Goal: Task Accomplishment & Management: Complete application form

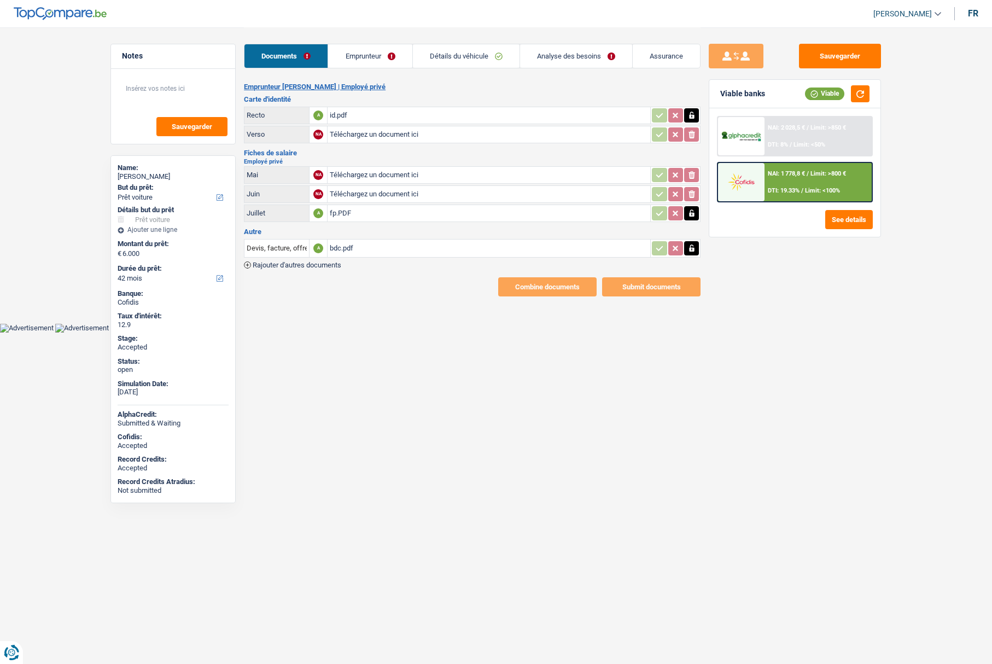
select select "car"
select select "42"
click at [601, 56] on link "Analyse des besoins" at bounding box center [576, 56] width 112 height 24
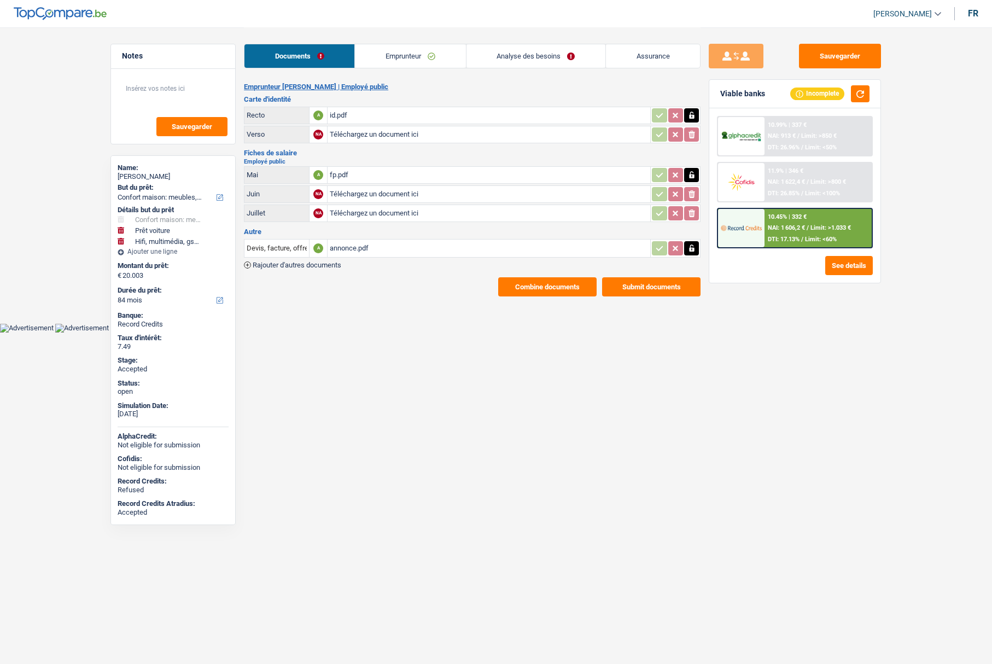
select select "household"
select select "car"
select select "tech"
select select "84"
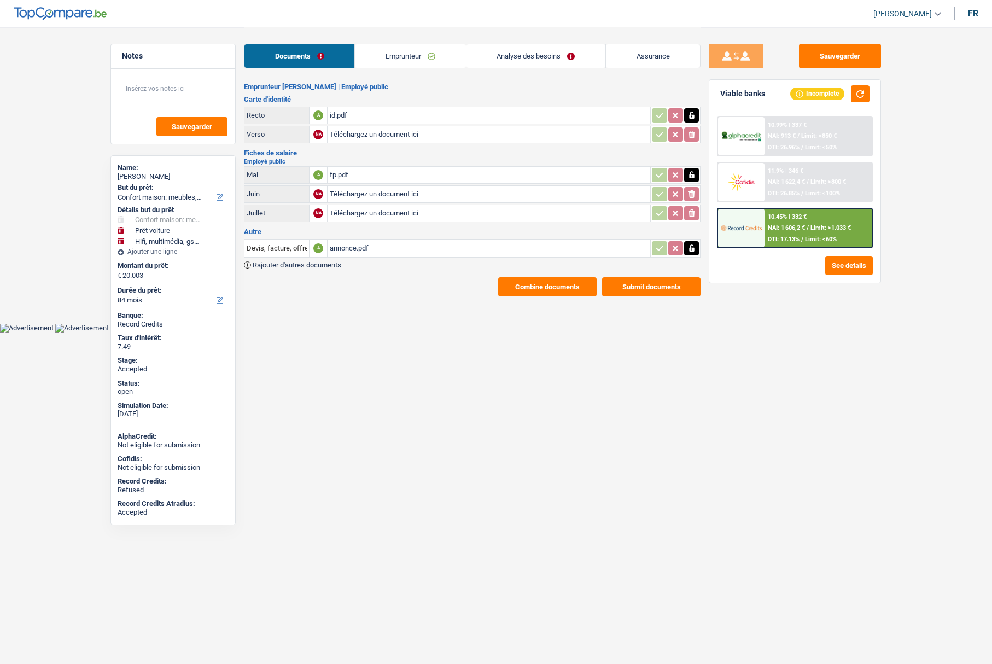
select select "84"
select select "60"
select select "household"
select select "car"
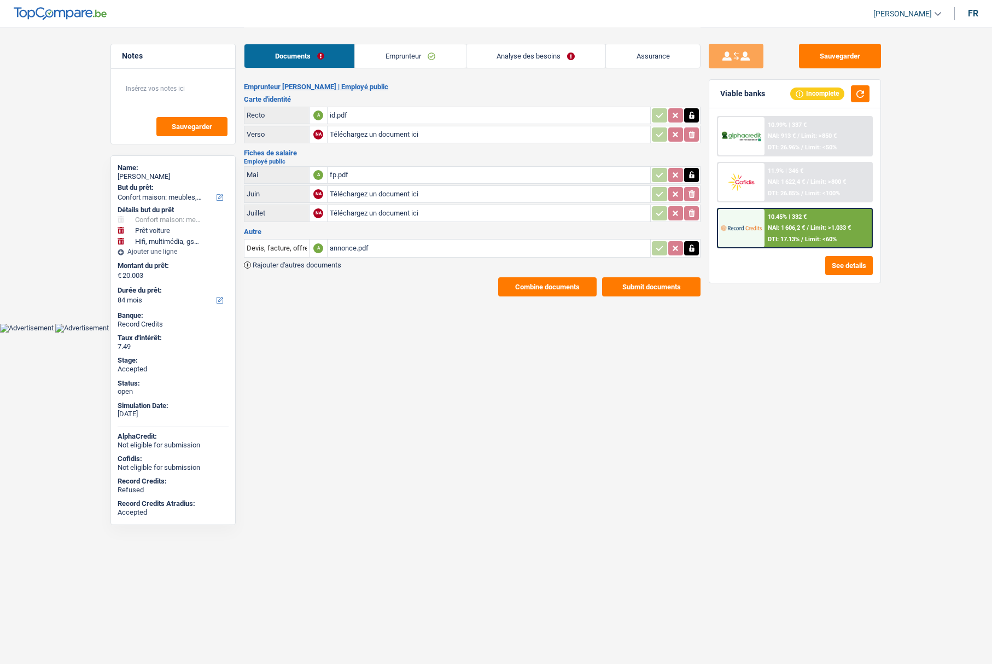
select select "yes"
select select "tech"
select select "84"
click at [525, 60] on link "Analyse des besoins" at bounding box center [535, 56] width 139 height 24
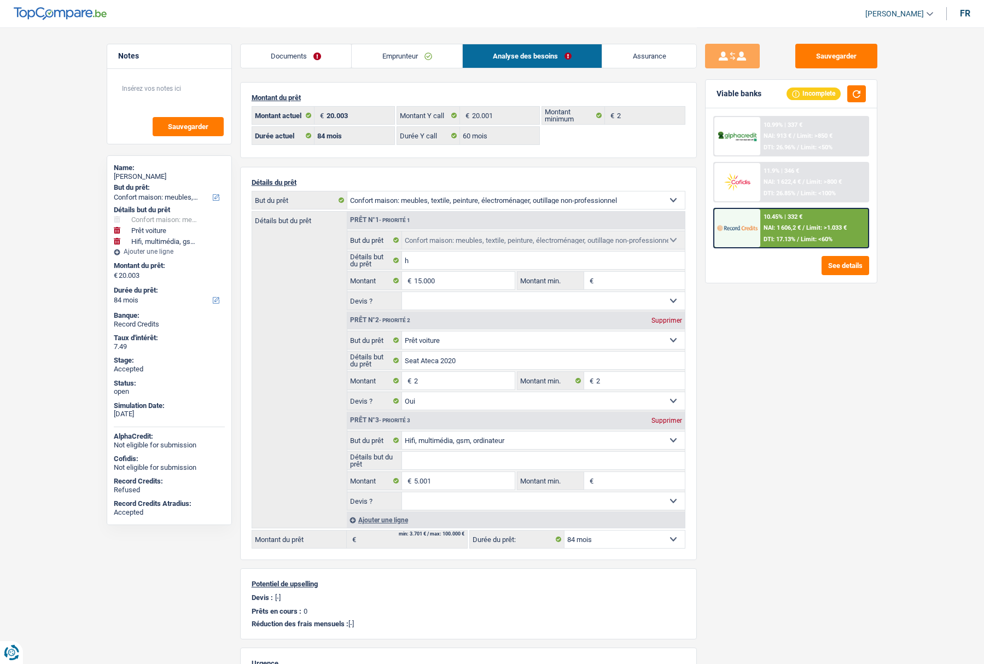
click at [896, 372] on main "Notes Sauvegarder Name: Eléna MAROT But du prêt: Confort maison: meubles, texti…" at bounding box center [492, 442] width 984 height 884
click at [834, 273] on button "See details" at bounding box center [845, 265] width 48 height 19
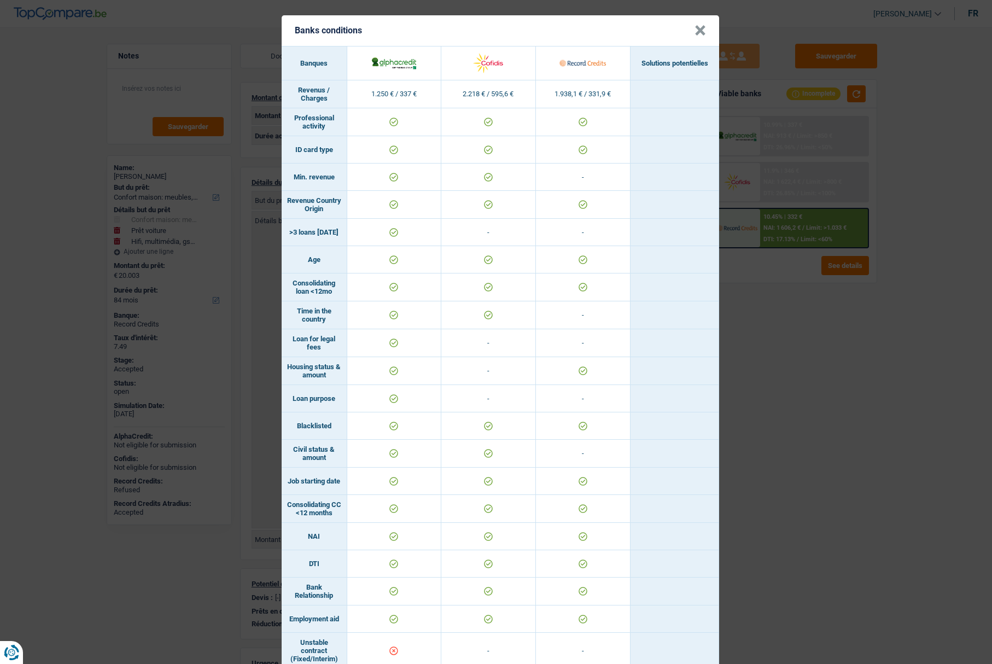
click at [699, 34] on button "×" at bounding box center [699, 30] width 11 height 11
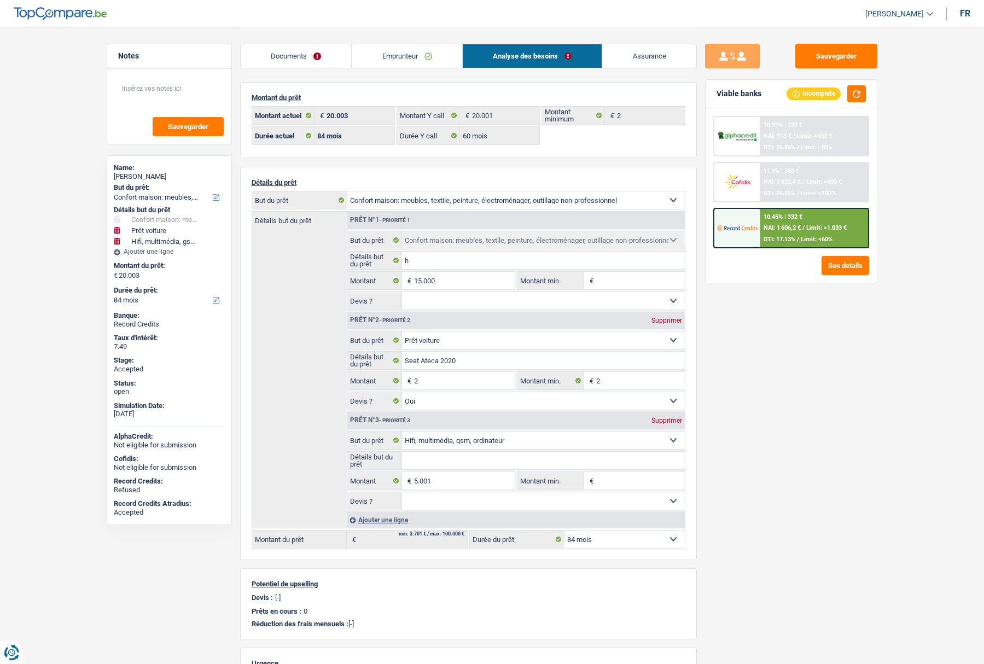
click at [760, 411] on div "Sauvegarder Viable banks Incomplete 10.99% | 337 € NAI: 913 € / Limit: >850 € D…" at bounding box center [791, 345] width 189 height 603
click at [781, 398] on div "Sauvegarder Viable banks Incomplete 10.99% | 337 € NAI: 913 € / Limit: >850 € D…" at bounding box center [791, 345] width 189 height 603
click at [392, 57] on link "Emprunteur" at bounding box center [407, 56] width 110 height 24
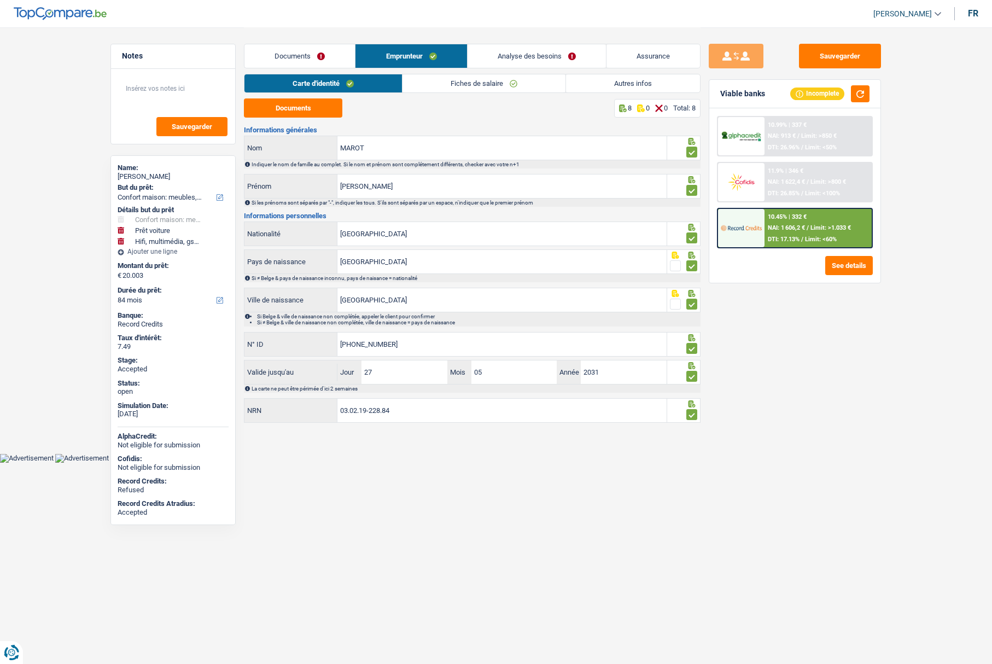
click at [479, 84] on link "Fiches de salaire" at bounding box center [483, 83] width 163 height 18
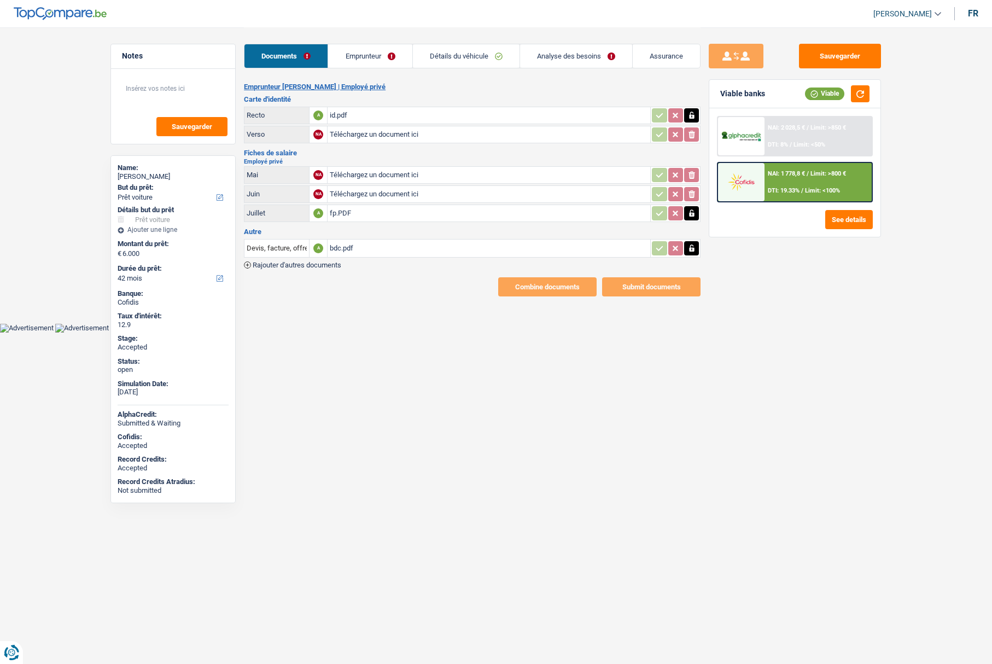
select select "car"
select select "42"
click at [548, 51] on link "Analyse des besoins" at bounding box center [576, 56] width 112 height 24
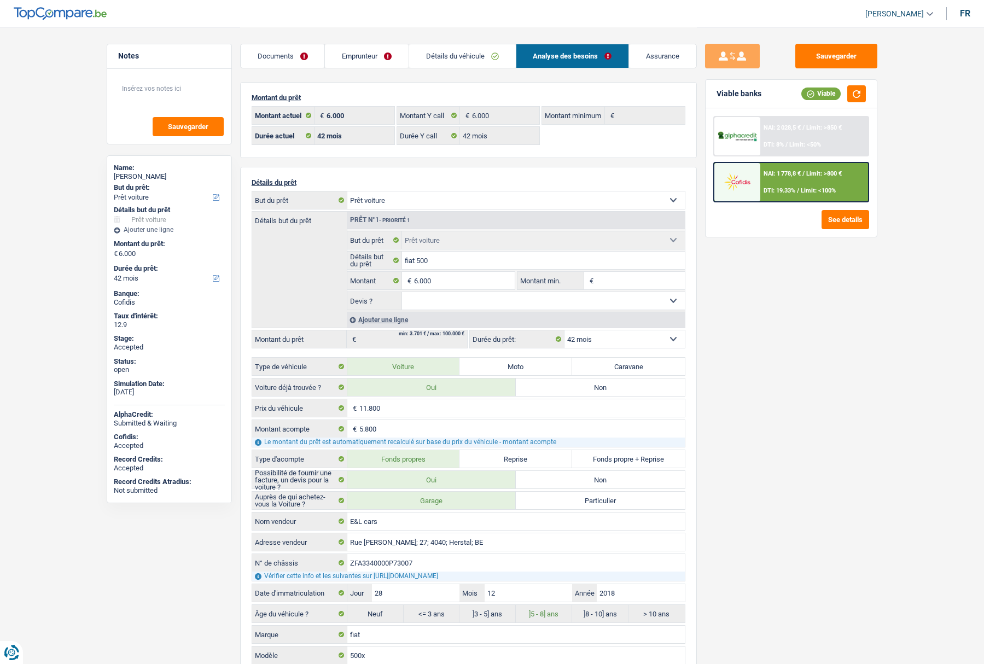
click at [260, 57] on link "Documents" at bounding box center [283, 56] width 84 height 24
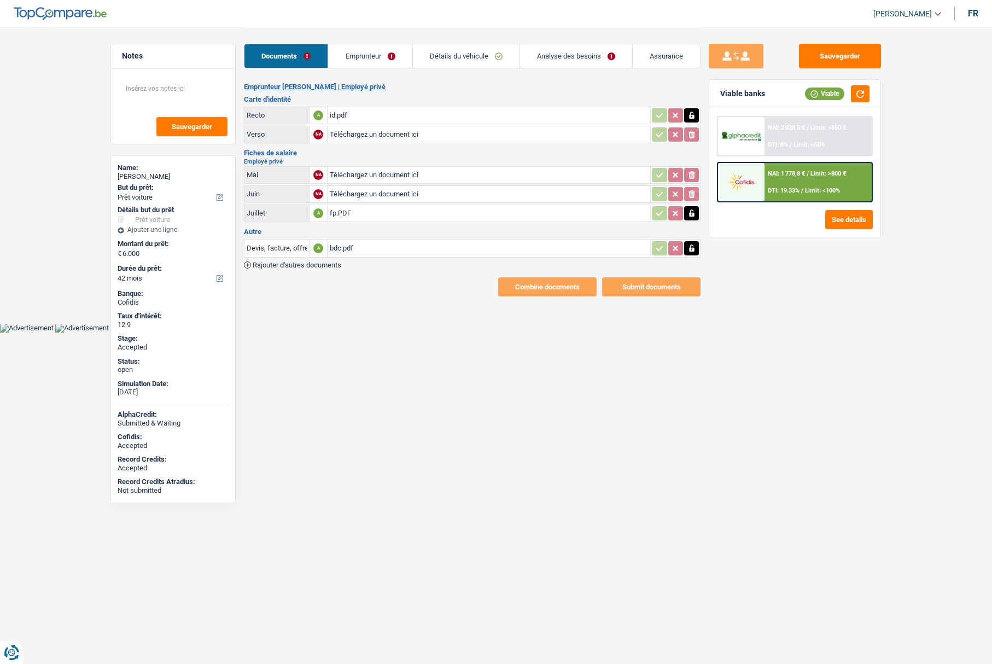
click at [745, 182] on img at bounding box center [741, 182] width 40 height 20
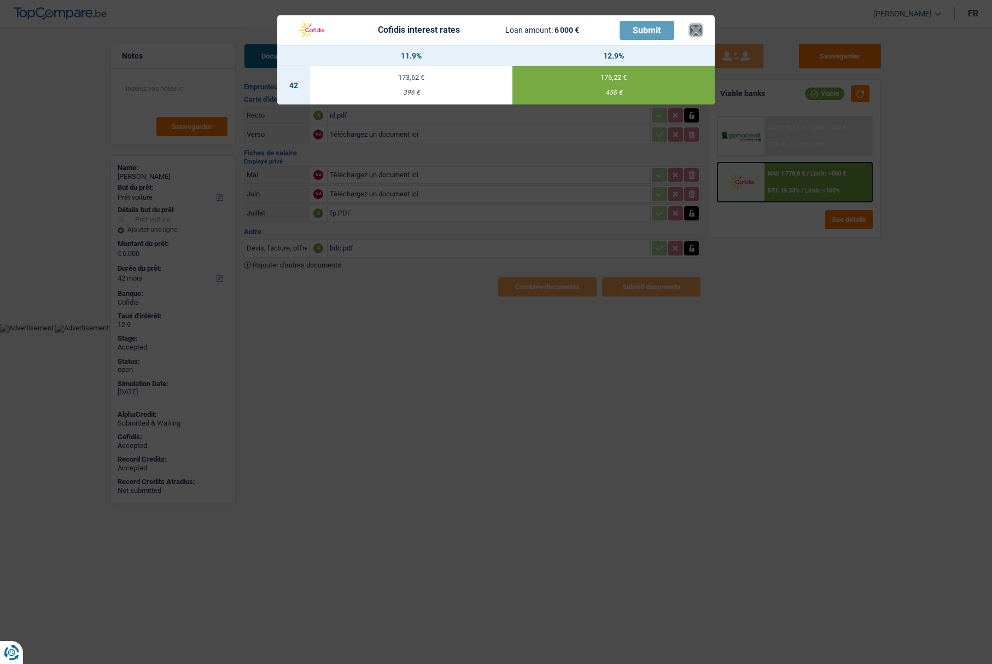
click at [700, 25] on button "×" at bounding box center [695, 30] width 11 height 11
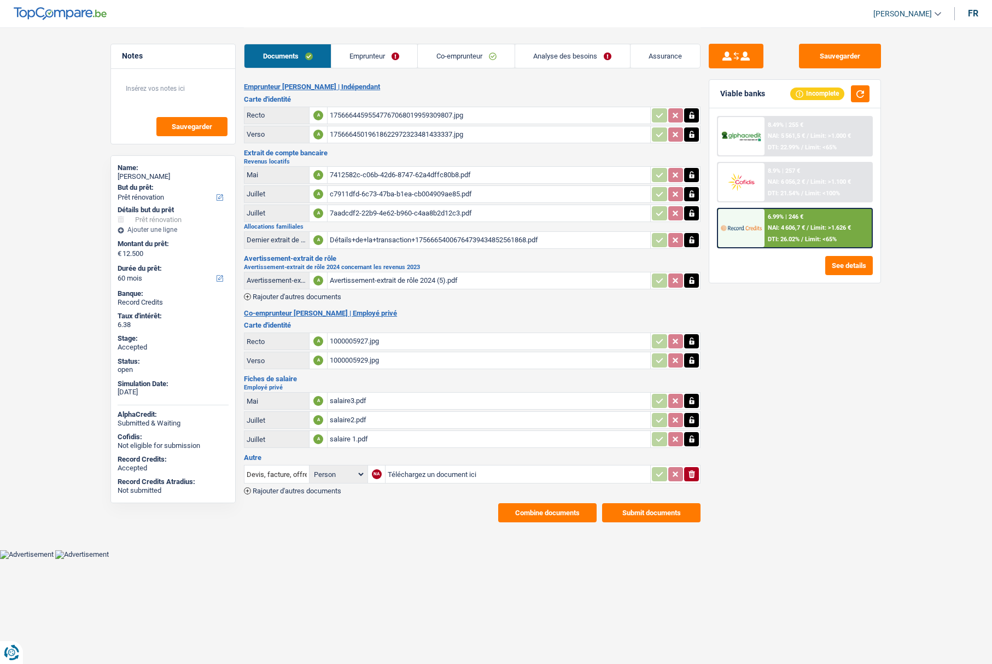
select select "renovation"
select select "60"
click at [550, 56] on link "Analyse des besoins" at bounding box center [572, 56] width 115 height 24
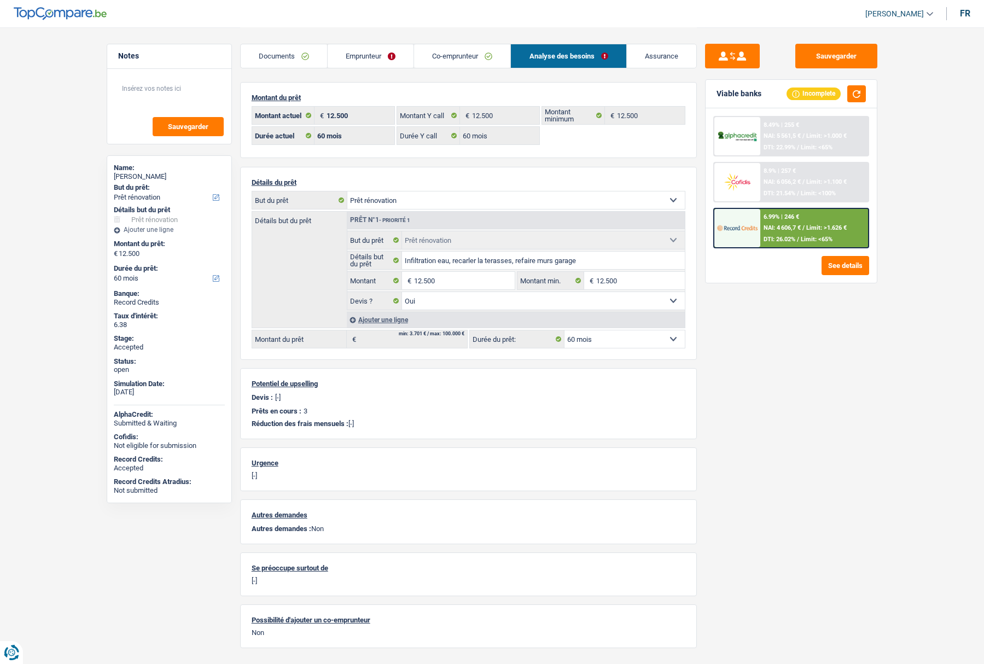
click at [647, 56] on link "Assurance" at bounding box center [661, 56] width 69 height 24
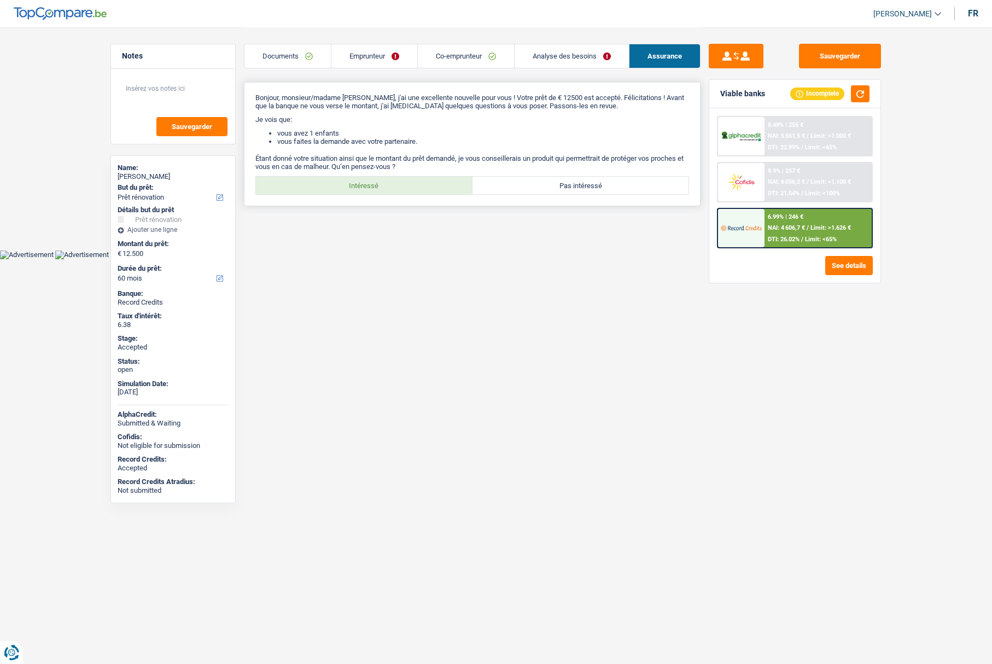
click at [402, 186] on label "Intéressé" at bounding box center [364, 185] width 217 height 17
click at [402, 186] on input "Intéressé" at bounding box center [364, 185] width 217 height 17
radio input "true"
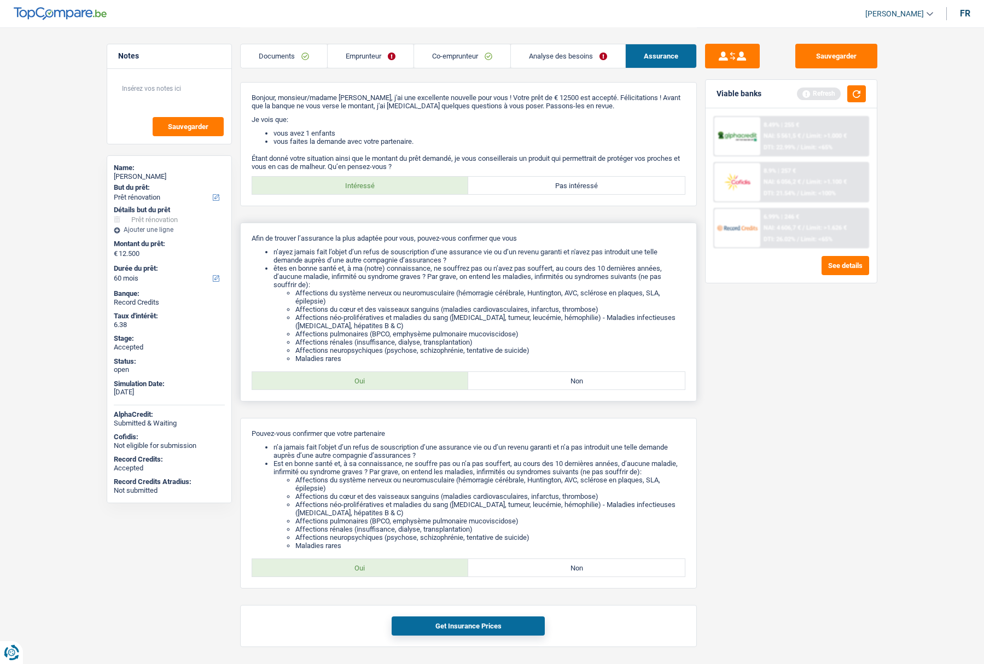
click at [400, 376] on label "Oui" at bounding box center [360, 380] width 217 height 17
click at [400, 376] on input "Oui" at bounding box center [360, 380] width 217 height 17
radio input "true"
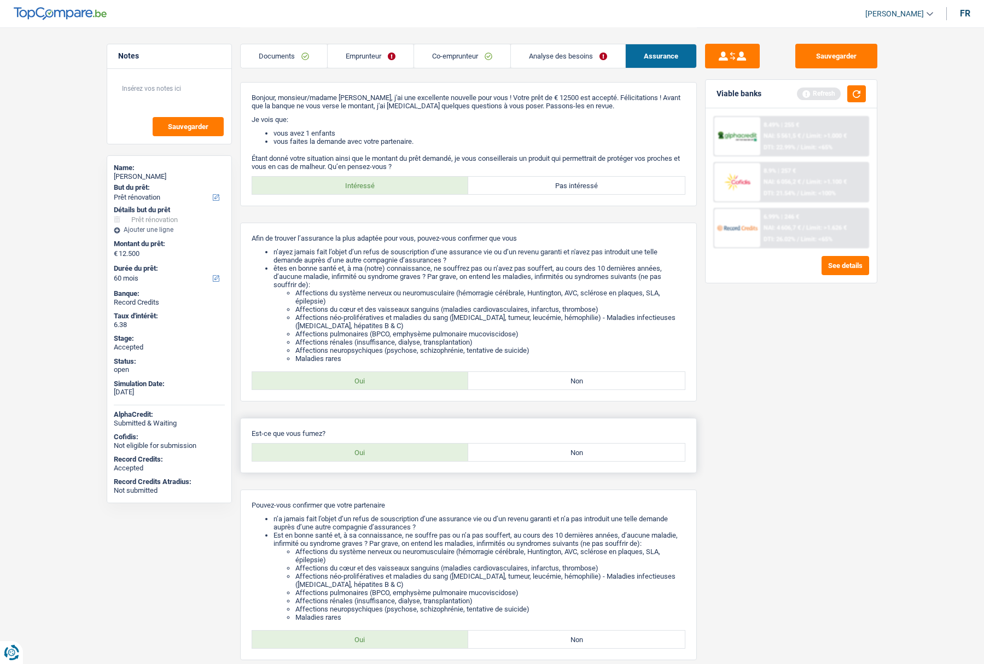
click at [384, 449] on label "Oui" at bounding box center [360, 451] width 217 height 17
click at [384, 449] on input "Oui" at bounding box center [360, 451] width 217 height 17
radio input "true"
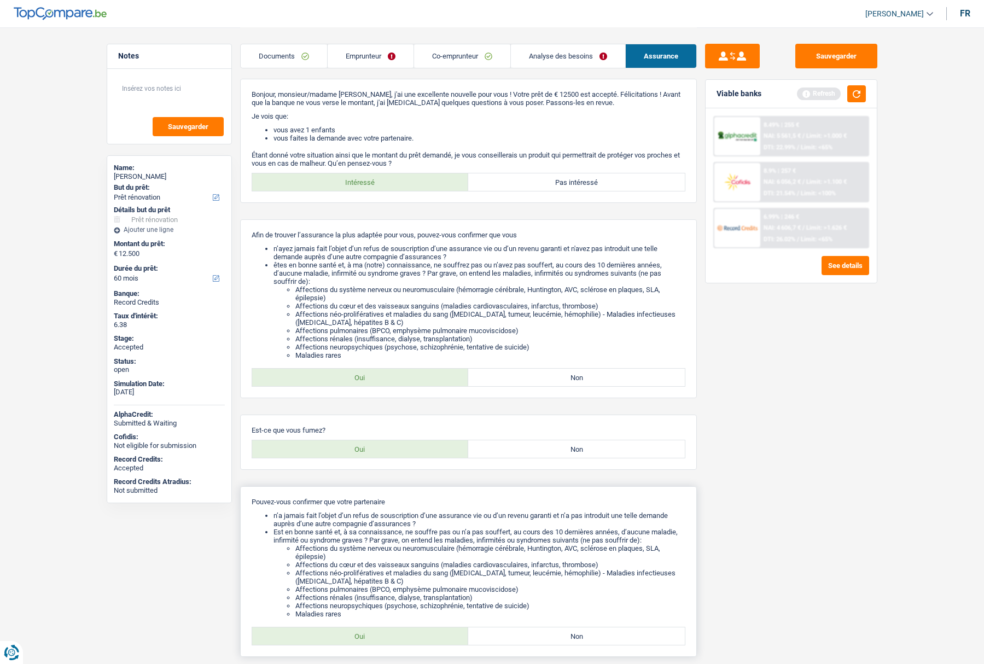
scroll to position [107, 0]
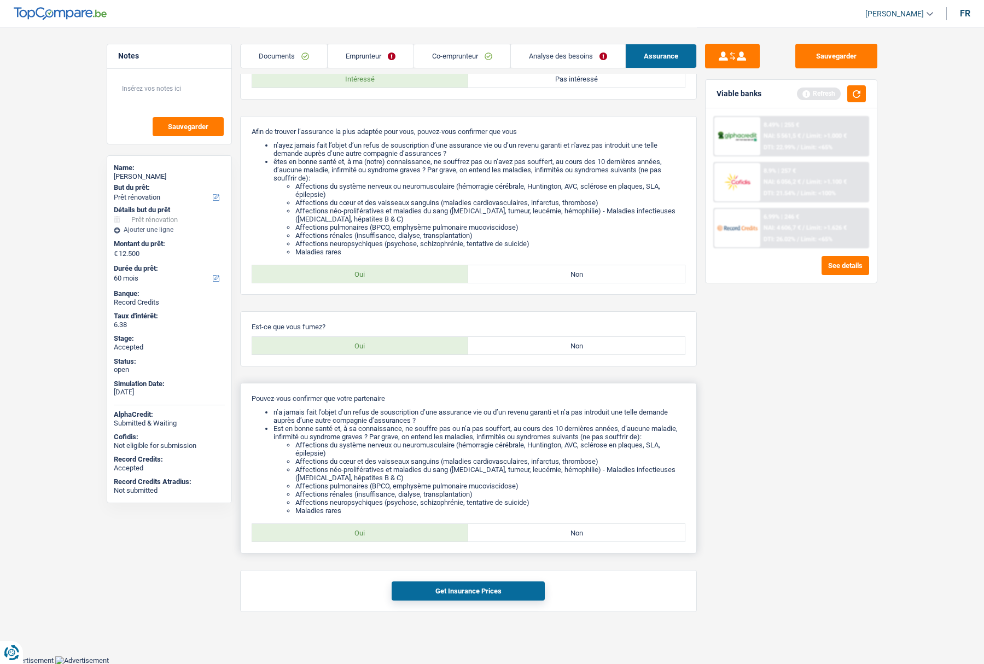
click at [396, 533] on label "Oui" at bounding box center [360, 532] width 217 height 17
click at [396, 533] on input "Oui" at bounding box center [360, 532] width 217 height 17
radio input "true"
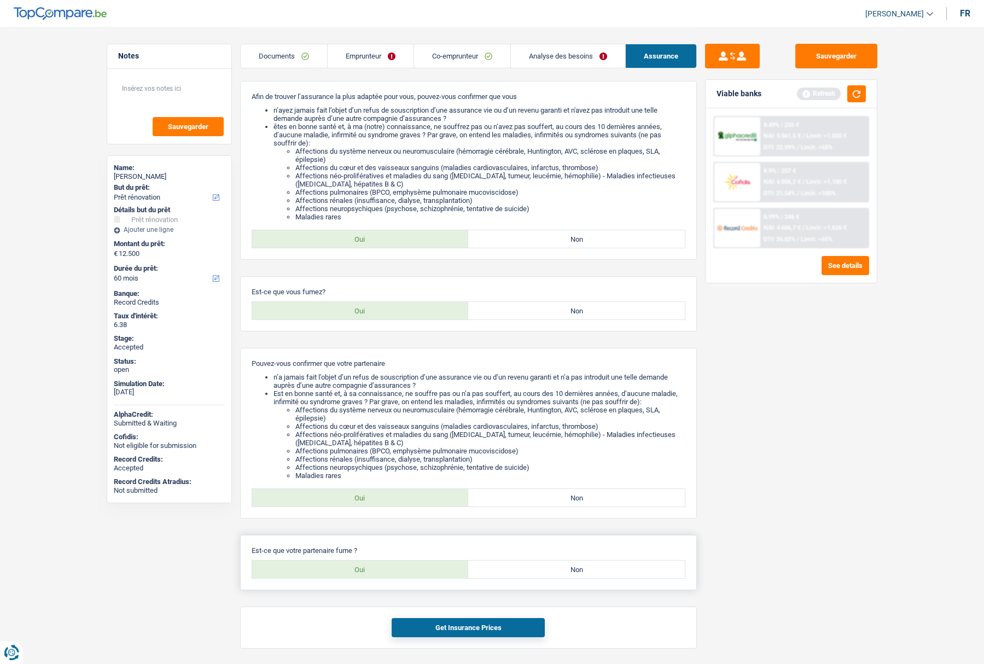
scroll to position [178, 0]
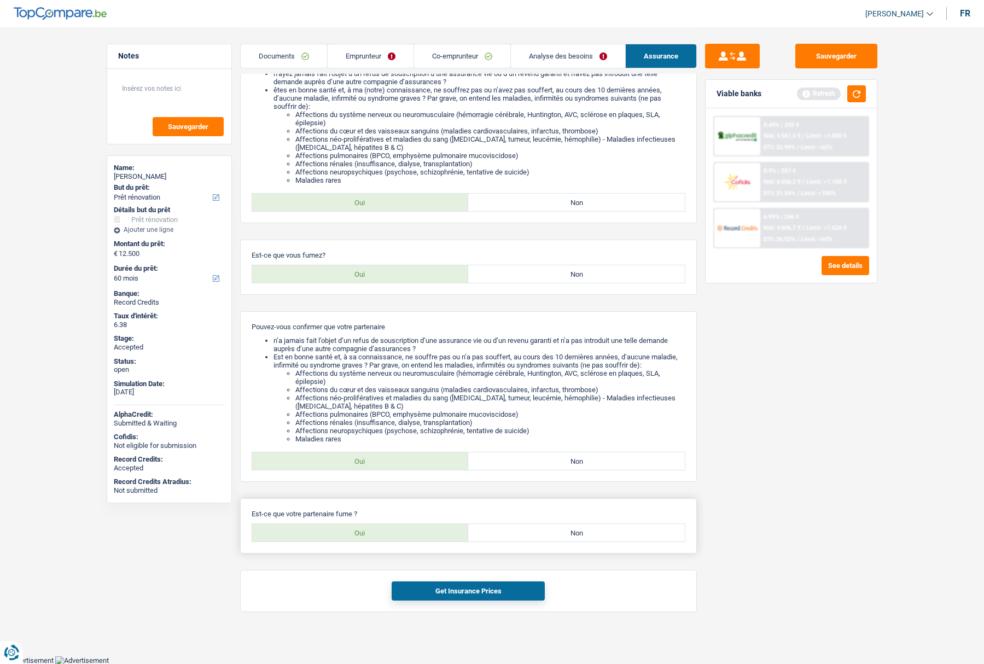
click at [392, 546] on div "Est-ce que votre partenaire fume ? Oui Non Tous les champs sont obligatoires. V…" at bounding box center [468, 525] width 457 height 55
click at [391, 538] on label "Oui" at bounding box center [360, 532] width 217 height 17
click at [391, 538] on input "Oui" at bounding box center [360, 532] width 217 height 17
radio input "true"
click at [449, 590] on button "Get Insurance Prices" at bounding box center [468, 590] width 153 height 19
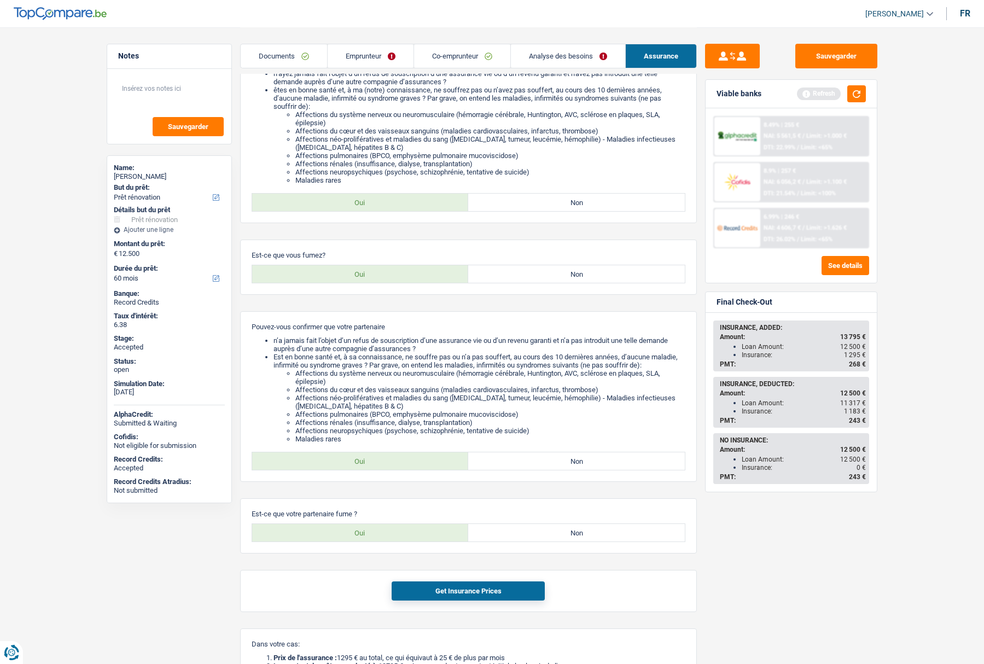
drag, startPoint x: 864, startPoint y: 356, endPoint x: 808, endPoint y: 356, distance: 55.8
click at [808, 356] on div "Insurance: 1 295 €" at bounding box center [803, 355] width 124 height 8
click at [559, 57] on link "Analyse des besoins" at bounding box center [568, 56] width 114 height 24
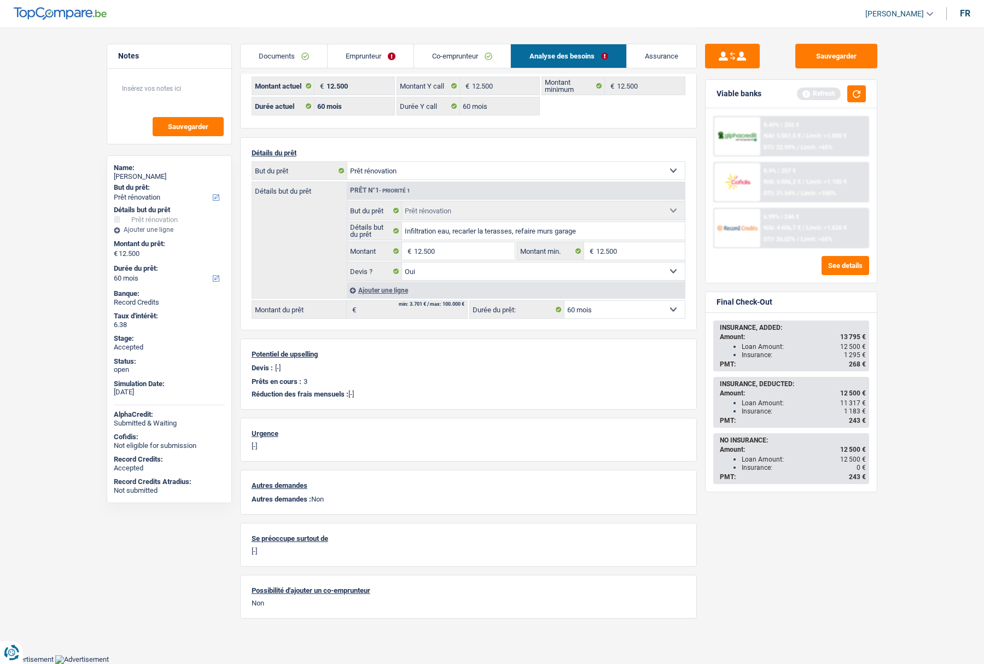
scroll to position [28, 0]
click at [143, 178] on div "Sylvain Houzé" at bounding box center [169, 176] width 111 height 9
copy div "Sylvain Houzé"
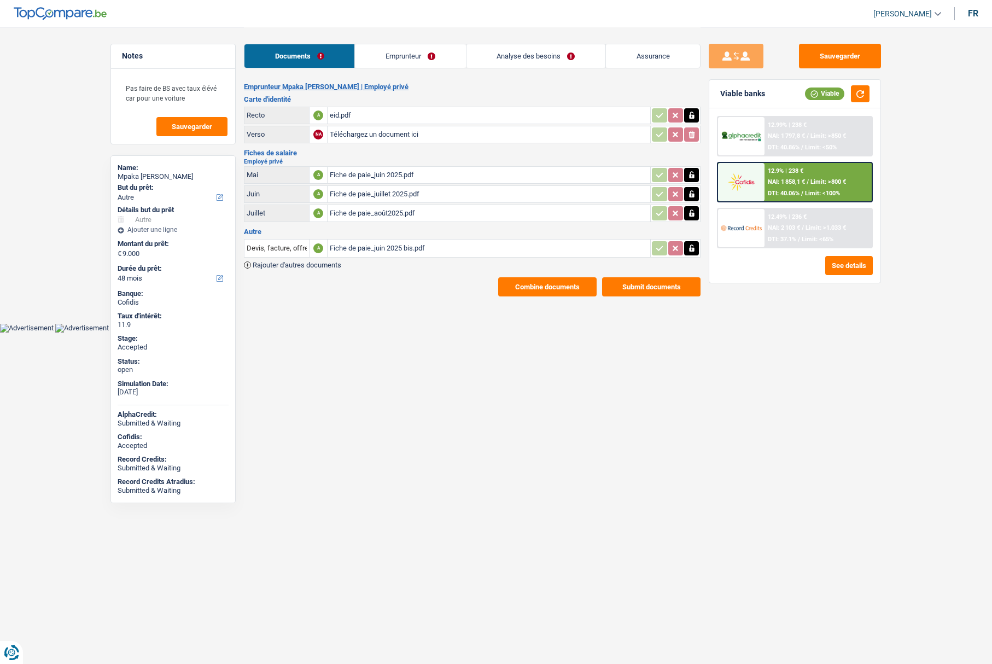
select select "other"
select select "48"
drag, startPoint x: 138, startPoint y: 180, endPoint x: 88, endPoint y: 180, distance: 50.3
click at [88, 180] on main "Notes Pas faire de BS avec taux élévé car pour une voiture Sauvegarder Name: Mp…" at bounding box center [496, 162] width 992 height 324
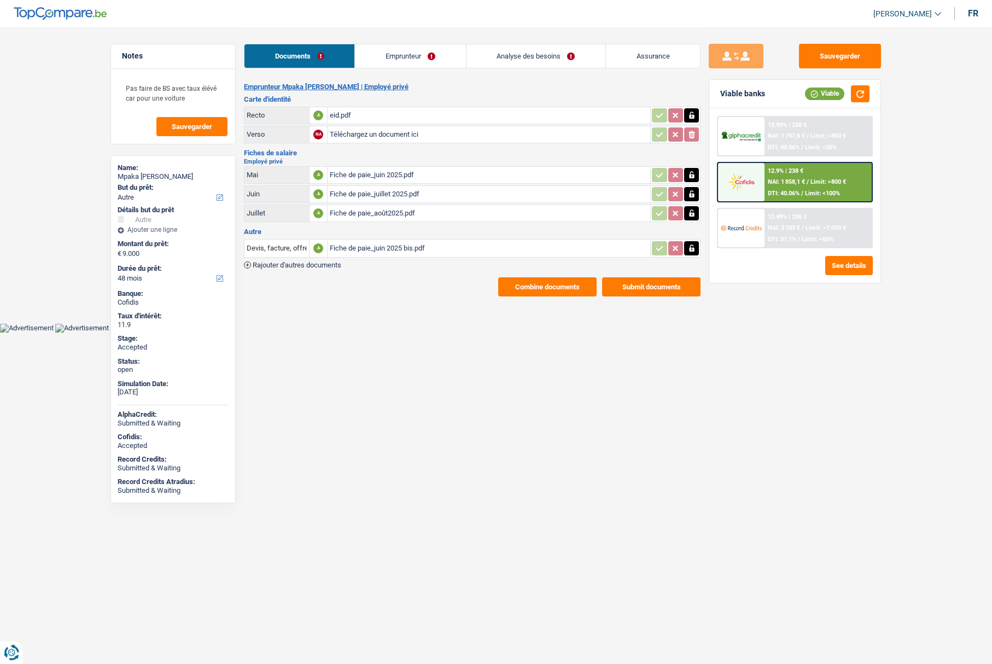
click at [128, 175] on div "Mpaka [PERSON_NAME]" at bounding box center [173, 176] width 111 height 9
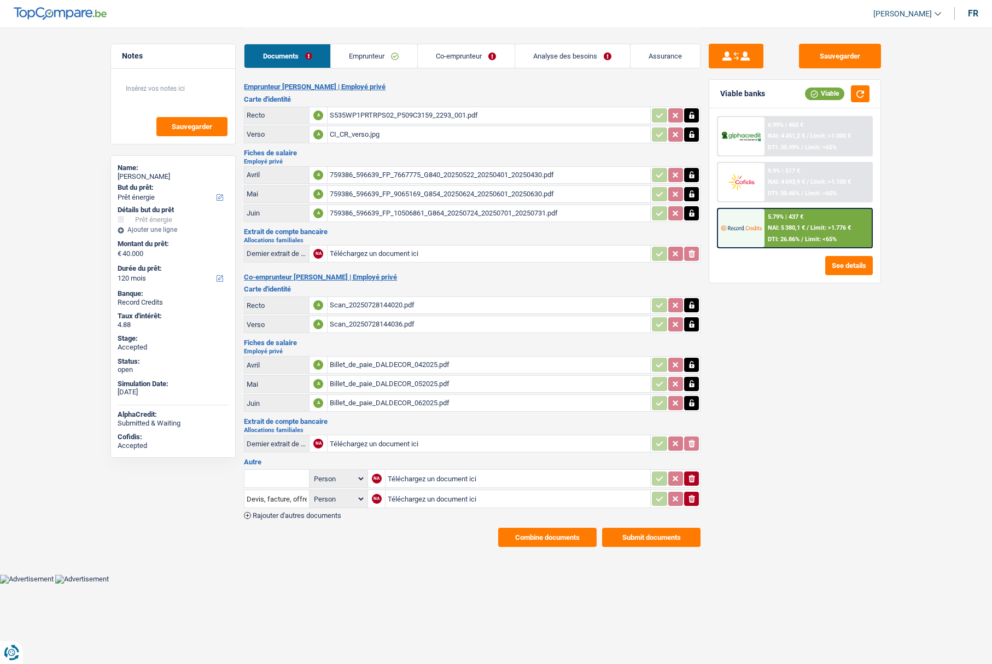
select select "energy"
select select "120"
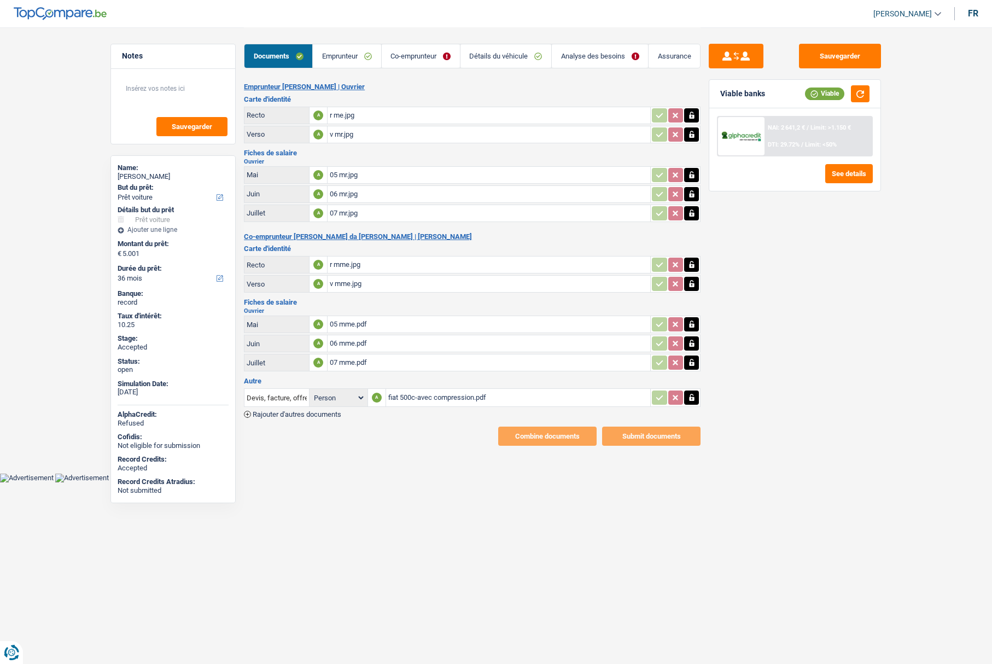
select select "car"
select select "36"
select select "married"
select select "BE"
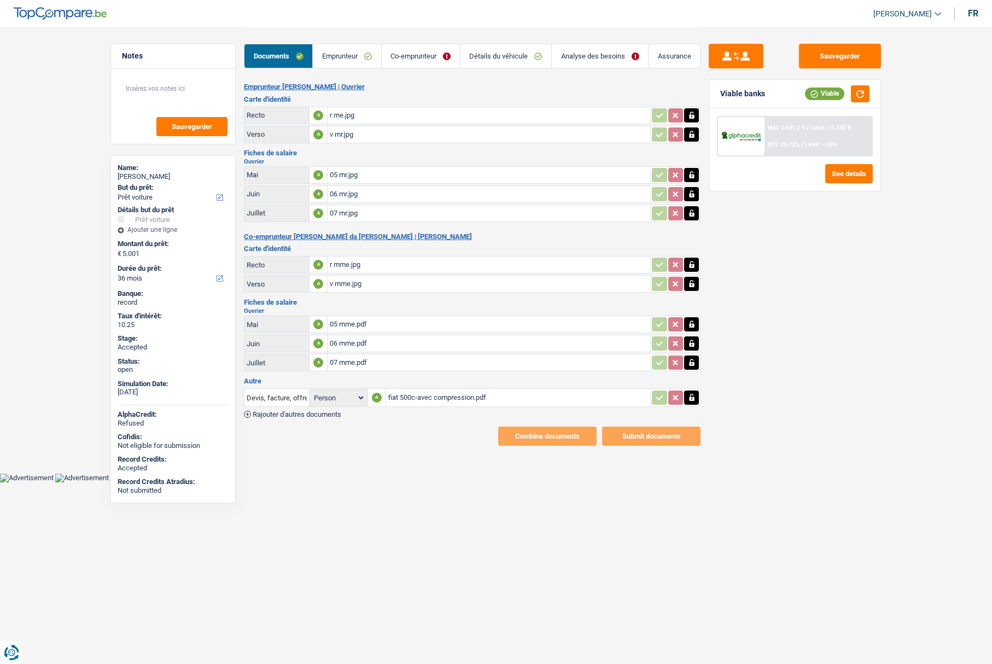
select select "worker"
select select "netSalary"
select select "BE"
click at [359, 54] on link "Emprunteur" at bounding box center [347, 56] width 68 height 24
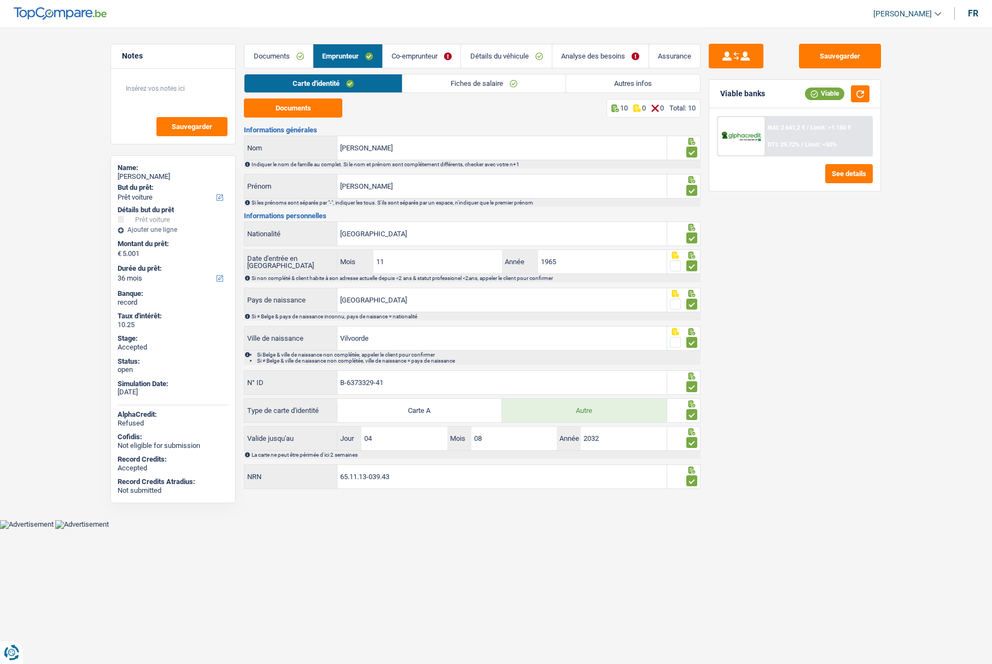
click at [417, 55] on link "Co-emprunteur" at bounding box center [422, 56] width 78 height 24
click at [439, 84] on link "Fiches de salaire" at bounding box center [483, 83] width 163 height 18
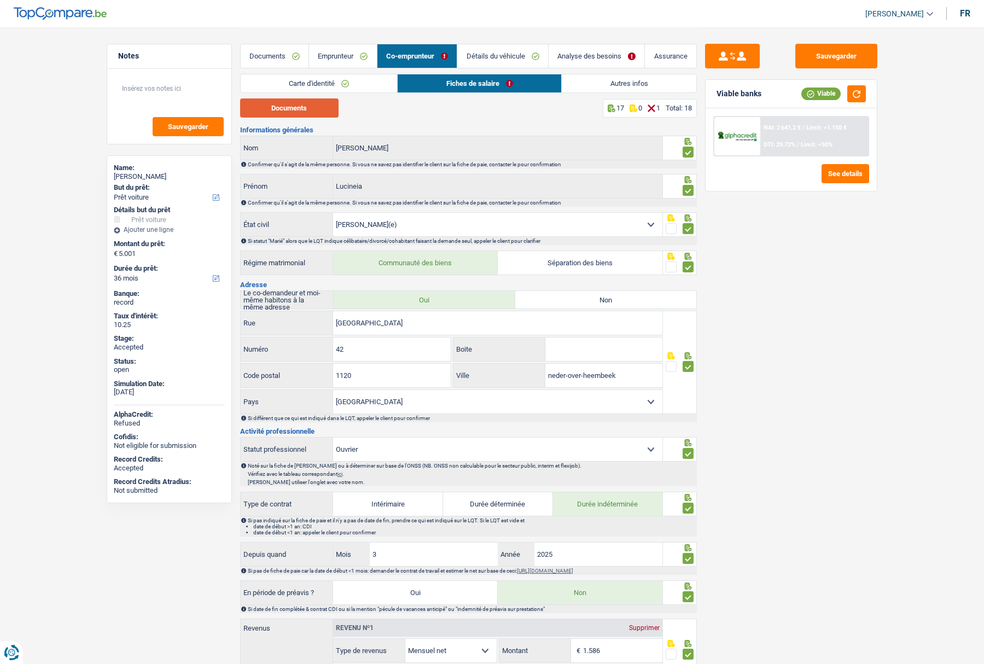
click at [305, 109] on button "Documents" at bounding box center [289, 107] width 98 height 19
click at [285, 55] on link "Documents" at bounding box center [275, 56] width 68 height 24
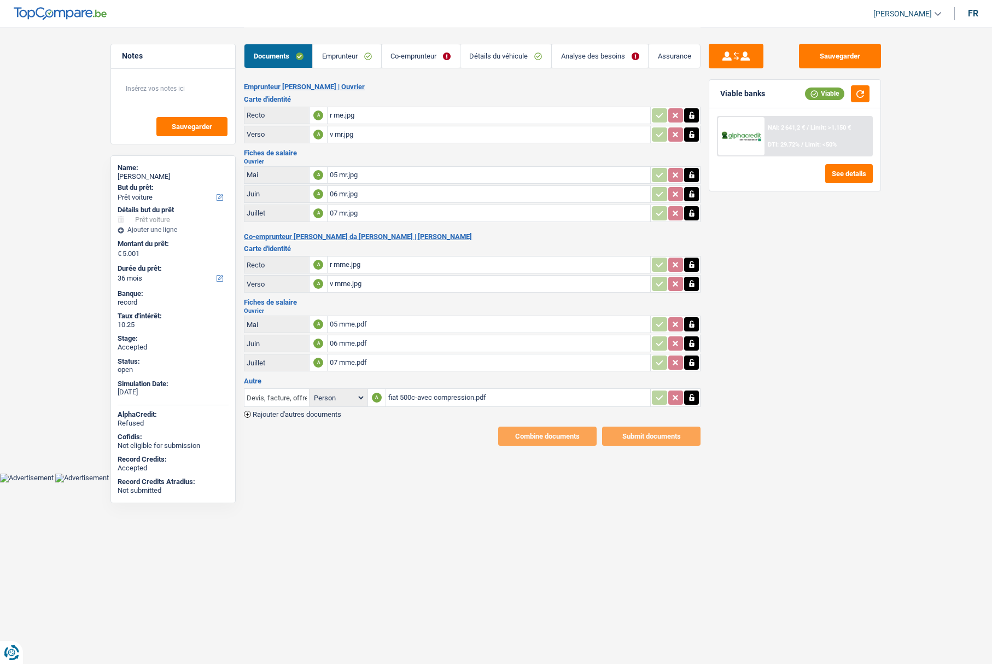
click at [285, 398] on input "Devis, facture, offre, bon de commande" at bounding box center [277, 397] width 60 height 17
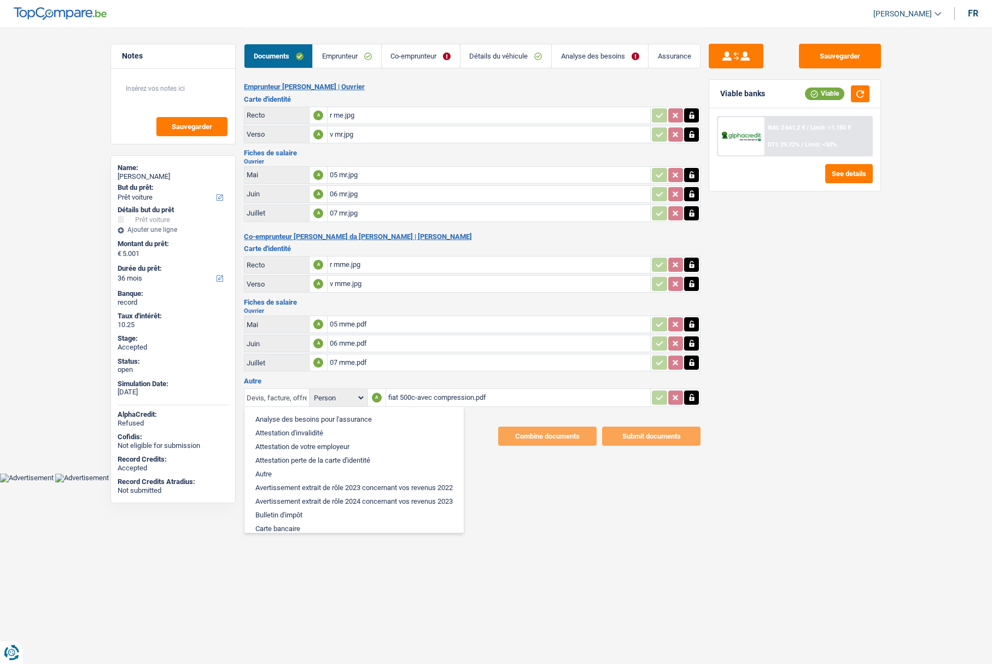
click at [285, 398] on input "Devis, facture, offre, bon de commande" at bounding box center [277, 397] width 60 height 17
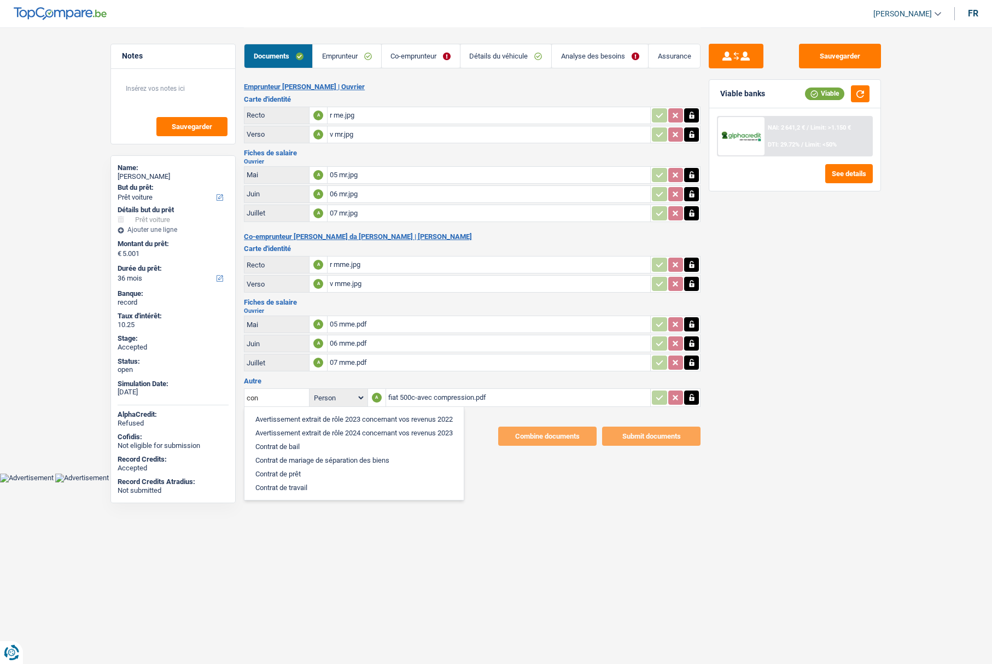
click at [305, 488] on li "Contrat de travail" at bounding box center [354, 488] width 208 height 14
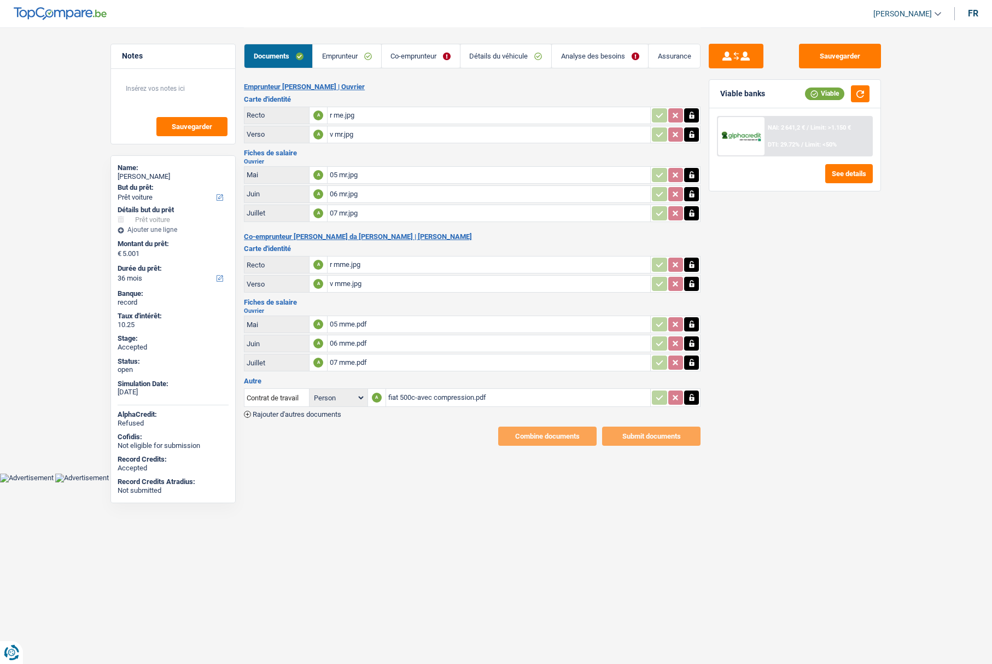
click at [311, 412] on span "Rajouter d'autres documents" at bounding box center [297, 414] width 89 height 7
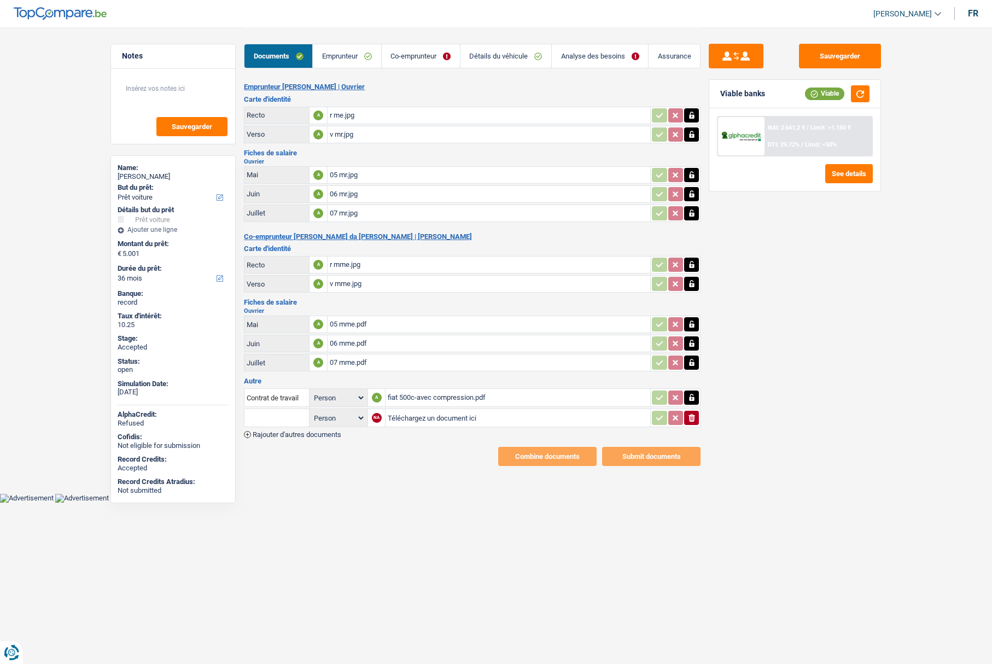
click at [417, 402] on div "fiat 500c-avec compression.pdf" at bounding box center [518, 397] width 260 height 16
click at [255, 400] on input "Contrat de travail" at bounding box center [277, 397] width 60 height 17
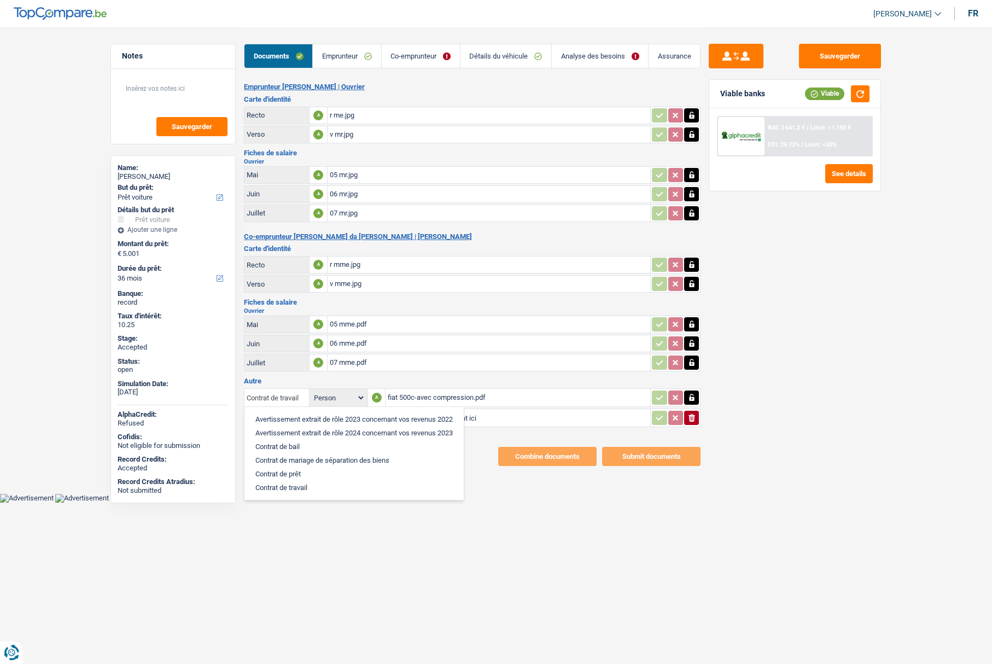
click at [255, 400] on input "Contrat de travail" at bounding box center [277, 397] width 60 height 17
click at [266, 418] on li "Devis, facture, offre, bon de commande" at bounding box center [316, 419] width 133 height 14
type input "Devis, facture, offre, bon de commande"
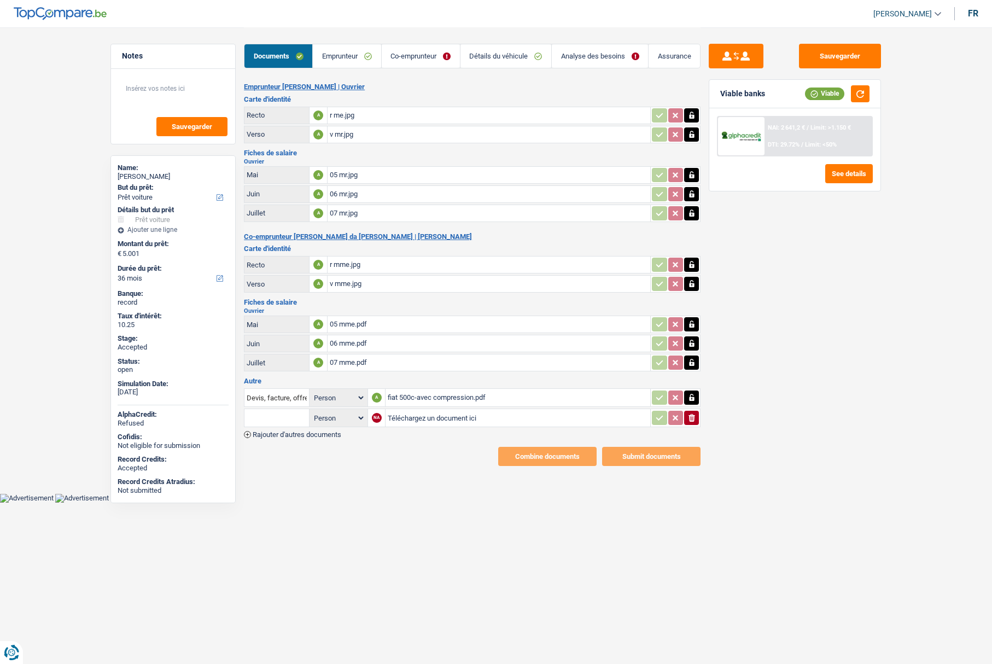
click at [265, 416] on input "text" at bounding box center [277, 417] width 60 height 17
click at [278, 479] on li "Contrat de travail" at bounding box center [322, 481] width 145 height 14
type input "Contrat de travail"
click at [411, 422] on input "Téléchargez un document ici" at bounding box center [518, 418] width 260 height 16
type input "C:\fakepath\combinepdf.pdf"
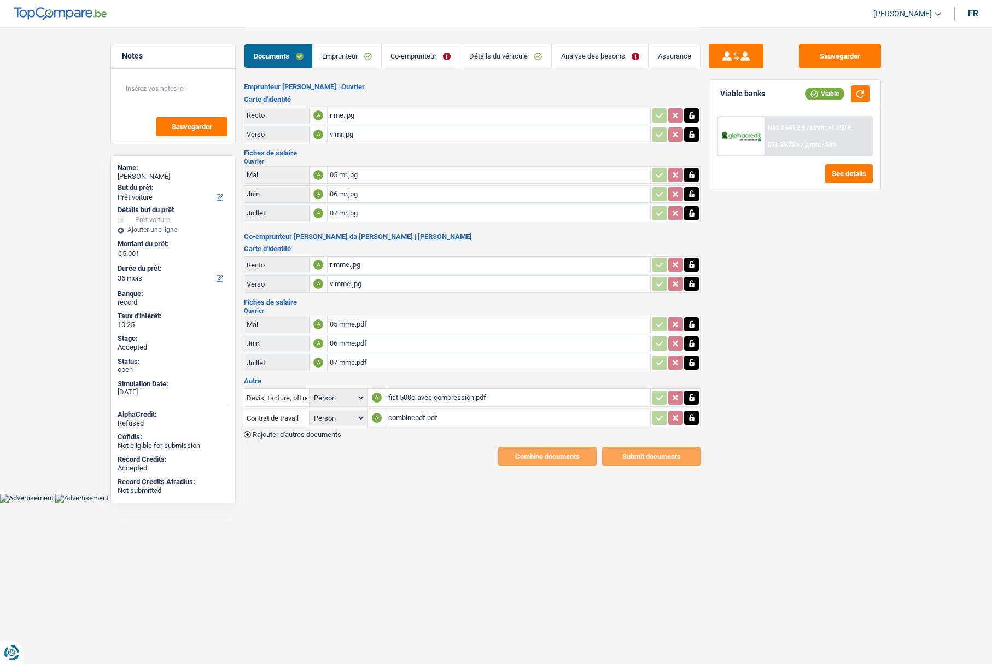
drag, startPoint x: 732, startPoint y: 502, endPoint x: 762, endPoint y: 426, distance: 81.7
click at [733, 502] on div "Sauvegarder Viable banks Viable NAI: 2 641,2 € / Limit: >1.150 € DTI: 29.72% / …" at bounding box center [794, 345] width 189 height 603
click at [860, 62] on button "Sauvegarder" at bounding box center [840, 56] width 82 height 25
click at [338, 51] on link "Emprunteur" at bounding box center [347, 56] width 68 height 24
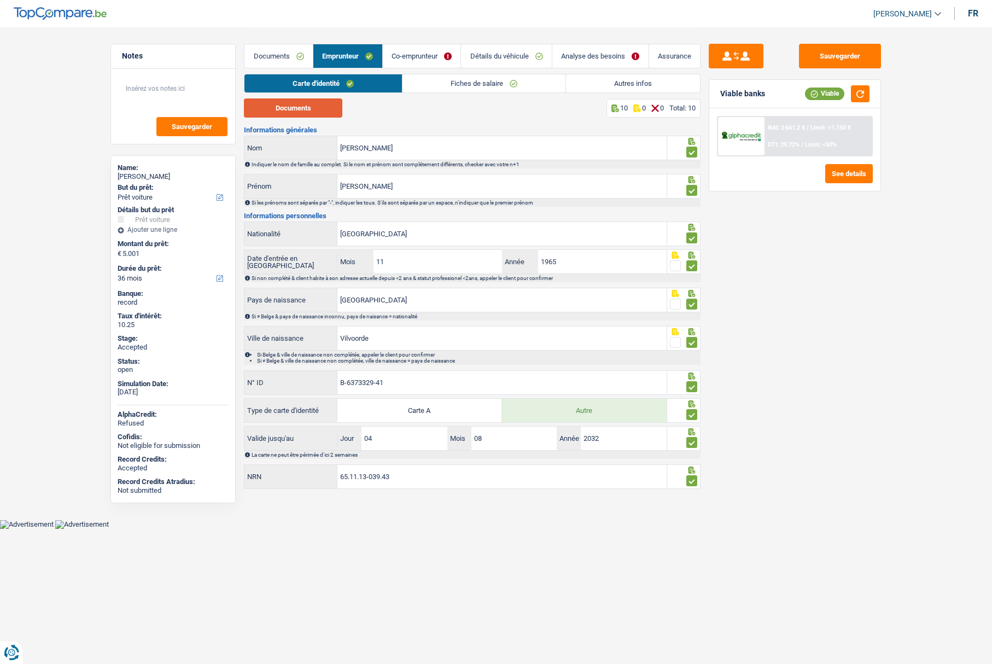
click at [311, 108] on button "Documents" at bounding box center [293, 107] width 98 height 19
click at [436, 87] on link "Fiches de salaire" at bounding box center [483, 83] width 163 height 18
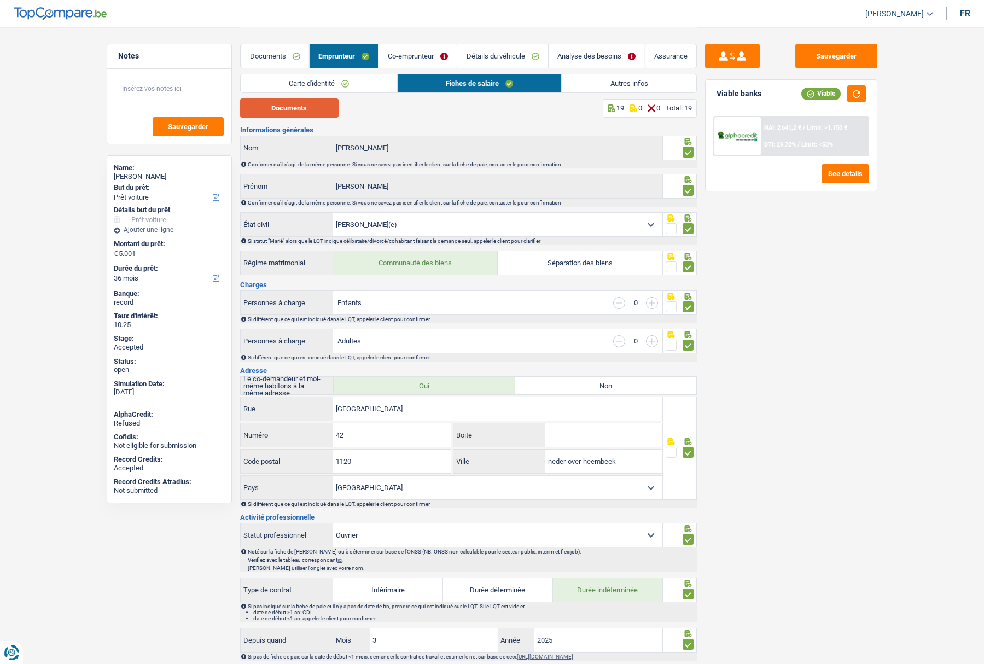
click at [289, 110] on button "Documents" at bounding box center [289, 107] width 98 height 19
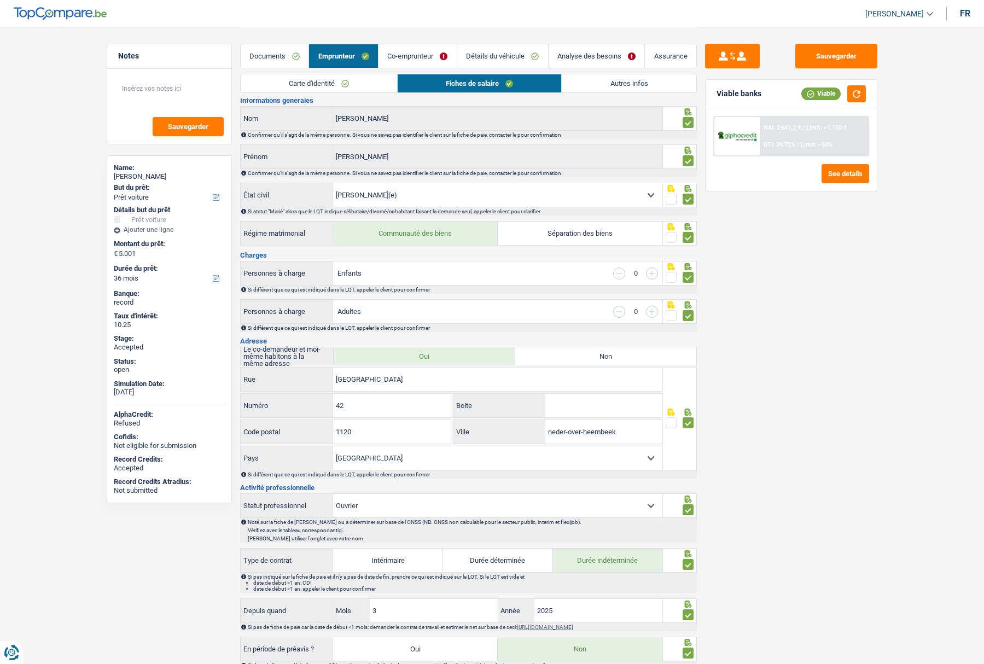
scroll to position [29, 0]
click at [401, 55] on link "Co-emprunteur" at bounding box center [417, 56] width 78 height 24
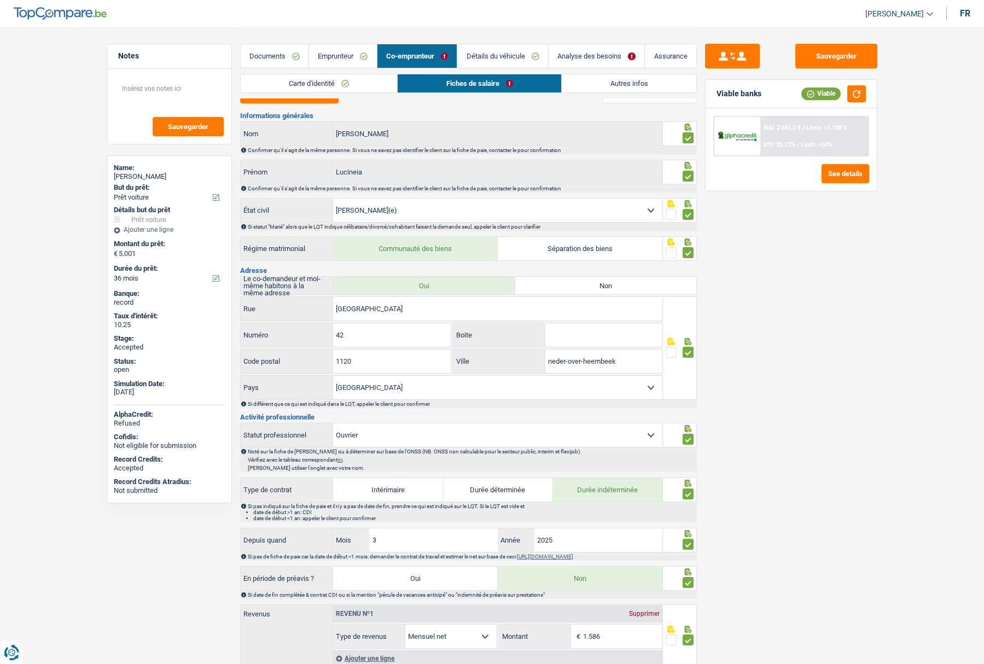
scroll to position [0, 0]
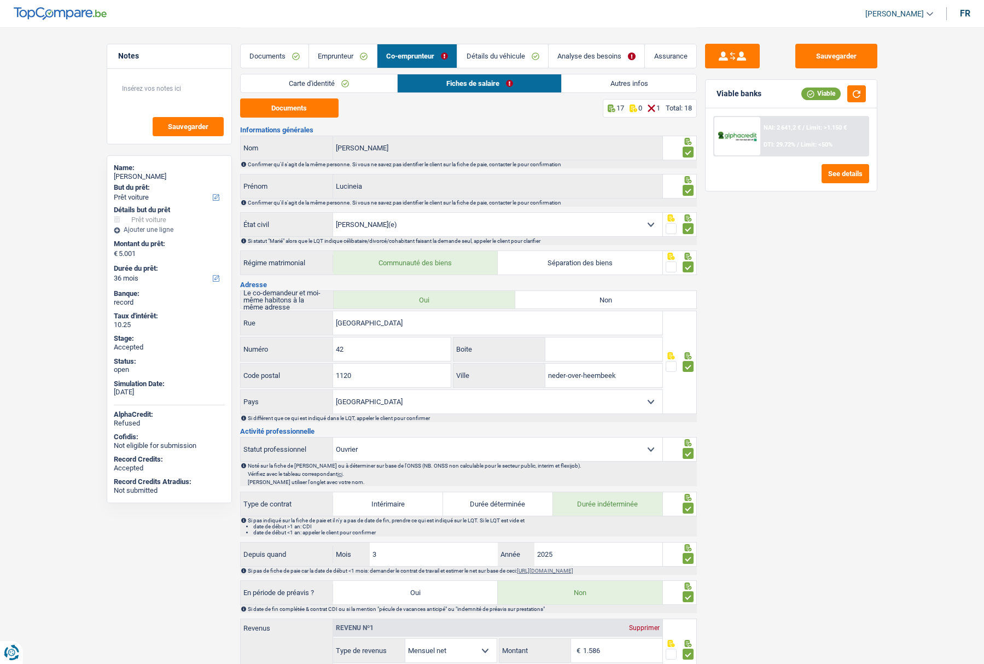
click at [338, 86] on link "Carte d'identité" at bounding box center [319, 83] width 157 height 18
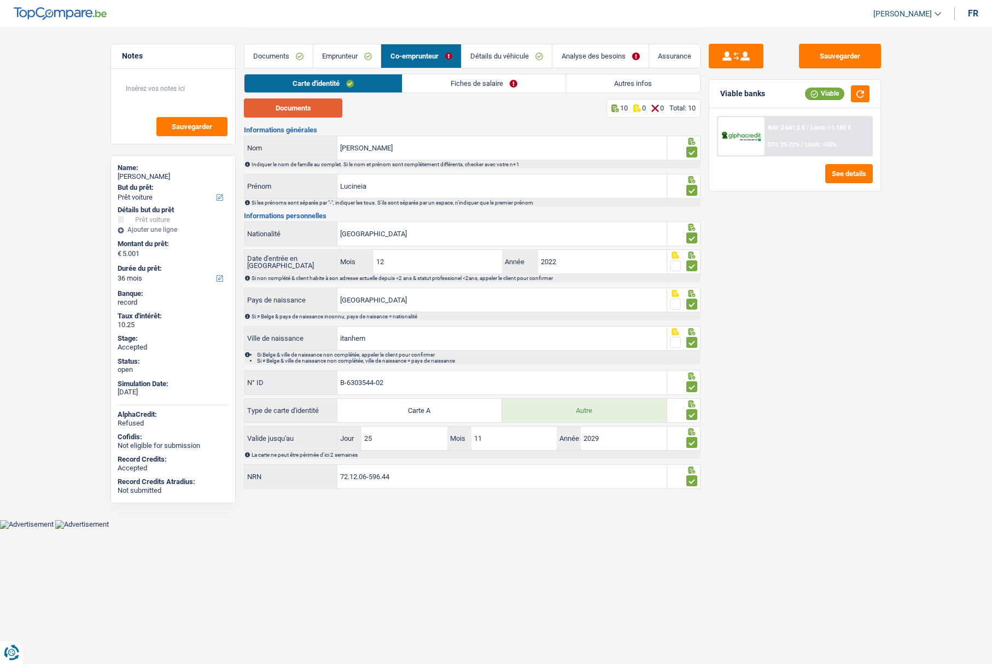
click at [307, 109] on button "Documents" at bounding box center [293, 107] width 98 height 19
drag, startPoint x: 452, startPoint y: 82, endPoint x: 429, endPoint y: 85, distance: 23.7
click at [452, 83] on link "Fiches de salaire" at bounding box center [483, 83] width 163 height 18
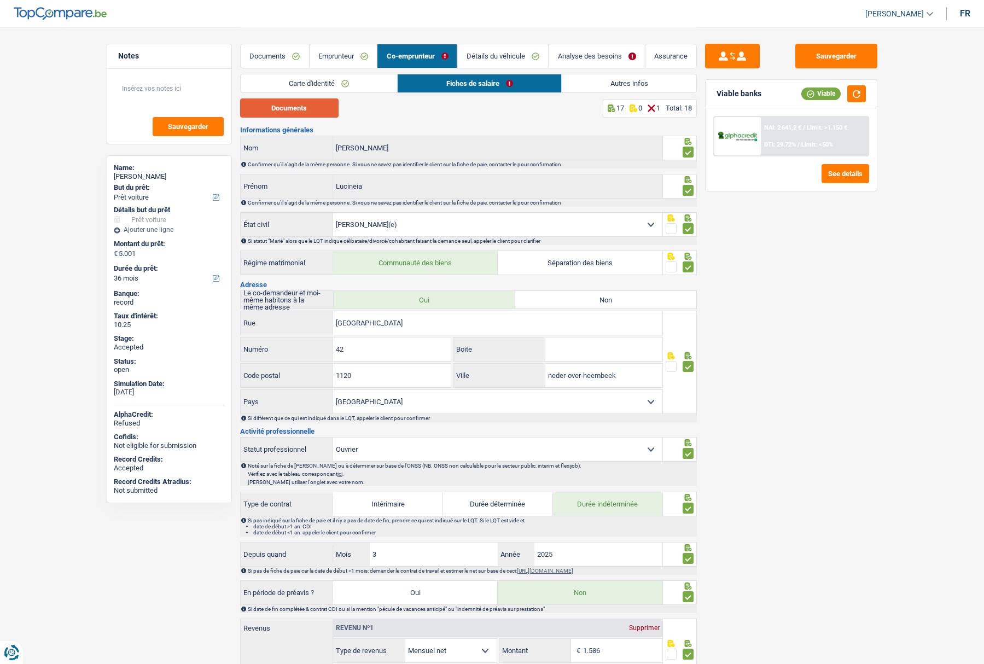
click at [322, 101] on button "Documents" at bounding box center [289, 107] width 98 height 19
click at [267, 52] on link "Documents" at bounding box center [275, 56] width 68 height 24
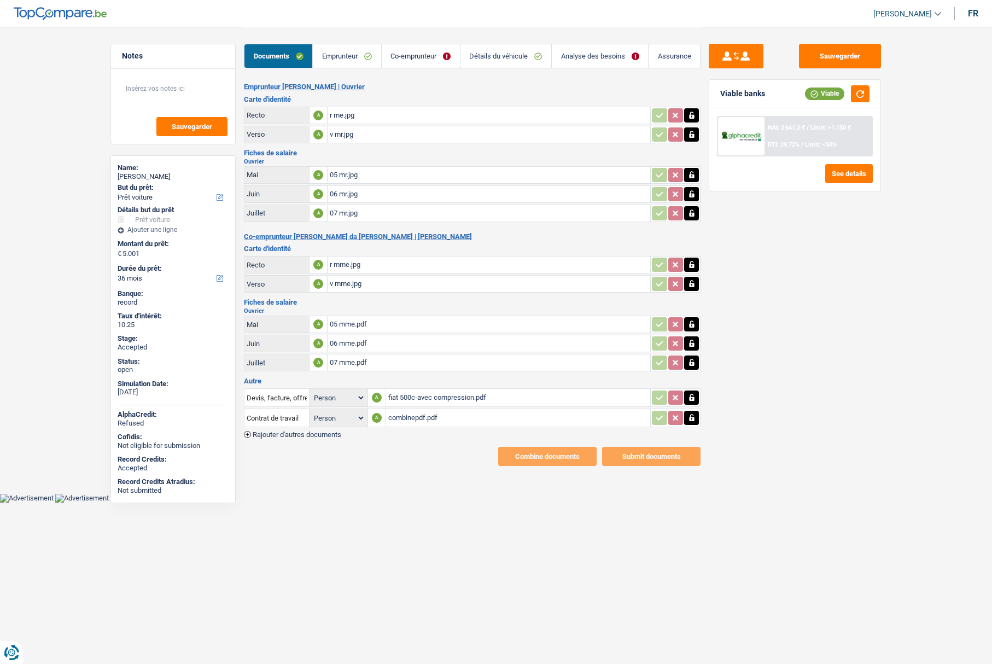
click at [409, 50] on link "Co-emprunteur" at bounding box center [421, 56] width 78 height 24
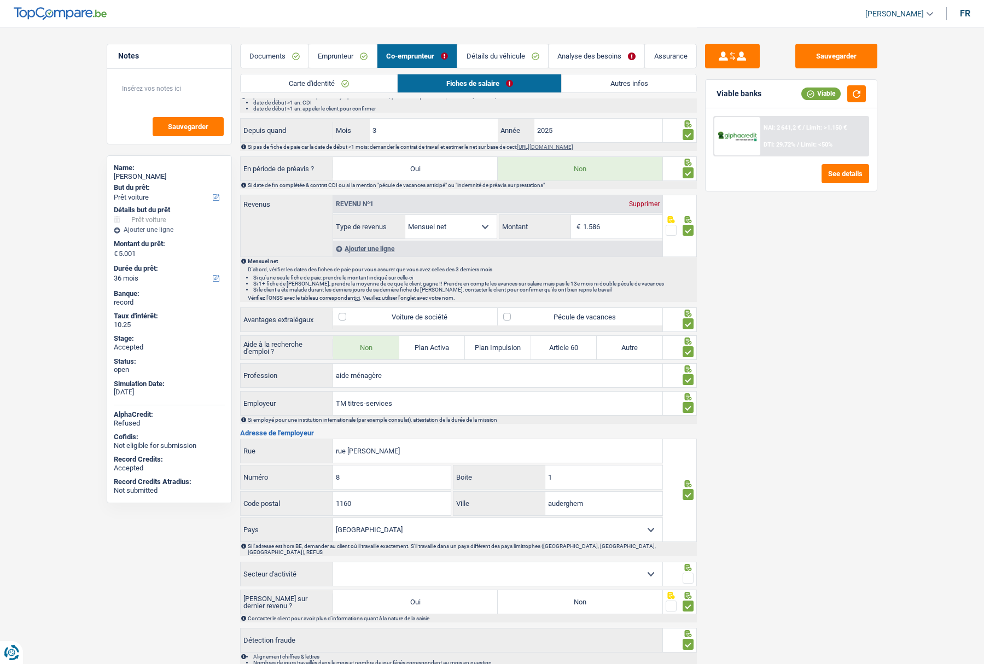
scroll to position [480, 0]
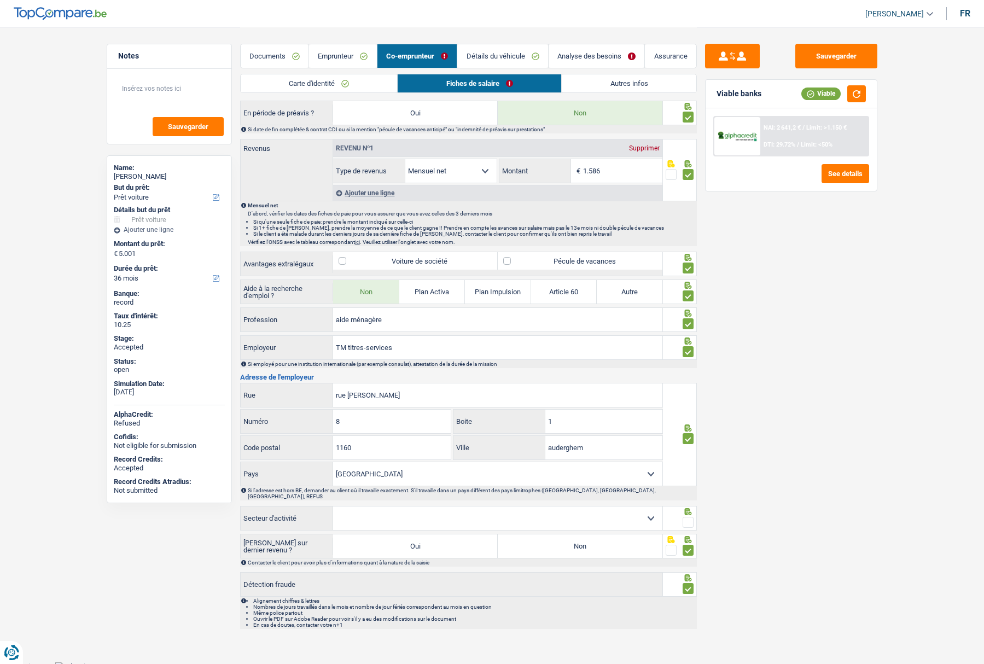
click at [690, 517] on span at bounding box center [687, 522] width 11 height 11
click at [0, 0] on input "radio" at bounding box center [0, 0] width 0 height 0
click at [654, 515] on select "Agriculture/Pêche Industrie Horeca Courier/Fitness/Taxi Construction Banques/As…" at bounding box center [497, 518] width 329 height 24
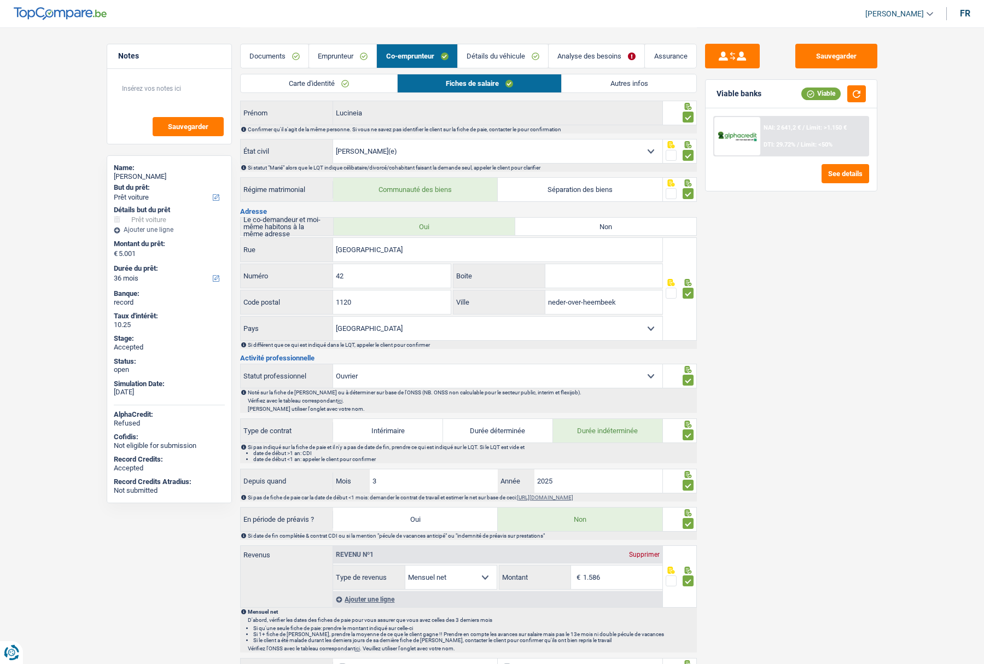
scroll to position [0, 0]
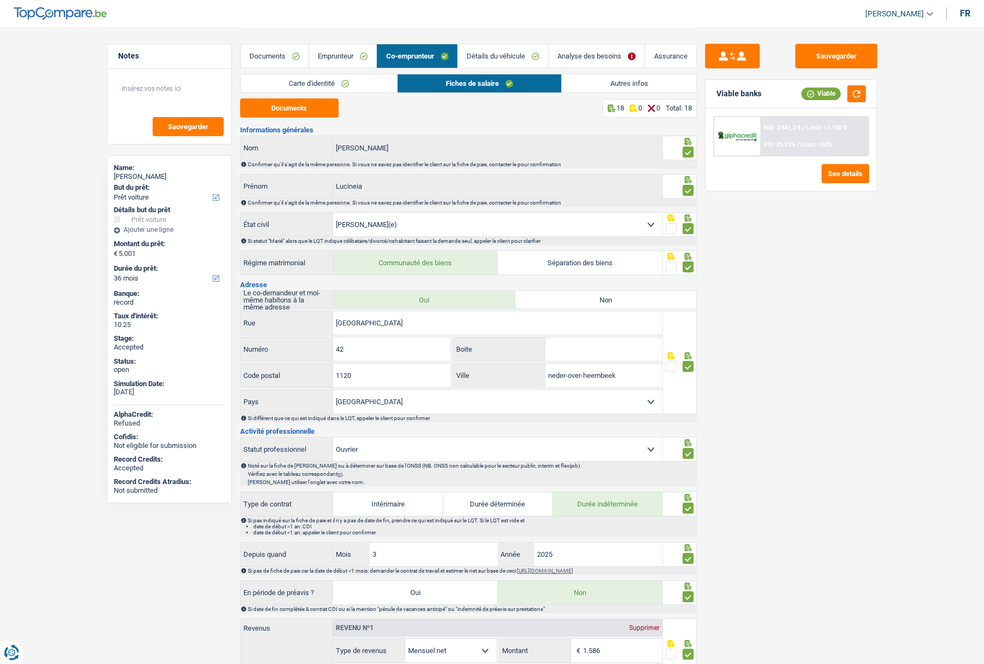
click at [270, 49] on link "Documents" at bounding box center [275, 56] width 68 height 24
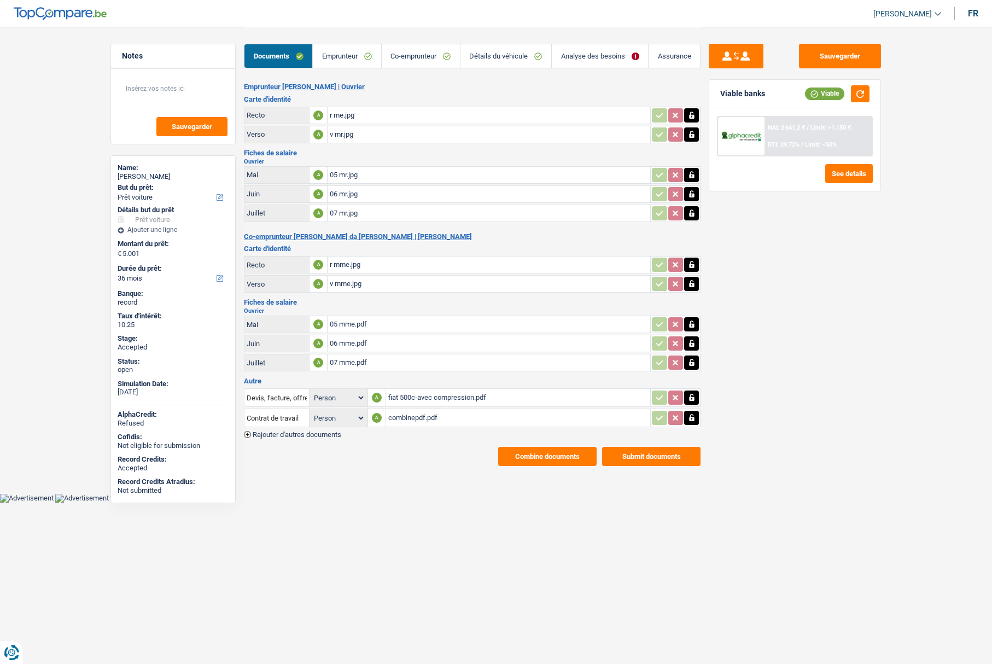
click at [563, 460] on button "Combine documents" at bounding box center [547, 456] width 98 height 19
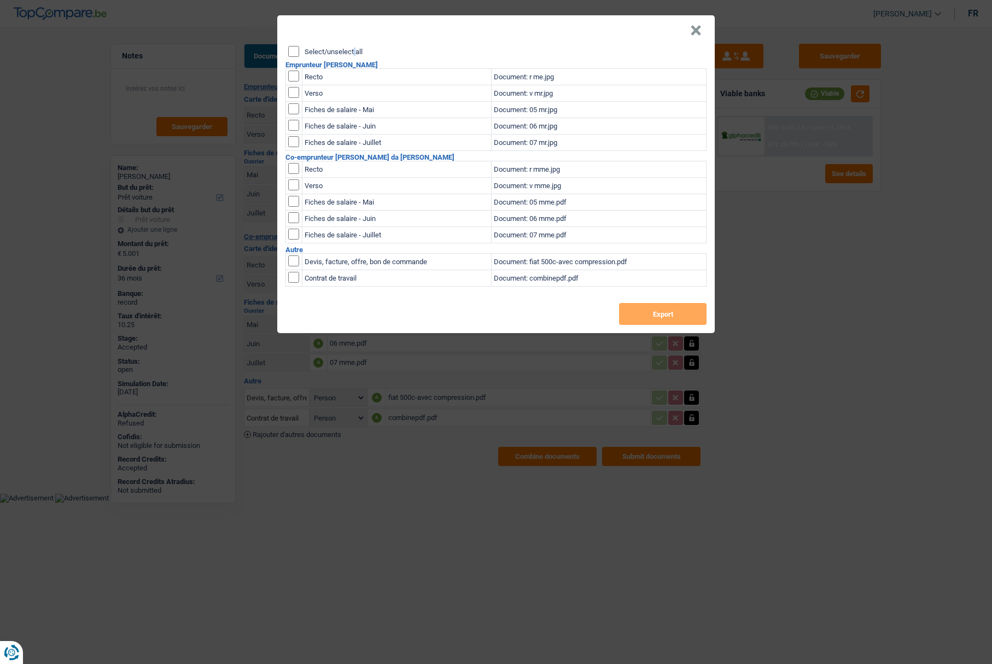
click at [314, 53] on label "Select/unselect all" at bounding box center [334, 51] width 58 height 7
click at [290, 50] on input "Select/unselect all" at bounding box center [293, 51] width 11 height 11
checkbox input "true"
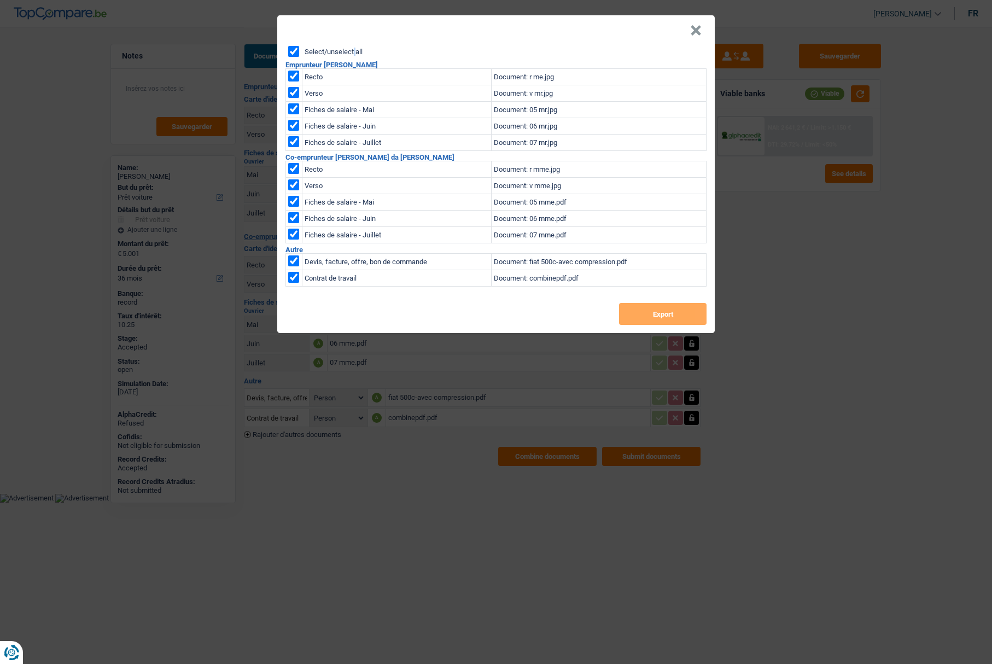
checkbox input "true"
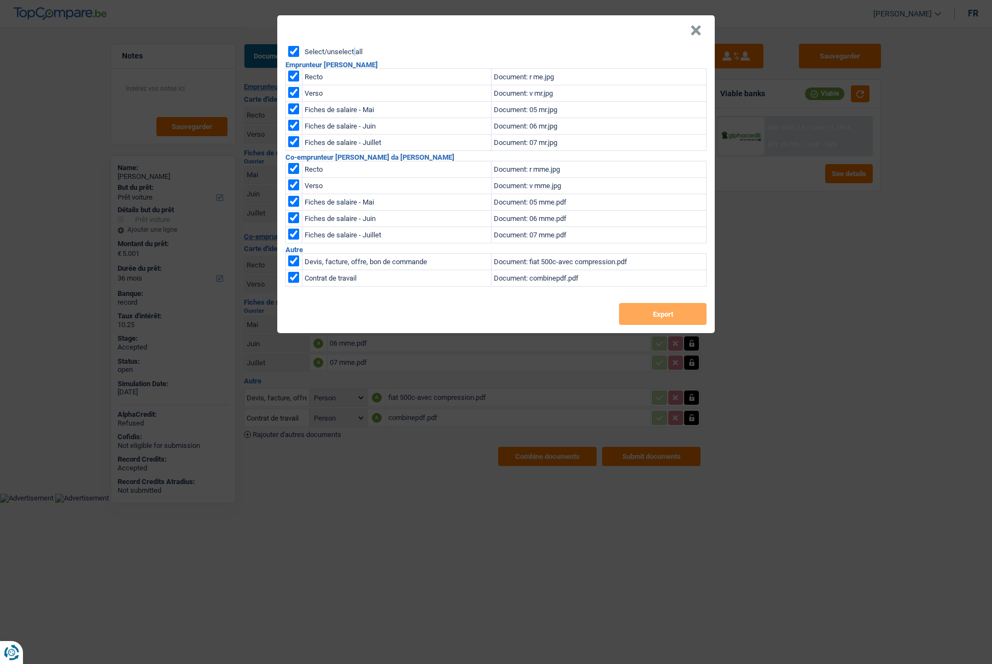
checkbox input "true"
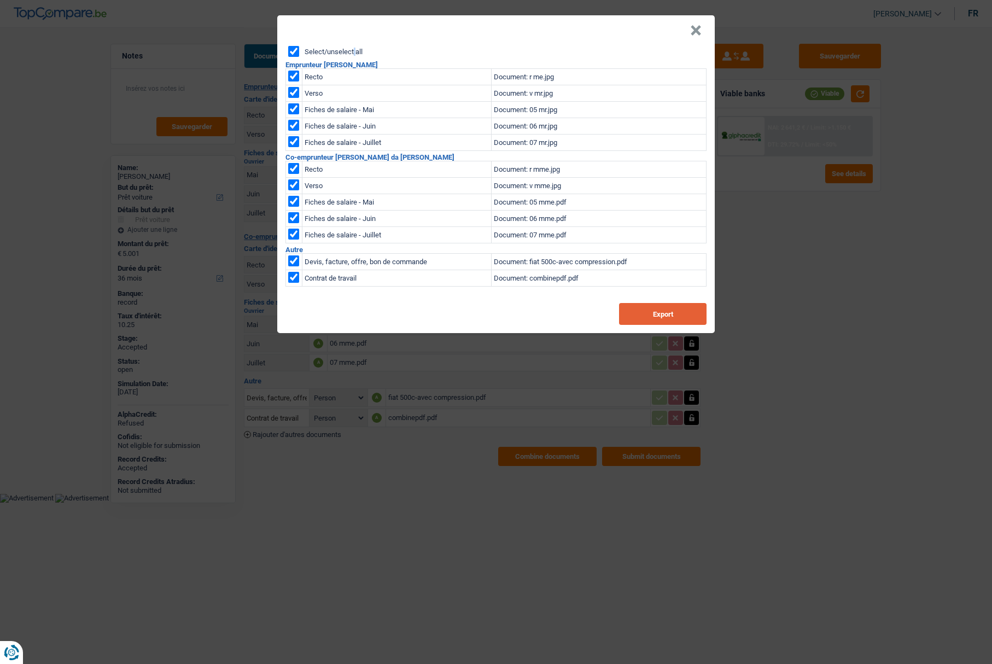
click at [665, 318] on button "Export" at bounding box center [662, 314] width 87 height 22
click at [701, 30] on button "×" at bounding box center [695, 30] width 11 height 11
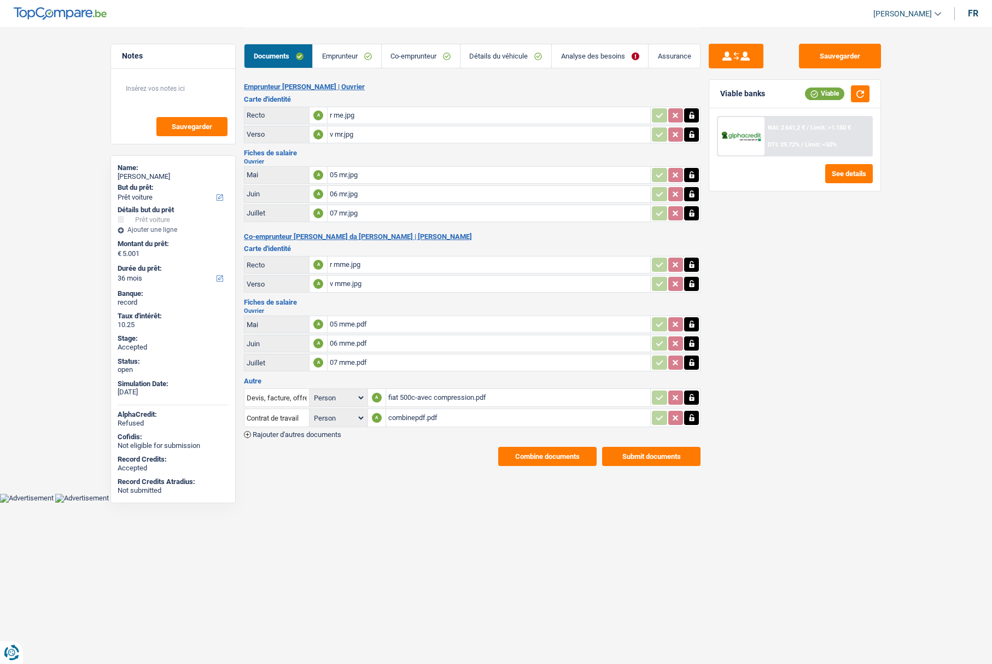
click at [351, 52] on link "Emprunteur" at bounding box center [347, 56] width 68 height 24
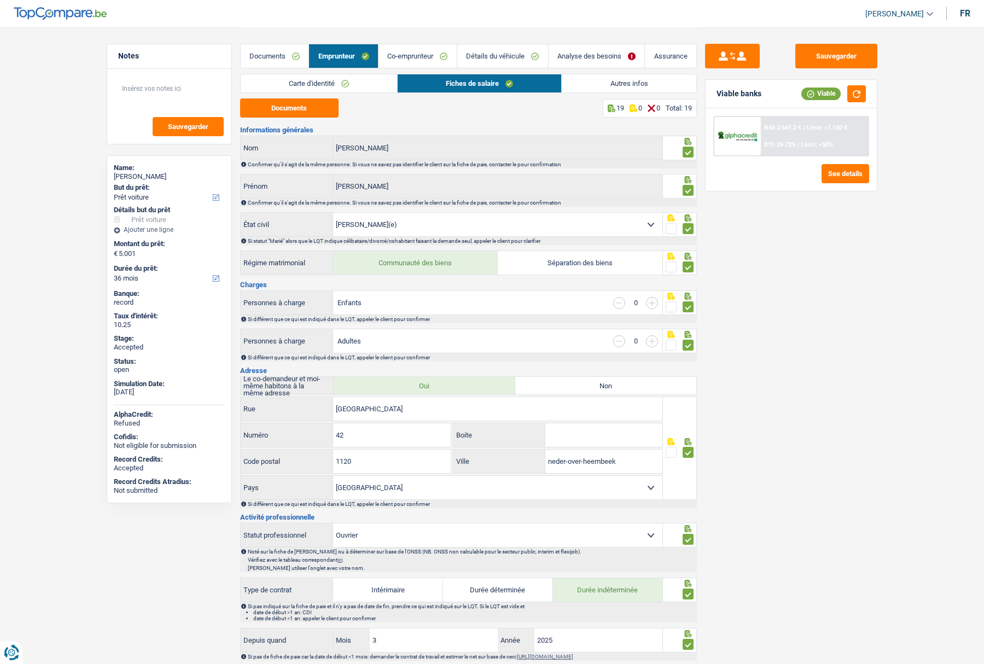
click at [383, 52] on link "Co-emprunteur" at bounding box center [417, 56] width 78 height 24
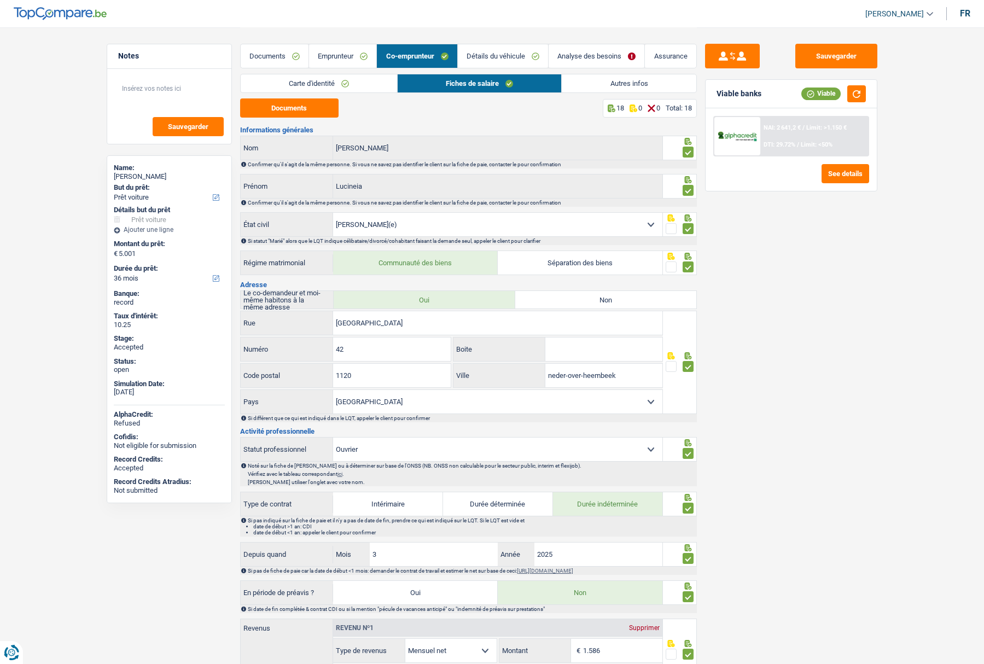
click at [333, 61] on link "Emprunteur" at bounding box center [342, 56] width 67 height 24
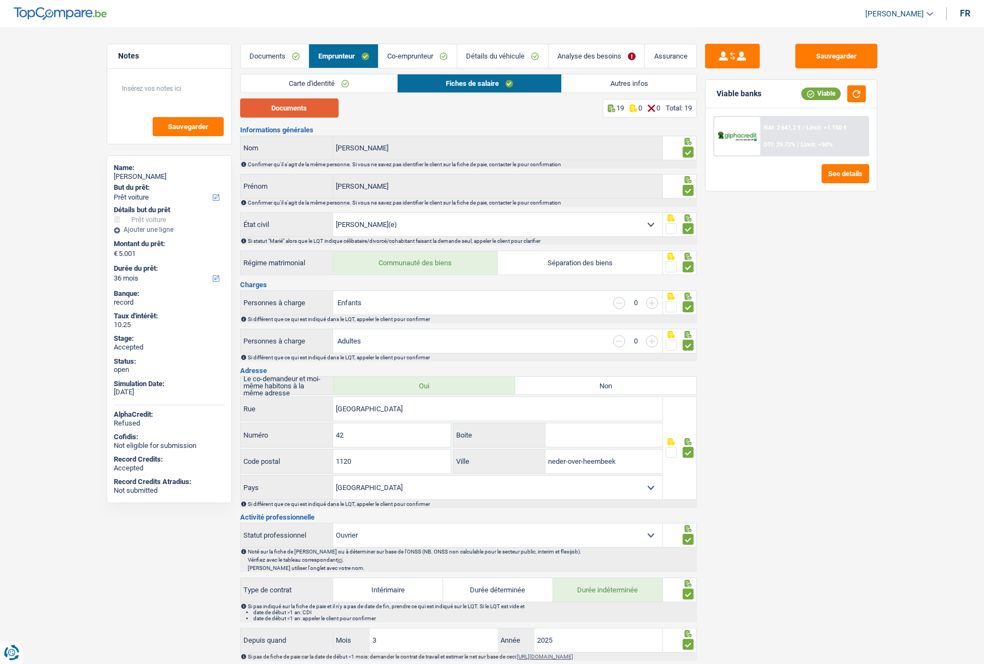
click at [301, 109] on button "Documents" at bounding box center [289, 107] width 98 height 19
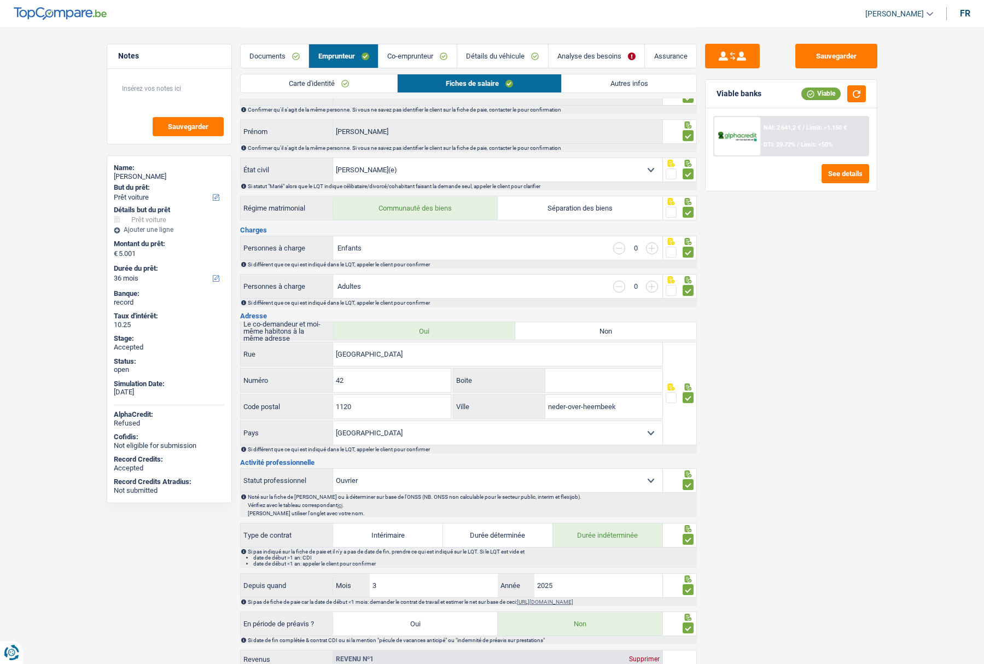
click at [412, 54] on link "Co-emprunteur" at bounding box center [417, 56] width 78 height 24
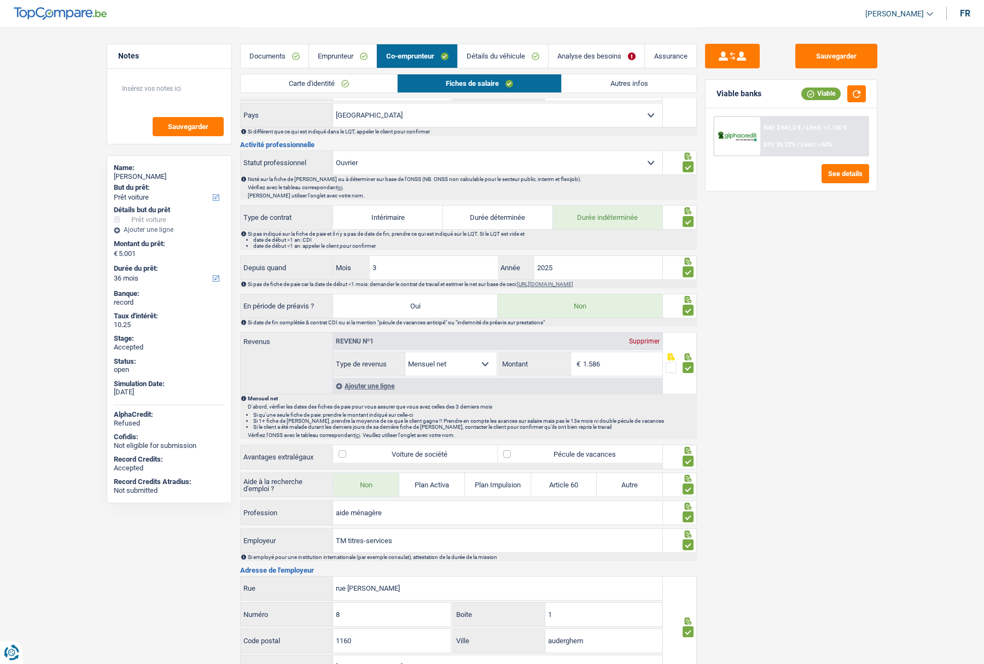
scroll to position [261, 0]
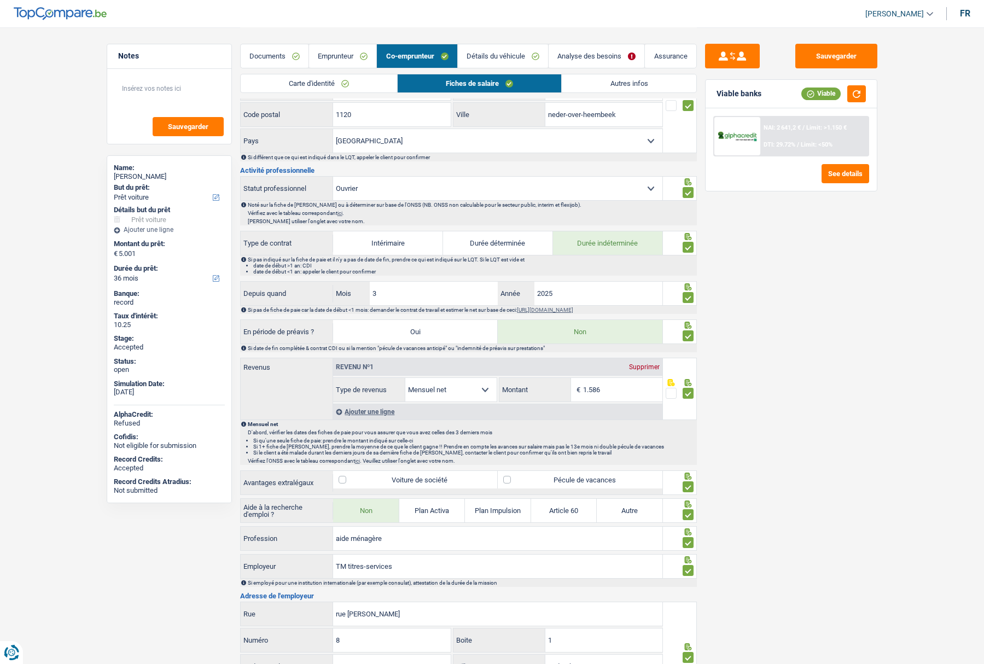
click at [328, 51] on link "Emprunteur" at bounding box center [342, 56] width 67 height 24
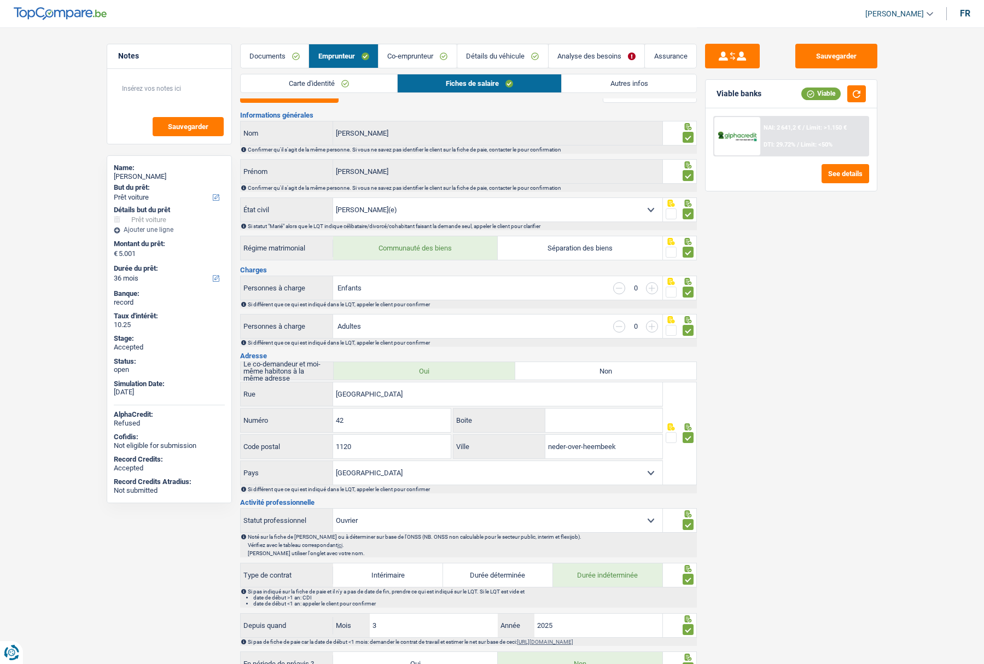
scroll to position [0, 0]
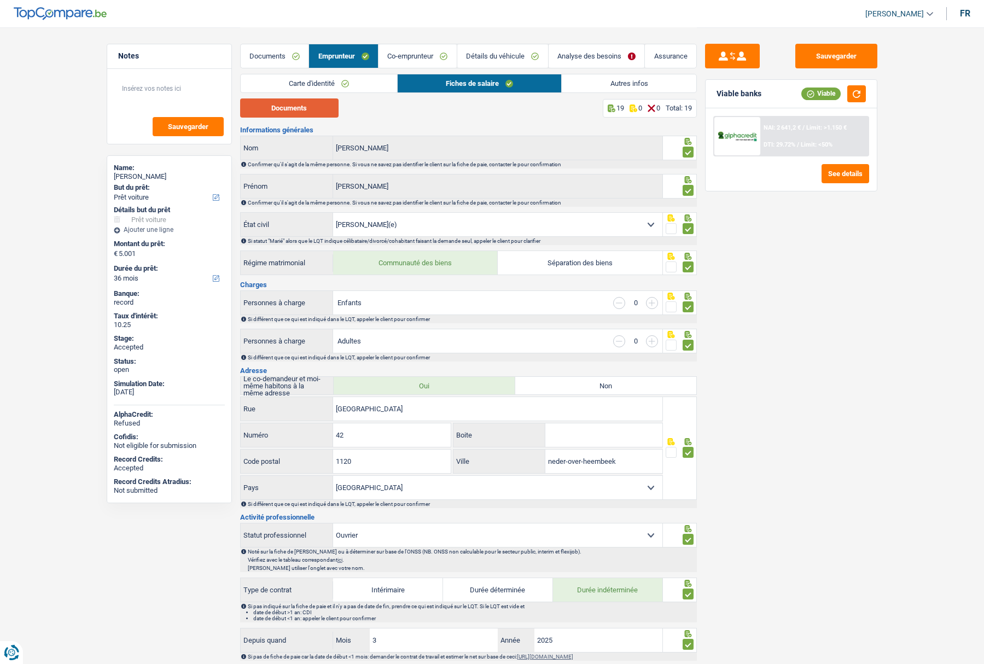
click at [319, 107] on button "Documents" at bounding box center [289, 107] width 98 height 19
click at [276, 51] on link "Documents" at bounding box center [275, 56] width 68 height 24
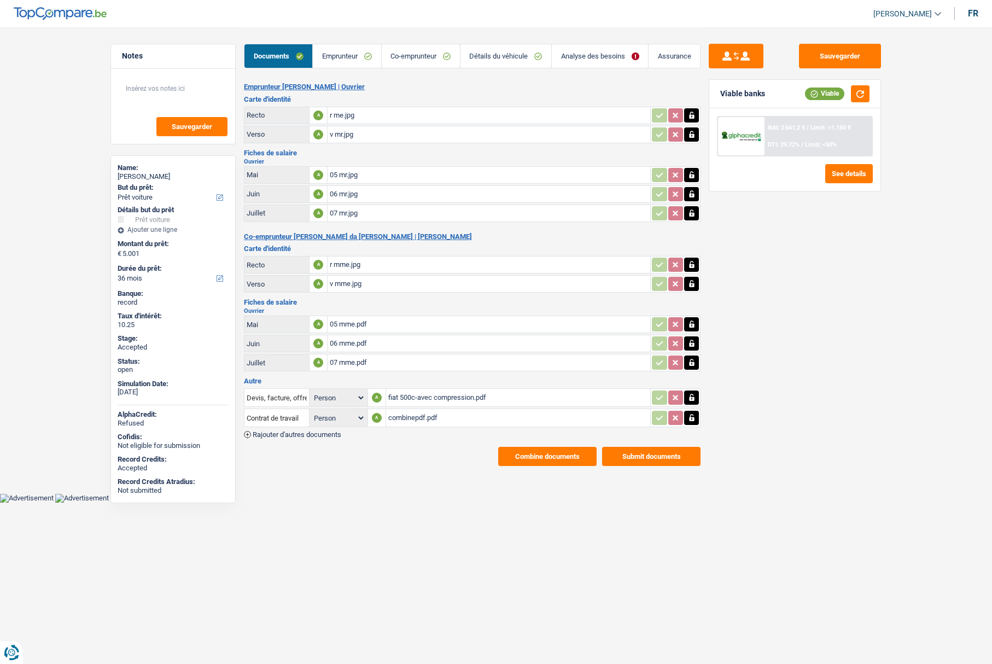
click at [337, 64] on link "Emprunteur" at bounding box center [347, 56] width 68 height 24
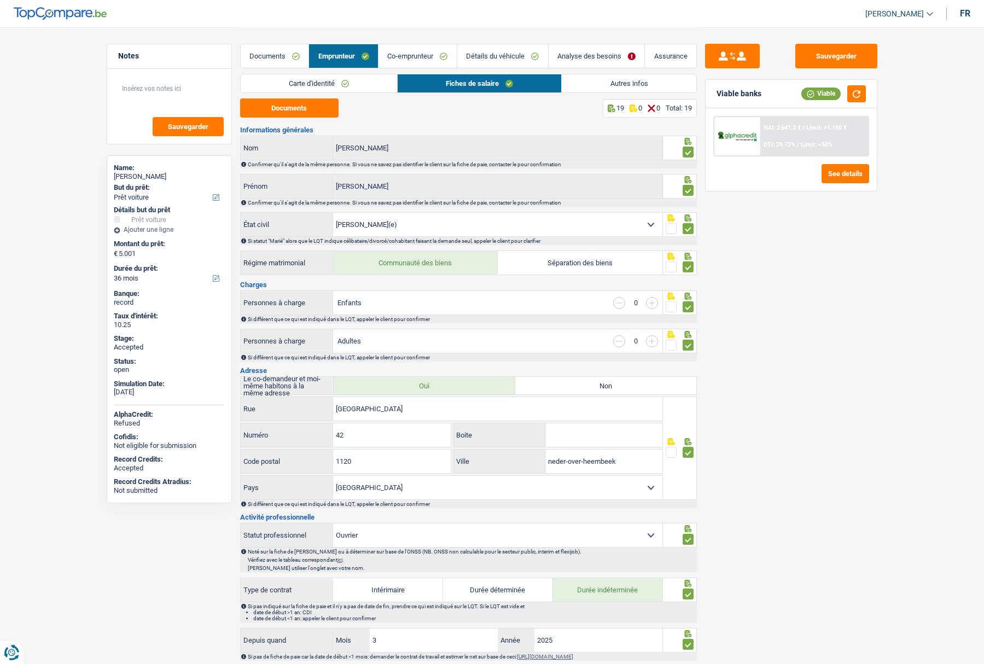
drag, startPoint x: 282, startPoint y: 60, endPoint x: 314, endPoint y: 28, distance: 45.2
click at [282, 59] on link "Documents" at bounding box center [275, 56] width 68 height 24
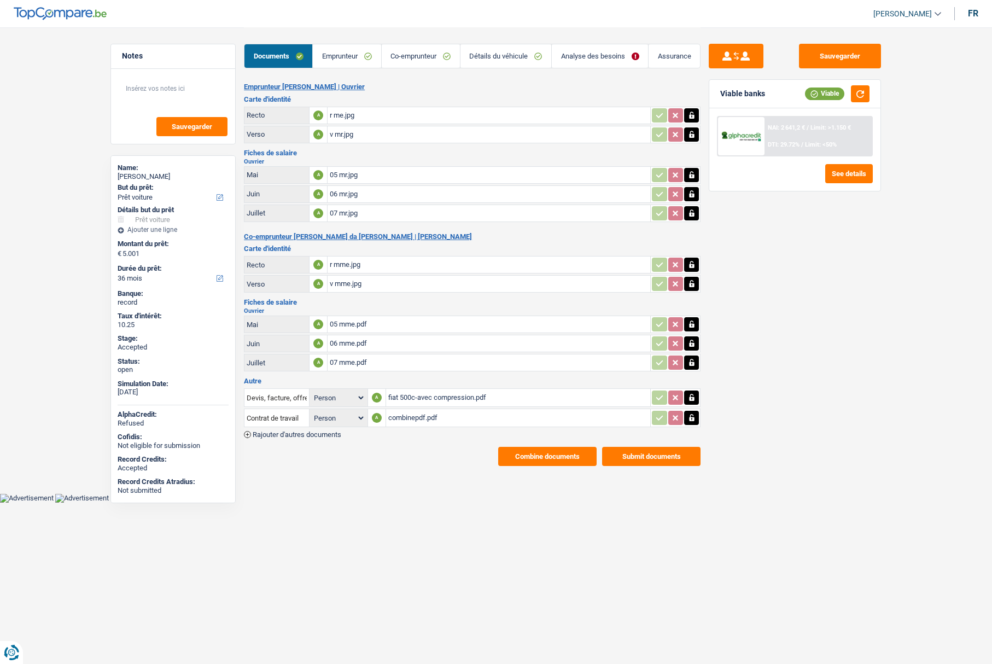
click at [343, 63] on link "Emprunteur" at bounding box center [347, 56] width 68 height 24
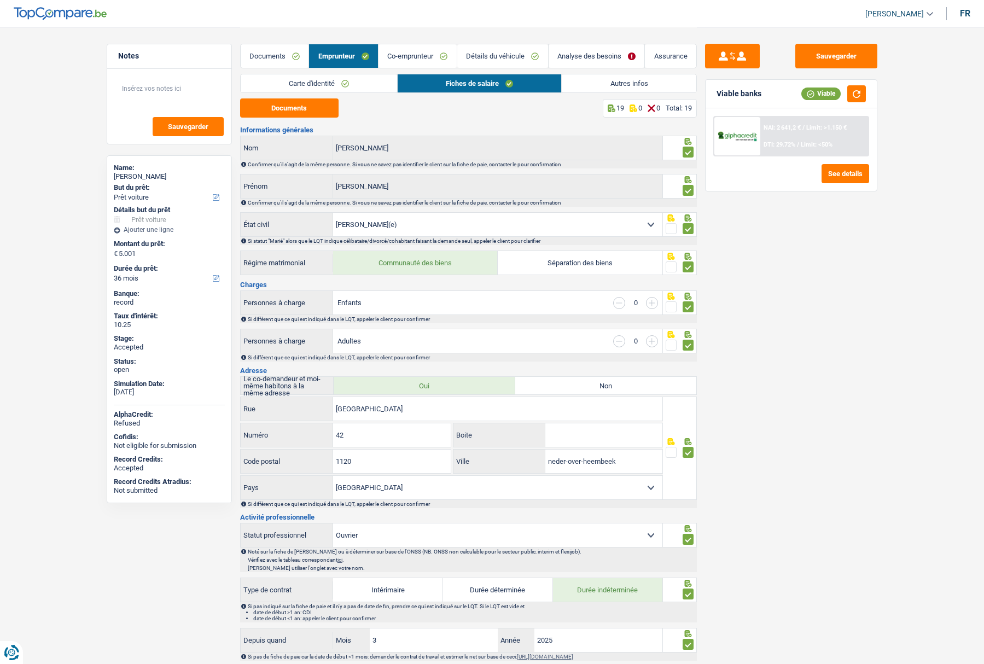
click at [295, 57] on link "Documents" at bounding box center [275, 56] width 68 height 24
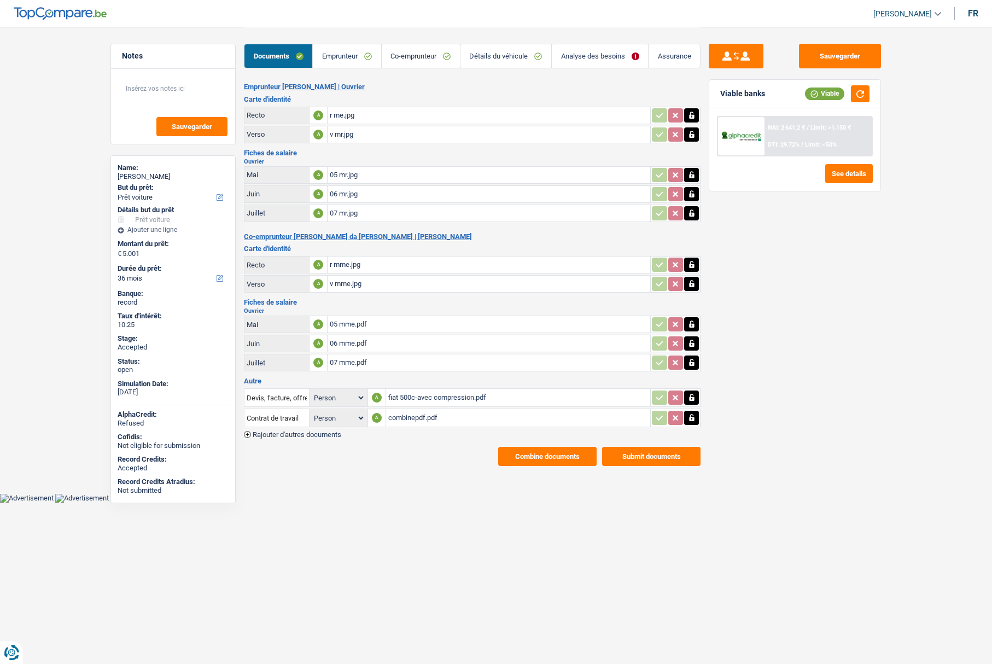
click at [278, 438] on span "Rajouter d'autres documents" at bounding box center [297, 434] width 89 height 7
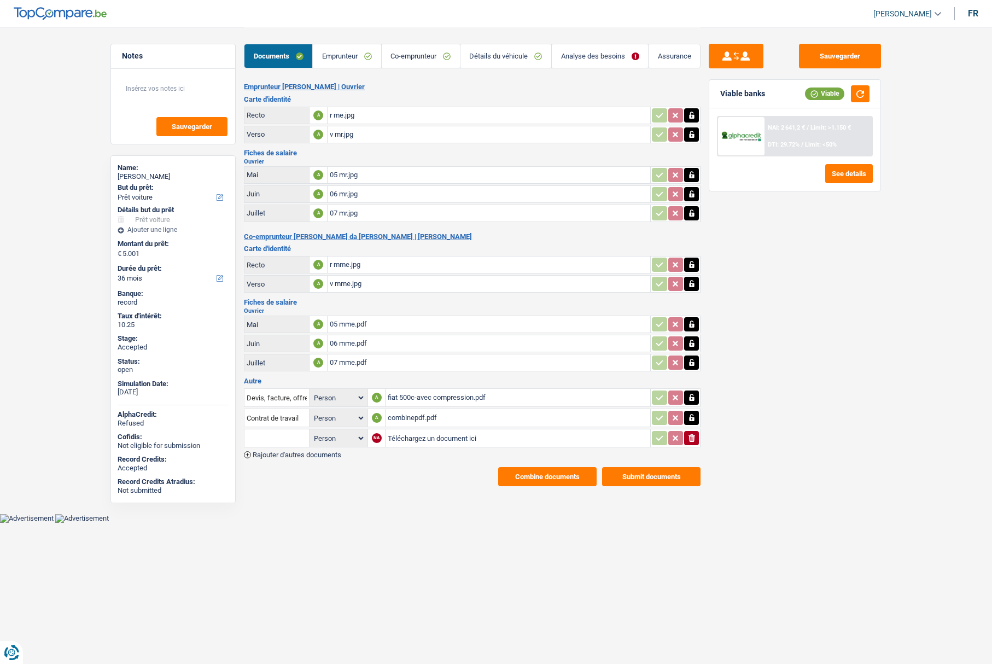
click at [277, 433] on input "text" at bounding box center [277, 437] width 60 height 17
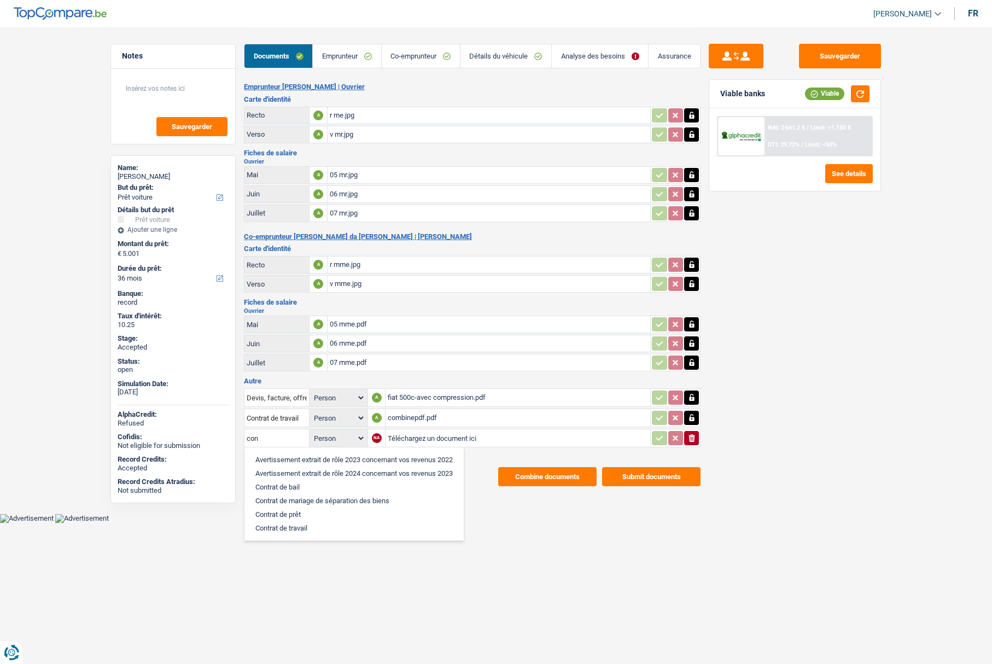
click at [283, 526] on li "Contrat de travail" at bounding box center [354, 528] width 208 height 14
type input "Contrat de travail"
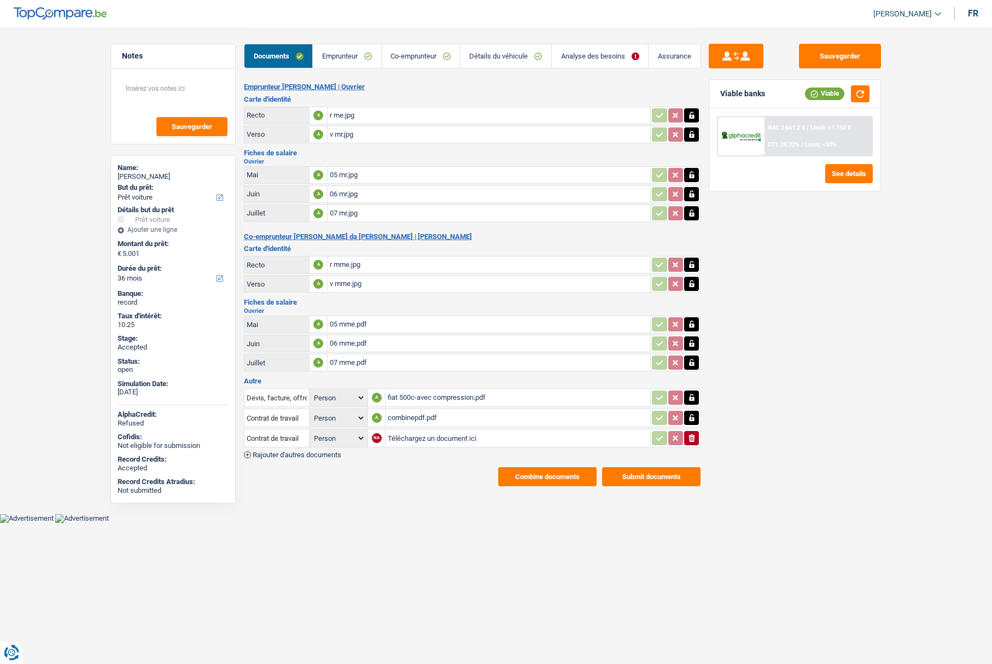
click at [428, 442] on input "Téléchargez un document ici" at bounding box center [518, 438] width 260 height 16
type input "C:\fakepath\Ct mr.jpg"
click at [806, 63] on button "Sauvegarder" at bounding box center [840, 56] width 82 height 25
click at [668, 54] on link "Assurance" at bounding box center [673, 56] width 51 height 24
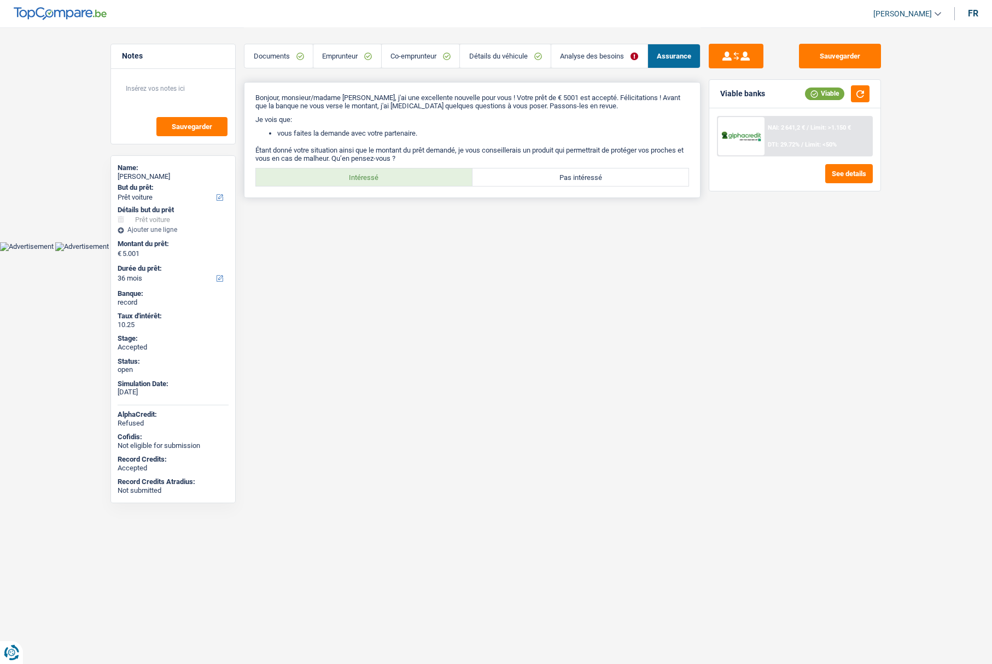
click at [353, 174] on label "Intéressé" at bounding box center [364, 176] width 217 height 17
click at [353, 174] on input "Intéressé" at bounding box center [364, 176] width 217 height 17
radio input "true"
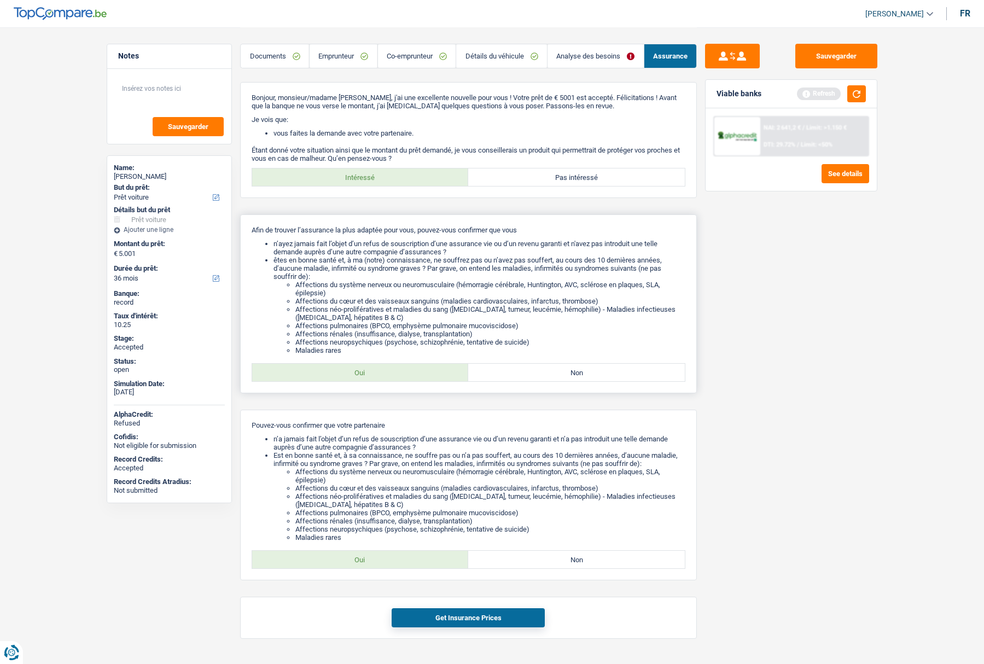
click at [369, 369] on label "Oui" at bounding box center [360, 372] width 217 height 17
click at [369, 369] on input "Oui" at bounding box center [360, 372] width 217 height 17
radio input "true"
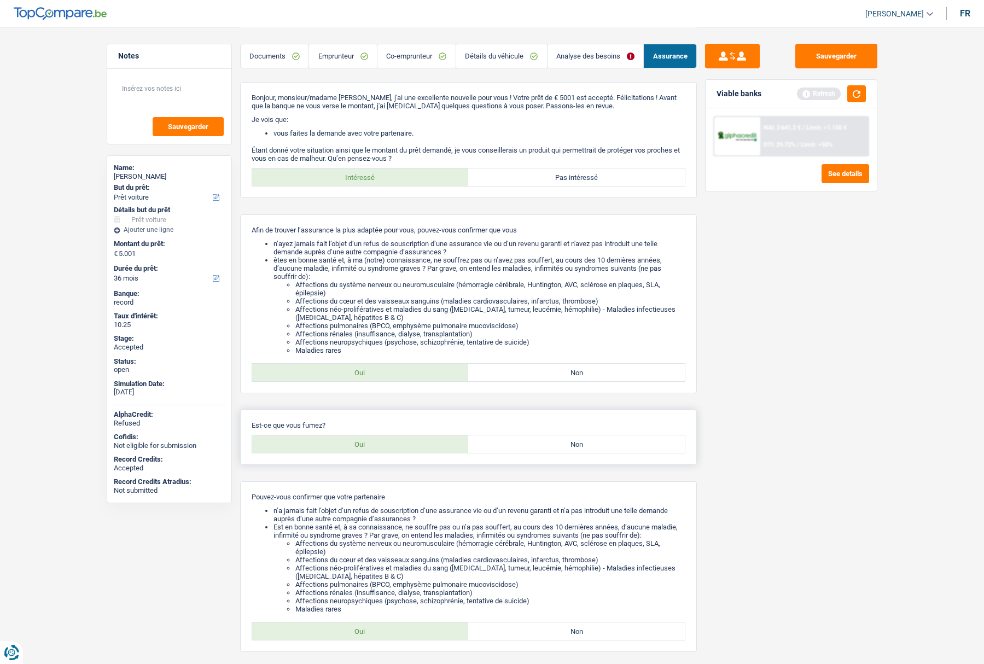
click at [349, 447] on label "Oui" at bounding box center [360, 443] width 217 height 17
click at [349, 447] on input "Oui" at bounding box center [360, 443] width 217 height 17
radio input "true"
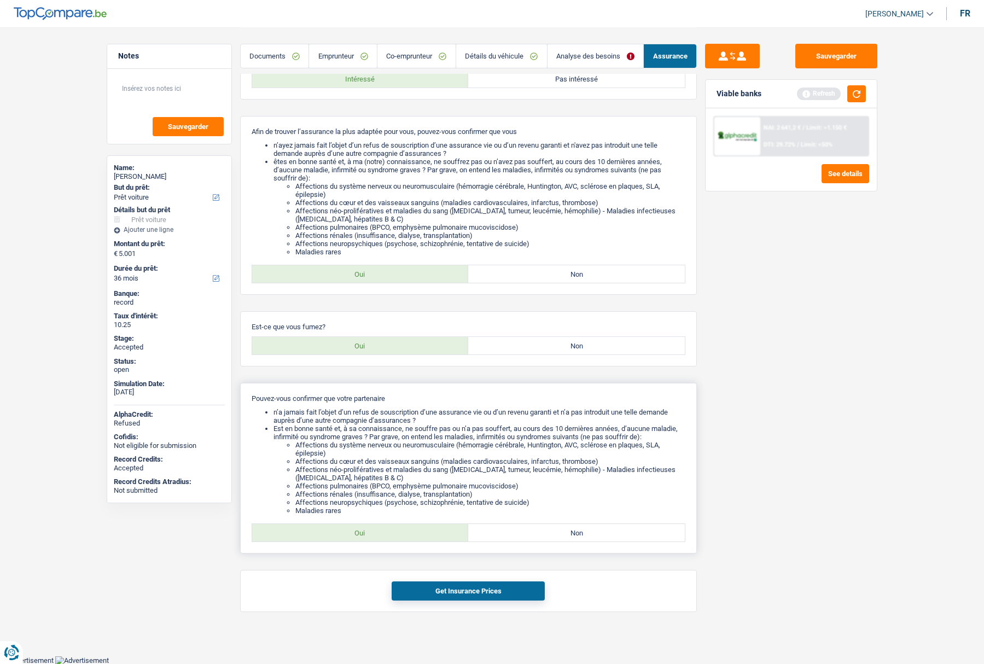
click at [364, 534] on label "Oui" at bounding box center [360, 532] width 217 height 17
click at [364, 534] on input "Oui" at bounding box center [360, 532] width 217 height 17
radio input "true"
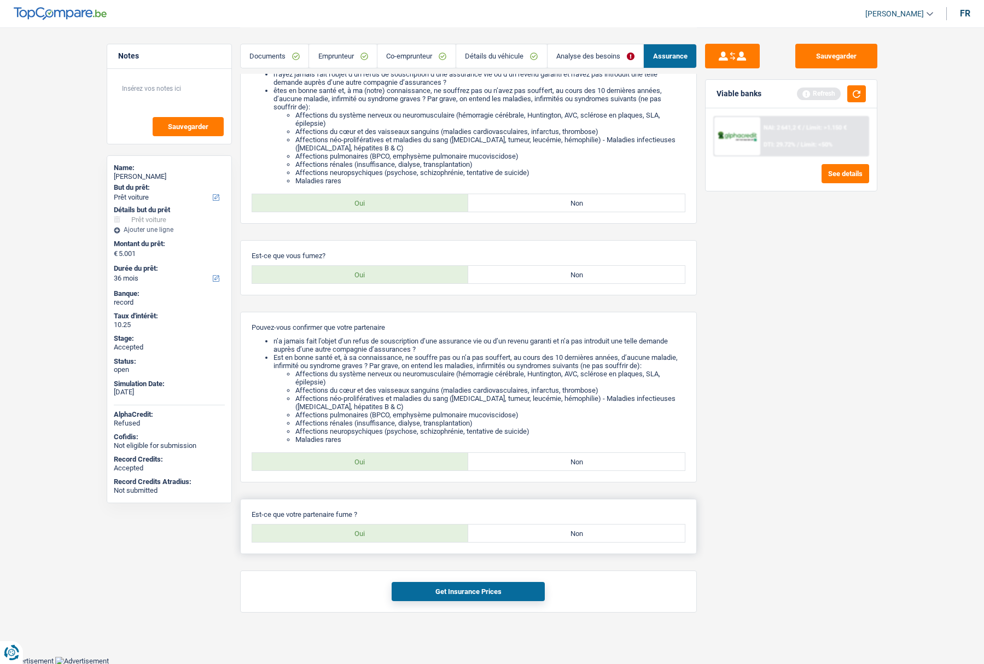
scroll to position [170, 0]
click at [364, 543] on div "Est-ce que votre partenaire fume ? Oui Non Tous les champs sont obligatoires. V…" at bounding box center [468, 525] width 457 height 55
click at [375, 531] on label "Oui" at bounding box center [360, 532] width 217 height 17
click at [375, 531] on input "Oui" at bounding box center [360, 532] width 217 height 17
radio input "true"
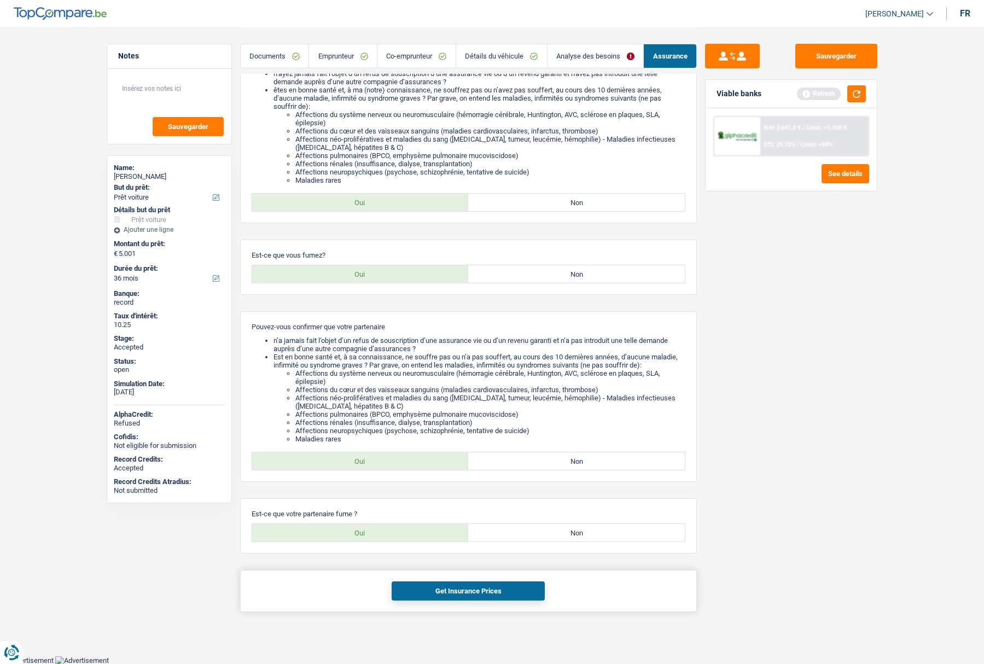
click at [422, 591] on button "Get Insurance Prices" at bounding box center [468, 590] width 153 height 19
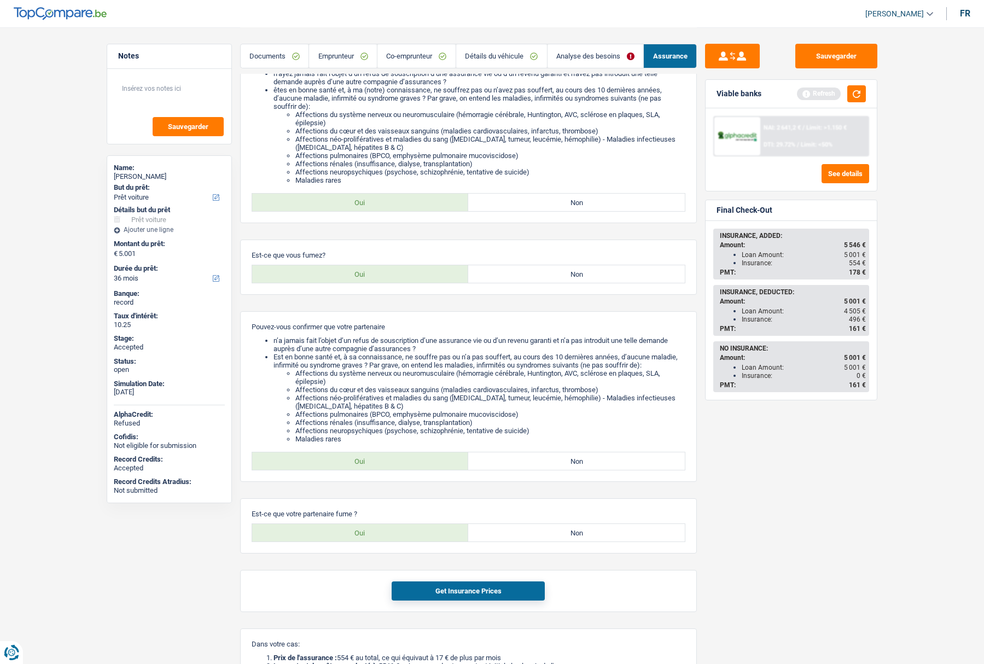
drag, startPoint x: 821, startPoint y: 317, endPoint x: 739, endPoint y: 316, distance: 82.0
click at [739, 316] on ul "Loan Amount: 4 505 € Insurance: 496 €" at bounding box center [793, 315] width 146 height 16
click at [833, 318] on div "Insurance: 496 €" at bounding box center [803, 320] width 124 height 8
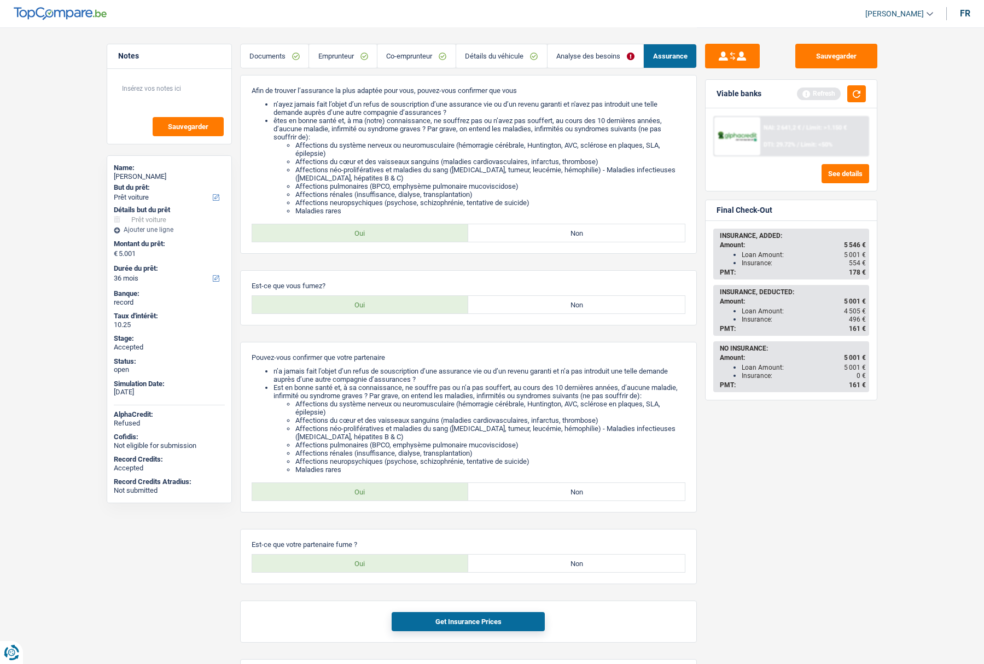
scroll to position [0, 0]
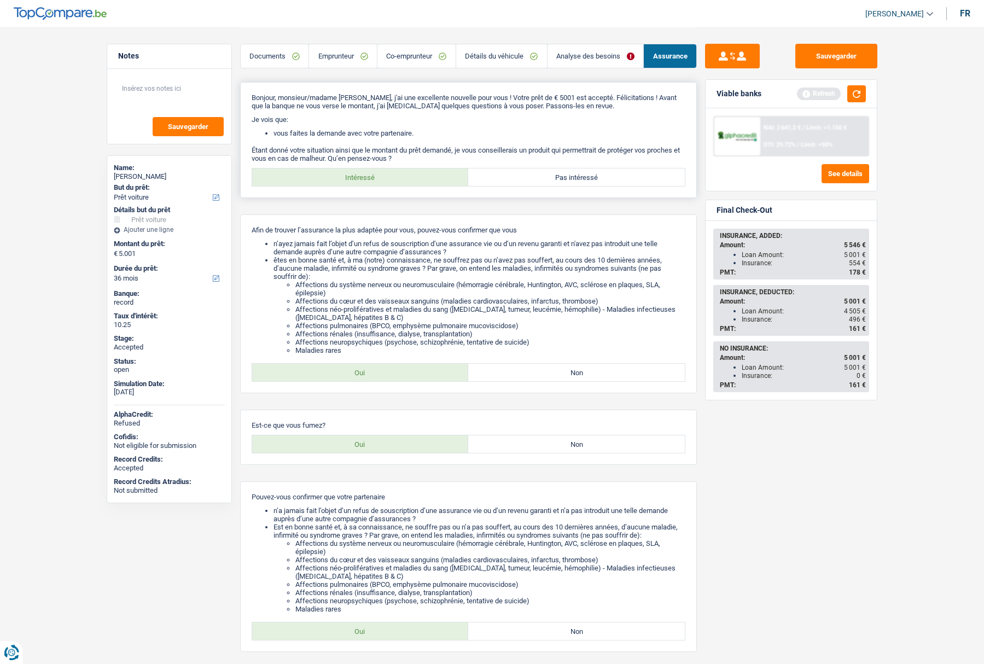
click at [579, 184] on label "Pas intéressé" at bounding box center [576, 176] width 217 height 17
click at [579, 184] on input "Pas intéressé" at bounding box center [576, 176] width 217 height 17
radio input "true"
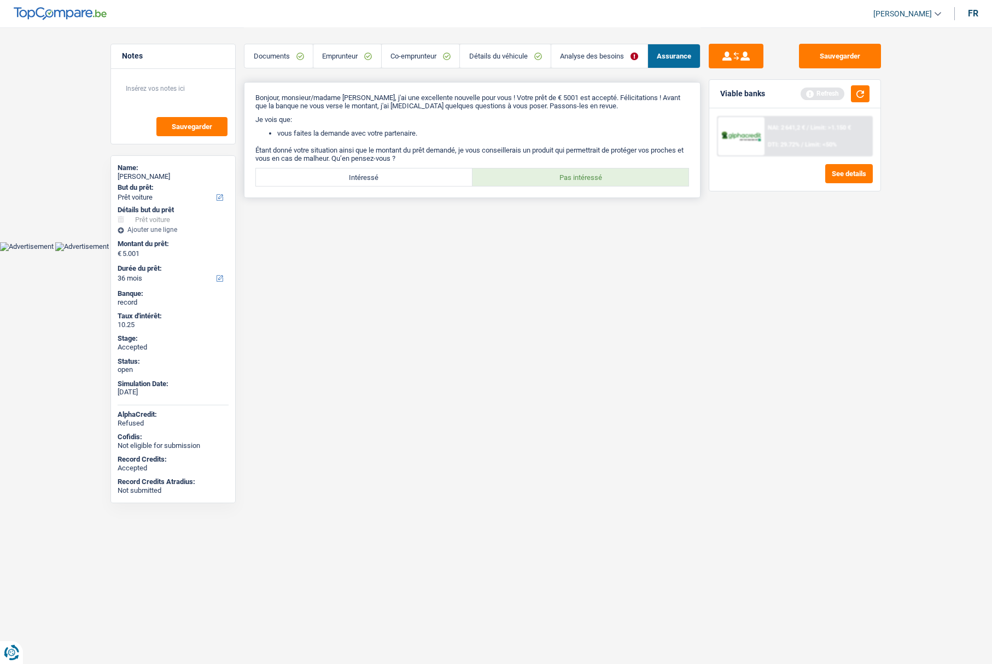
click at [377, 177] on label "Intéressé" at bounding box center [364, 176] width 217 height 17
click at [377, 177] on input "Intéressé" at bounding box center [364, 176] width 217 height 17
radio input "true"
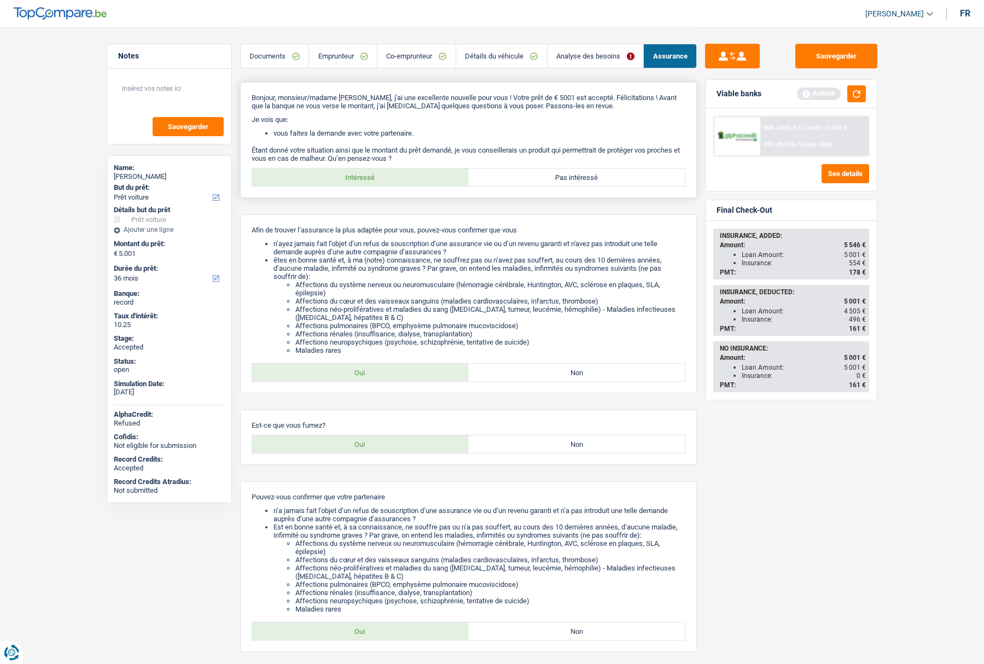
click at [604, 171] on label "Pas intéressé" at bounding box center [576, 176] width 217 height 17
click at [604, 171] on input "Pas intéressé" at bounding box center [576, 176] width 217 height 17
radio input "true"
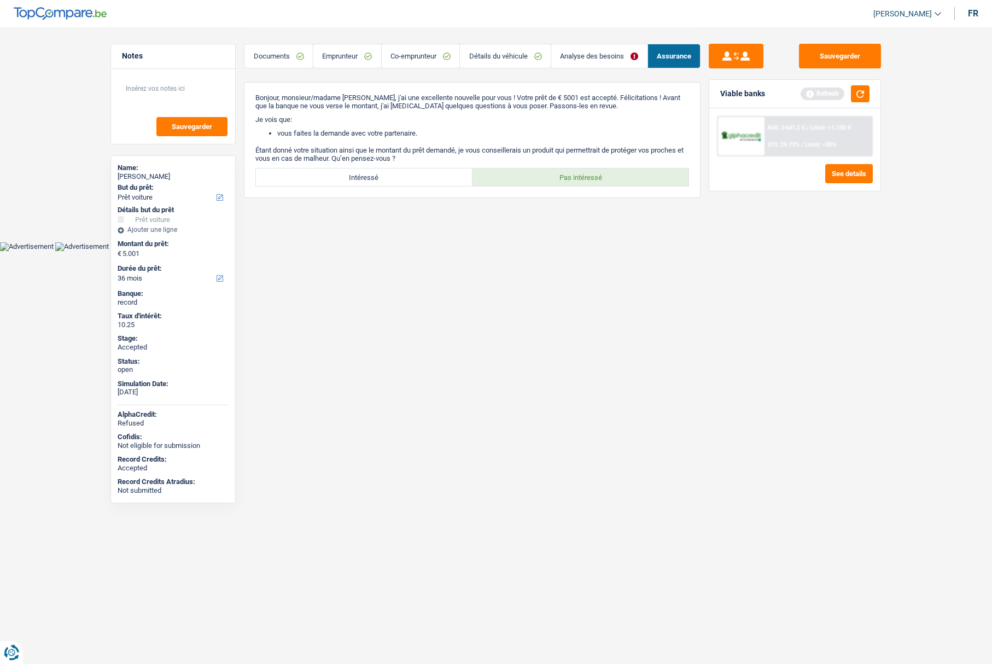
click at [151, 171] on div "Name:" at bounding box center [173, 167] width 111 height 9
click at [146, 173] on div "Henrique Da Silva" at bounding box center [173, 176] width 111 height 9
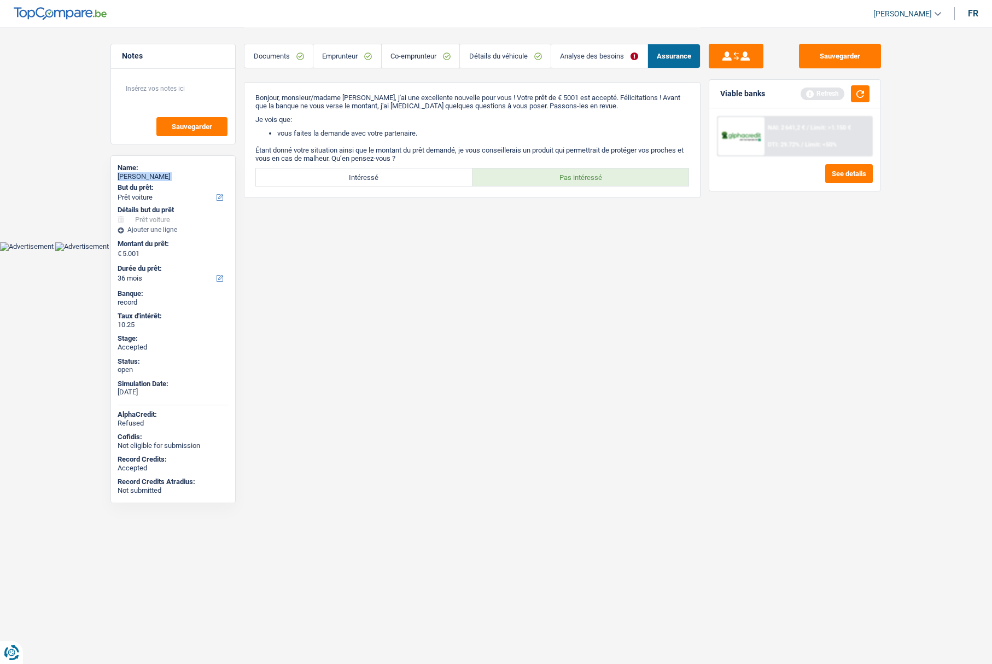
copy div "Henrique Da Silva"
click at [340, 56] on link "Emprunteur" at bounding box center [347, 56] width 68 height 24
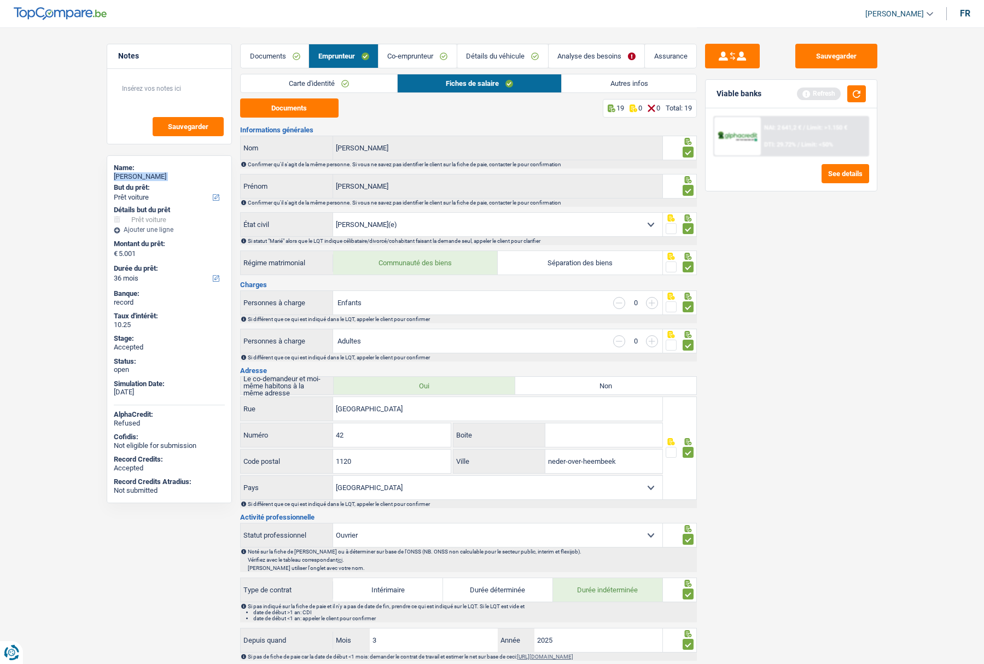
click at [592, 91] on link "Autres infos" at bounding box center [629, 83] width 134 height 18
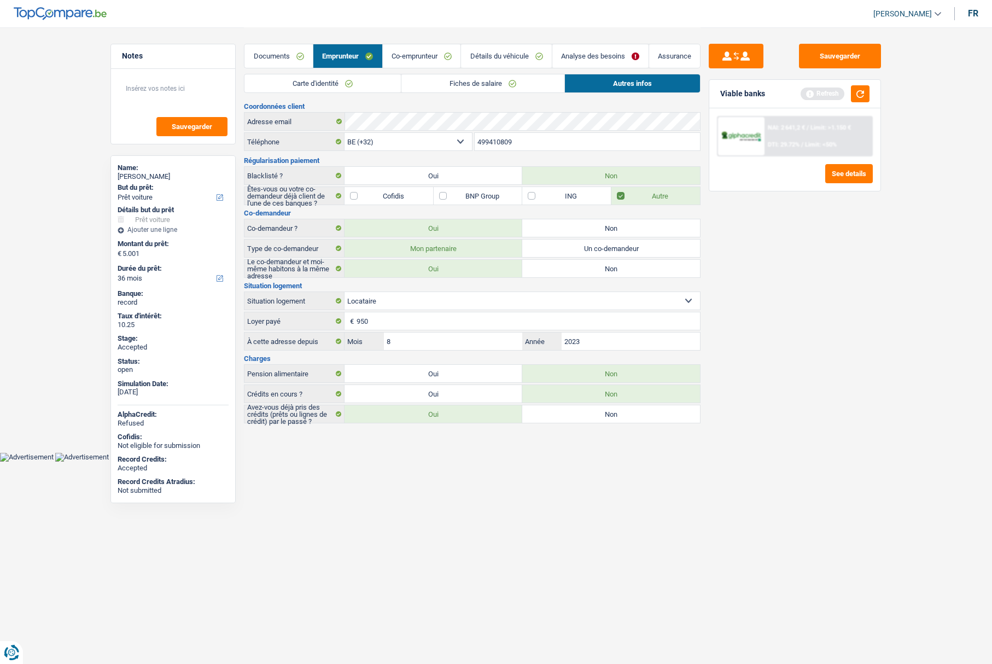
click at [502, 143] on input "499410809" at bounding box center [588, 141] width 226 height 17
click at [153, 177] on div "Henrique Da Silva" at bounding box center [173, 176] width 111 height 9
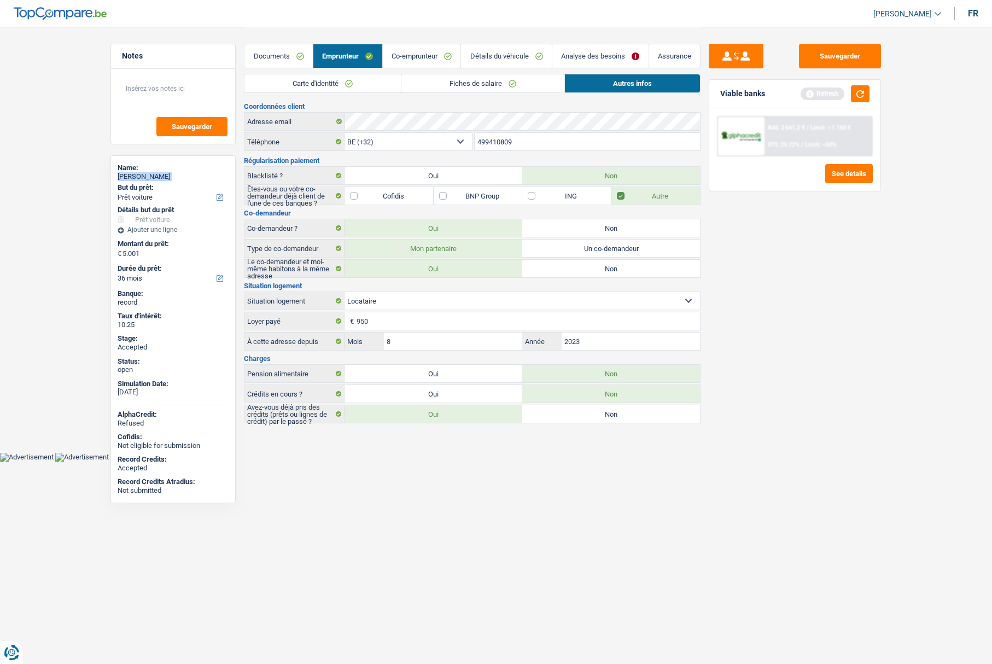
copy div "Henrique Da Silva"
click at [811, 60] on button "Sauvegarder" at bounding box center [840, 56] width 82 height 25
click at [420, 58] on link "Co-emprunteur" at bounding box center [422, 56] width 78 height 24
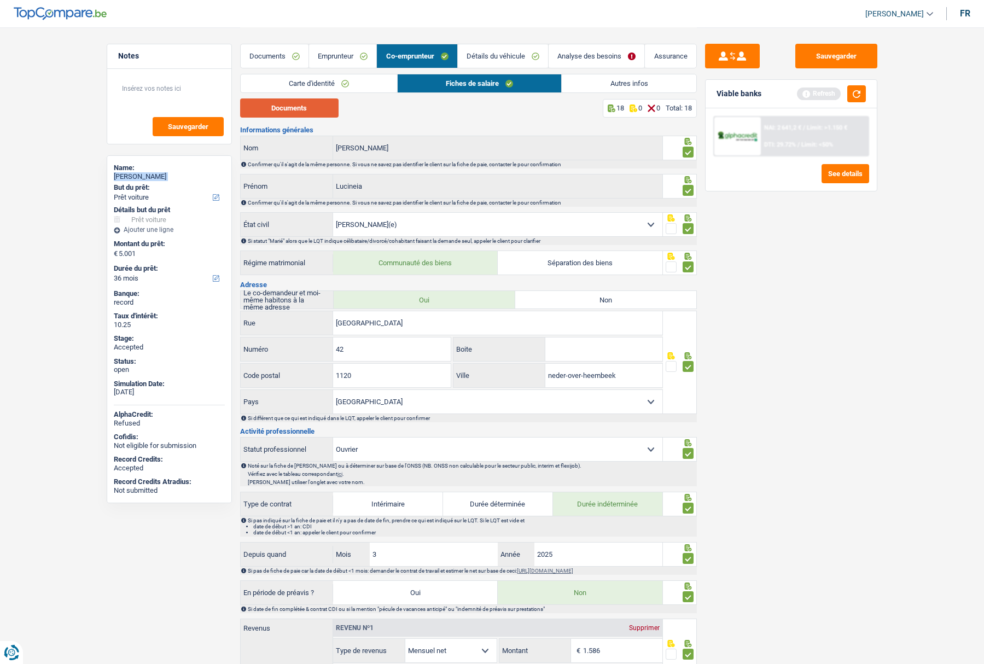
click at [316, 112] on button "Documents" at bounding box center [289, 107] width 98 height 19
click at [334, 61] on link "Emprunteur" at bounding box center [342, 56] width 67 height 24
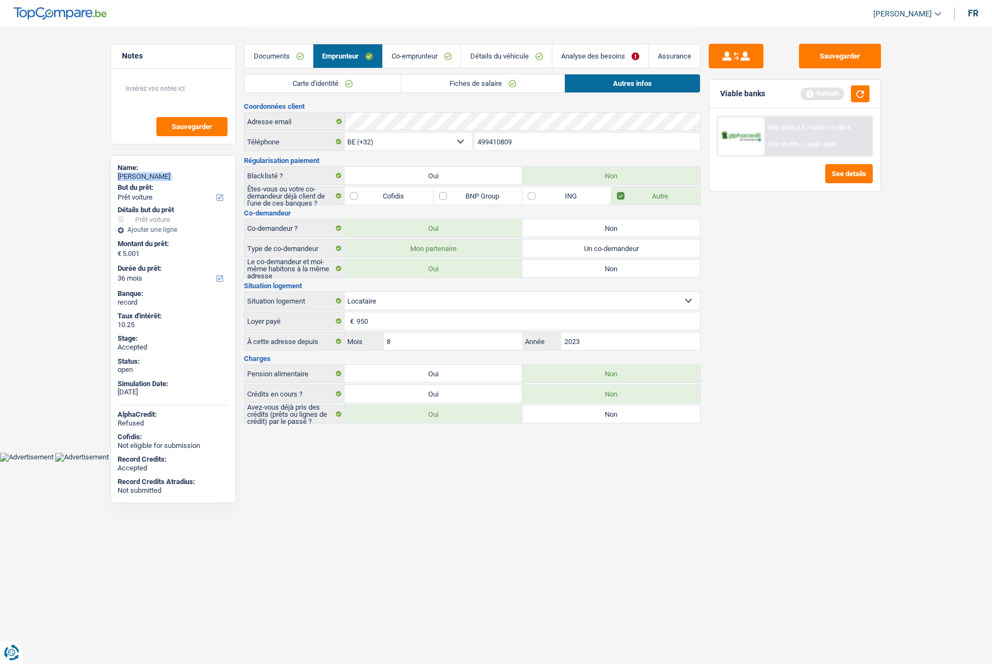
click at [454, 78] on link "Fiches de salaire" at bounding box center [482, 83] width 163 height 18
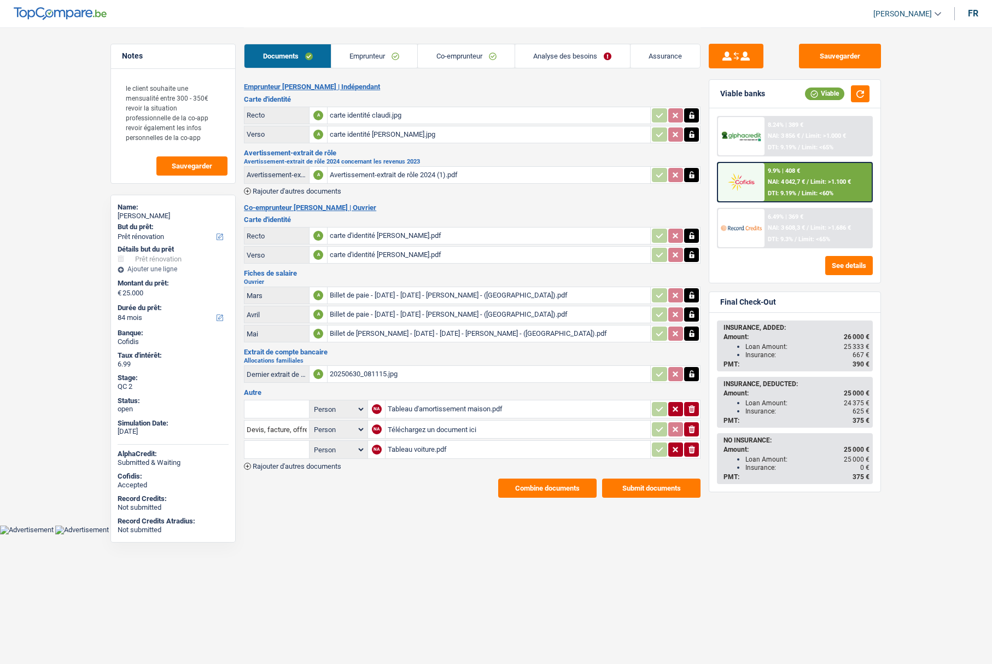
select select "renovation"
select select "84"
click at [365, 52] on link "Emprunteur" at bounding box center [374, 56] width 86 height 24
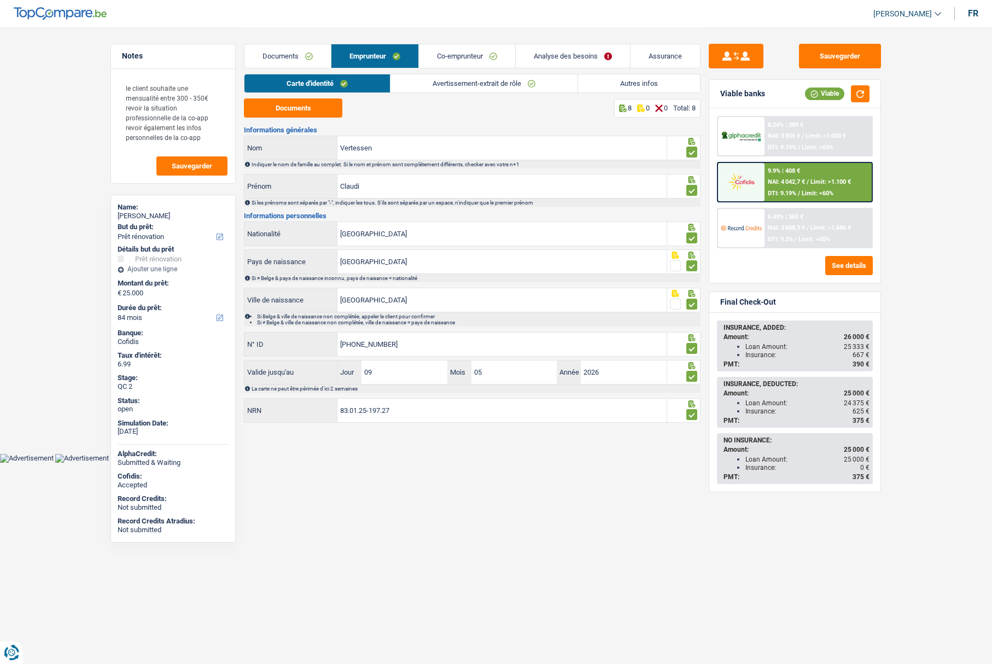
click at [439, 55] on link "Co-emprunteur" at bounding box center [467, 56] width 96 height 24
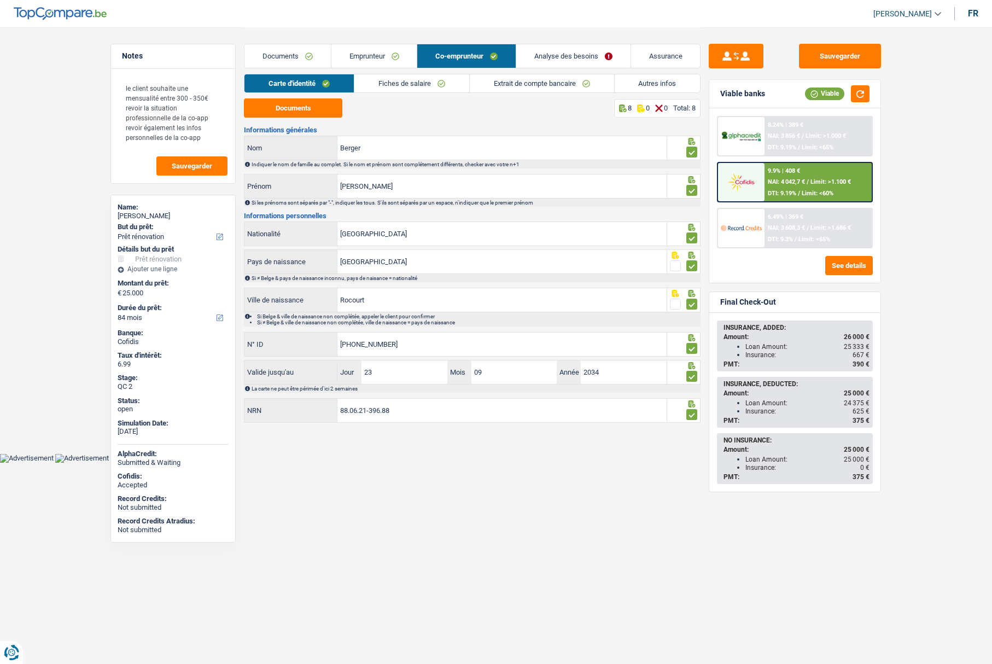
click at [378, 80] on link "Fiches de salaire" at bounding box center [411, 83] width 115 height 18
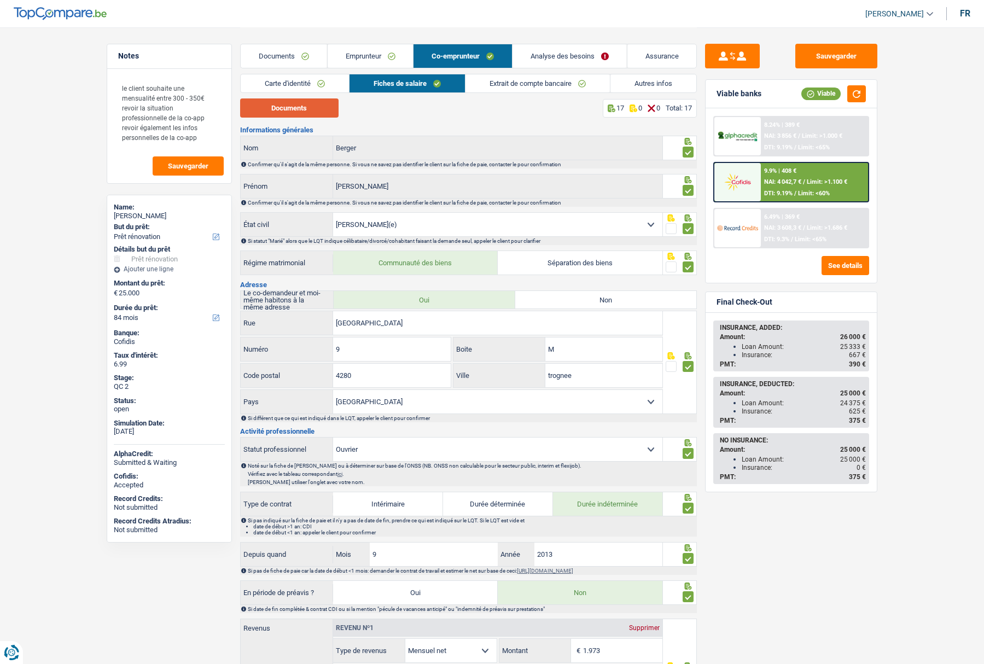
click at [317, 103] on button "Documents" at bounding box center [289, 107] width 98 height 19
click at [297, 109] on button "Documents" at bounding box center [289, 107] width 98 height 19
click at [291, 57] on link "Documents" at bounding box center [284, 56] width 86 height 24
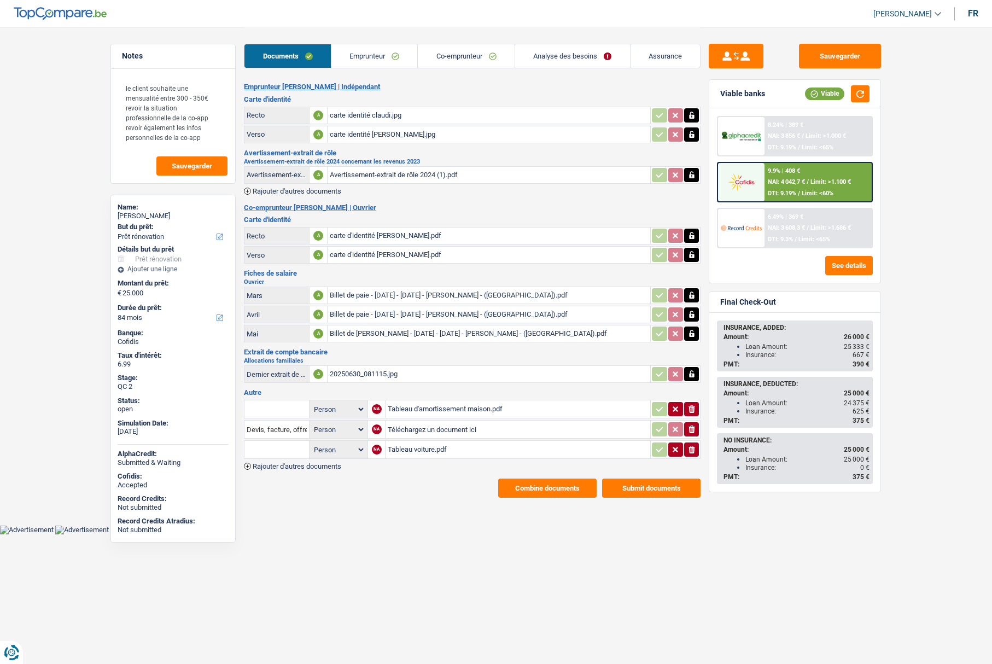
click at [371, 57] on link "Emprunteur" at bounding box center [374, 56] width 86 height 24
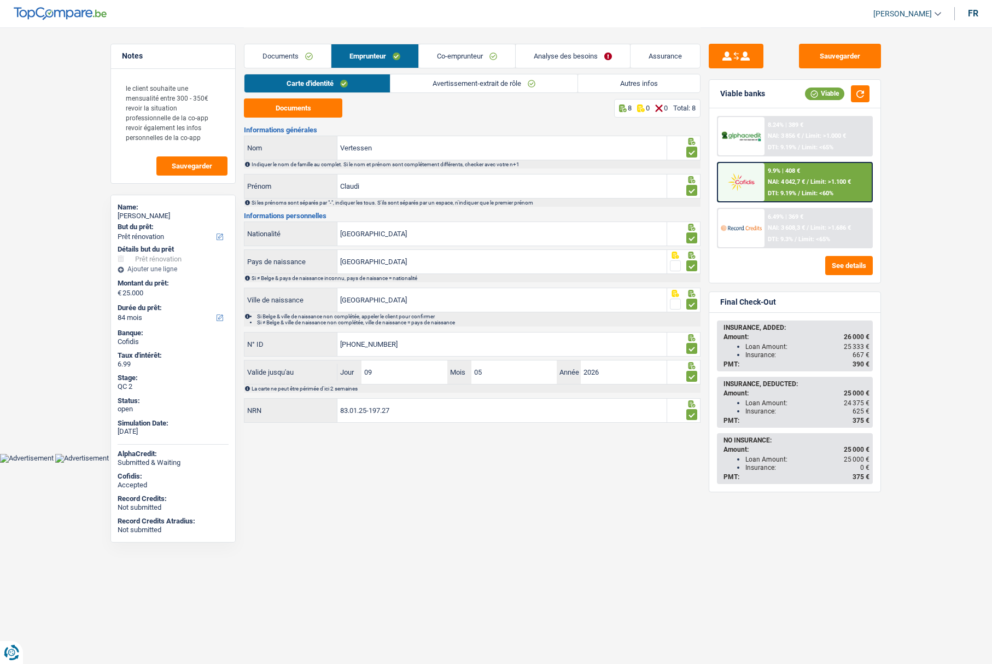
drag, startPoint x: 651, startPoint y: 85, endPoint x: 530, endPoint y: 109, distance: 122.7
click at [651, 85] on link "Autres infos" at bounding box center [639, 83] width 122 height 18
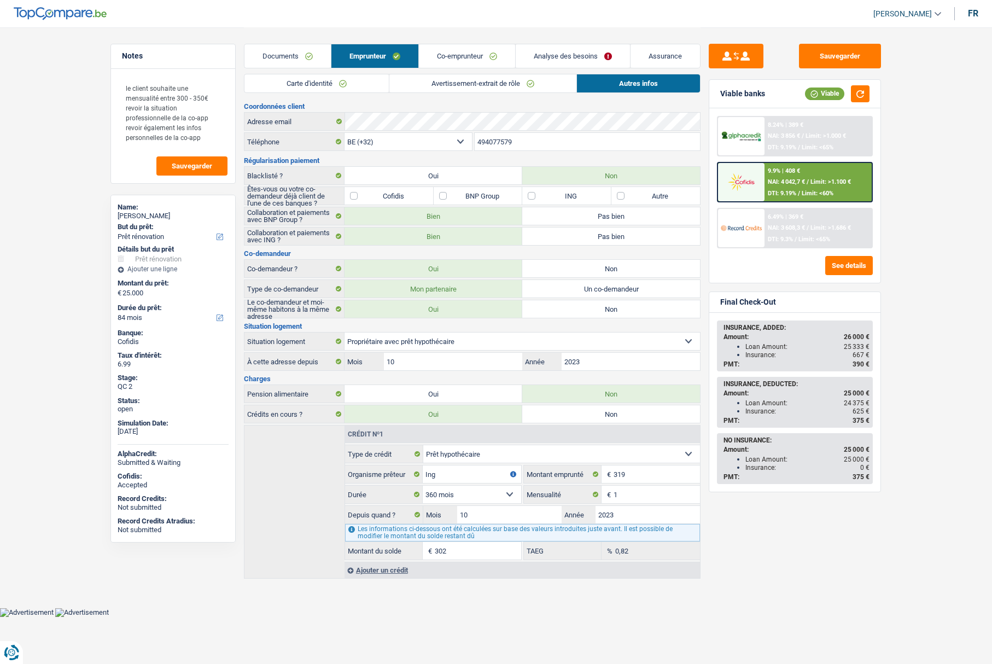
click at [462, 57] on link "Co-emprunteur" at bounding box center [467, 56] width 96 height 24
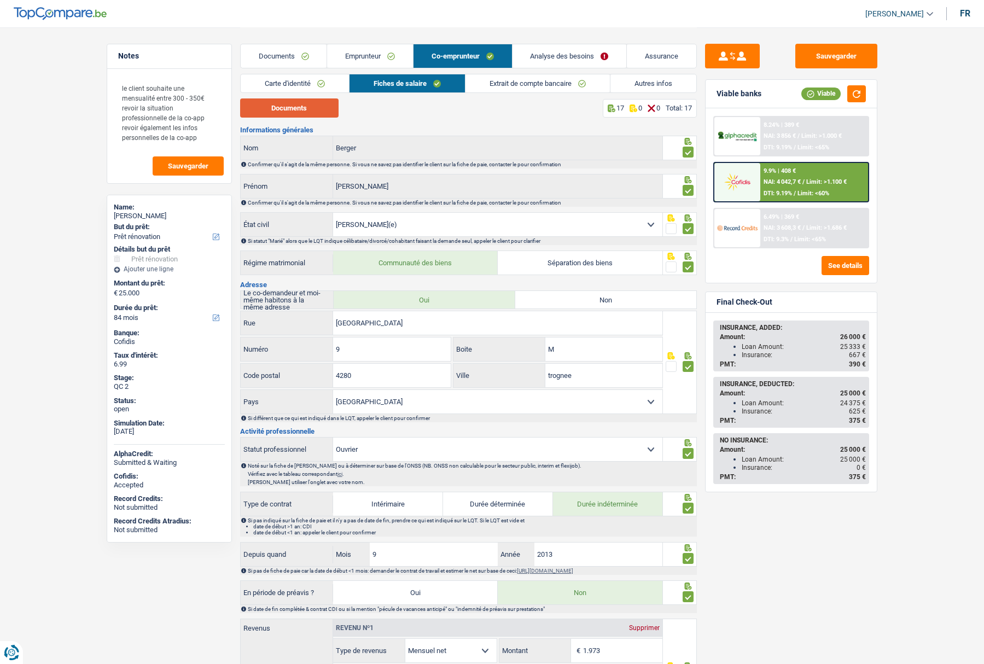
click at [317, 109] on button "Documents" at bounding box center [289, 107] width 98 height 19
click at [285, 52] on link "Documents" at bounding box center [284, 56] width 86 height 24
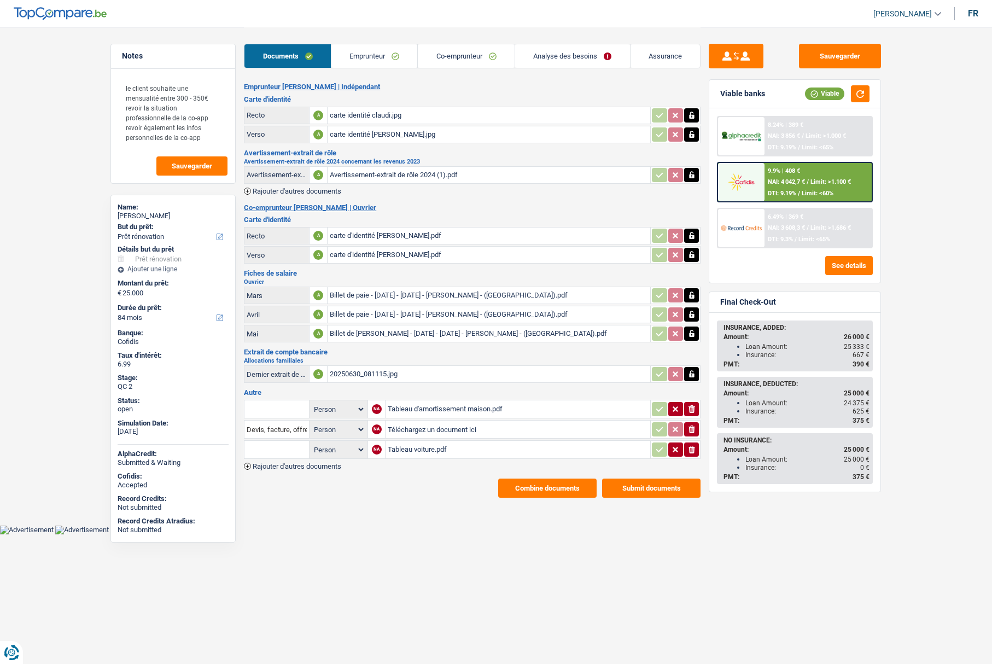
click at [354, 299] on div "Billet de paie - 01-03-2025 - 31-03-2025 - BERGER CHARLENE - (FR).pdf" at bounding box center [489, 295] width 318 height 16
click at [361, 311] on div "Billet de paie - 01-04-2025 - 30-04-2025 - BERGER CHARLENE - (FR).pdf" at bounding box center [489, 314] width 318 height 16
click at [363, 51] on link "Emprunteur" at bounding box center [374, 56] width 86 height 24
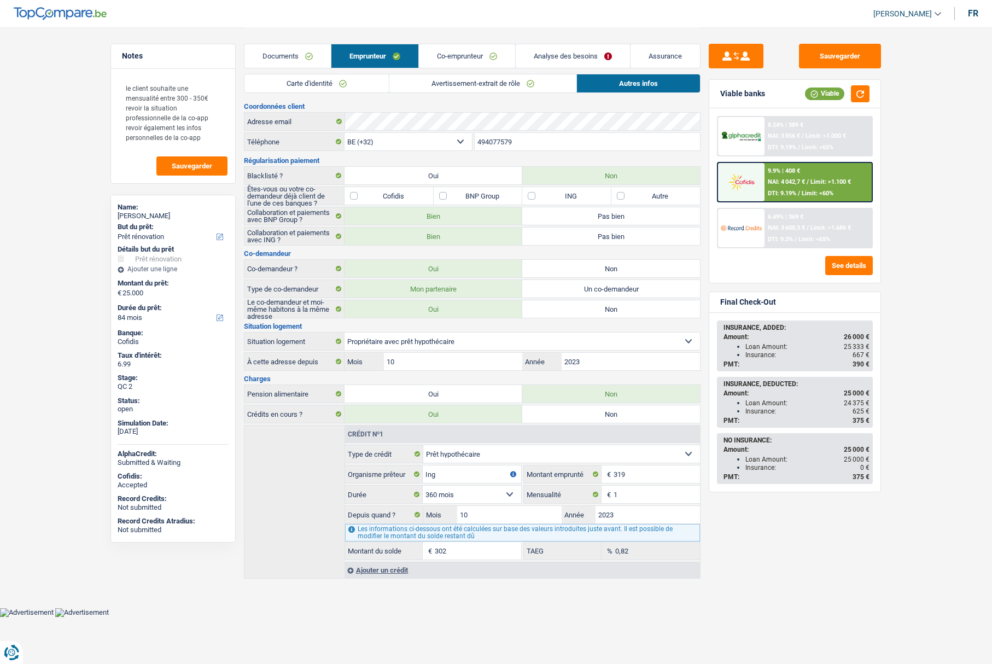
click at [446, 64] on link "Co-emprunteur" at bounding box center [467, 56] width 96 height 24
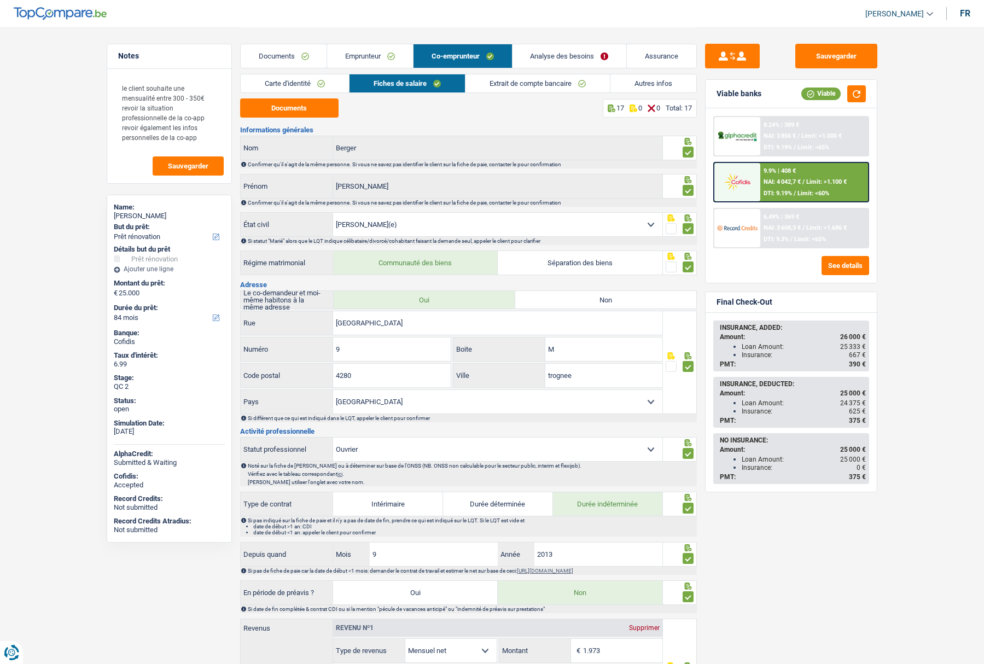
click at [279, 53] on link "Documents" at bounding box center [284, 56] width 86 height 24
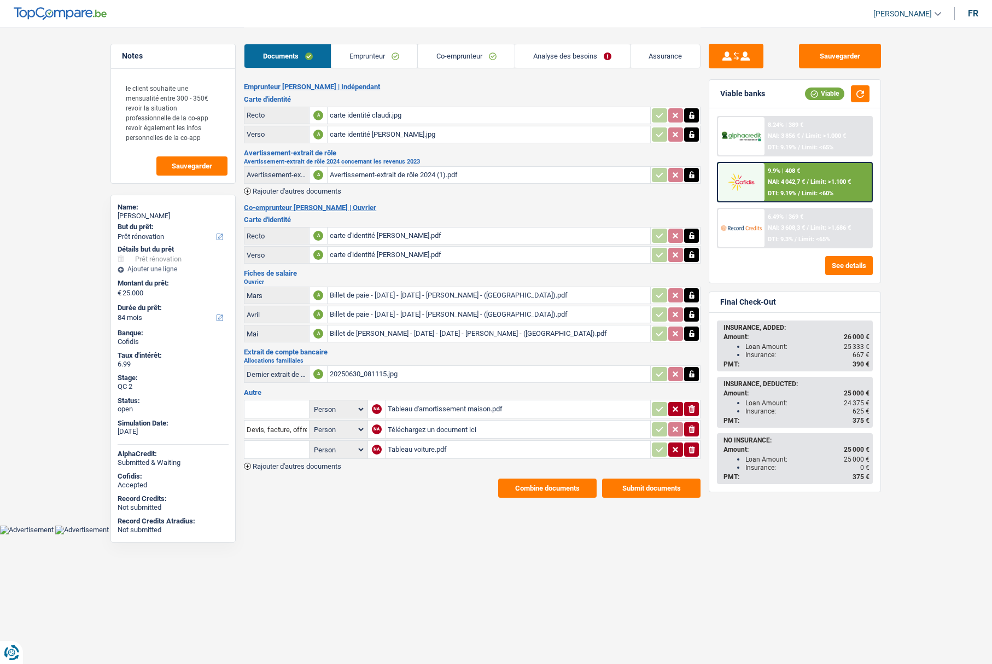
click at [360, 231] on div "carte d'identité charlene.pdf" at bounding box center [489, 235] width 318 height 16
click at [447, 57] on link "Co-emprunteur" at bounding box center [466, 56] width 97 height 24
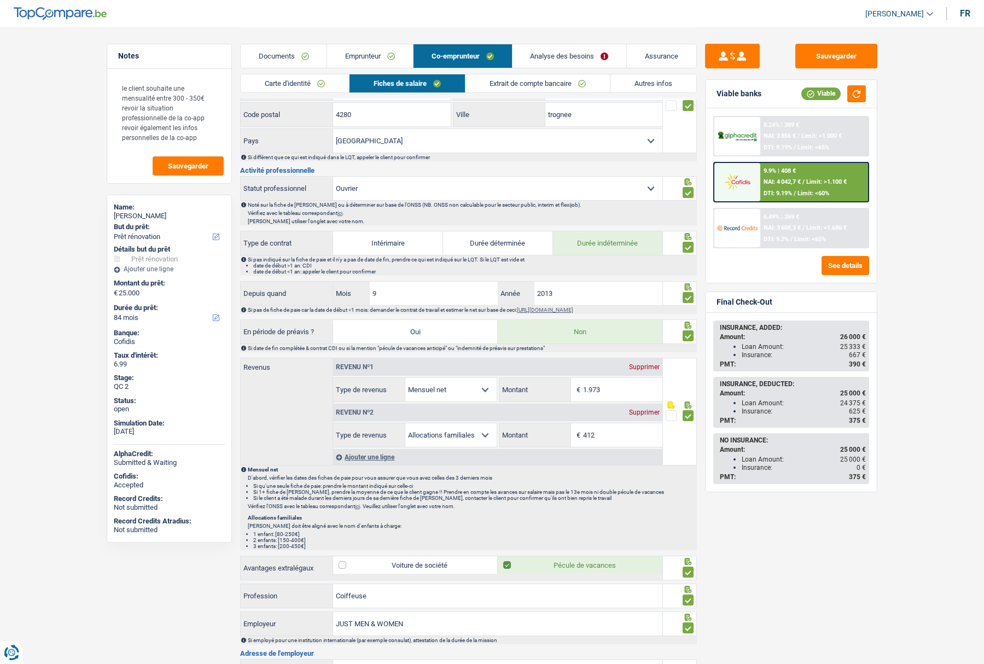
scroll to position [328, 0]
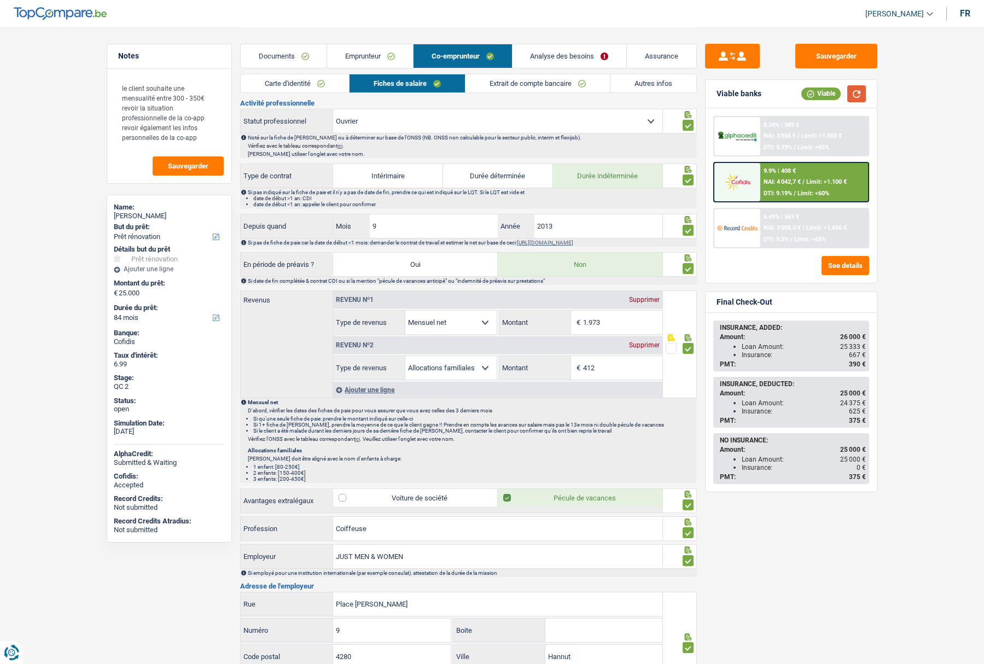
click at [856, 91] on button "button" at bounding box center [856, 93] width 19 height 17
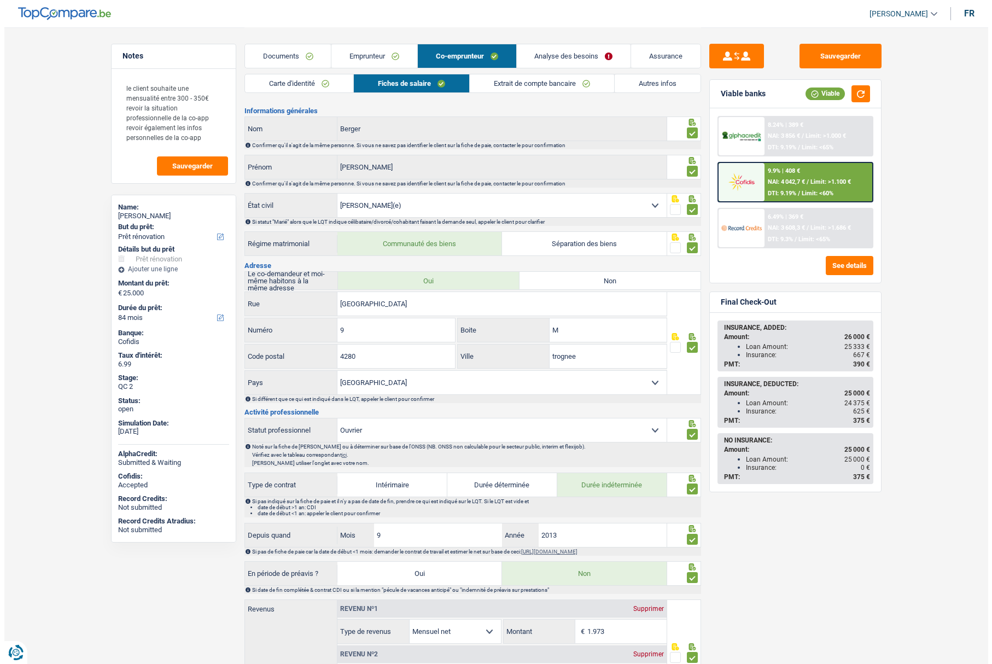
scroll to position [0, 0]
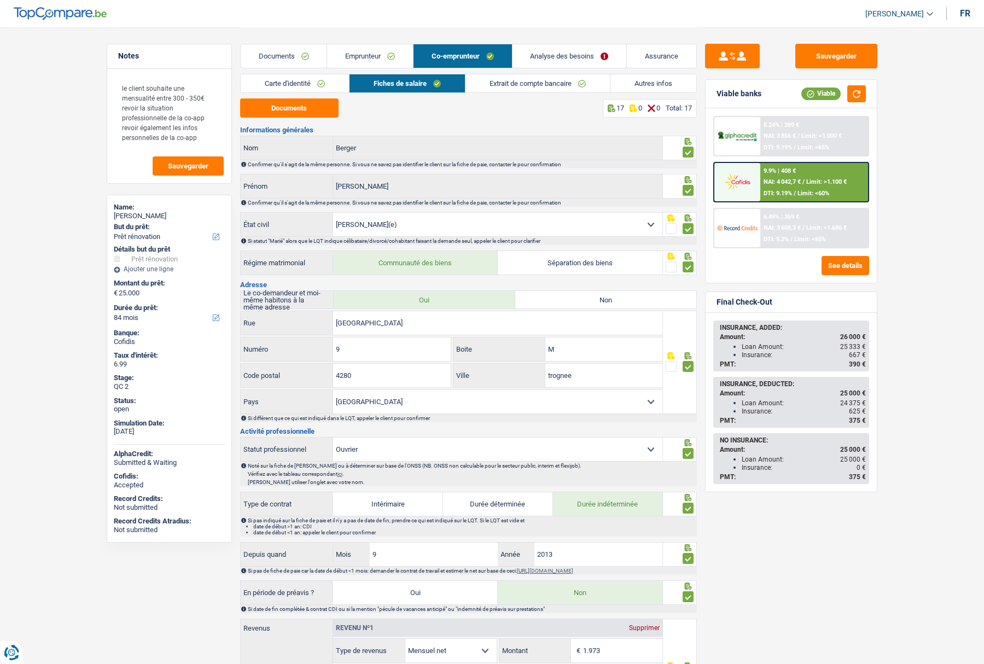
click at [282, 56] on link "Documents" at bounding box center [284, 56] width 86 height 24
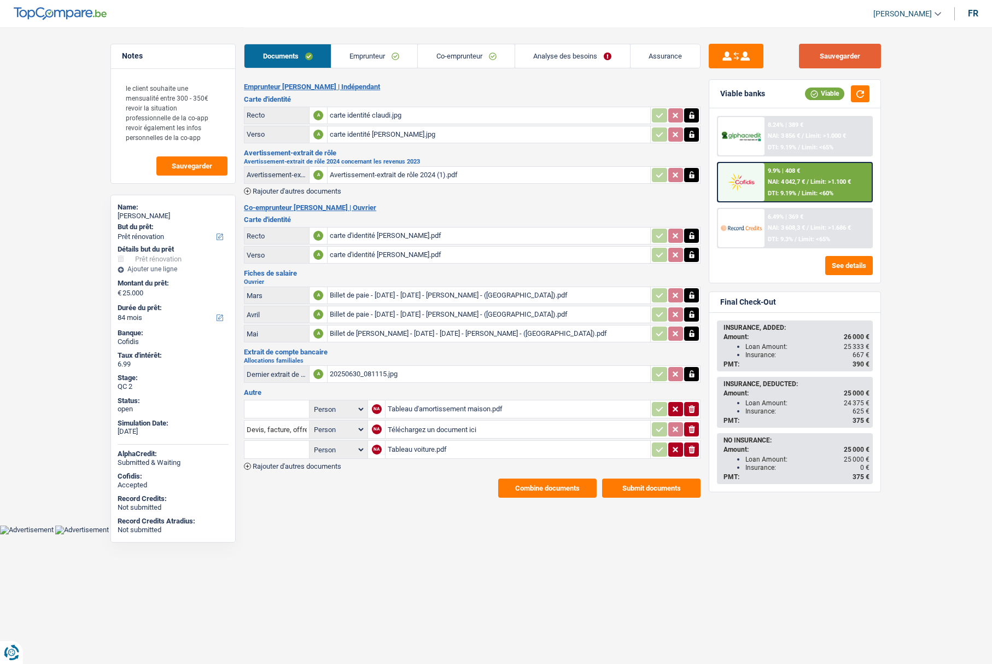
click at [842, 51] on button "Sauvegarder" at bounding box center [840, 56] width 82 height 25
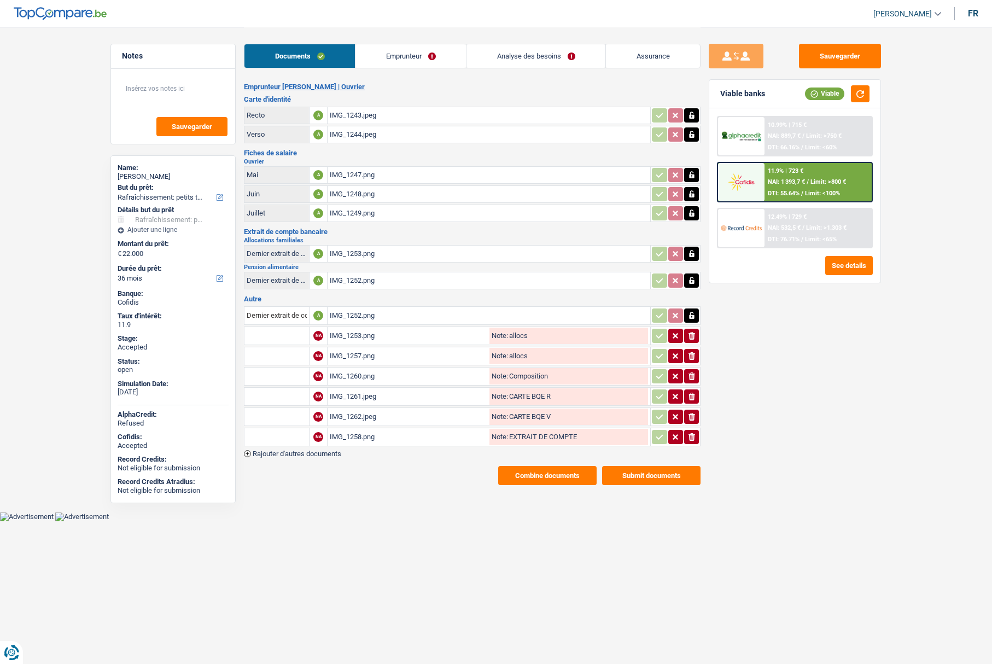
select select "houseOrGarden"
select select "36"
click at [517, 375] on input "Composition" at bounding box center [578, 376] width 140 height 16
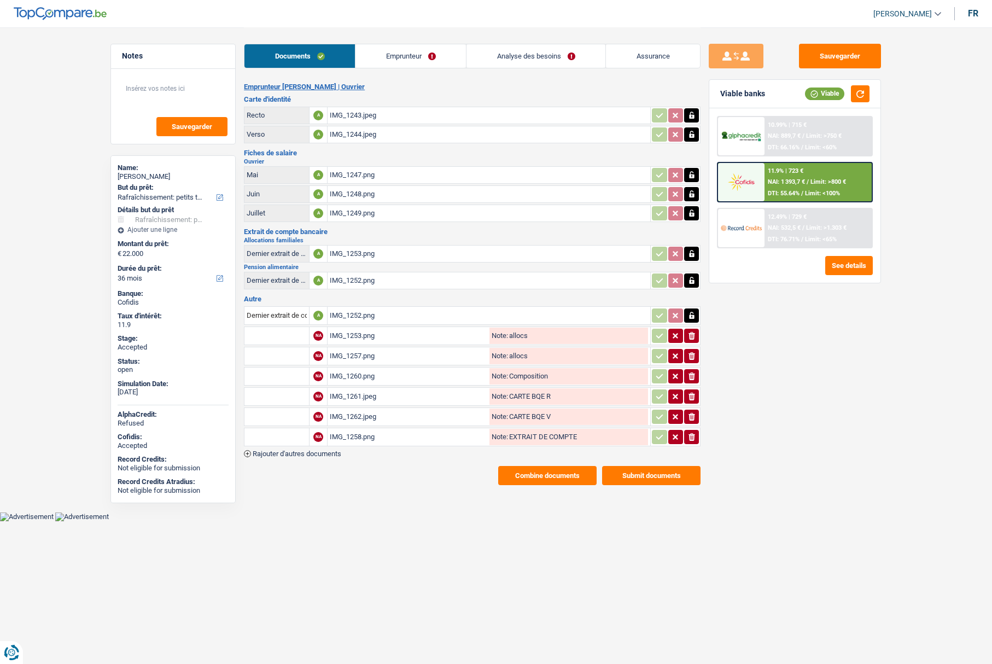
click at [517, 375] on input "Composition" at bounding box center [578, 376] width 140 height 16
click at [347, 313] on div "IMG_1252.png" at bounding box center [489, 315] width 318 height 16
click at [778, 311] on div "Sauvegarder Viable banks Viable 10.99% | 715 € NAI: 889,7 € / Limit: >750 € DTI…" at bounding box center [794, 345] width 189 height 603
click at [408, 60] on link "Emprunteur" at bounding box center [410, 56] width 110 height 24
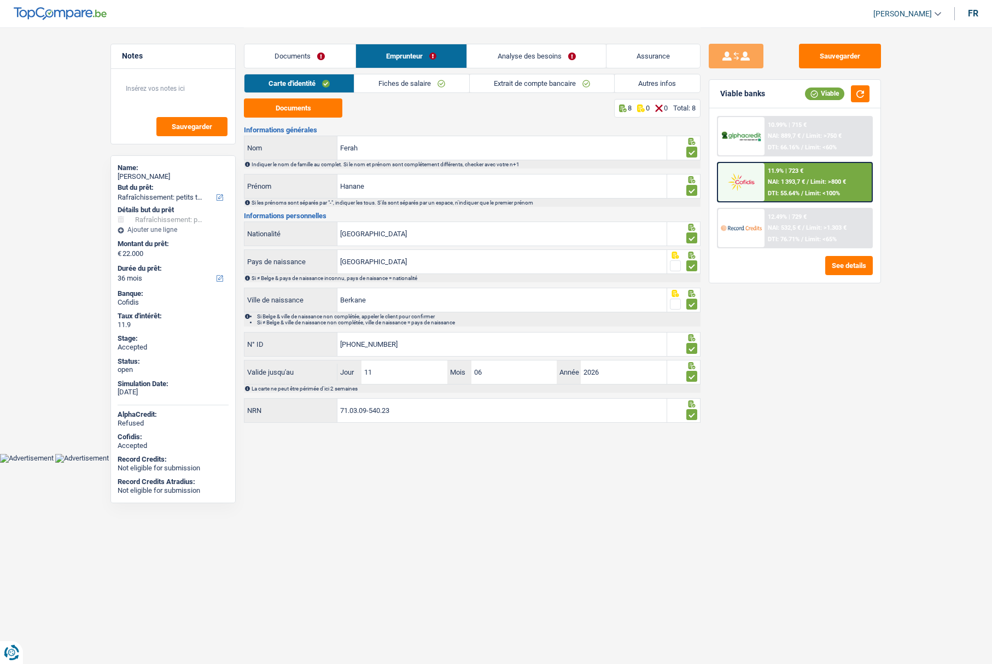
click at [311, 121] on div "Documents 8 0 0 Total: 8 Informations générales Ferah Nom Indiquer le nom de fa…" at bounding box center [472, 261] width 457 height 326
click at [303, 114] on button "Documents" at bounding box center [293, 107] width 98 height 19
drag, startPoint x: 294, startPoint y: 59, endPoint x: 296, endPoint y: 16, distance: 42.7
click at [294, 59] on link "Documents" at bounding box center [299, 56] width 111 height 24
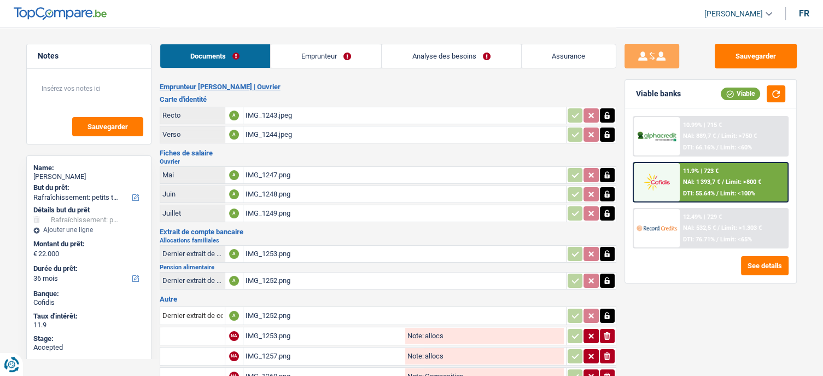
click at [540, 56] on link "Assurance" at bounding box center [569, 56] width 94 height 24
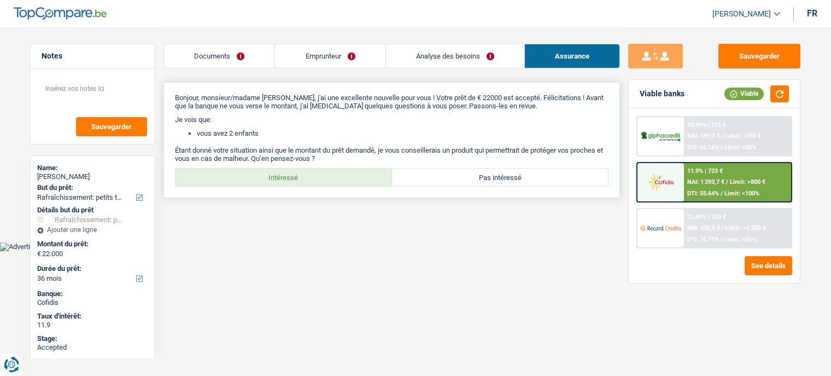
click at [292, 177] on label "Intéressé" at bounding box center [284, 176] width 217 height 17
click at [292, 177] on input "Intéressé" at bounding box center [284, 176] width 217 height 17
radio input "true"
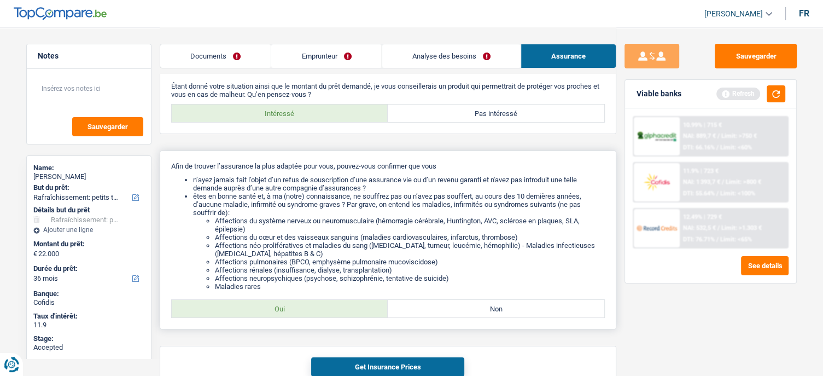
scroll to position [129, 0]
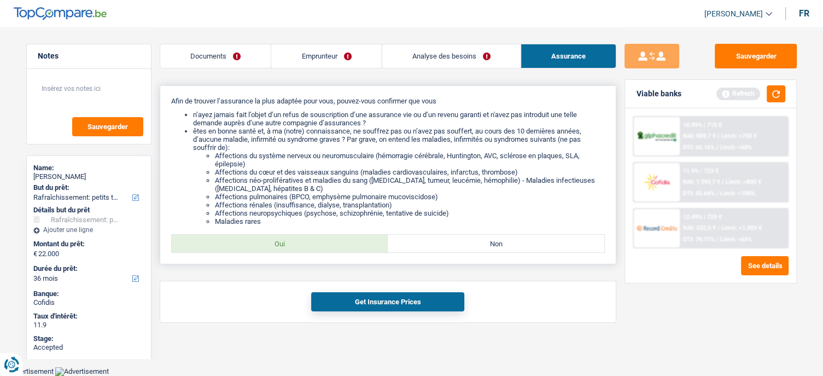
click at [289, 244] on label "Oui" at bounding box center [280, 243] width 217 height 17
click at [289, 244] on input "Oui" at bounding box center [280, 243] width 217 height 17
radio input "true"
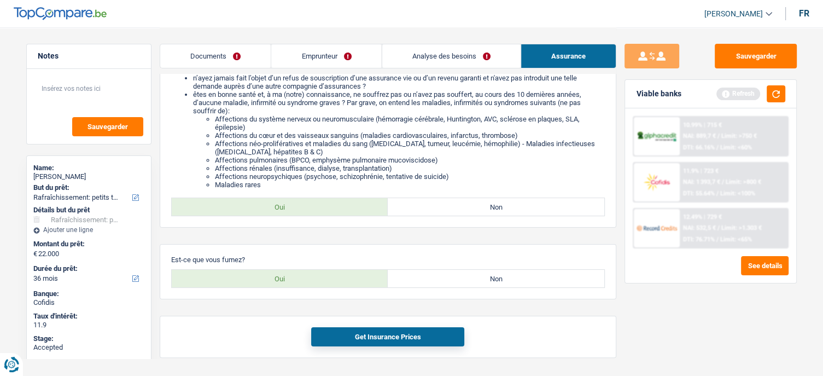
scroll to position [200, 0]
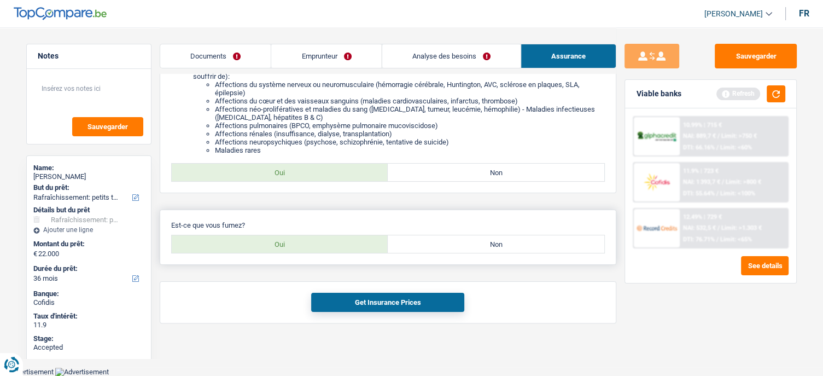
click at [290, 246] on label "Oui" at bounding box center [280, 243] width 217 height 17
click at [290, 246] on input "Oui" at bounding box center [280, 243] width 217 height 17
radio input "true"
click at [346, 306] on button "Get Insurance Prices" at bounding box center [387, 302] width 153 height 19
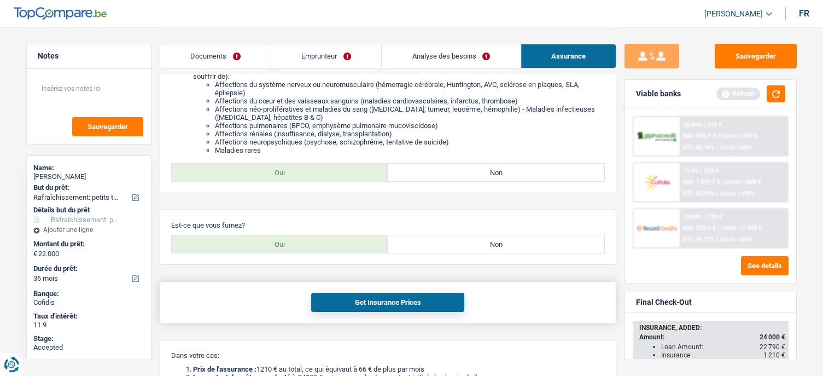
click at [357, 299] on button "Get Insurance Prices" at bounding box center [387, 302] width 153 height 19
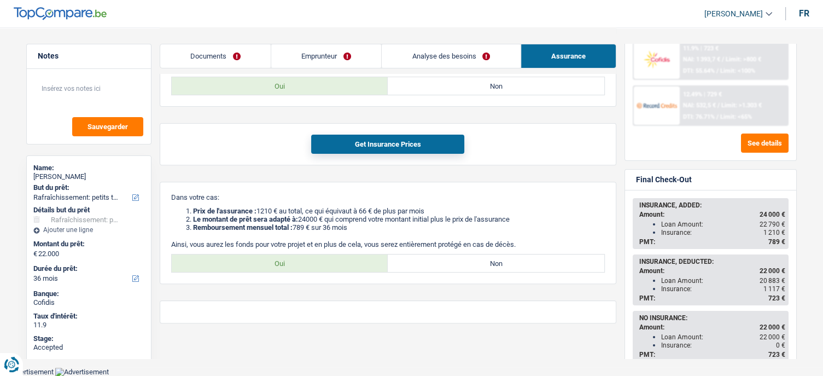
scroll to position [141, 0]
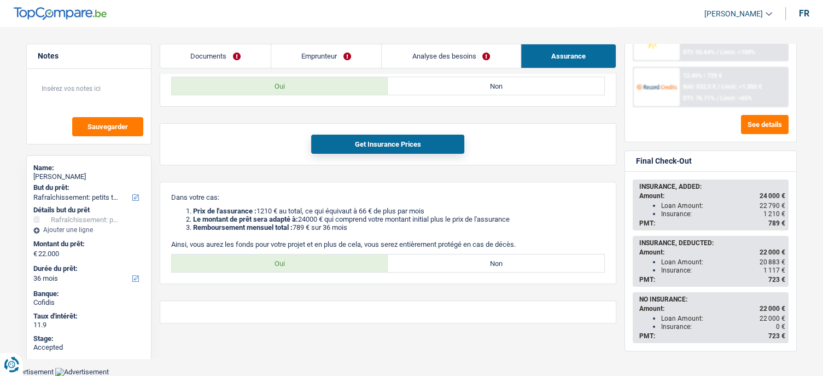
click at [414, 58] on link "Analyse des besoins" at bounding box center [451, 56] width 138 height 24
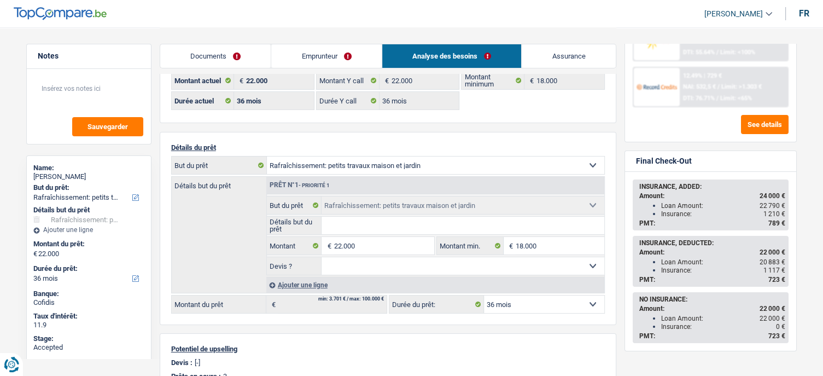
scroll to position [55, 0]
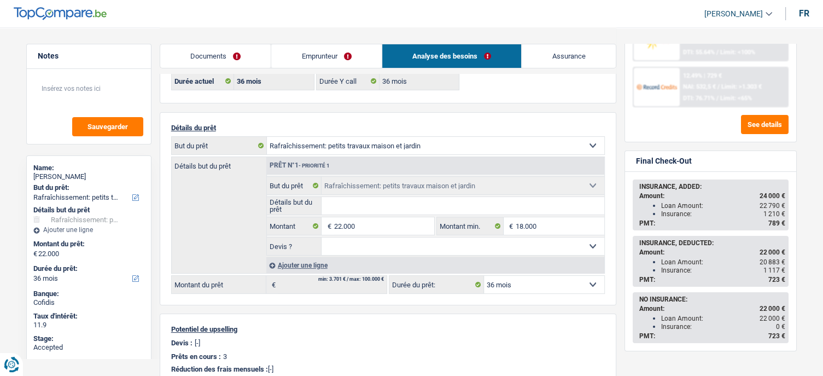
click at [677, 268] on div "Insurance: 1 117 €" at bounding box center [723, 270] width 124 height 8
click at [302, 59] on link "Emprunteur" at bounding box center [326, 56] width 110 height 24
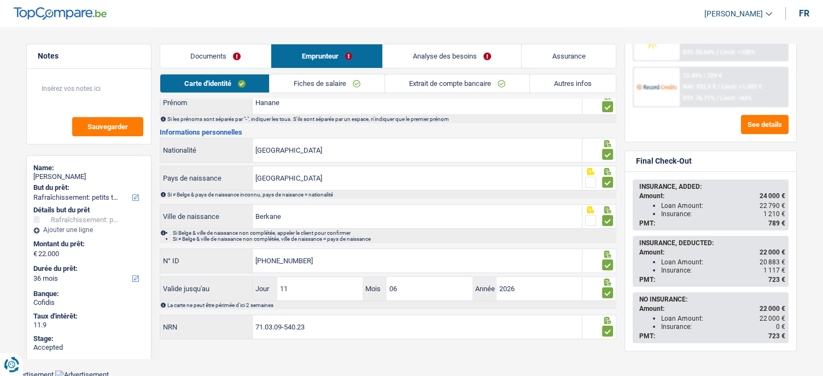
scroll to position [0, 0]
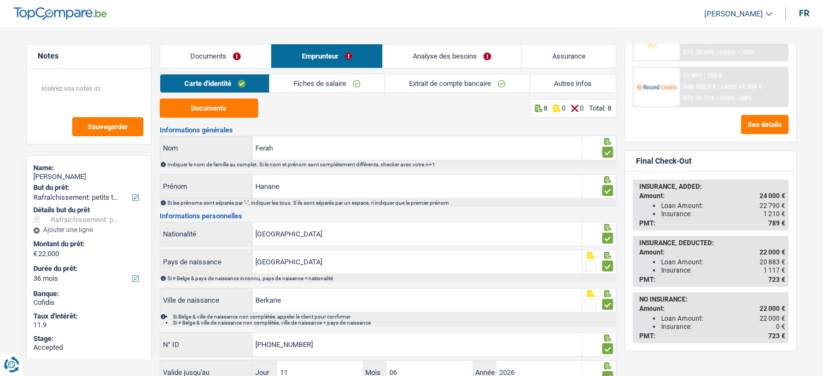
click at [316, 78] on link "Fiches de salaire" at bounding box center [327, 83] width 115 height 18
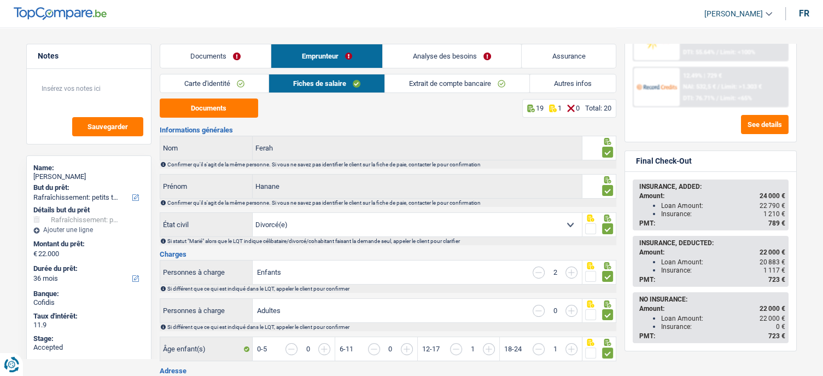
click at [402, 50] on link "Analyse des besoins" at bounding box center [452, 56] width 139 height 24
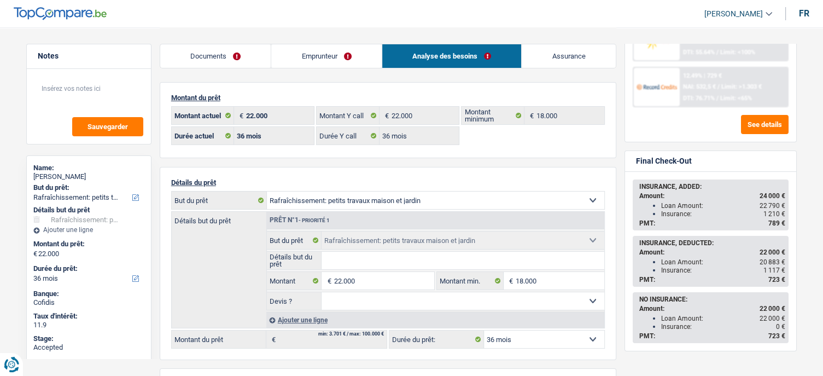
click at [540, 58] on link "Assurance" at bounding box center [569, 56] width 94 height 24
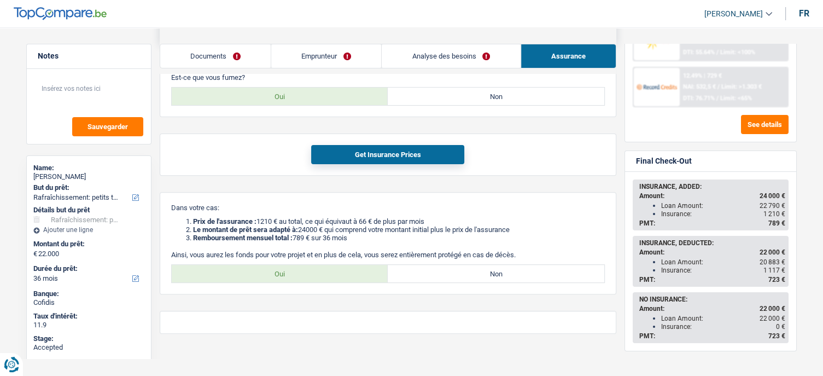
scroll to position [348, 0]
click at [490, 271] on label "Non" at bounding box center [496, 273] width 217 height 17
click at [490, 271] on input "Non" at bounding box center [496, 273] width 217 height 17
radio input "true"
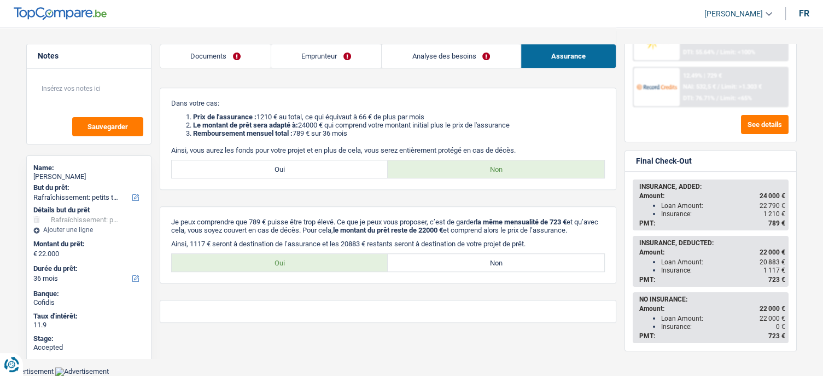
scroll to position [459, 0]
click at [470, 271] on label "Non" at bounding box center [496, 262] width 217 height 17
click at [470, 271] on input "Non" at bounding box center [496, 262] width 217 height 17
radio input "true"
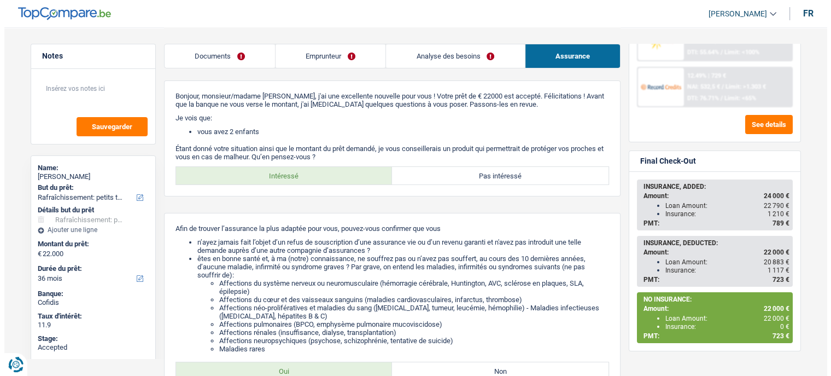
scroll to position [0, 0]
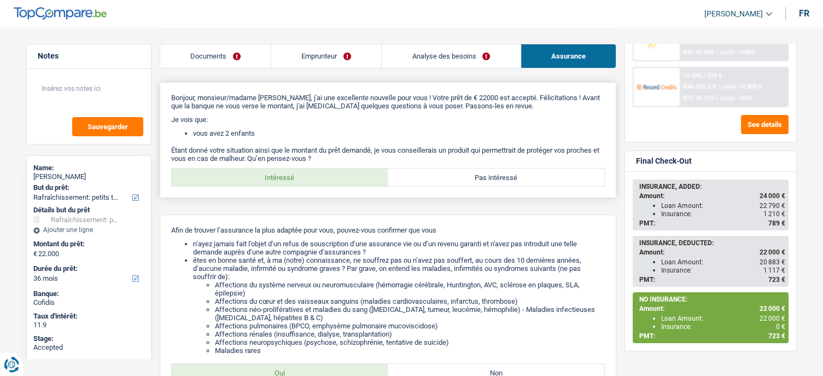
click at [435, 176] on label "Pas intéressé" at bounding box center [496, 176] width 217 height 17
click at [435, 176] on input "Pas intéressé" at bounding box center [496, 176] width 217 height 17
radio input "true"
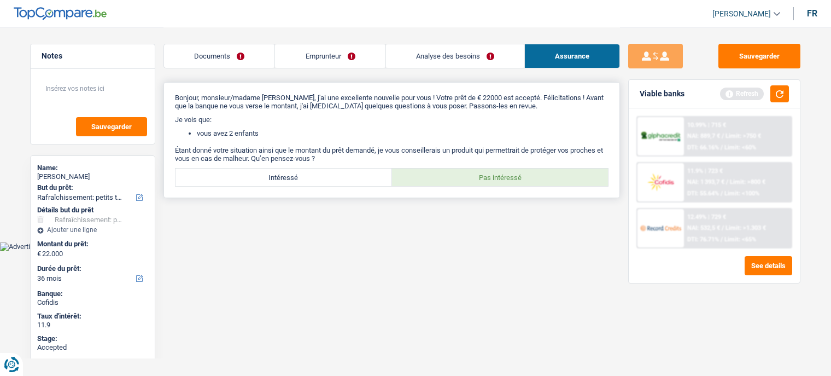
click at [423, 150] on p "Étant donné votre situation ainsi que le montant du prêt demandé, je vous conse…" at bounding box center [392, 154] width 434 height 16
click at [424, 150] on p "Étant donné votre situation ainsi que le montant du prêt demandé, je vous conse…" at bounding box center [392, 154] width 434 height 16
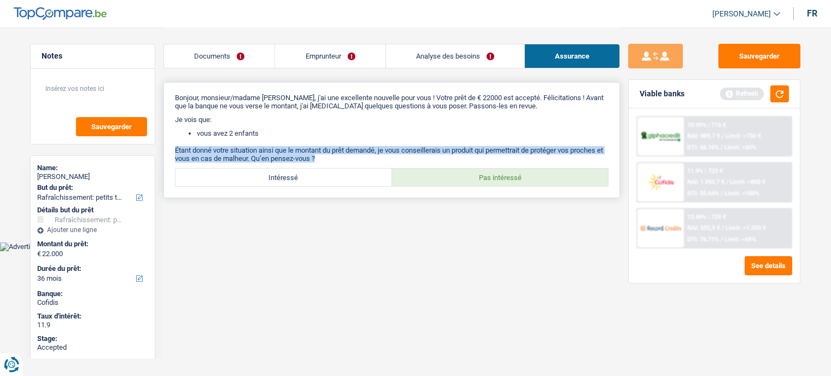
click at [424, 150] on p "Étant donné votre situation ainsi que le montant du prêt demandé, je vous conse…" at bounding box center [392, 154] width 434 height 16
click at [447, 54] on link "Analyse des besoins" at bounding box center [455, 56] width 138 height 24
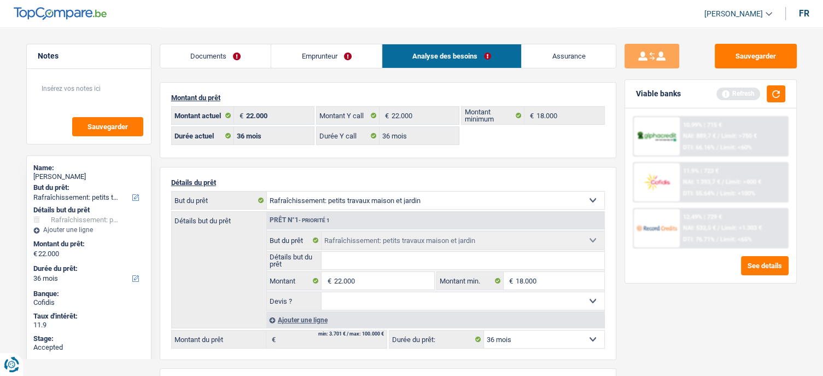
drag, startPoint x: 306, startPoint y: 51, endPoint x: 327, endPoint y: 59, distance: 22.3
click at [307, 51] on link "Emprunteur" at bounding box center [326, 56] width 110 height 24
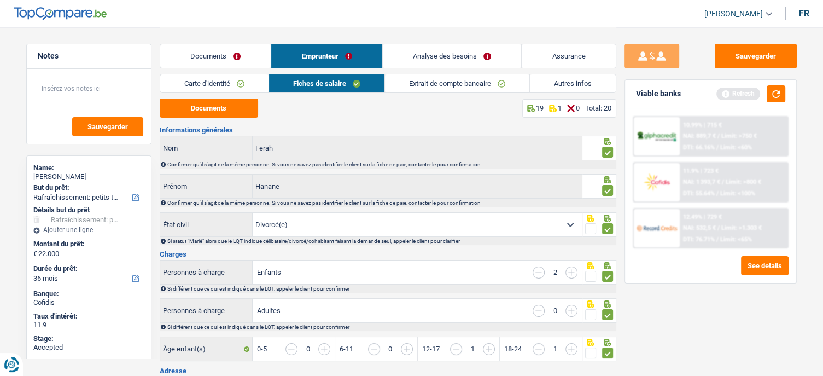
click at [558, 78] on link "Autres infos" at bounding box center [573, 83] width 86 height 18
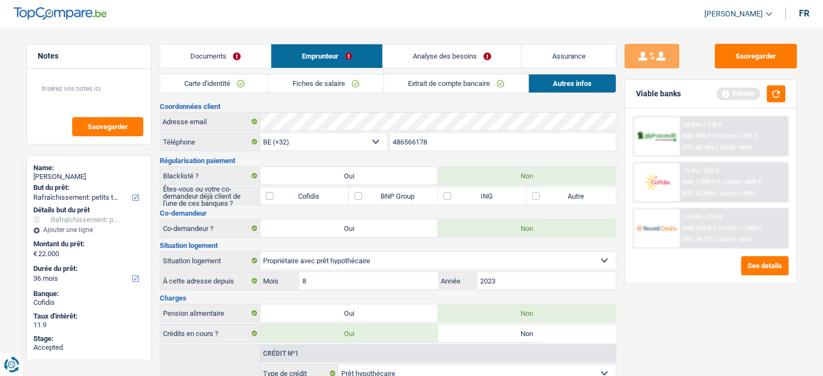
click at [403, 141] on input "486566178" at bounding box center [503, 141] width 226 height 17
click at [61, 175] on div "Hanane Ferah" at bounding box center [88, 176] width 111 height 9
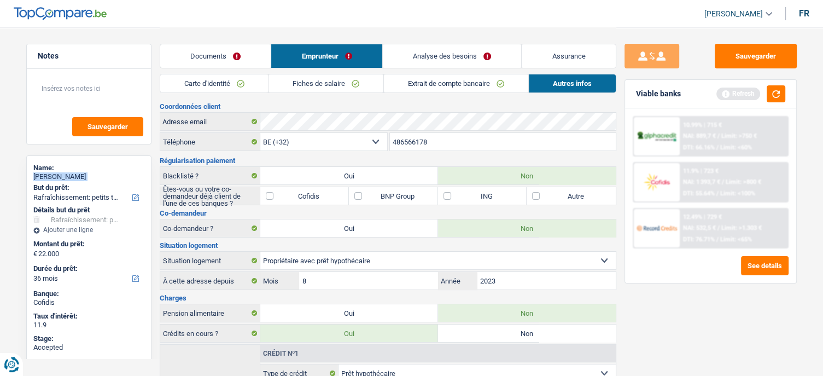
click at [61, 175] on div "Hanane Ferah" at bounding box center [88, 176] width 111 height 9
copy div "Hanane Ferah"
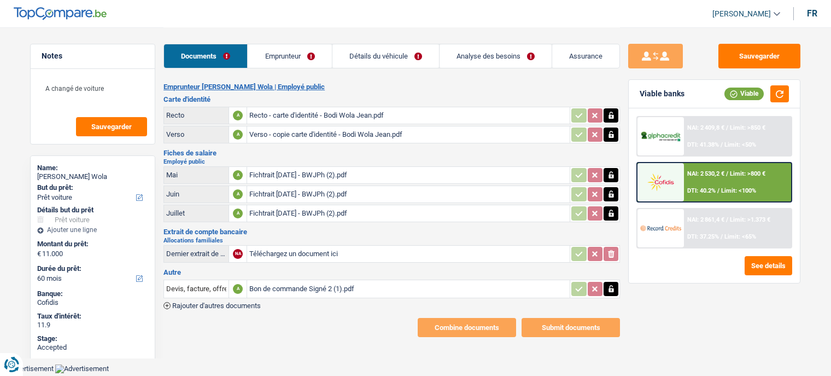
select select "car"
select select "60"
click at [272, 49] on link "Emprunteur" at bounding box center [290, 56] width 84 height 24
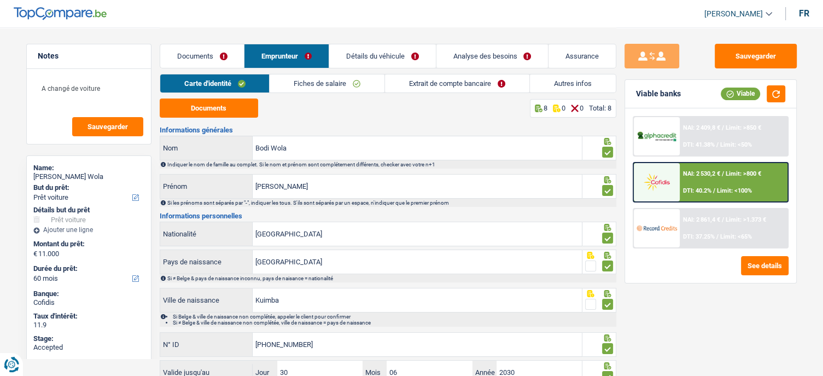
click at [196, 52] on link "Documents" at bounding box center [202, 56] width 84 height 24
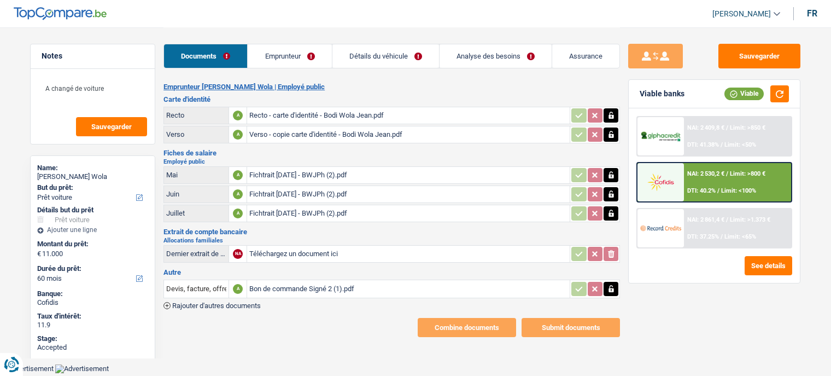
click at [282, 55] on link "Emprunteur" at bounding box center [290, 56] width 84 height 24
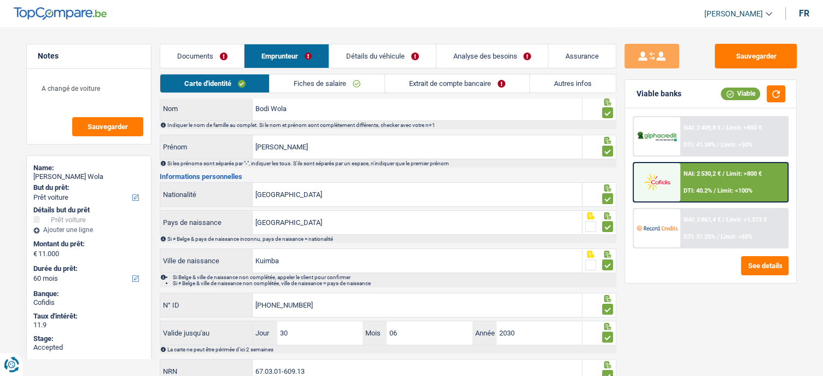
scroll to position [84, 0]
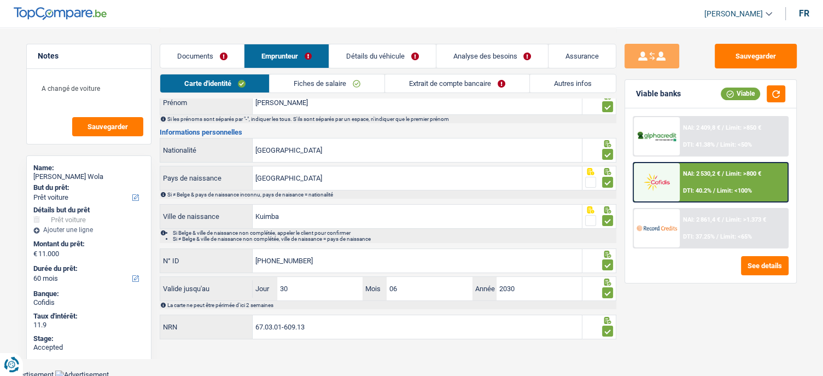
click at [364, 50] on link "Détails du véhicule" at bounding box center [382, 56] width 107 height 24
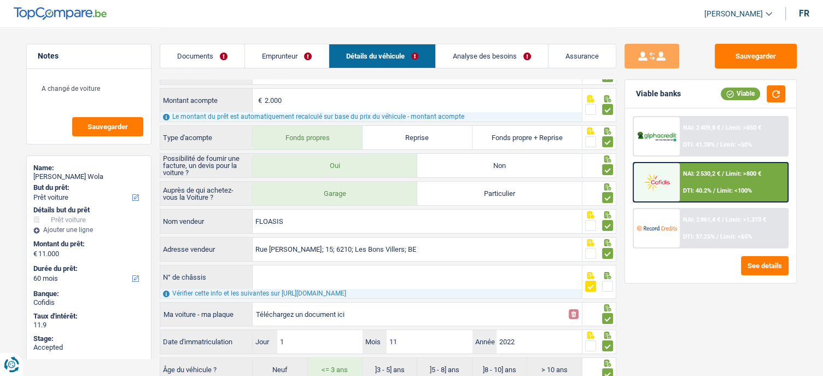
scroll to position [0, 0]
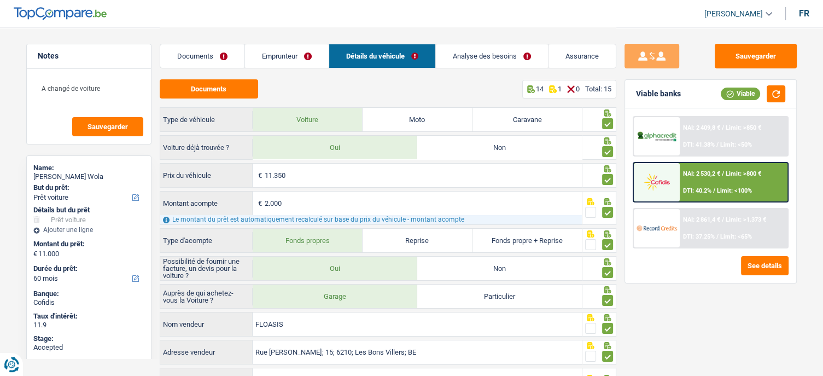
click at [468, 56] on link "Analyse des besoins" at bounding box center [492, 56] width 112 height 24
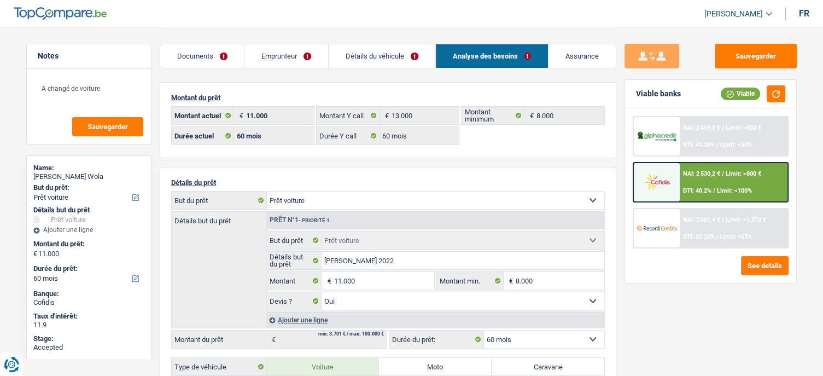
click at [280, 65] on link "Emprunteur" at bounding box center [286, 56] width 84 height 24
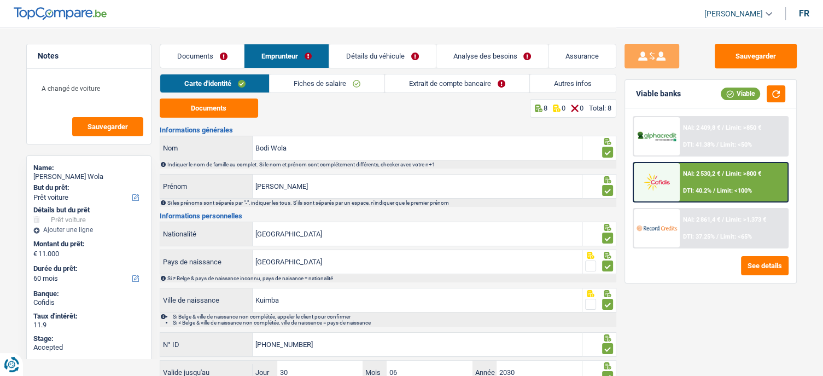
click at [286, 83] on link "Fiches de salaire" at bounding box center [327, 83] width 115 height 18
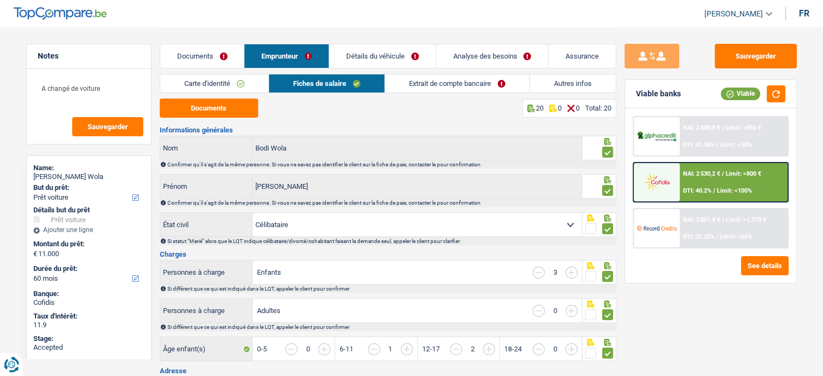
click at [410, 85] on link "Extrait de compte bancaire" at bounding box center [457, 83] width 144 height 18
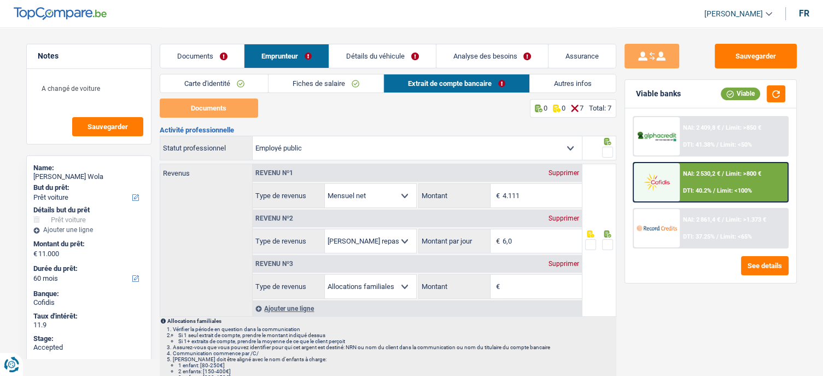
click at [610, 148] on span at bounding box center [607, 152] width 11 height 11
click at [0, 0] on input "radio" at bounding box center [0, 0] width 0 height 0
click at [605, 242] on span at bounding box center [607, 244] width 11 height 11
click at [0, 0] on input "radio" at bounding box center [0, 0] width 0 height 0
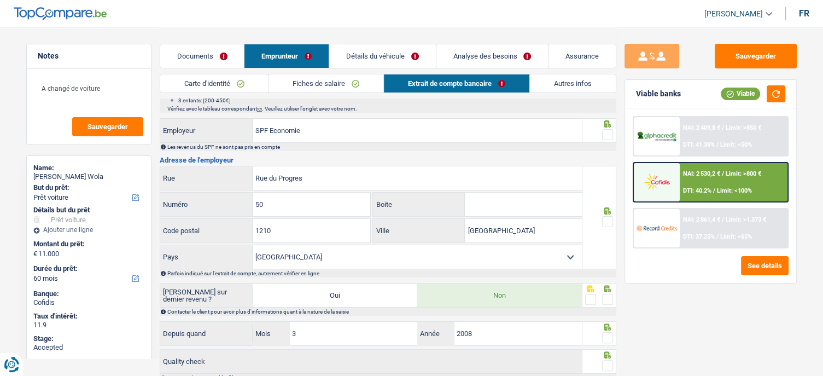
scroll to position [351, 0]
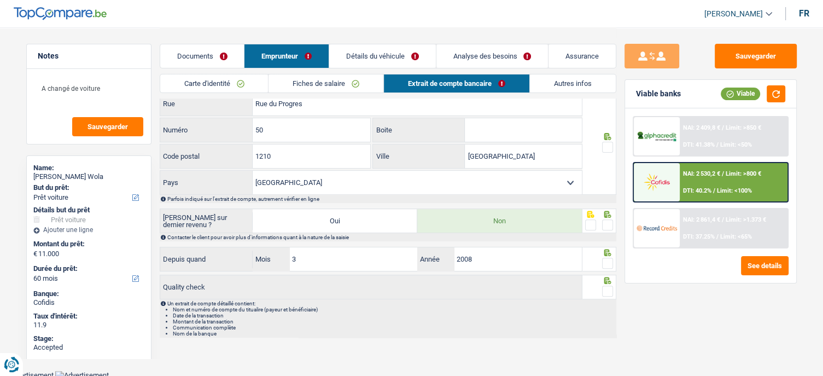
click at [601, 218] on fieldset at bounding box center [599, 225] width 28 height 14
click at [606, 224] on span at bounding box center [607, 224] width 11 height 11
click at [0, 0] on input "radio" at bounding box center [0, 0] width 0 height 0
click at [607, 258] on span at bounding box center [607, 263] width 11 height 11
click at [0, 0] on input "radio" at bounding box center [0, 0] width 0 height 0
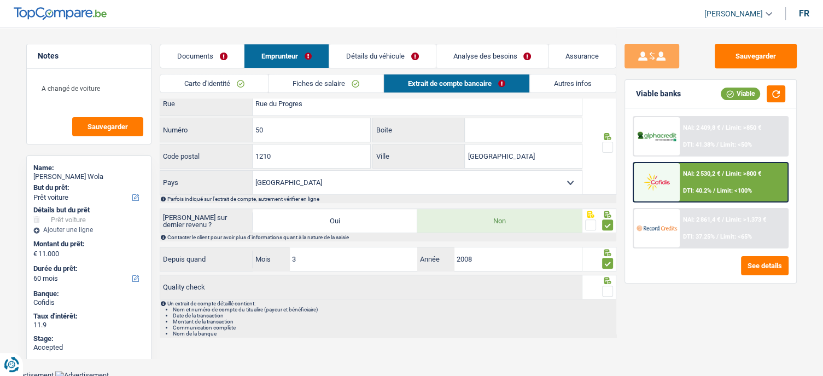
click at [600, 284] on fieldset at bounding box center [599, 291] width 28 height 14
click at [611, 285] on span at bounding box center [607, 290] width 11 height 11
click at [0, 0] on input "radio" at bounding box center [0, 0] width 0 height 0
click at [608, 146] on span at bounding box center [607, 147] width 11 height 11
click at [0, 0] on input "radio" at bounding box center [0, 0] width 0 height 0
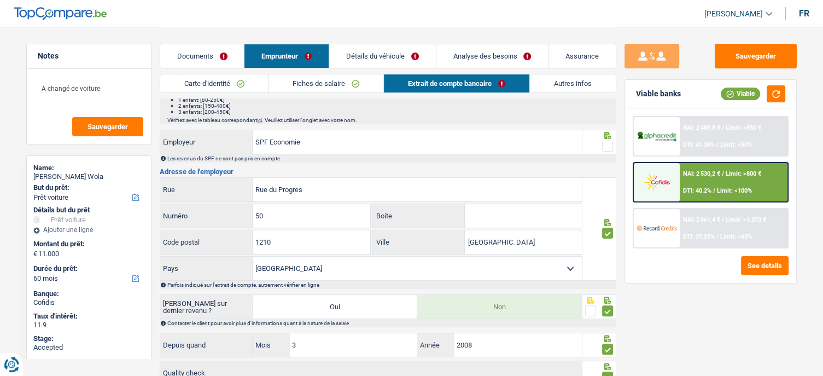
scroll to position [132, 0]
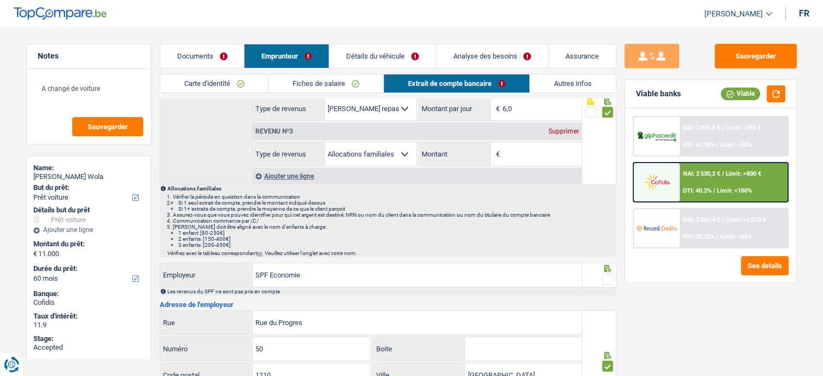
click at [608, 287] on div "Les revenus du SPF ne sont pas pris en compte" at bounding box center [388, 291] width 457 height 8
click at [608, 273] on span at bounding box center [607, 278] width 11 height 11
click at [0, 0] on input "radio" at bounding box center [0, 0] width 0 height 0
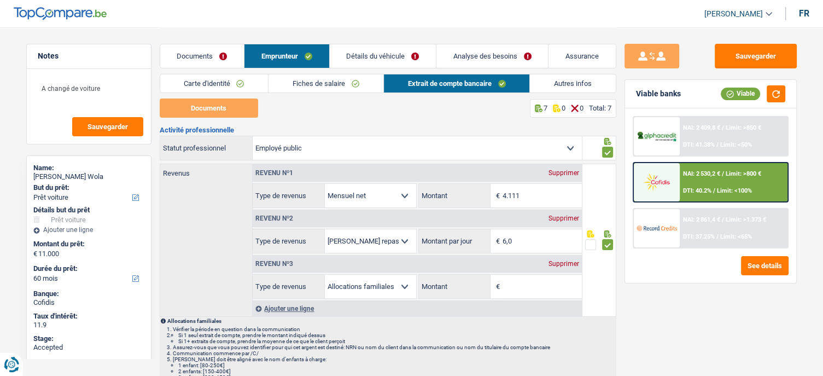
click at [328, 85] on link "Fiches de salaire" at bounding box center [325, 83] width 115 height 18
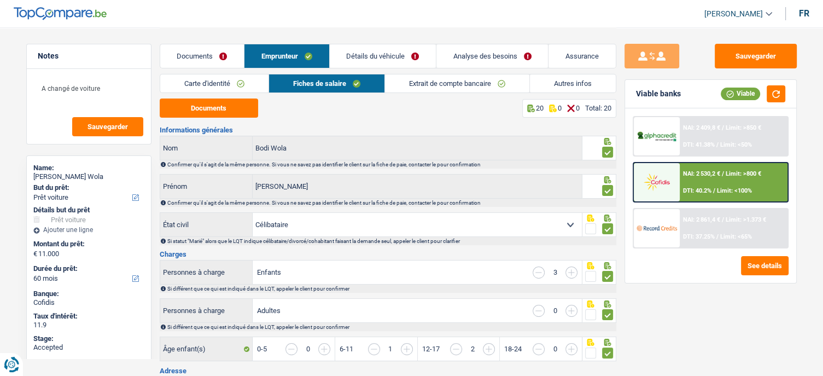
click at [240, 83] on link "Carte d'identité" at bounding box center [214, 83] width 108 height 18
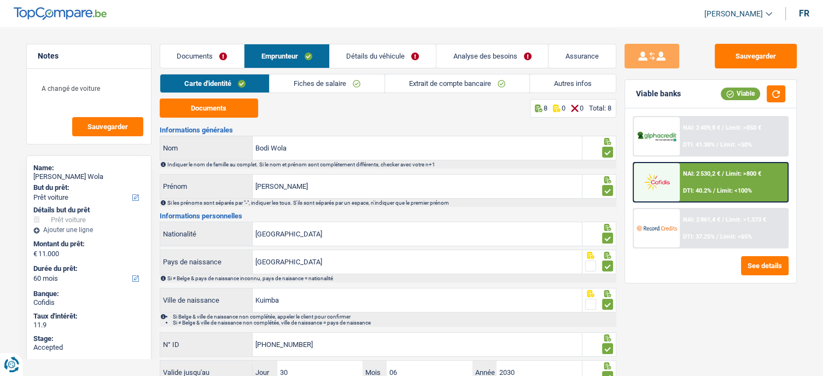
click at [213, 60] on link "Documents" at bounding box center [202, 56] width 84 height 24
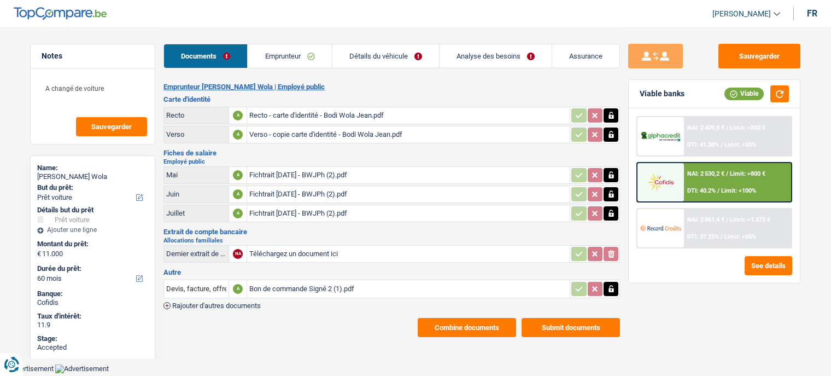
click at [465, 321] on button "Combine documents" at bounding box center [467, 327] width 98 height 19
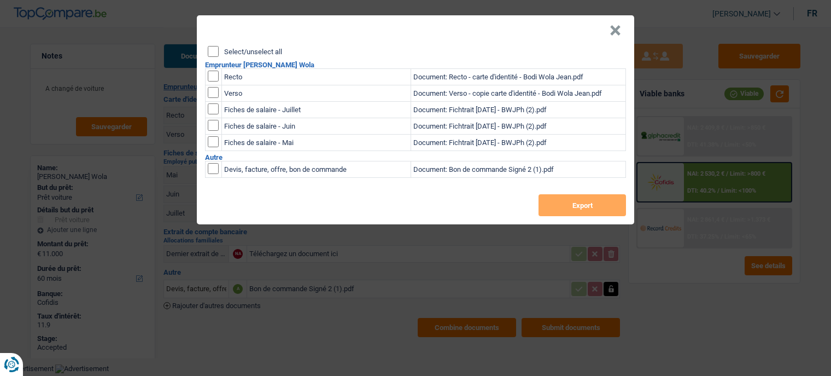
click at [215, 56] on input "Select/unselect all" at bounding box center [213, 51] width 11 height 11
checkbox input "true"
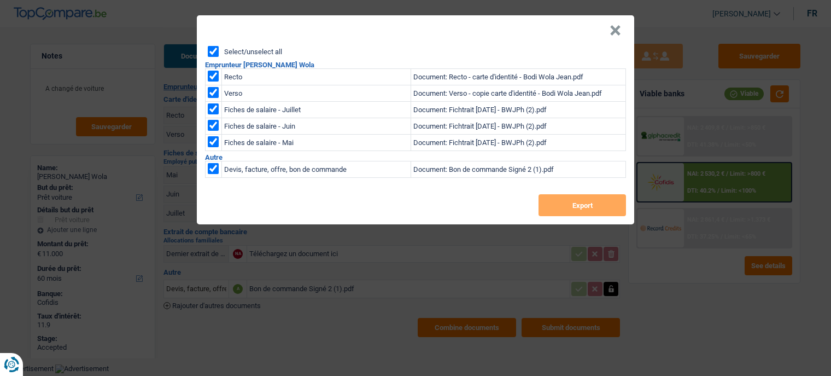
checkbox input "true"
click at [573, 201] on button "Export" at bounding box center [582, 205] width 87 height 22
click at [472, 29] on header "×" at bounding box center [415, 30] width 437 height 31
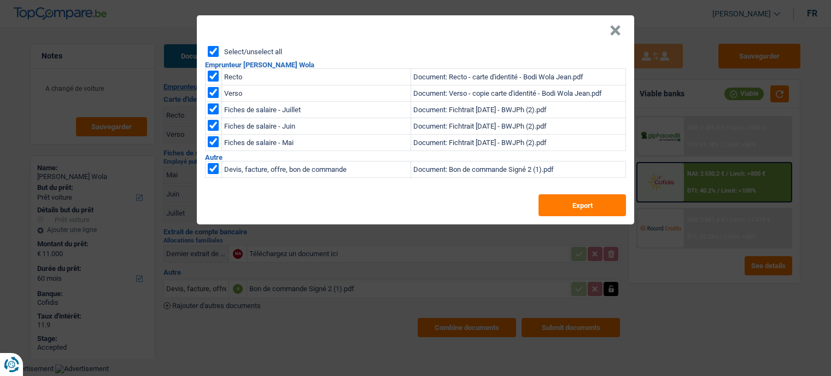
click at [615, 28] on button "×" at bounding box center [615, 30] width 11 height 11
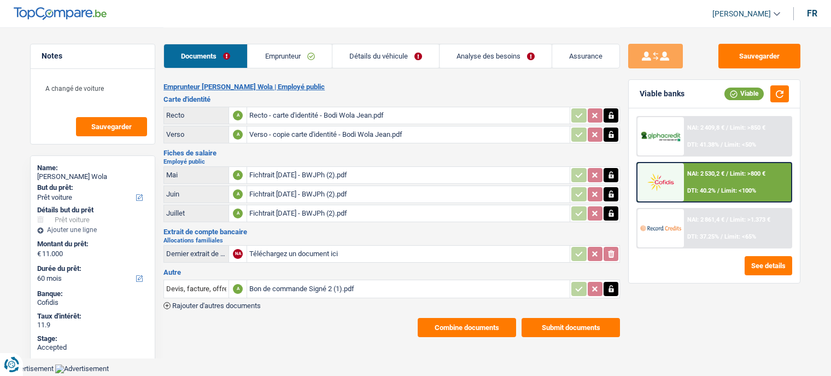
click at [282, 52] on link "Emprunteur" at bounding box center [290, 56] width 84 height 24
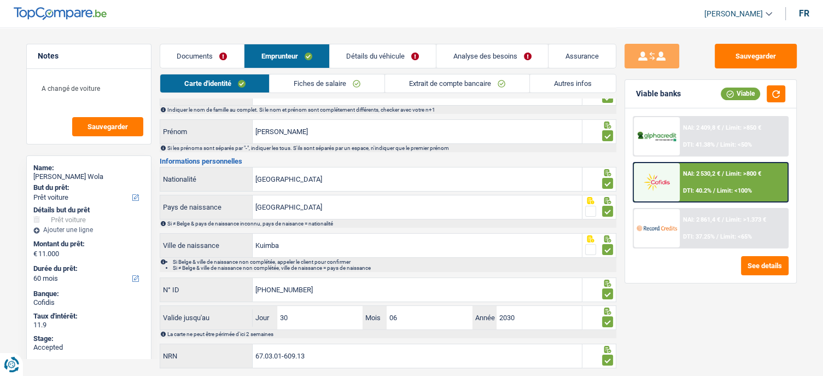
scroll to position [84, 0]
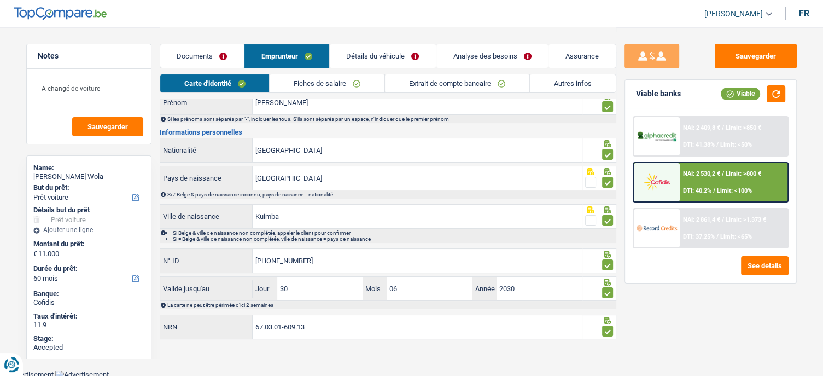
click at [303, 79] on link "Fiches de salaire" at bounding box center [327, 83] width 115 height 18
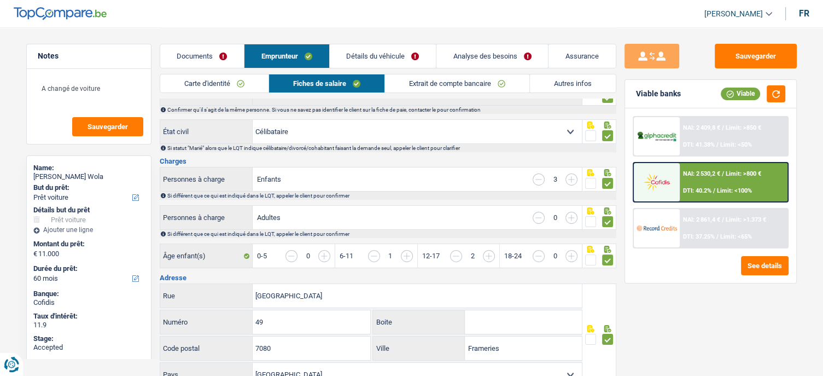
scroll to position [0, 0]
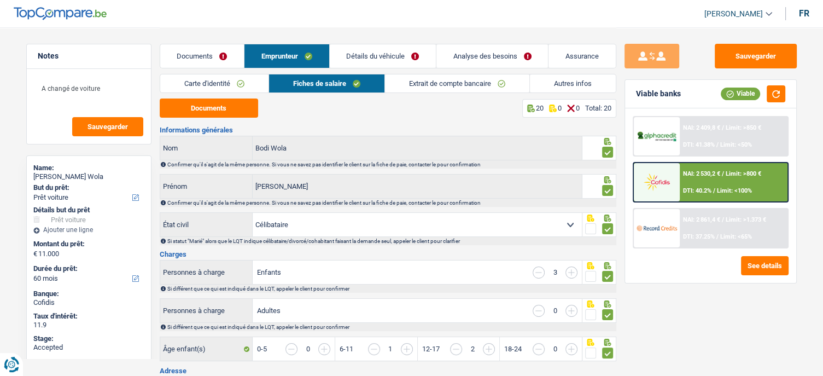
click at [370, 51] on link "Détails du véhicule" at bounding box center [383, 56] width 106 height 24
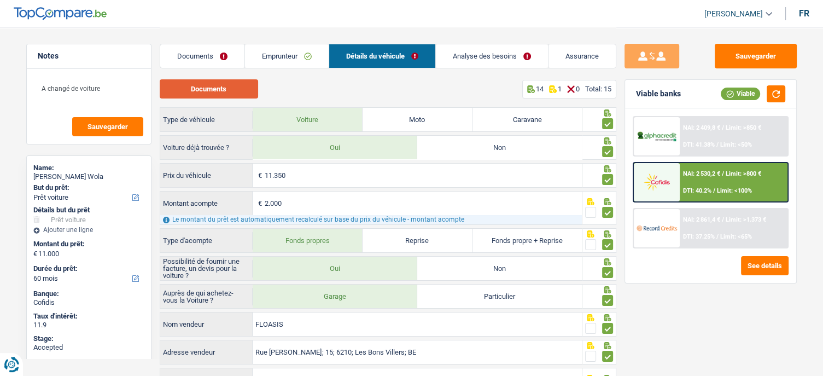
click at [208, 92] on button "Documents" at bounding box center [209, 88] width 98 height 19
click at [463, 54] on link "Analyse des besoins" at bounding box center [492, 56] width 112 height 24
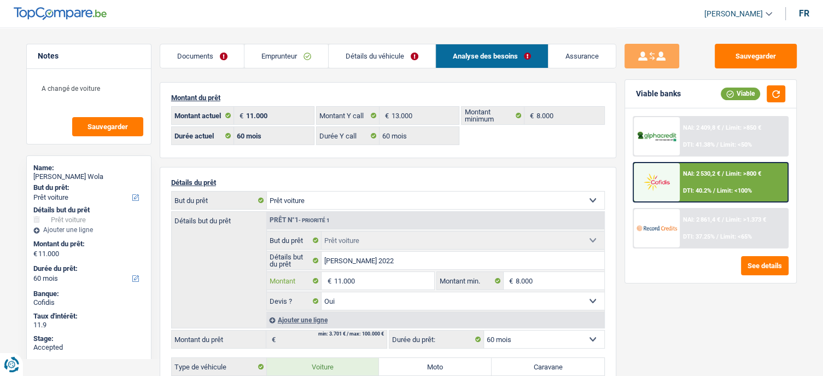
click at [350, 282] on input "11.000" at bounding box center [384, 280] width 100 height 17
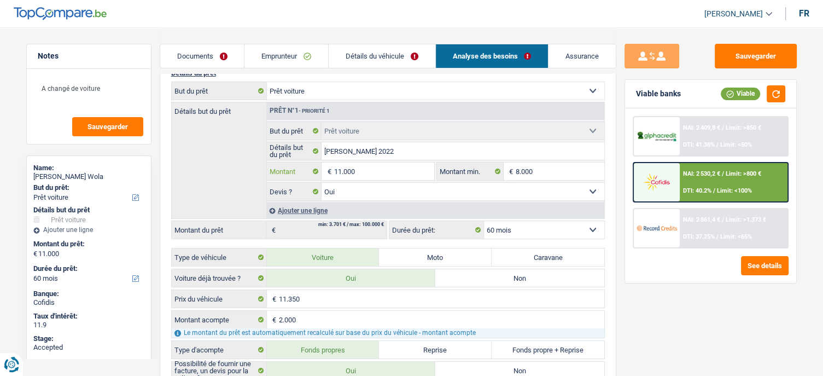
scroll to position [109, 0]
click at [773, 90] on button "button" at bounding box center [776, 93] width 19 height 17
click at [620, 218] on div "Sauvegarder Viable banks Viable NAI: 2 409,8 € / Limit: >850 € DTI: 41.38% / Li…" at bounding box center [710, 201] width 189 height 314
click at [575, 54] on link "Assurance" at bounding box center [581, 56] width 67 height 24
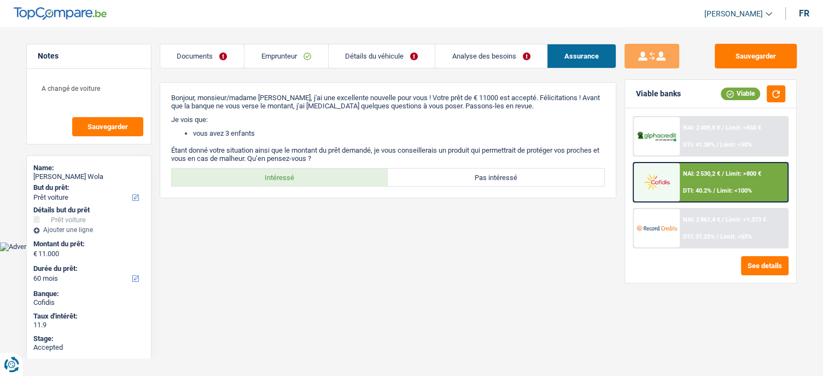
scroll to position [0, 0]
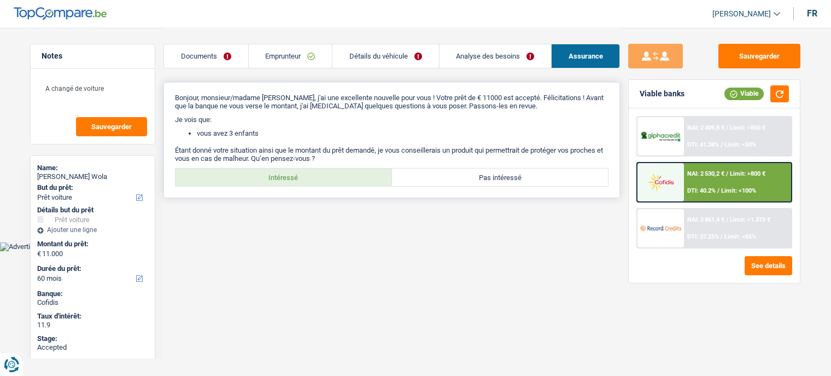
click at [293, 172] on label "Intéressé" at bounding box center [284, 176] width 217 height 17
click at [293, 172] on input "Intéressé" at bounding box center [284, 176] width 217 height 17
radio input "true"
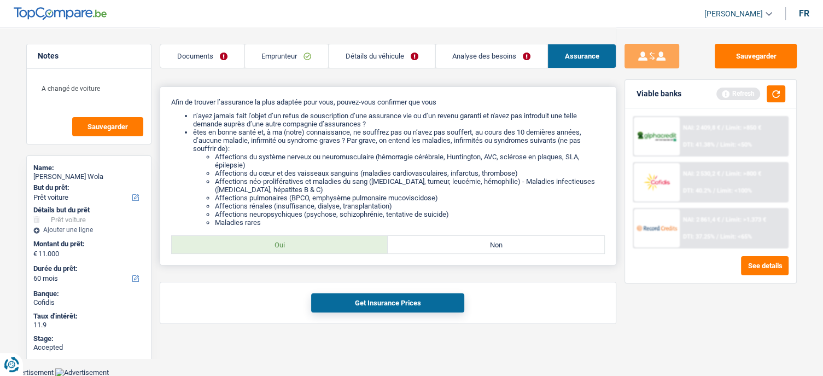
scroll to position [129, 0]
click at [302, 244] on label "Oui" at bounding box center [280, 243] width 217 height 17
click at [302, 244] on input "Oui" at bounding box center [280, 243] width 217 height 17
radio input "true"
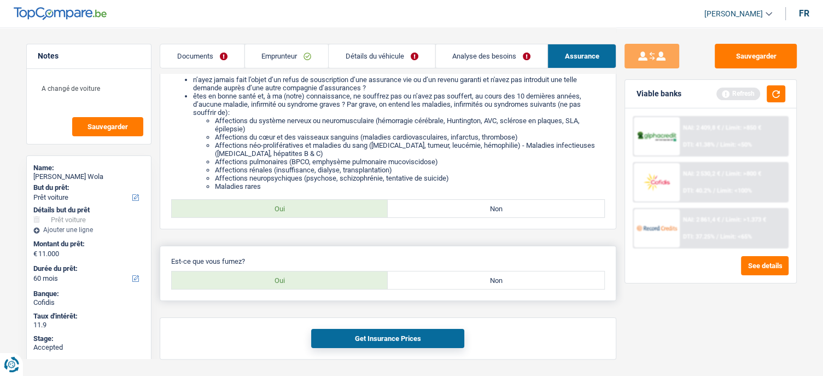
scroll to position [200, 0]
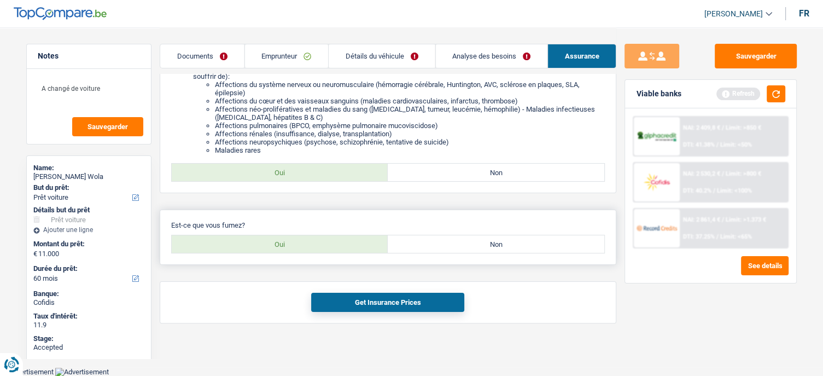
click at [464, 239] on label "Non" at bounding box center [496, 243] width 217 height 17
click at [464, 239] on input "Non" at bounding box center [496, 243] width 217 height 17
radio input "true"
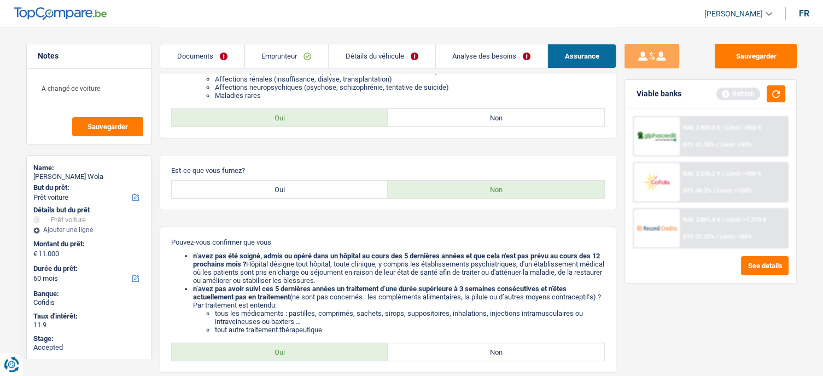
scroll to position [363, 0]
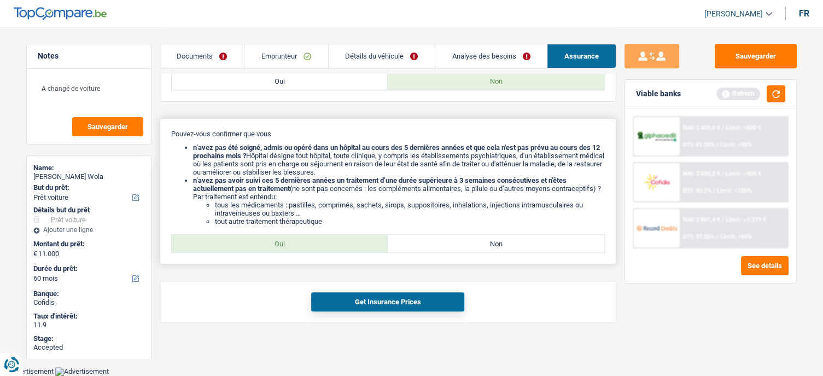
click at [344, 244] on label "Oui" at bounding box center [280, 243] width 217 height 17
click at [344, 244] on input "Oui" at bounding box center [280, 243] width 217 height 17
radio input "true"
drag, startPoint x: 400, startPoint y: 143, endPoint x: 464, endPoint y: 146, distance: 64.1
click at [464, 146] on div "Pouvez-vous confirmer que vous n’avez pas été soigné, admis ou opéré dans un hô…" at bounding box center [388, 191] width 457 height 146
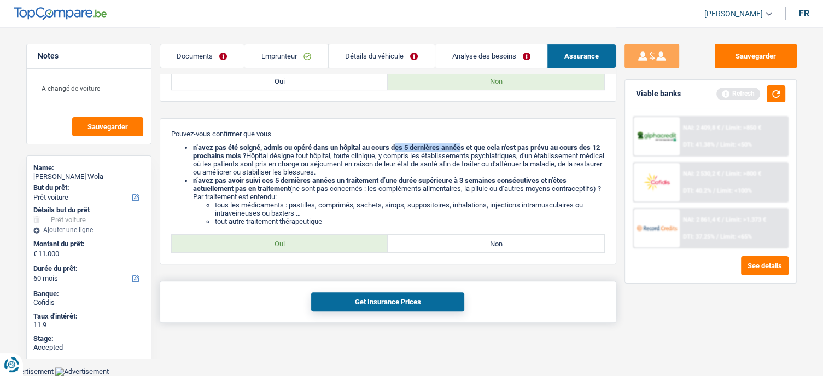
click at [348, 303] on button "Get Insurance Prices" at bounding box center [387, 301] width 153 height 19
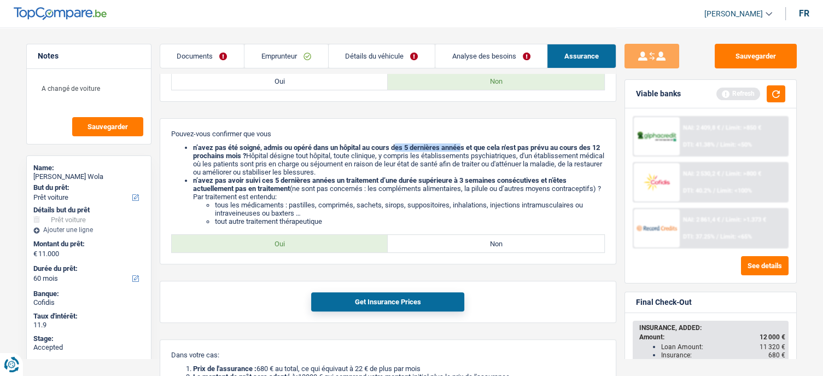
click at [210, 55] on link "Documents" at bounding box center [202, 56] width 84 height 24
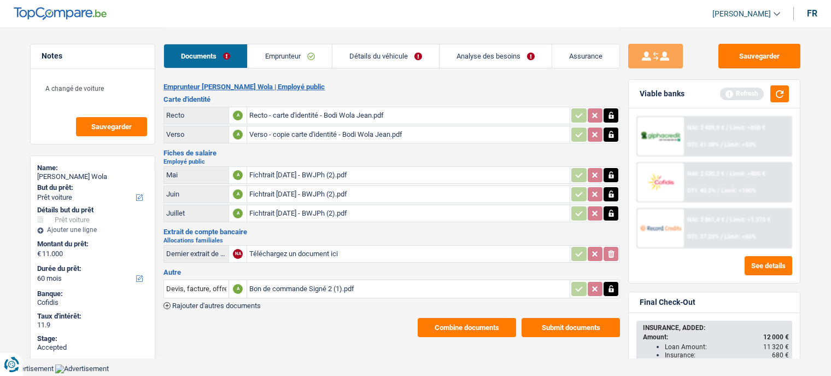
click at [273, 56] on link "Emprunteur" at bounding box center [290, 56] width 84 height 24
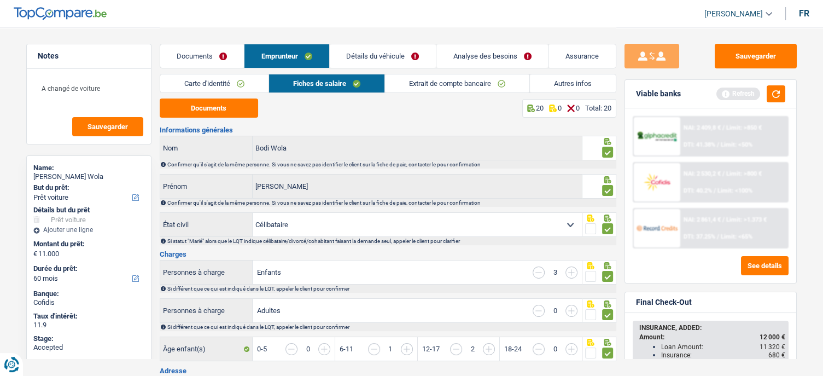
click at [566, 85] on link "Autres infos" at bounding box center [573, 83] width 86 height 18
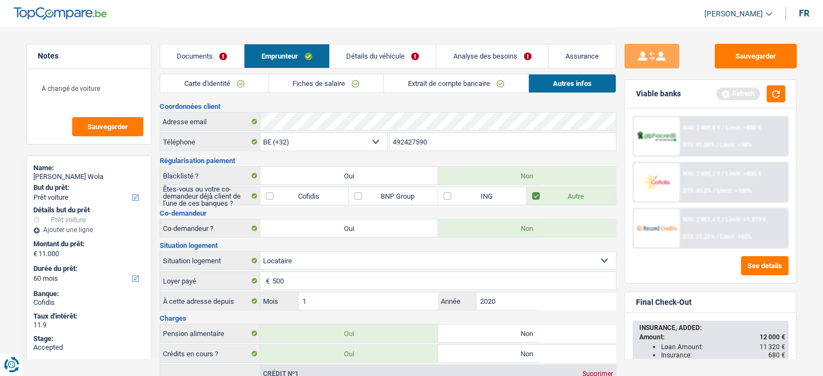
click at [48, 173] on div "Jean Philippe Bodi Wola" at bounding box center [88, 176] width 111 height 9
copy div "Jean Philippe Bodi Wola"
click at [431, 139] on input "492427590" at bounding box center [503, 141] width 226 height 17
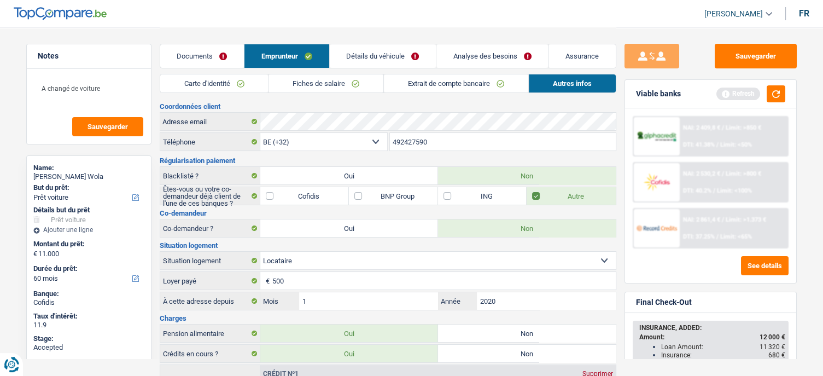
click at [431, 139] on input "492427590" at bounding box center [503, 141] width 226 height 17
click at [466, 57] on link "Analyse des besoins" at bounding box center [492, 56] width 112 height 24
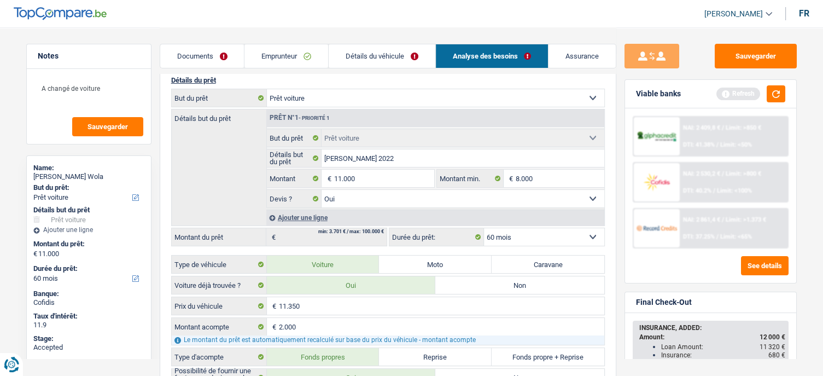
scroll to position [109, 0]
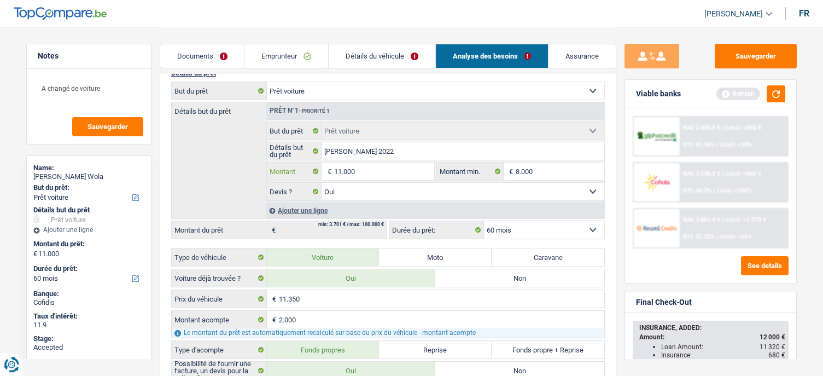
click at [383, 172] on input "11.000" at bounding box center [384, 170] width 100 height 17
click at [361, 165] on input "11.000" at bounding box center [384, 170] width 100 height 17
click at [313, 291] on input "11.350" at bounding box center [441, 298] width 325 height 17
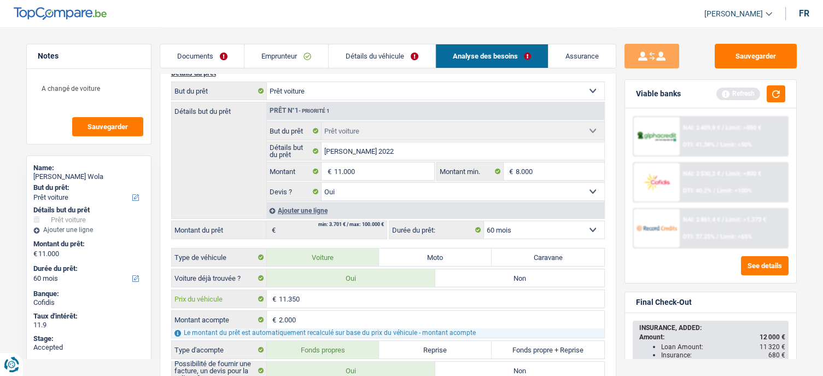
click at [313, 291] on input "11.350" at bounding box center [441, 298] width 325 height 17
click at [313, 313] on input "2.000" at bounding box center [441, 319] width 325 height 17
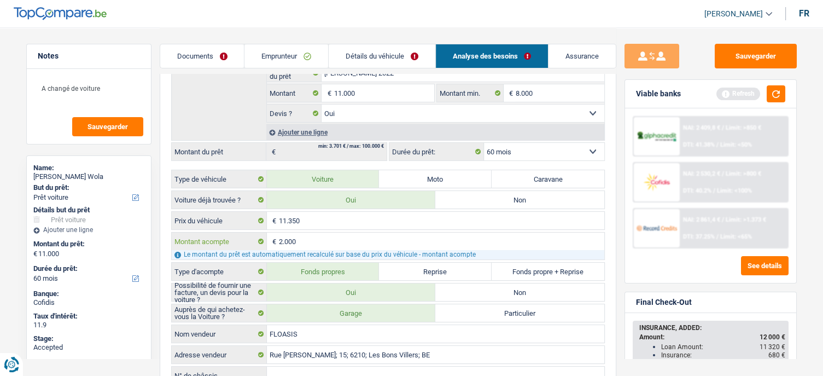
scroll to position [190, 0]
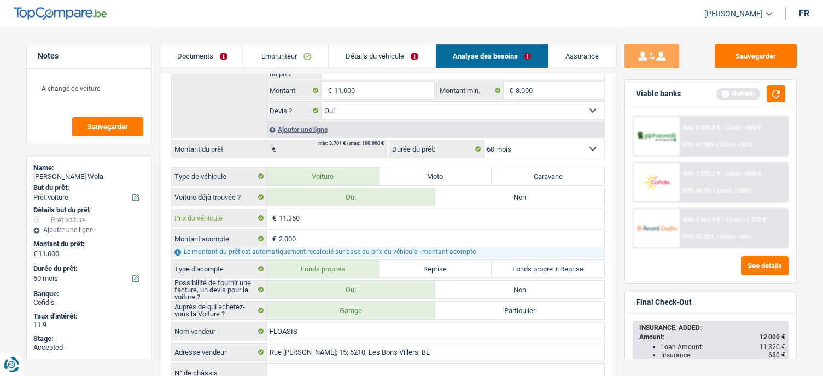
click at [324, 217] on input "11.350" at bounding box center [441, 217] width 325 height 17
type input "13.350"
click at [326, 233] on input "2.000" at bounding box center [441, 238] width 325 height 17
type input "11.350"
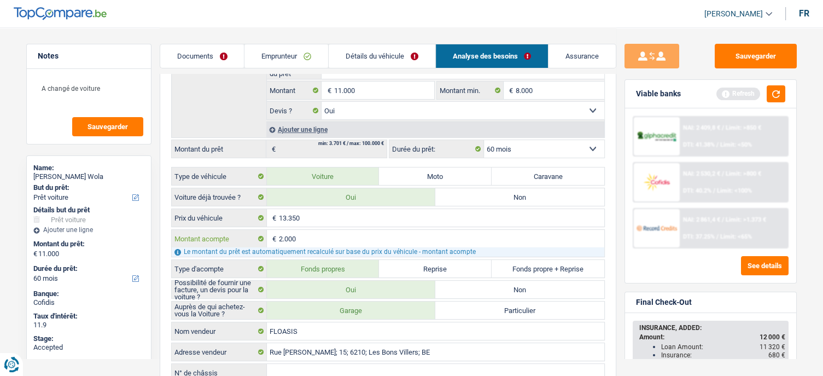
type input "11.350"
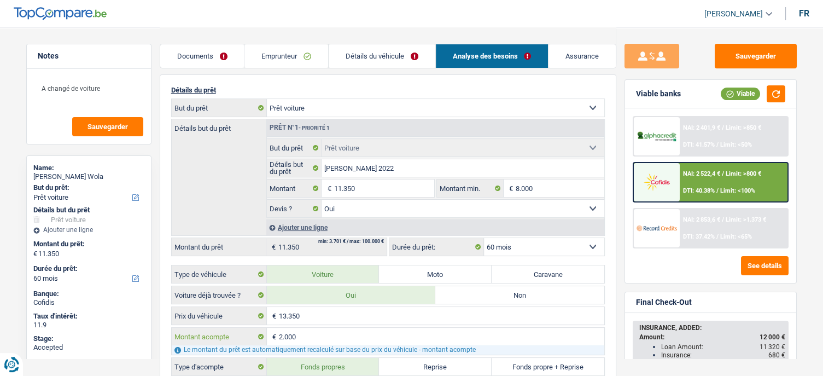
scroll to position [81, 0]
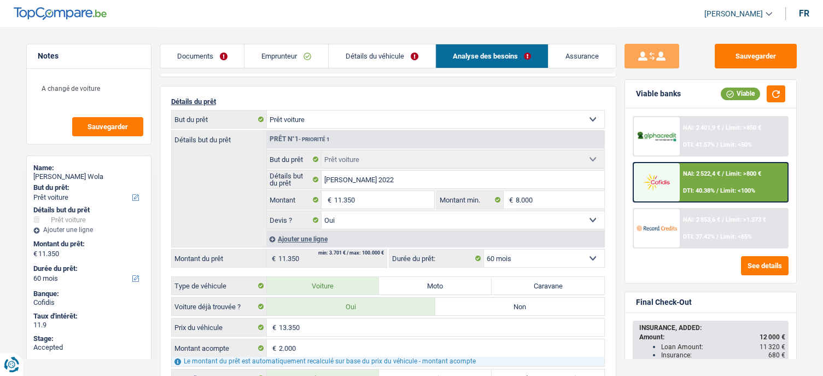
click at [595, 56] on link "Assurance" at bounding box center [581, 56] width 67 height 24
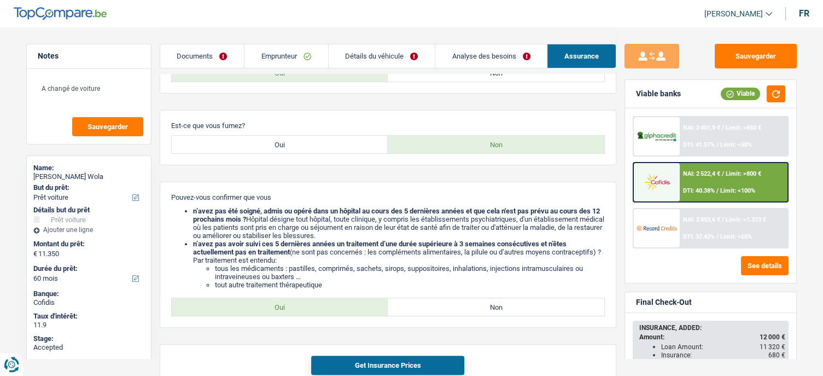
scroll to position [55, 0]
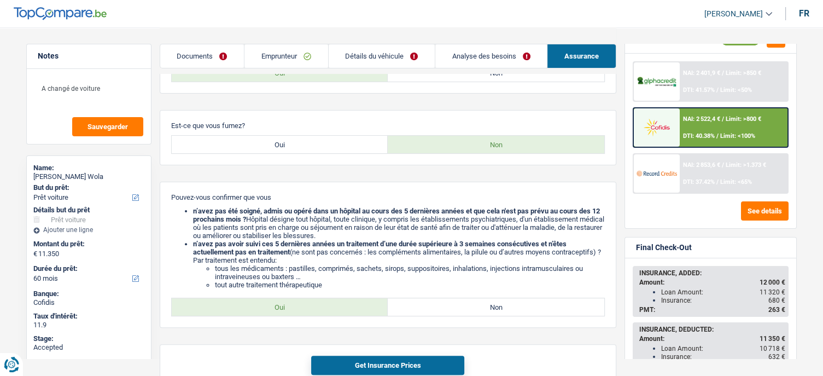
drag, startPoint x: 638, startPoint y: 268, endPoint x: 785, endPoint y: 308, distance: 151.7
click at [785, 308] on div "INSURANCE, ADDED: Amount: 12 000 € Loan Amount: 11 320 € Insurance: 680 € PMT: …" at bounding box center [711, 291] width 154 height 49
copy div "INSURANCE, ADDED: Amount: 12 000 € Loan Amount: 11 320 € Insurance: 680 € PMT: …"
click at [418, 363] on button "Get Insurance Prices" at bounding box center [387, 364] width 153 height 19
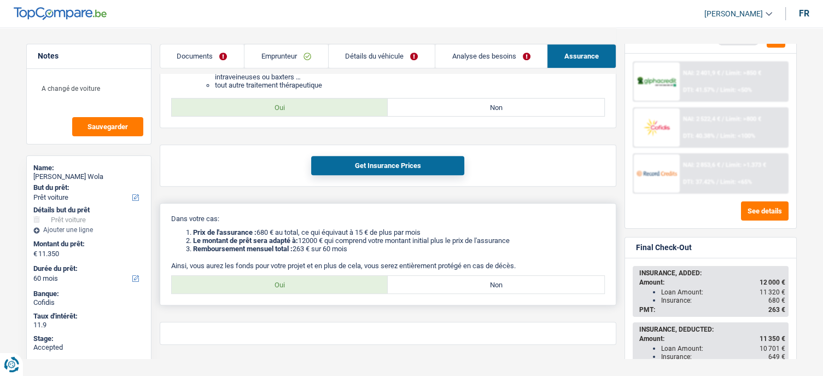
scroll to position [518, 0]
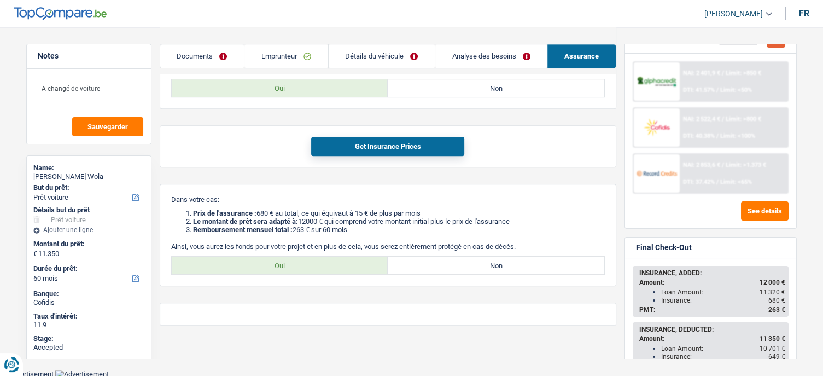
click at [774, 46] on button "button" at bounding box center [776, 39] width 19 height 17
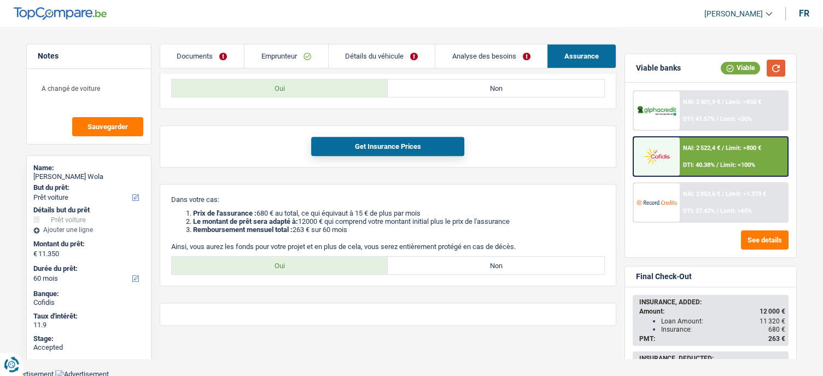
scroll to position [55, 0]
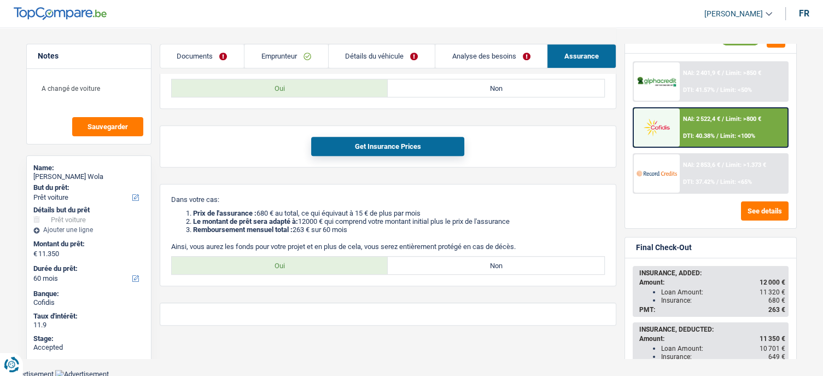
click at [654, 176] on img at bounding box center [656, 173] width 40 height 20
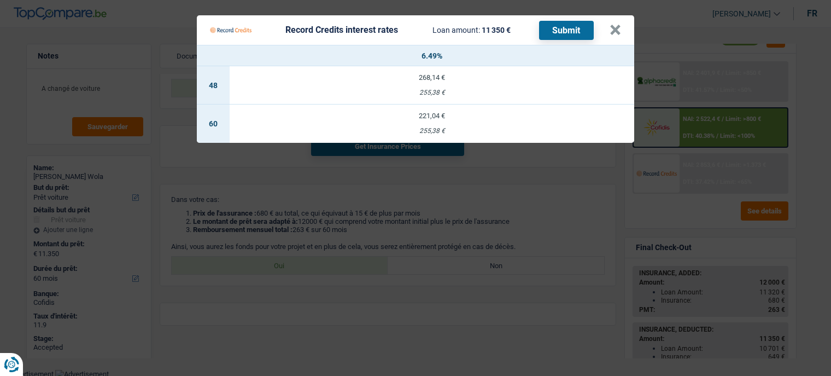
click at [424, 124] on td "221,04 € 255,38 €" at bounding box center [432, 123] width 405 height 38
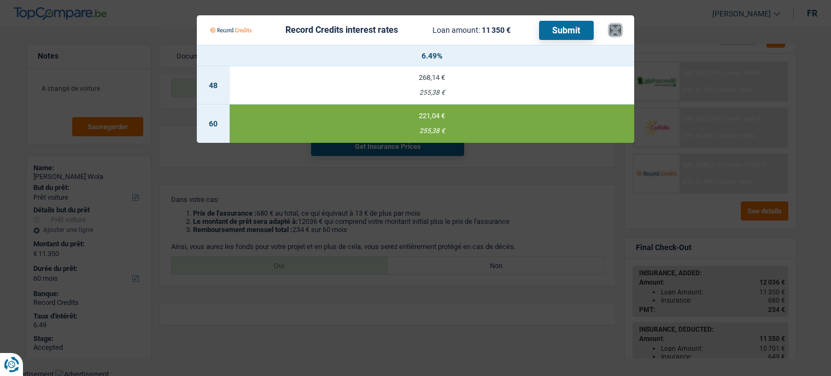
click at [619, 28] on button "×" at bounding box center [615, 30] width 11 height 11
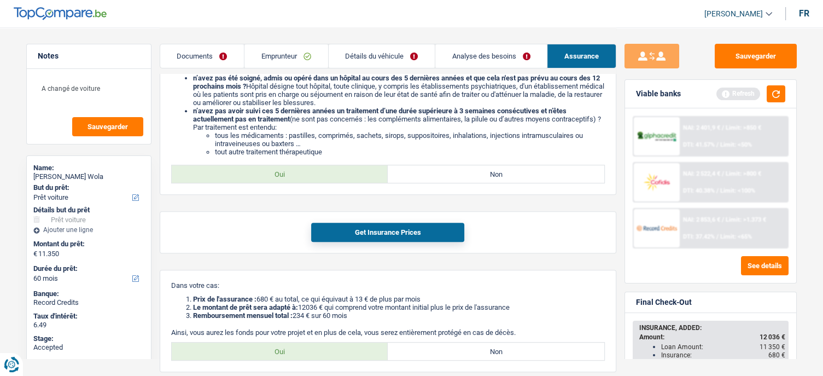
scroll to position [354, 0]
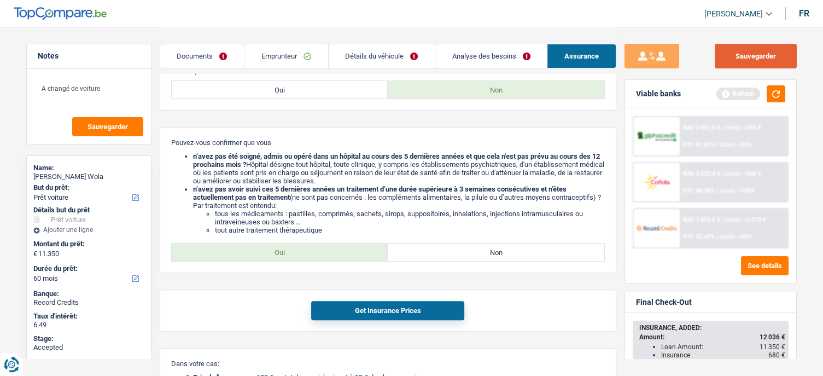
click at [759, 64] on button "Sauvegarder" at bounding box center [756, 56] width 82 height 25
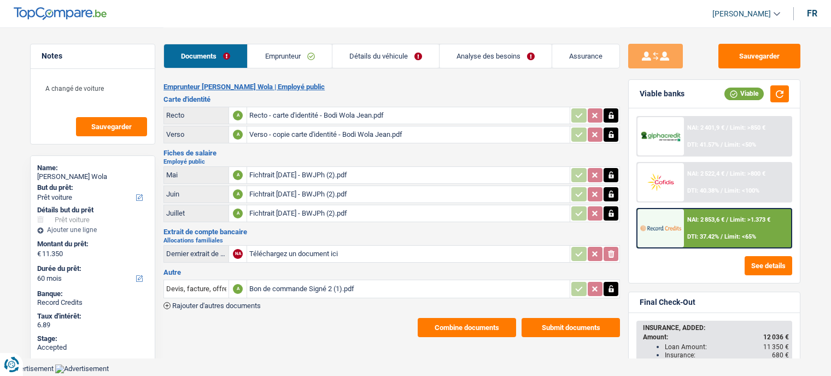
select select "car"
select select "60"
click at [715, 218] on span "NAI: 2 853,6 €" at bounding box center [705, 219] width 37 height 7
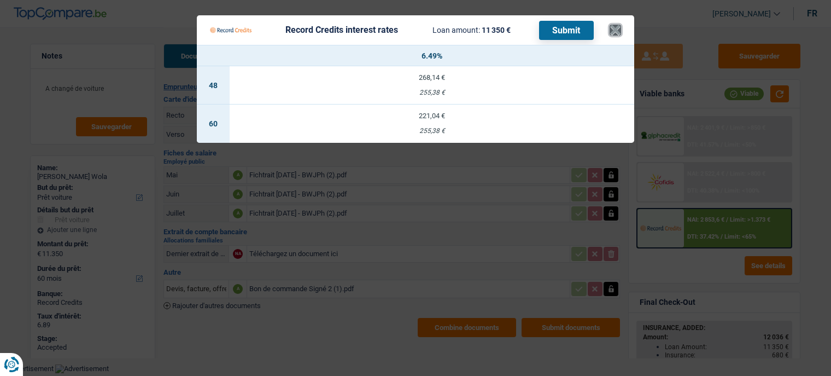
click at [615, 28] on button "×" at bounding box center [615, 30] width 11 height 11
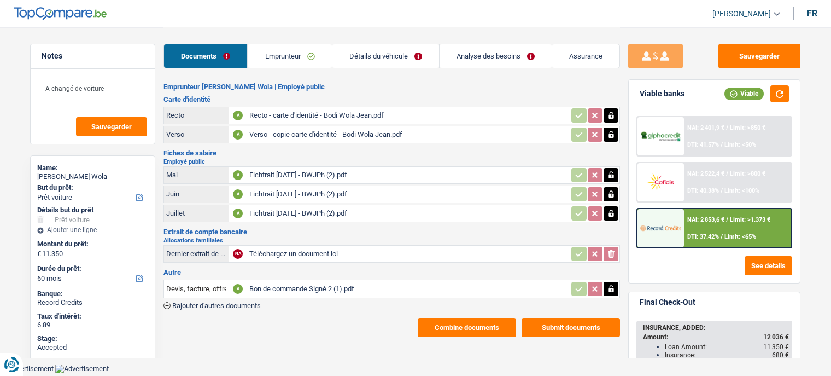
click at [594, 57] on link "Assurance" at bounding box center [585, 56] width 67 height 24
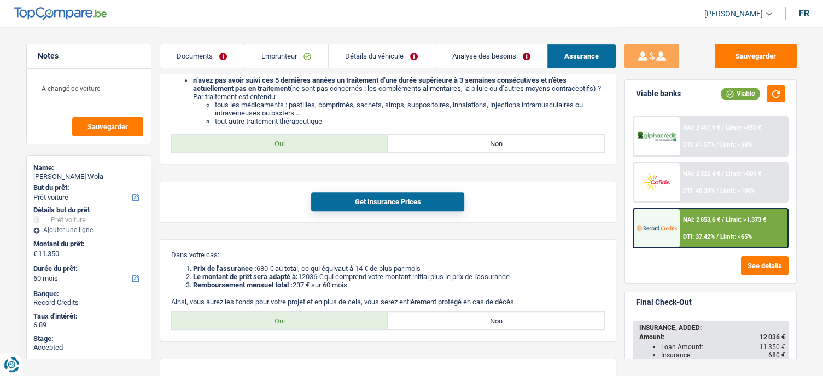
scroll to position [521, 0]
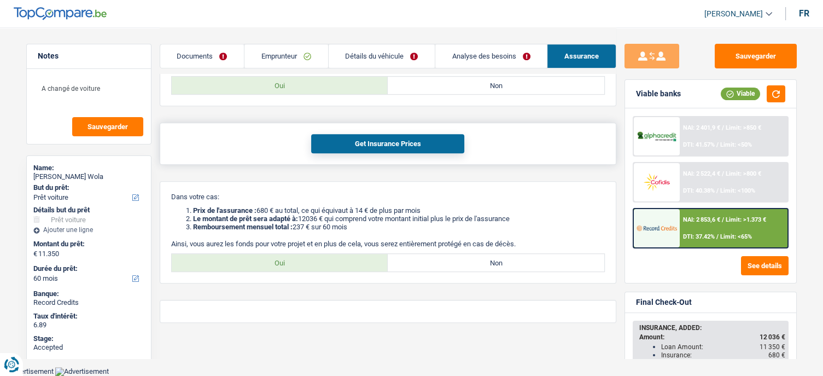
click at [373, 142] on button "Get Insurance Prices" at bounding box center [387, 143] width 153 height 19
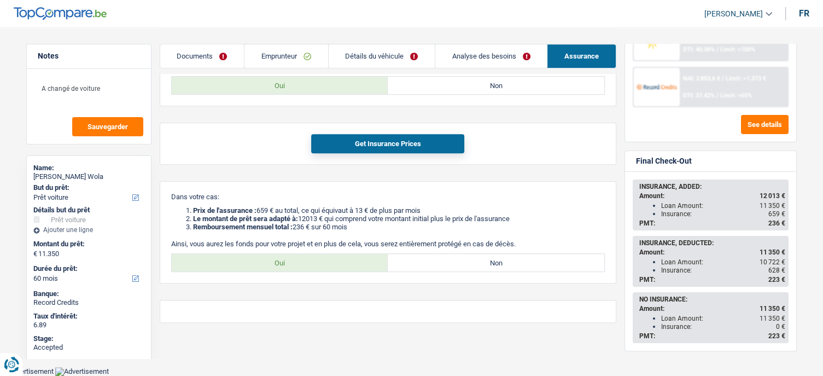
scroll to position [0, 0]
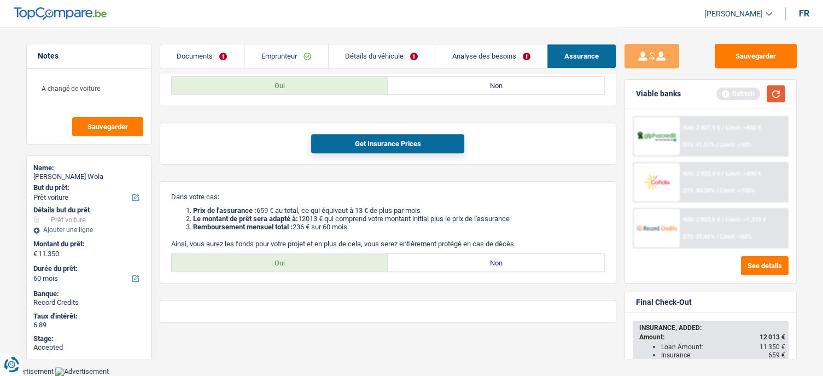
click at [771, 98] on button "button" at bounding box center [776, 93] width 19 height 17
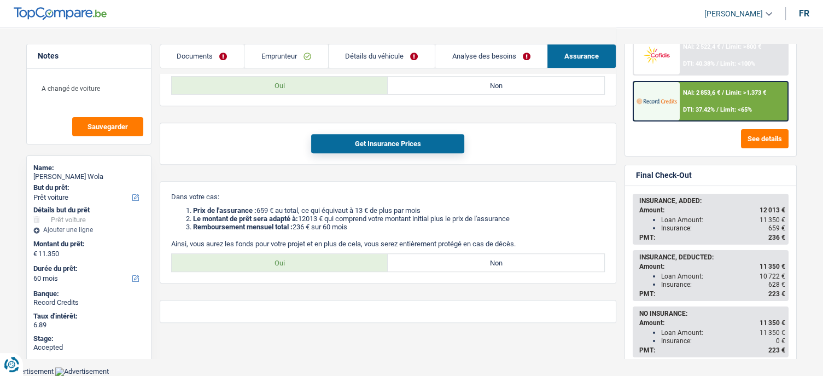
scroll to position [141, 0]
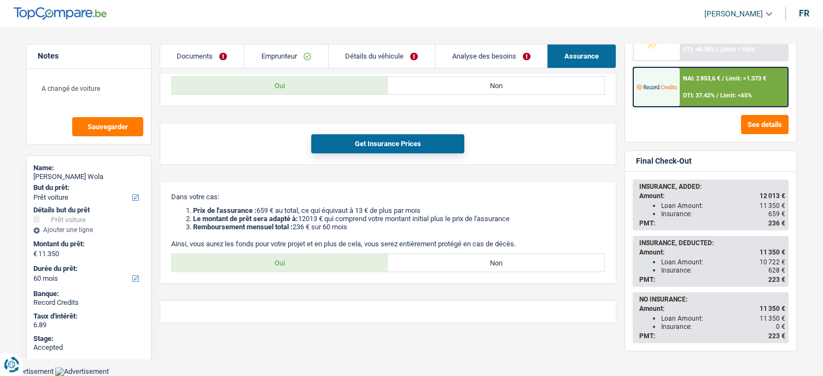
click at [640, 183] on div "INSURANCE, ADDED:" at bounding box center [712, 187] width 146 height 8
drag, startPoint x: 640, startPoint y: 184, endPoint x: 793, endPoint y: 229, distance: 160.1
click at [793, 229] on div "INSURANCE, ADDED: Amount: 12 013 € Loan Amount: 11 350 € Insurance: 659 € PMT: …" at bounding box center [710, 261] width 171 height 179
copy div "INSURANCE, ADDED: Amount: 12 013 € Loan Amount: 11 350 € Insurance: 659 € PMT: …"
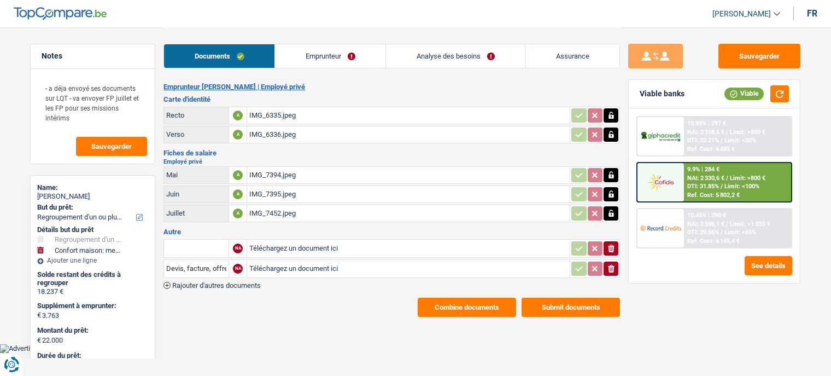
select select "refinancing"
select select "household"
select select "120"
click at [308, 56] on link "Emprunteur" at bounding box center [330, 56] width 110 height 24
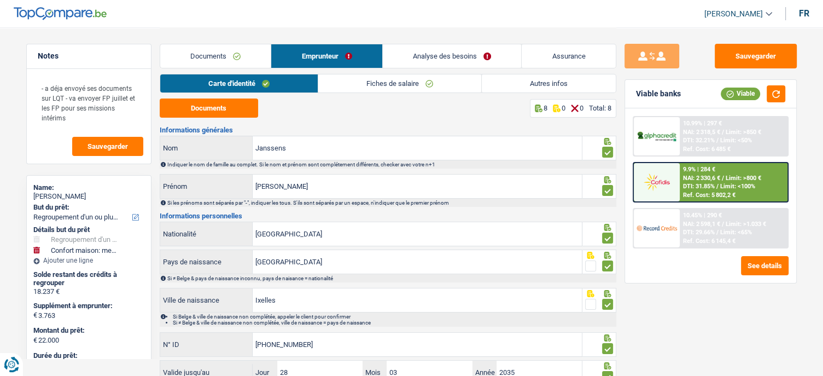
click at [389, 86] on link "Fiches de salaire" at bounding box center [399, 83] width 163 height 18
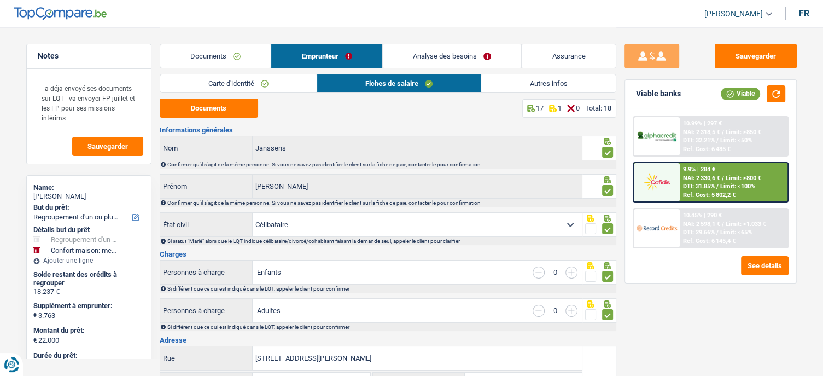
click at [218, 54] on link "Documents" at bounding box center [215, 56] width 111 height 24
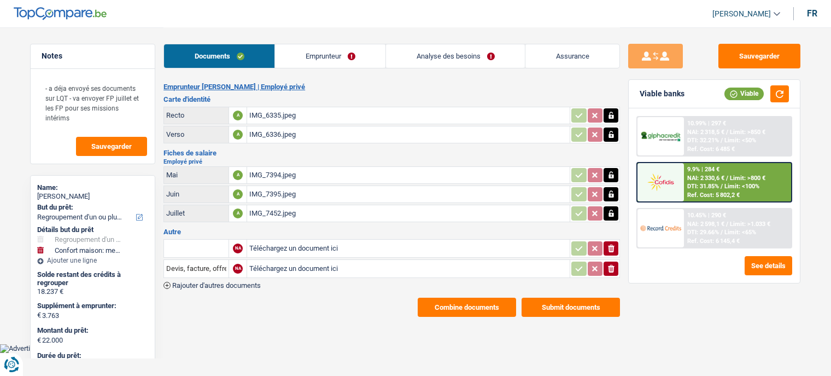
click at [439, 300] on button "Combine documents" at bounding box center [467, 306] width 98 height 19
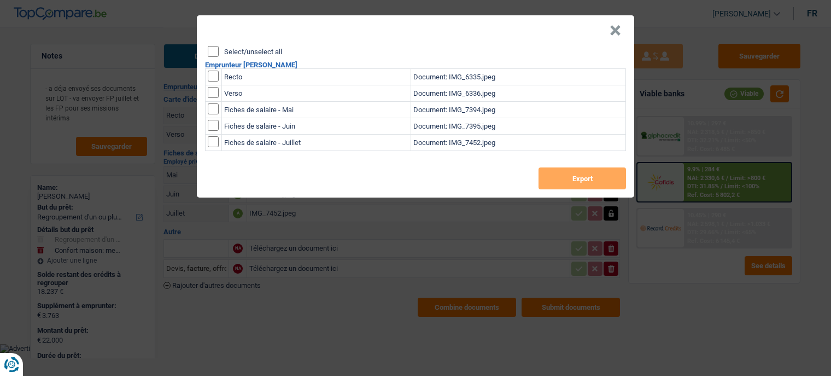
click at [241, 51] on label "Select/unselect all" at bounding box center [253, 51] width 58 height 7
click at [219, 51] on input "Select/unselect all" at bounding box center [213, 51] width 11 height 11
checkbox input "true"
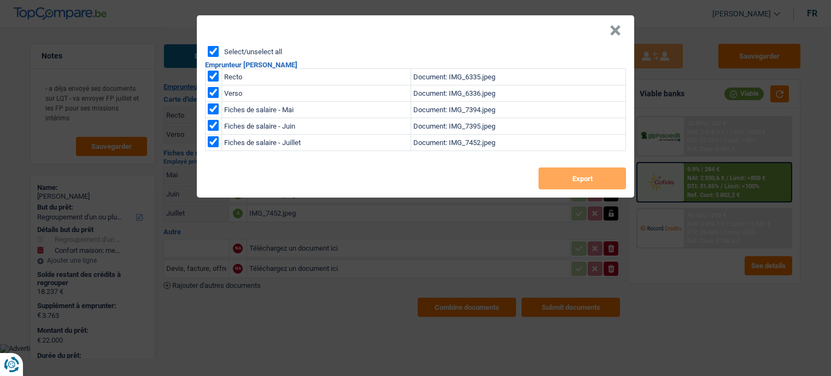
checkbox input "true"
click at [558, 184] on button "Export" at bounding box center [582, 178] width 87 height 22
click at [617, 33] on button "×" at bounding box center [615, 30] width 11 height 11
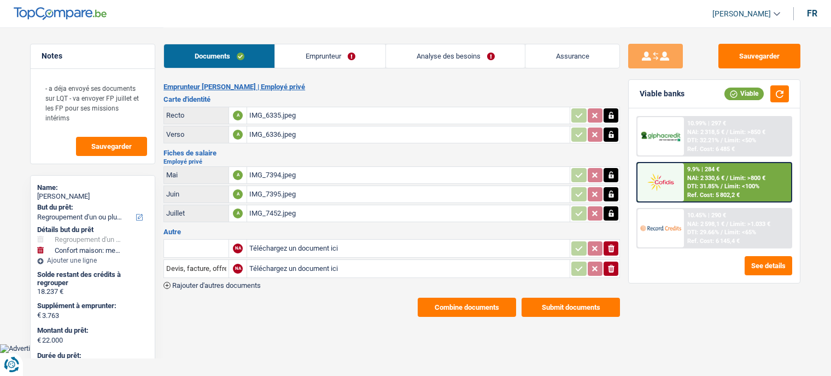
click at [290, 65] on link "Emprunteur" at bounding box center [330, 56] width 110 height 24
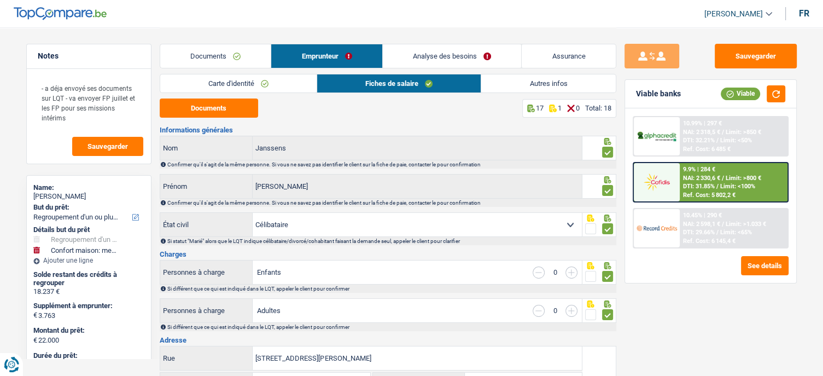
click at [262, 80] on link "Carte d'identité" at bounding box center [238, 83] width 156 height 18
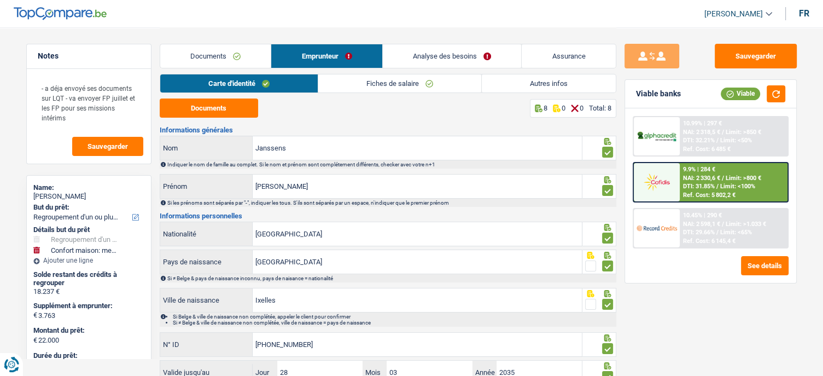
click at [361, 86] on link "Fiches de salaire" at bounding box center [399, 83] width 163 height 18
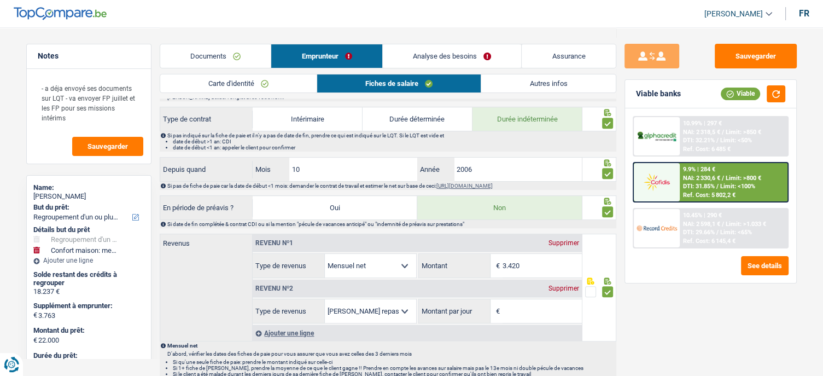
scroll to position [437, 0]
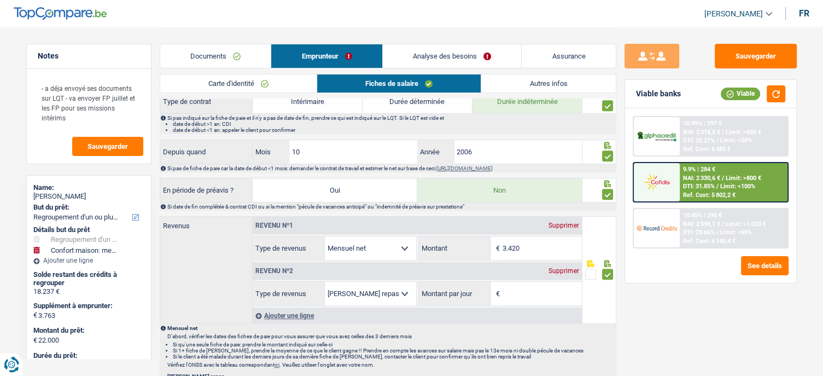
click at [422, 59] on link "Analyse des besoins" at bounding box center [452, 56] width 139 height 24
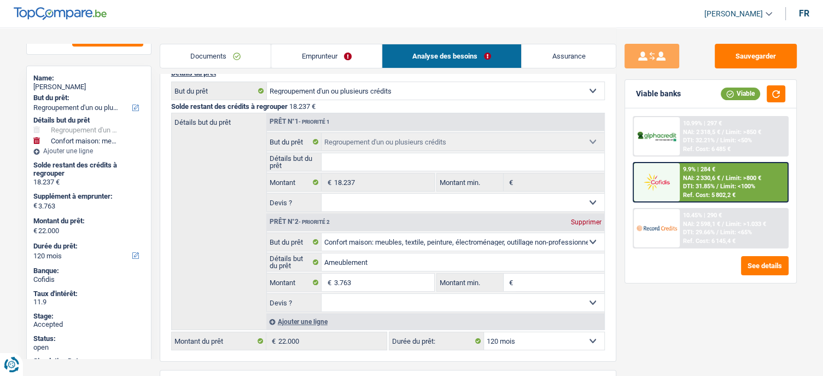
scroll to position [164, 0]
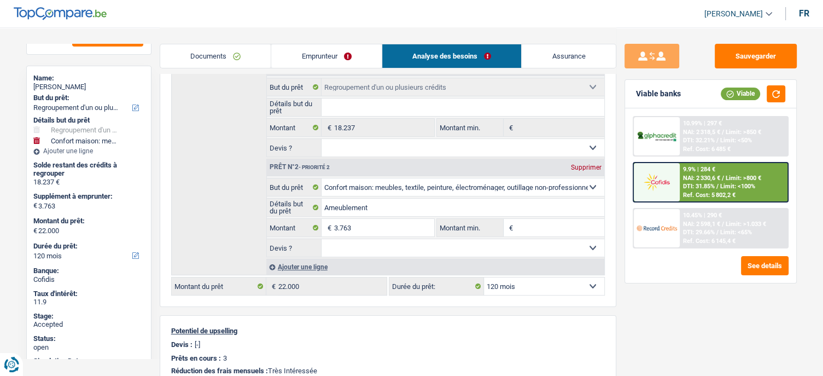
click at [564, 57] on link "Assurance" at bounding box center [569, 56] width 94 height 24
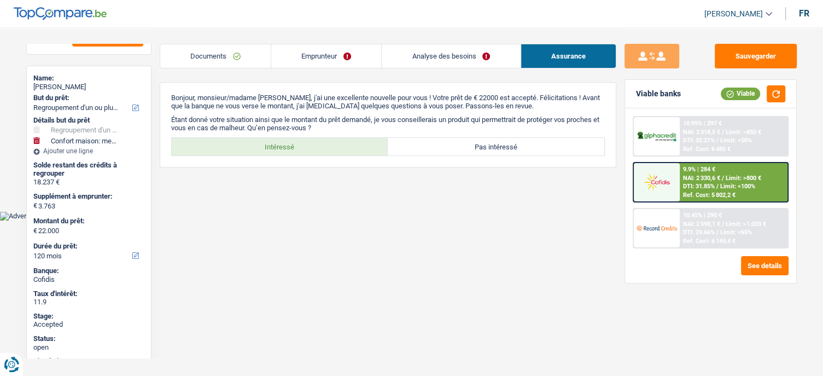
scroll to position [0, 0]
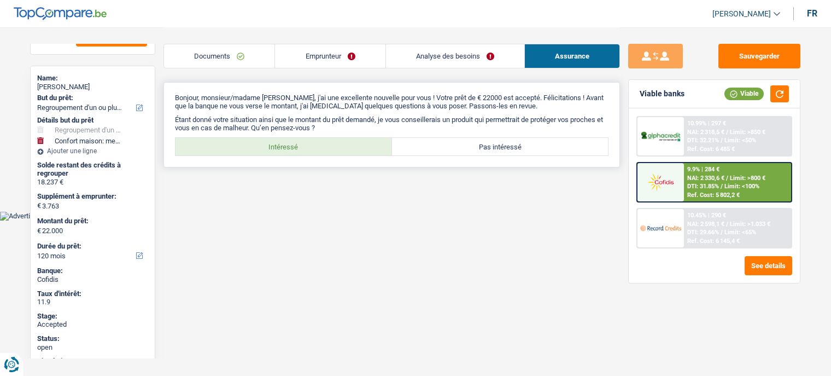
click at [332, 145] on label "Intéressé" at bounding box center [284, 146] width 217 height 17
click at [332, 145] on input "Intéressé" at bounding box center [284, 146] width 217 height 17
radio input "true"
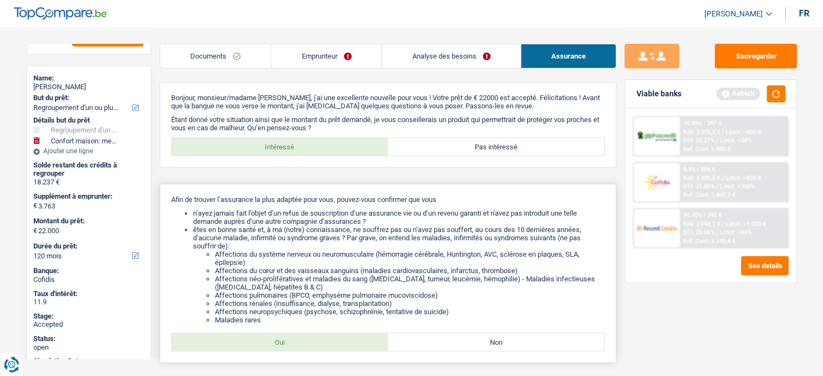
click at [272, 341] on label "Oui" at bounding box center [280, 341] width 217 height 17
click at [272, 341] on input "Oui" at bounding box center [280, 341] width 217 height 17
radio input "true"
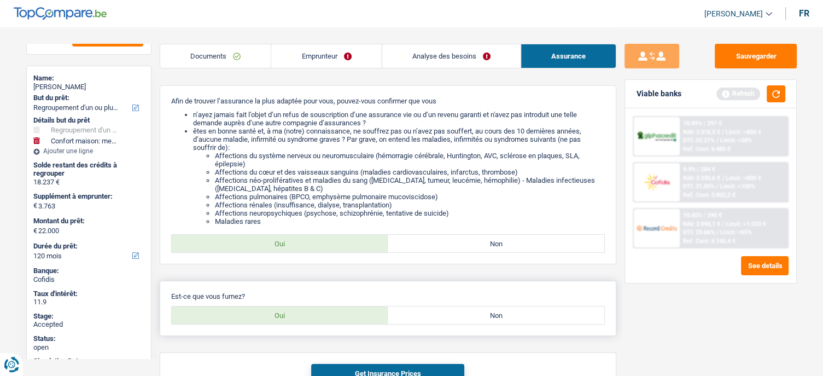
scroll to position [170, 0]
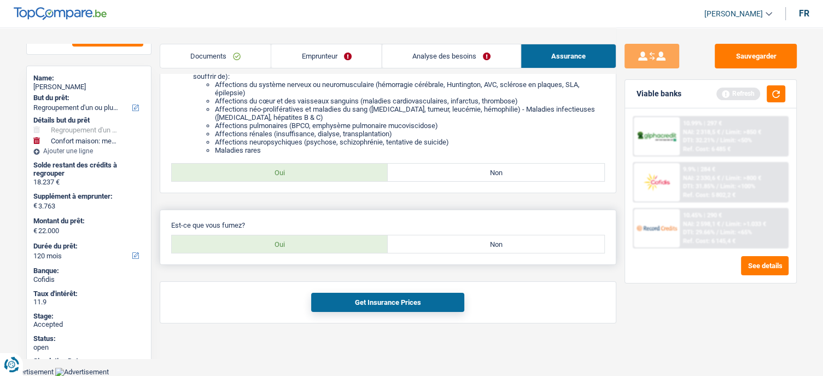
click at [453, 243] on label "Non" at bounding box center [496, 243] width 217 height 17
click at [453, 243] on input "Non" at bounding box center [496, 243] width 217 height 17
radio input "true"
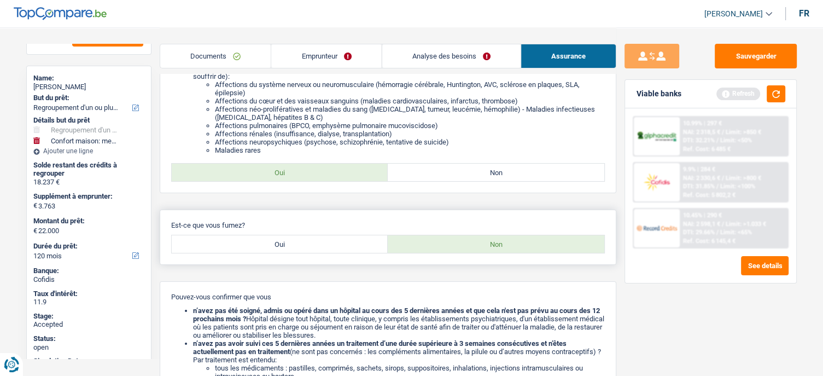
click at [292, 239] on label "Oui" at bounding box center [280, 243] width 217 height 17
click at [292, 239] on input "Oui" at bounding box center [280, 243] width 217 height 17
radio input "true"
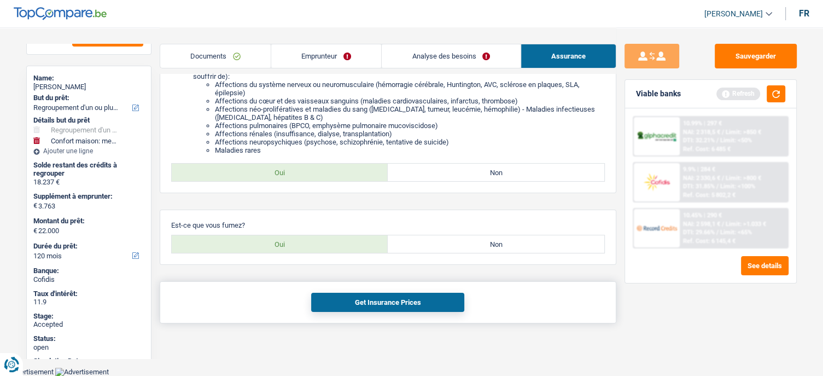
click at [357, 301] on button "Get Insurance Prices" at bounding box center [387, 302] width 153 height 19
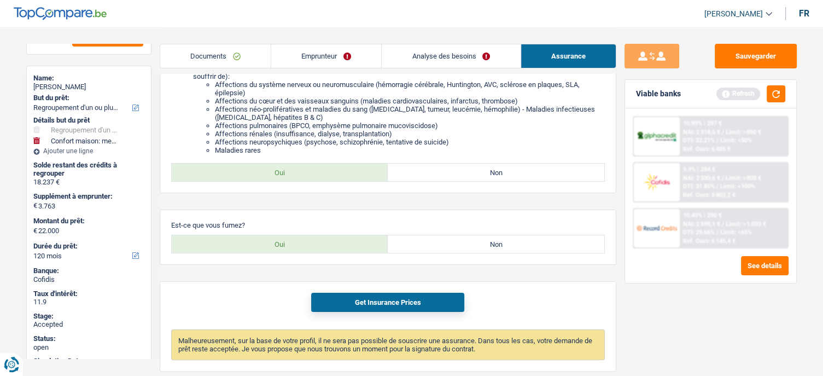
click at [319, 54] on link "Emprunteur" at bounding box center [326, 56] width 110 height 24
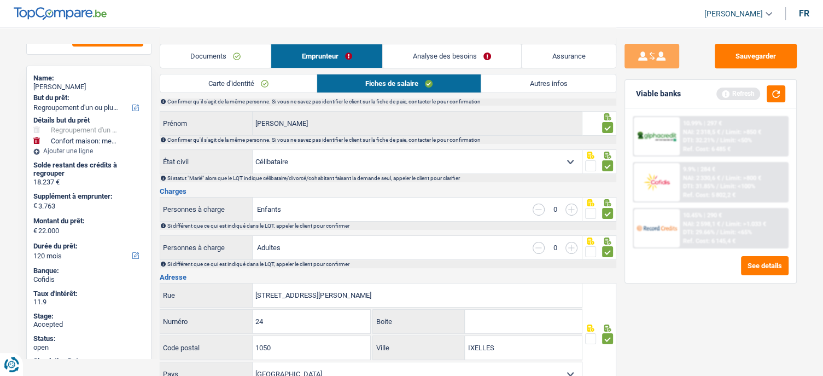
scroll to position [0, 0]
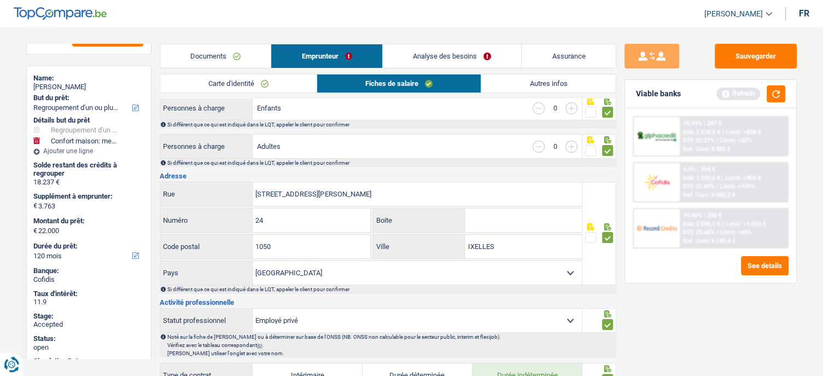
click at [241, 81] on link "Carte d'identité" at bounding box center [238, 83] width 156 height 18
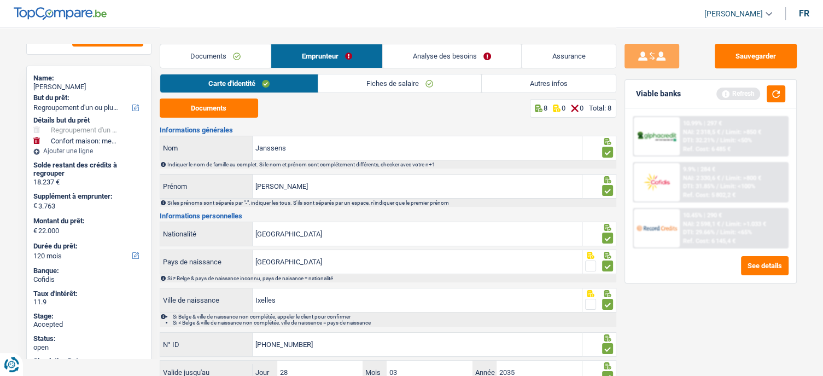
click at [574, 52] on link "Assurance" at bounding box center [569, 56] width 94 height 24
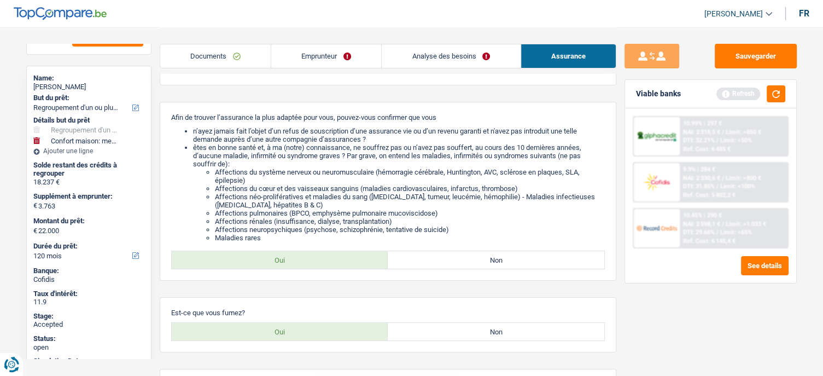
scroll to position [164, 0]
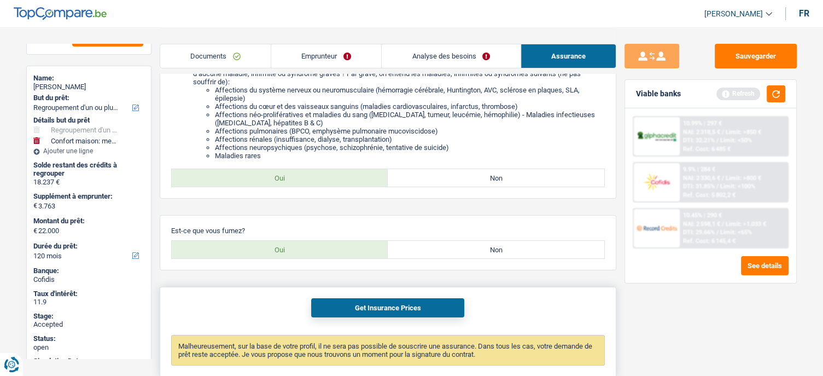
click at [422, 309] on button "Get Insurance Prices" at bounding box center [387, 307] width 153 height 19
click at [66, 87] on div "Anne Janssens" at bounding box center [88, 87] width 111 height 9
copy div "Anne Janssens"
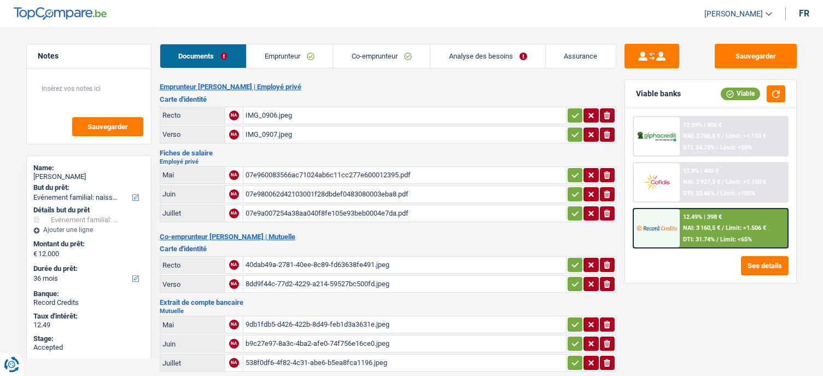
select select "familyEvent"
select select "36"
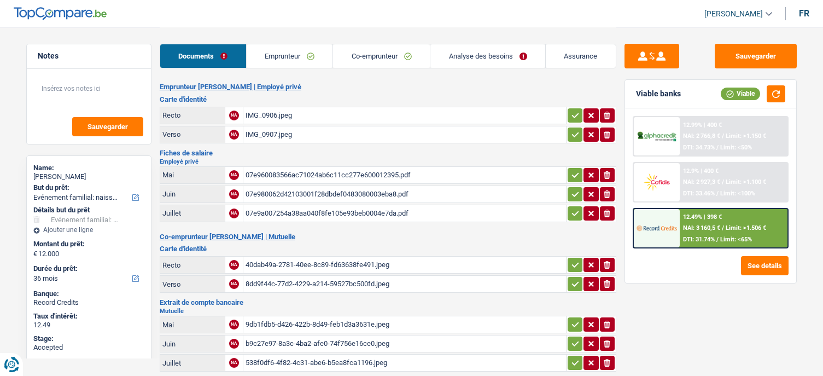
select select "familyEvent"
select select "not_answered"
select select "36"
click at [287, 60] on link "Emprunteur" at bounding box center [290, 56] width 86 height 24
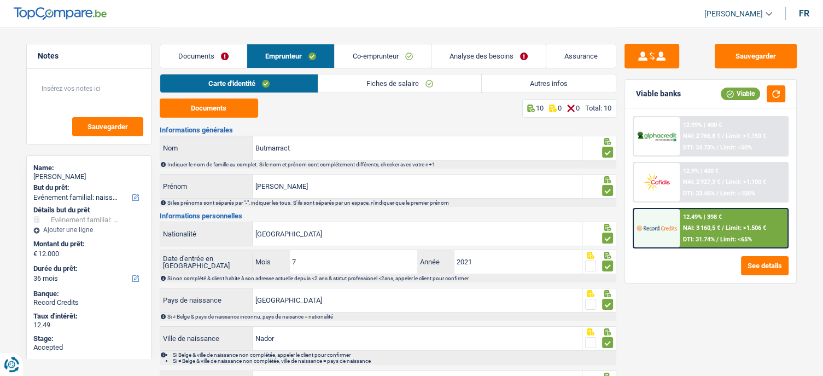
click at [359, 54] on link "Co-emprunteur" at bounding box center [383, 56] width 96 height 24
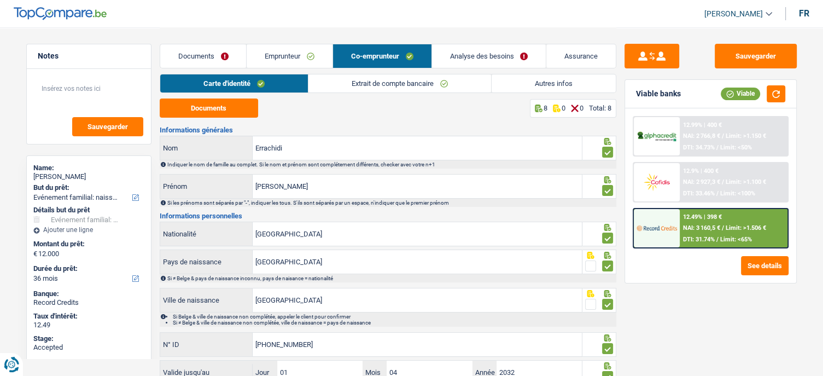
click at [478, 45] on link "Analyse des besoins" at bounding box center [489, 56] width 114 height 24
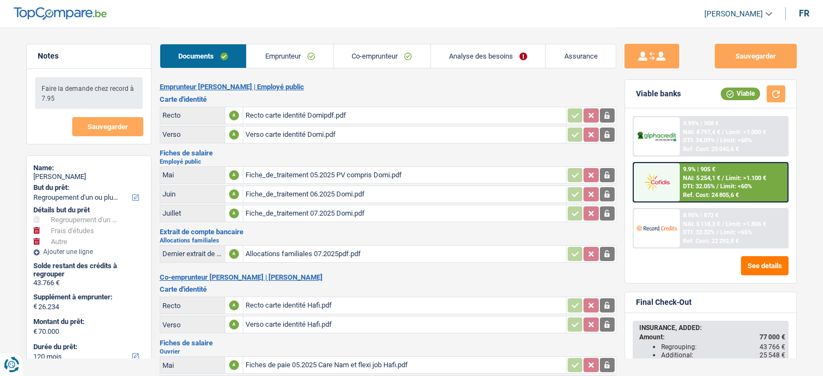
select select "refinancing"
select select "study"
select select "other"
select select "120"
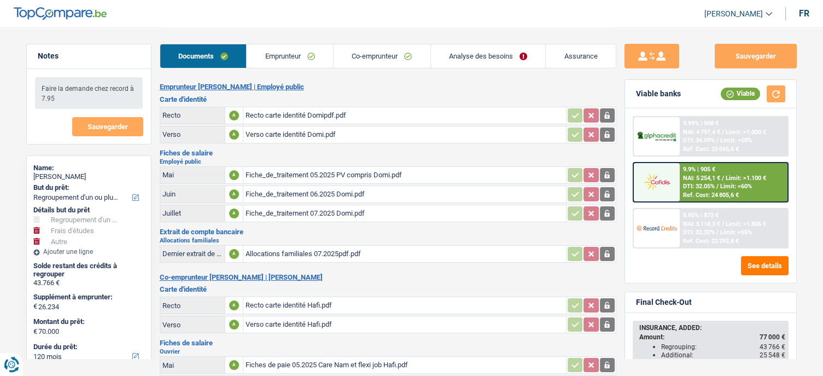
click at [488, 48] on link "Analyse des besoins" at bounding box center [488, 56] width 115 height 24
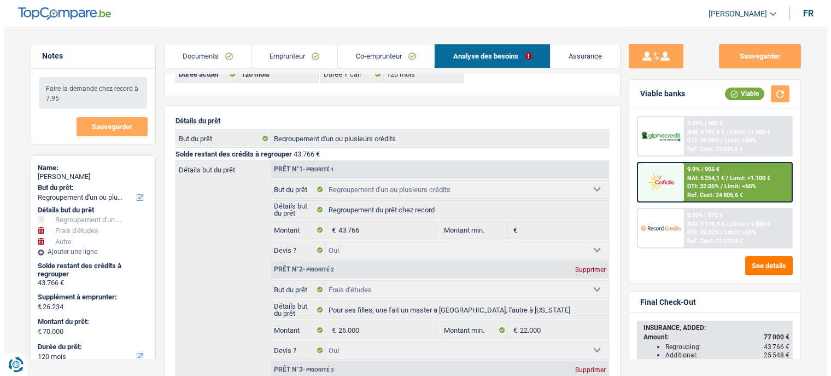
scroll to position [55, 0]
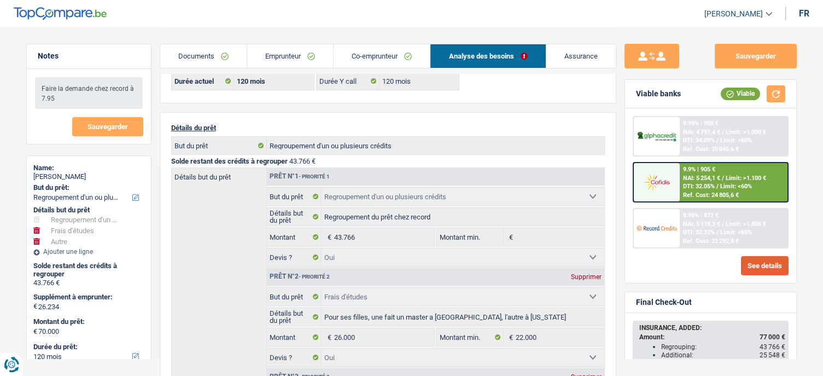
click at [755, 265] on button "See details" at bounding box center [765, 265] width 48 height 19
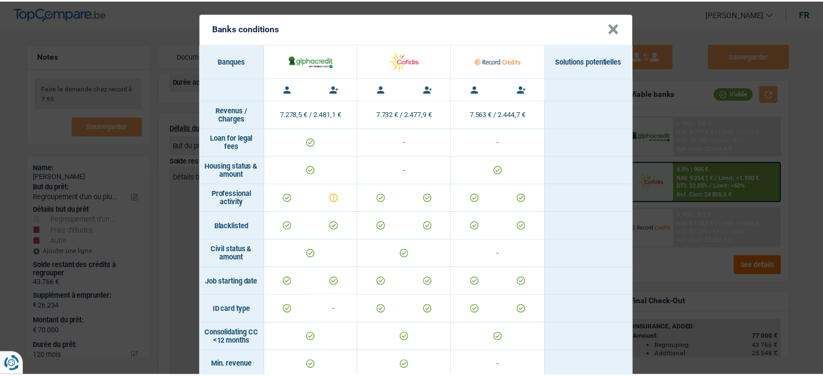
scroll to position [0, 0]
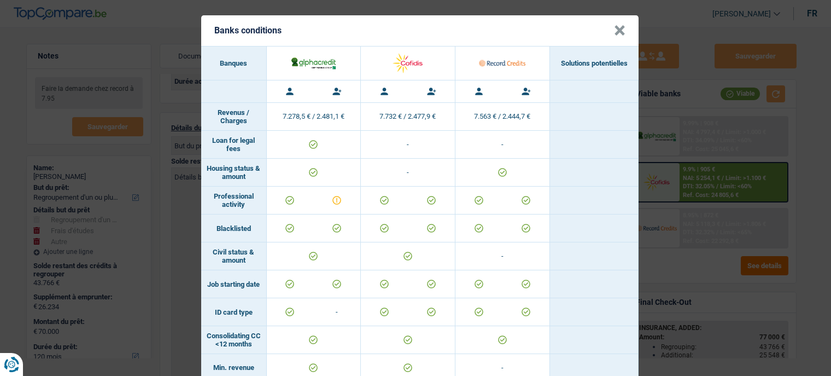
click at [615, 28] on button "×" at bounding box center [619, 30] width 11 height 11
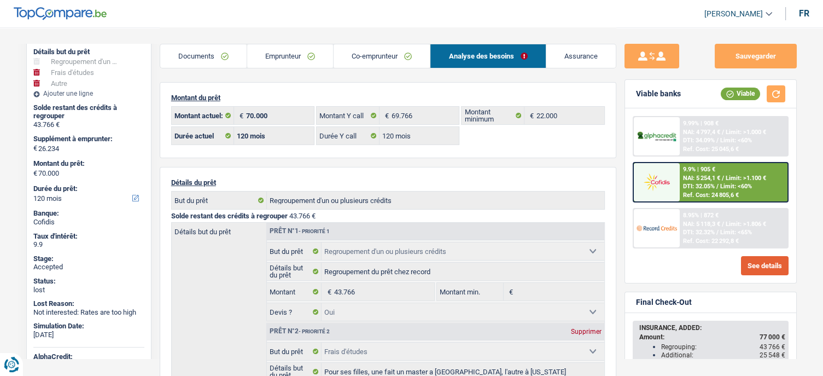
scroll to position [37, 0]
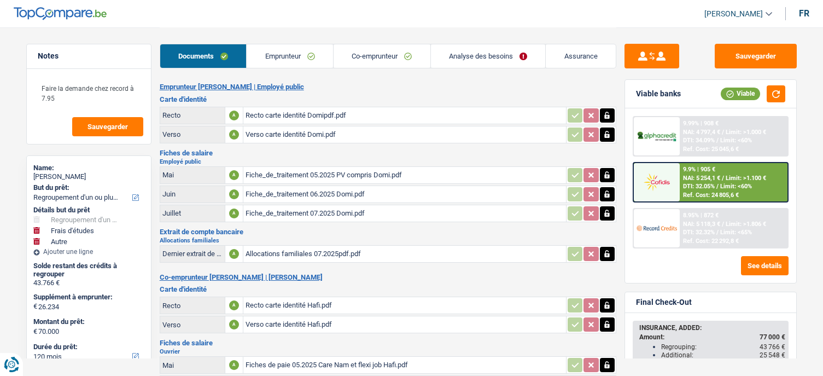
select select "refinancing"
select select "study"
select select "other"
select select "120"
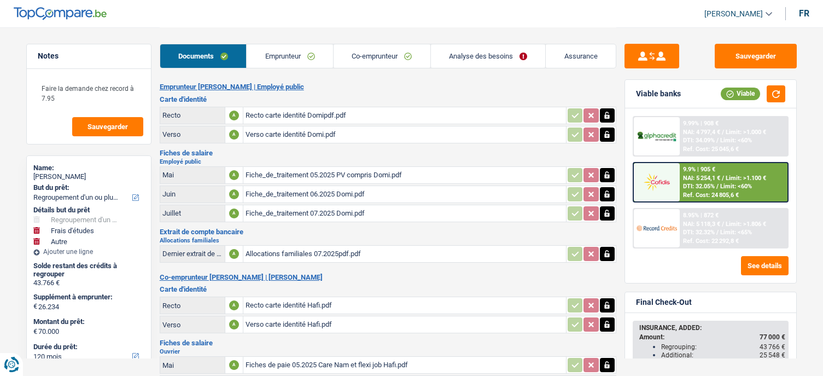
select select "120"
select select "refinancing"
select select "yes"
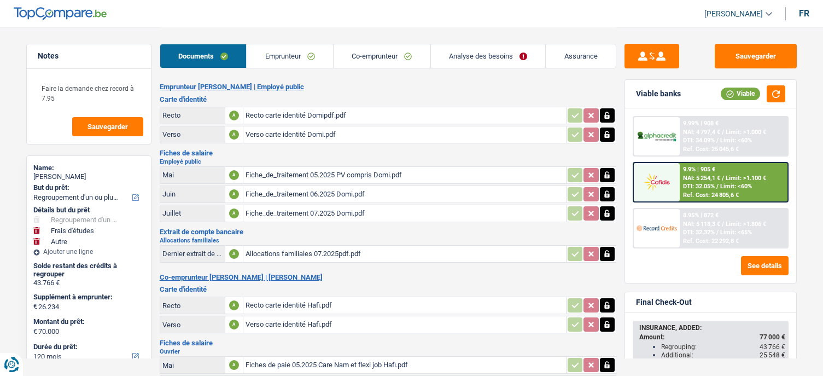
select select "study"
select select "yes"
select select "other"
select select "120"
click at [493, 58] on link "Analyse des besoins" at bounding box center [488, 56] width 115 height 24
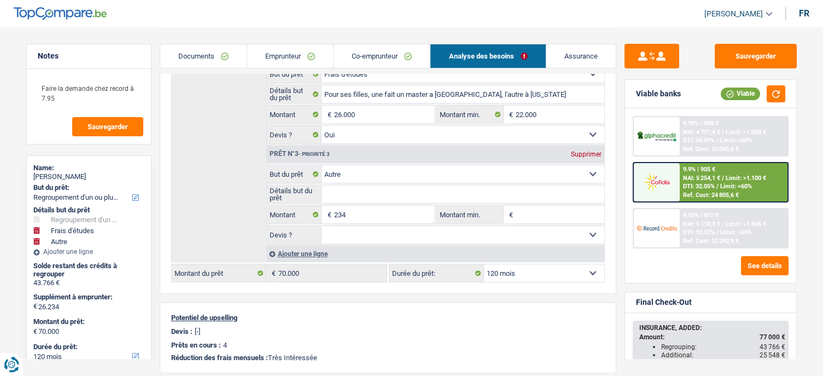
scroll to position [328, 0]
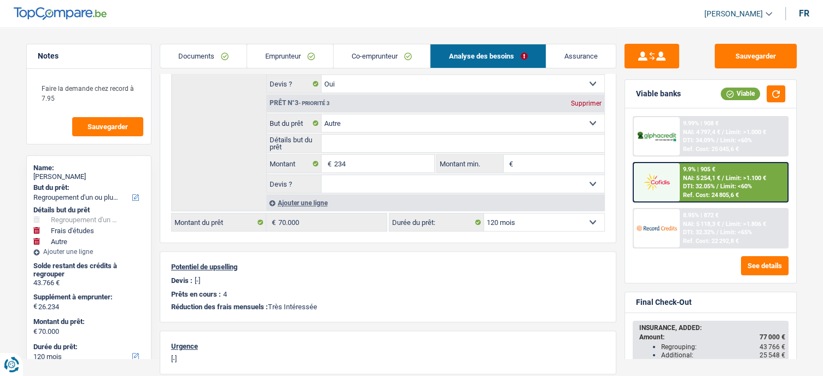
click at [688, 229] on span "DTI: 32.32%" at bounding box center [699, 232] width 32 height 7
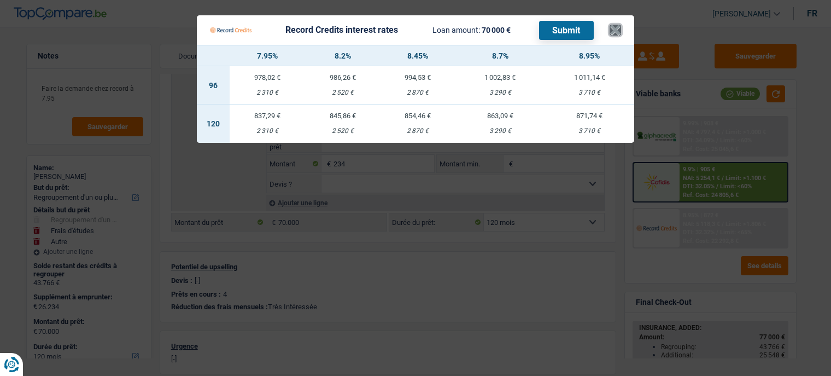
click at [616, 34] on button "×" at bounding box center [615, 30] width 11 height 11
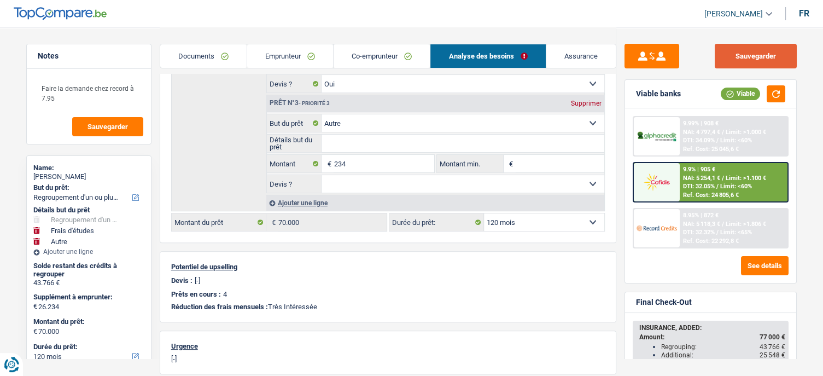
click at [727, 54] on button "Sauvegarder" at bounding box center [756, 56] width 82 height 25
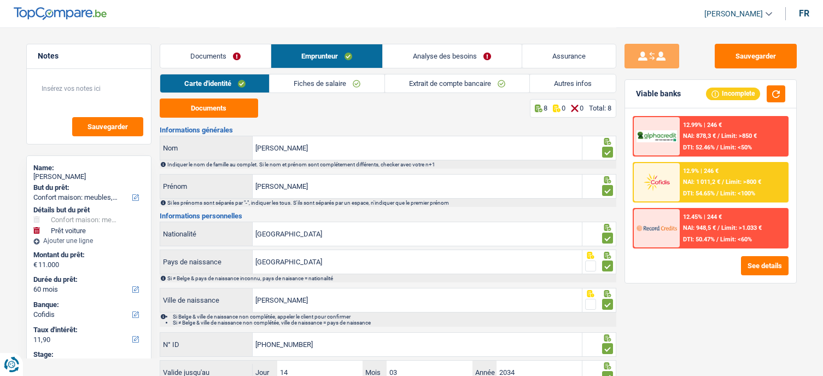
select select "household"
select select "car"
select select "60"
select select "cofidis"
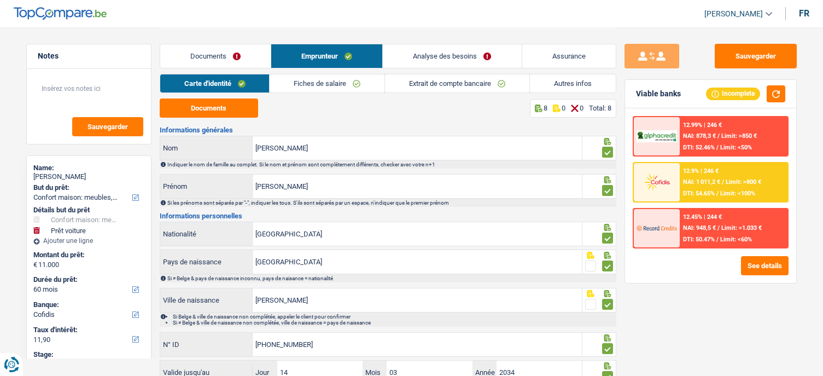
select select "32"
select select "liveWithParents"
select select "carLoan"
select select "60"
select select "personalLoan"
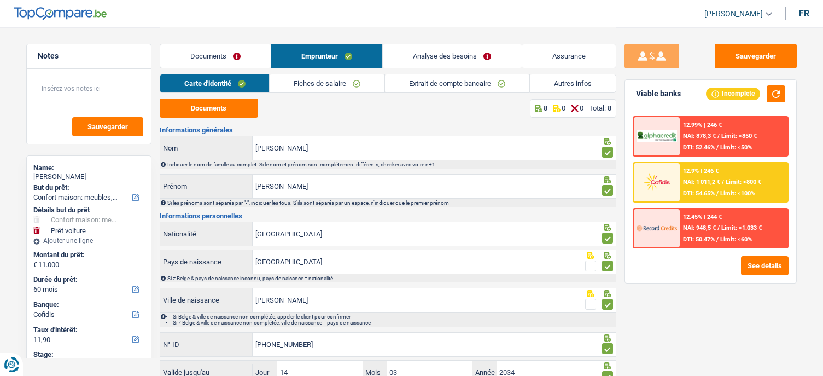
select select "other"
select select "60"
click at [554, 86] on link "Autres infos" at bounding box center [573, 83] width 86 height 18
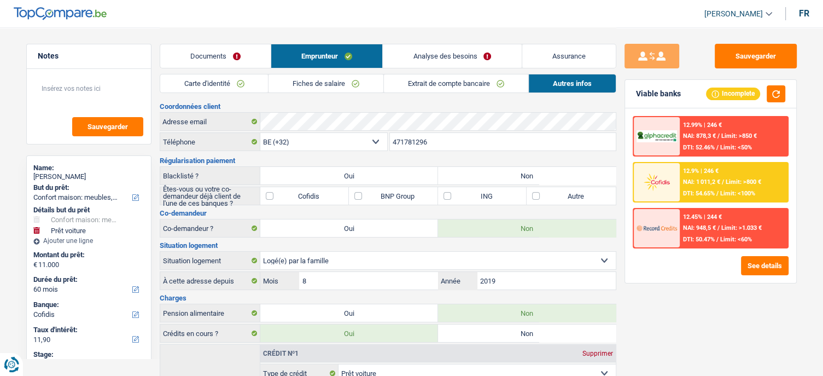
click at [46, 176] on div "Amy Lott" at bounding box center [88, 176] width 111 height 9
copy div "Amy Lott"
click at [242, 82] on link "Carte d'identité" at bounding box center [214, 83] width 108 height 18
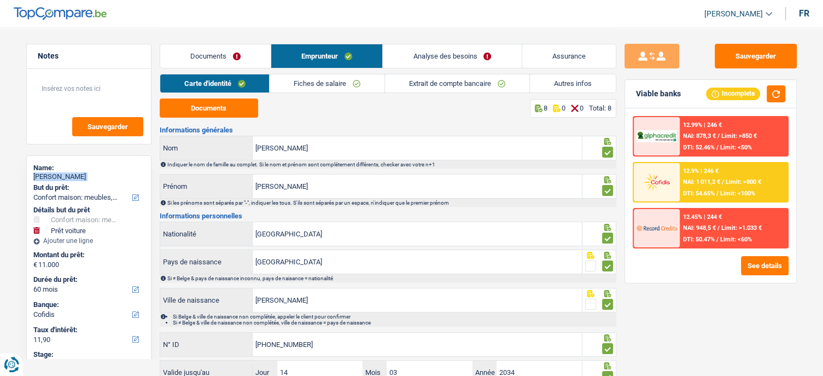
scroll to position [84, 0]
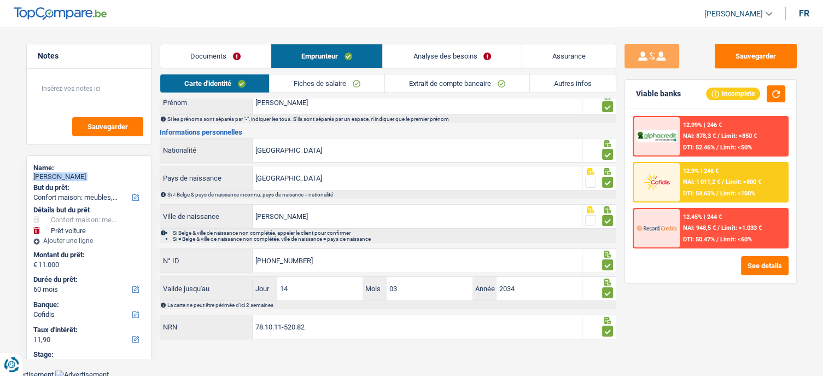
click at [291, 89] on link "Fiches de salaire" at bounding box center [327, 83] width 115 height 18
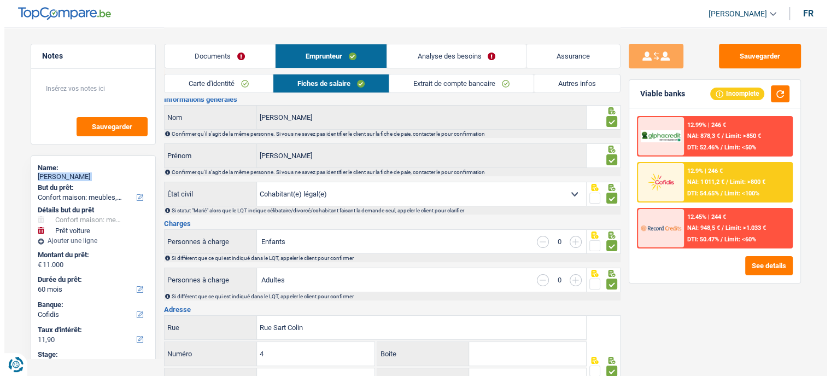
scroll to position [0, 0]
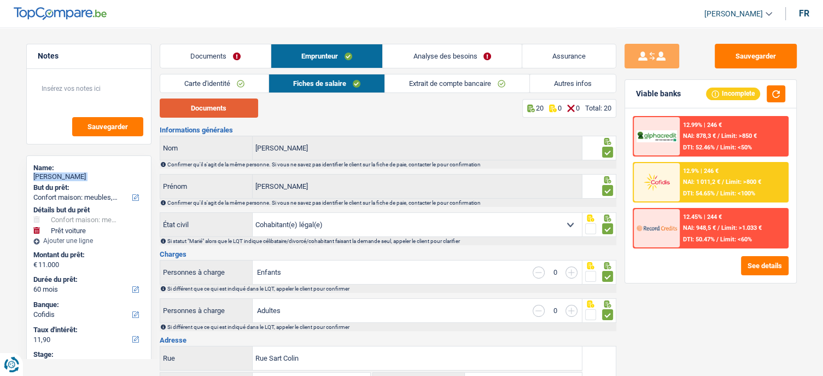
click at [210, 109] on button "Documents" at bounding box center [209, 107] width 98 height 19
click at [768, 270] on button "See details" at bounding box center [765, 265] width 48 height 19
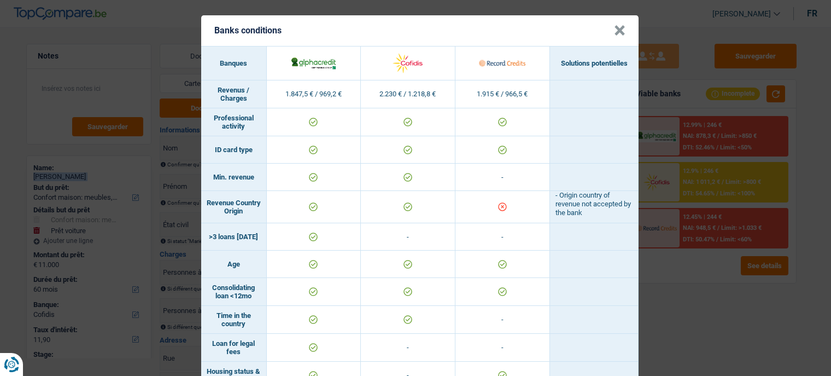
click at [614, 31] on button "×" at bounding box center [619, 30] width 11 height 11
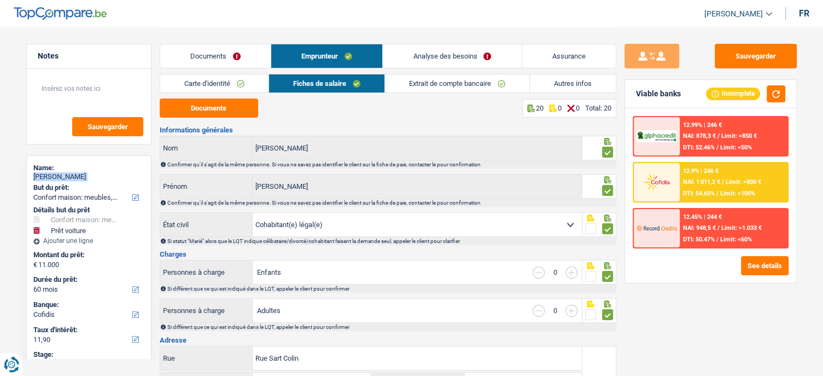
click at [454, 54] on link "Analyse des besoins" at bounding box center [452, 56] width 138 height 24
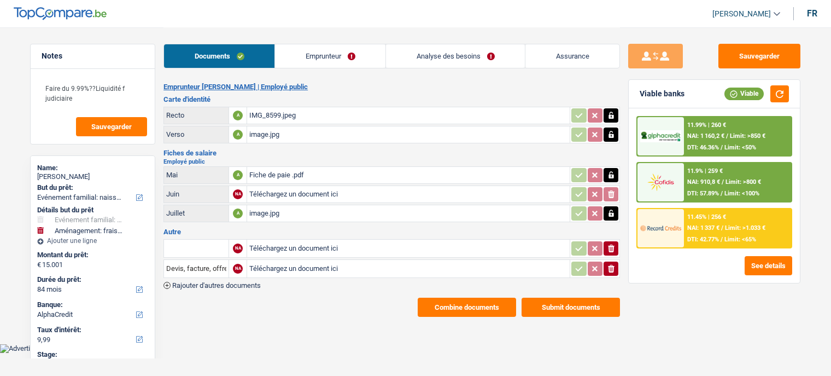
select select "familyEvent"
select select "movingOrInstallation"
select select "84"
select select "alphacredit"
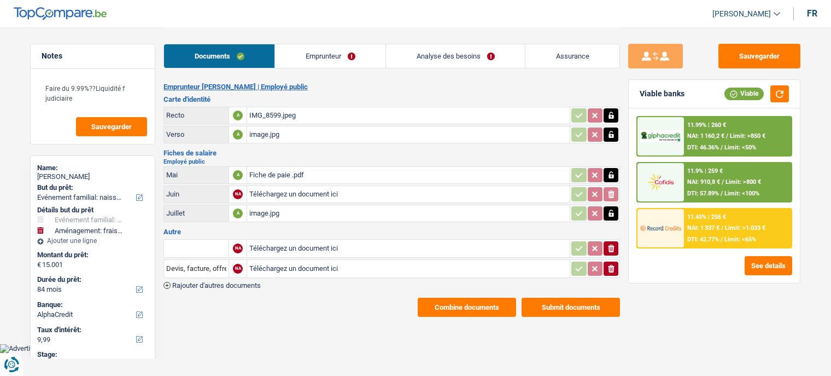
click at [332, 52] on link "Emprunteur" at bounding box center [330, 56] width 110 height 24
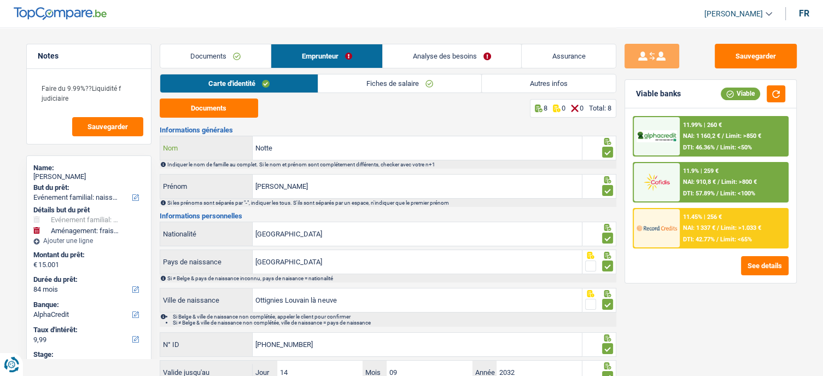
click at [284, 148] on input "Notte" at bounding box center [417, 148] width 329 height 24
click at [48, 174] on div "[PERSON_NAME]" at bounding box center [88, 176] width 111 height 9
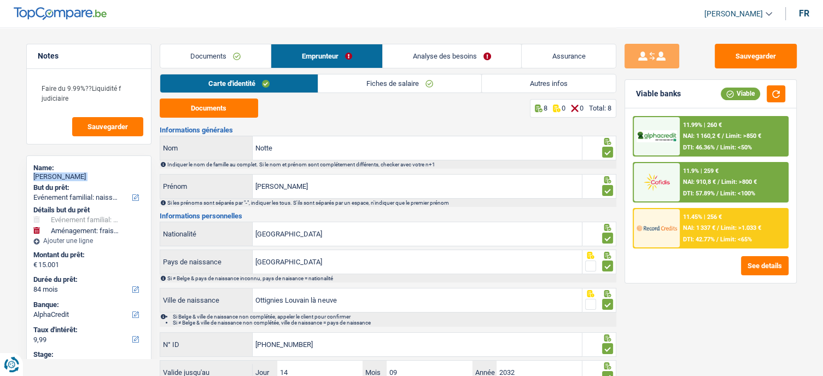
click at [48, 174] on div "[PERSON_NAME]" at bounding box center [88, 176] width 111 height 9
copy div "[PERSON_NAME]"
click at [427, 57] on link "Analyse des besoins" at bounding box center [452, 56] width 139 height 24
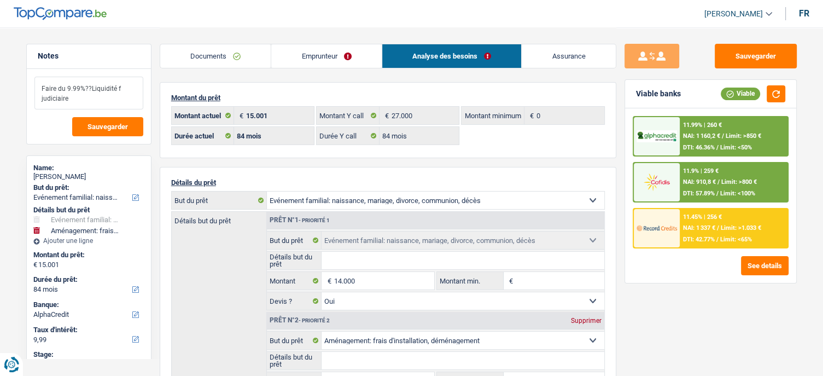
drag, startPoint x: 68, startPoint y: 97, endPoint x: 34, endPoint y: 80, distance: 37.7
click at [34, 80] on textarea "Faire du 9.99%??Liquidité f judiciaire" at bounding box center [88, 93] width 109 height 33
click at [52, 101] on textarea "Faire du 9.99%??Liquidité f judiciaire" at bounding box center [88, 93] width 109 height 33
click at [77, 100] on textarea "Faire du 9.99%??Liquidité f judiciaire" at bounding box center [88, 93] width 109 height 33
drag, startPoint x: 71, startPoint y: 97, endPoint x: 37, endPoint y: 87, distance: 35.3
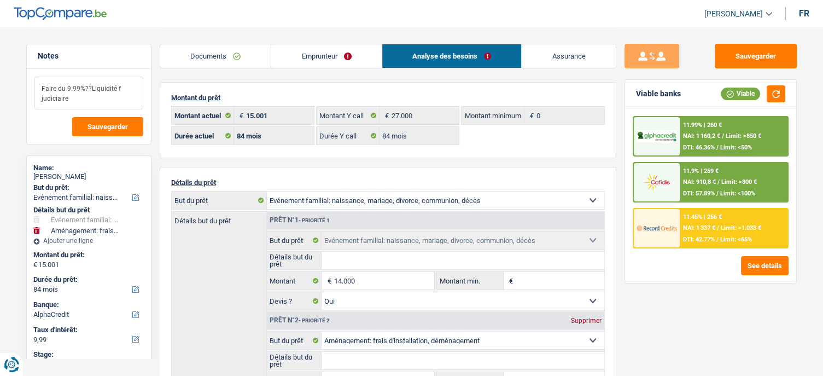
click at [37, 87] on textarea "Faire du 9.99%??Liquidité f judiciaire" at bounding box center [88, 93] width 109 height 33
drag, startPoint x: 96, startPoint y: 100, endPoint x: 42, endPoint y: 72, distance: 60.6
click at [39, 81] on textarea "Faire du 9.99%??Liquidité f judiciaire" at bounding box center [88, 93] width 109 height 33
click at [334, 198] on select "Confort maison: meubles, textile, peinture, électroménager, outillage non-profe…" at bounding box center [435, 199] width 337 height 17
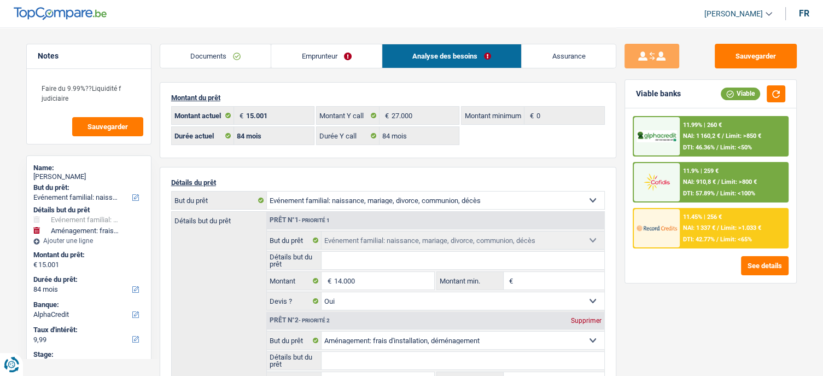
select select "judicial"
click at [267, 191] on select "Confort maison: meubles, textile, peinture, électroménager, outillage non-profe…" at bounding box center [435, 199] width 337 height 17
select select "judicial"
select select "familyEvent"
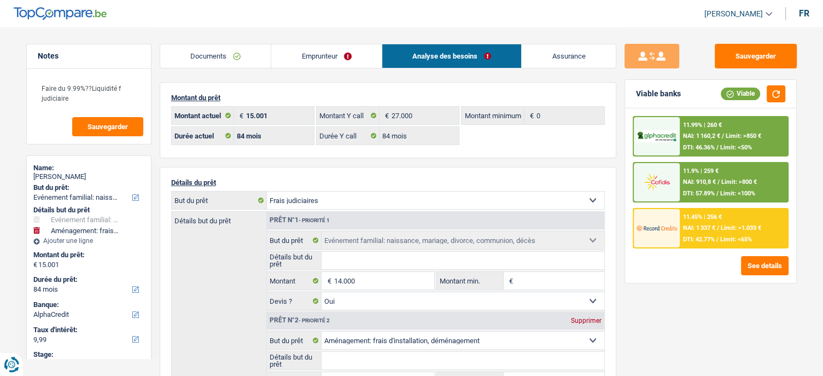
select select "judicial"
select select
select select "familyEvent"
type input "14.000"
select select "yes"
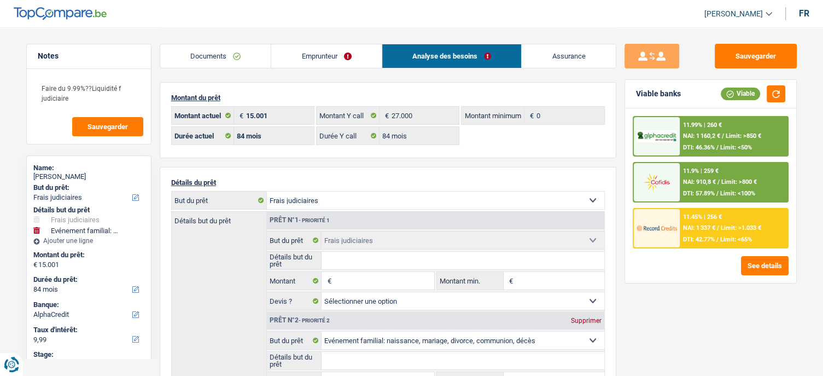
select select "movingOrInstallation"
select select "false"
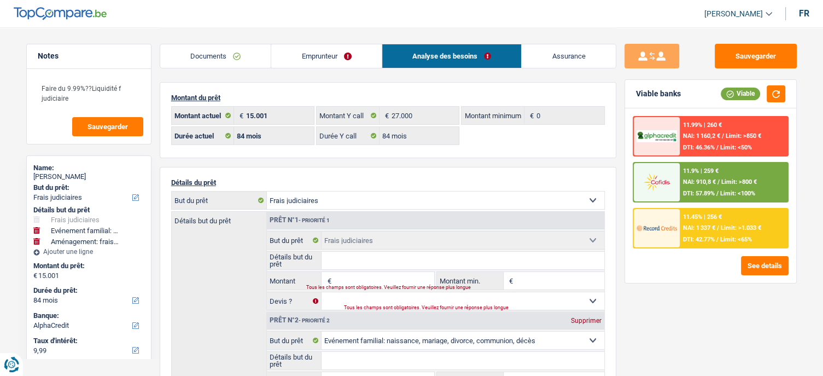
click at [364, 274] on input "Montant" at bounding box center [384, 280] width 100 height 17
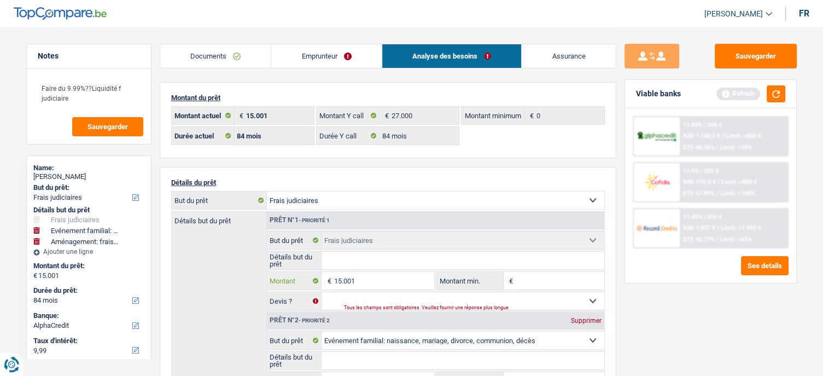
type input "15.001"
type input "30.002"
select select "120"
type input "30.002"
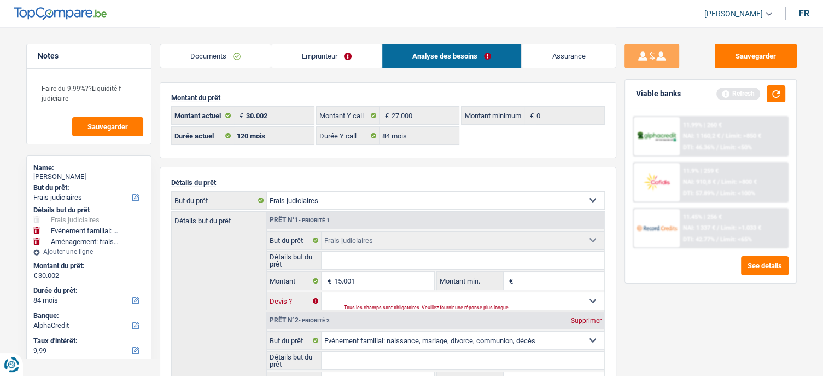
click at [369, 293] on select "Oui Non Non répondu Sélectionner une option" at bounding box center [463, 300] width 283 height 17
select select "120"
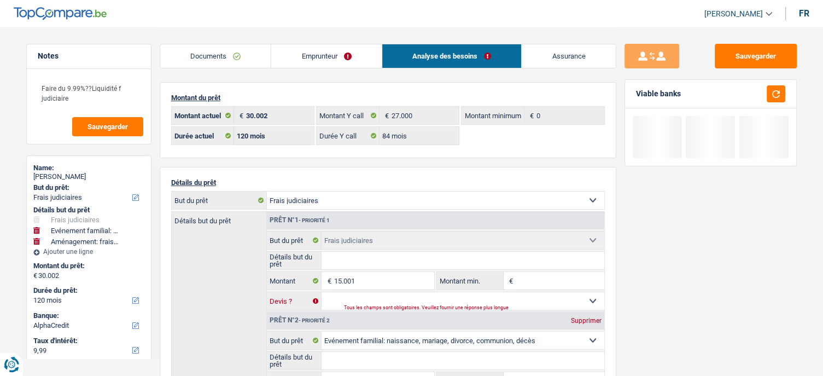
select select "false"
click at [322, 292] on select "Oui Non Non répondu Sélectionner une option" at bounding box center [463, 300] width 283 height 17
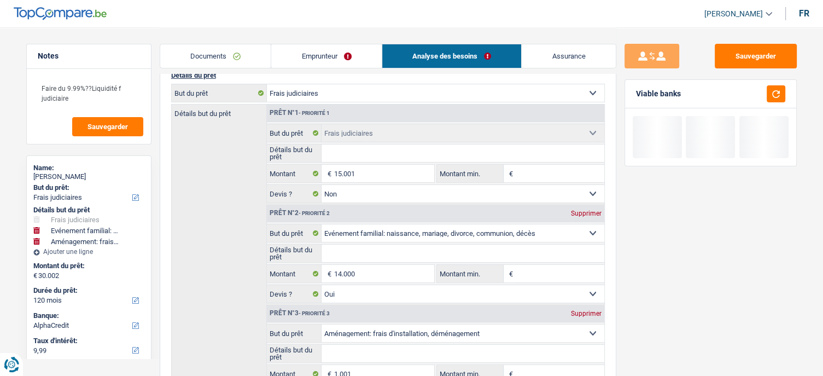
scroll to position [109, 0]
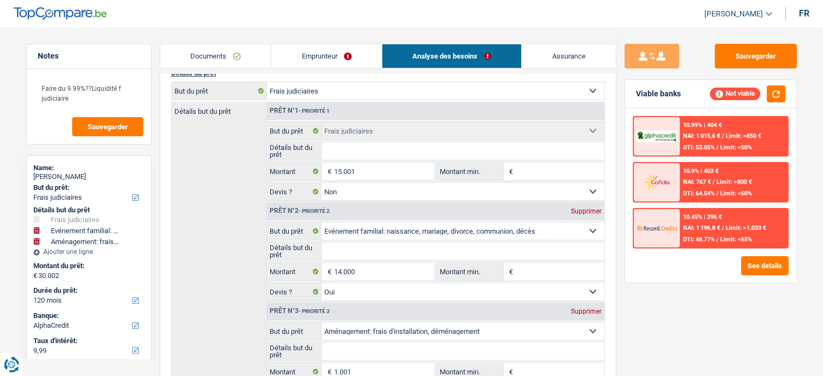
click at [363, 229] on select "Confort maison: meubles, textile, peinture, électroménager, outillage non-profe…" at bounding box center [463, 230] width 283 height 17
click at [577, 308] on div "Supprimer" at bounding box center [586, 311] width 36 height 7
type input "29.001"
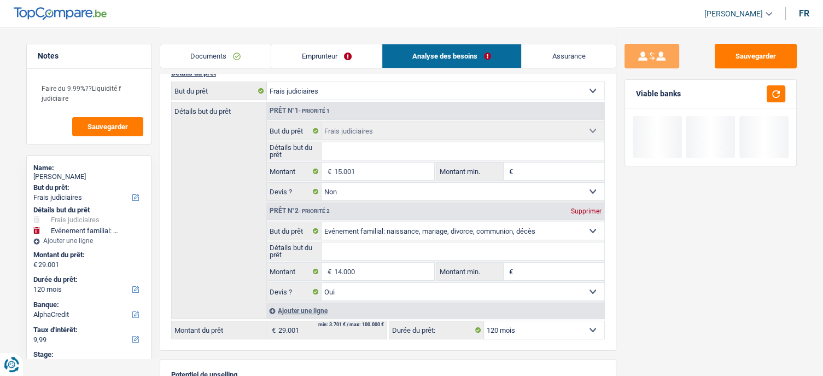
click at [589, 211] on div "Supprimer" at bounding box center [586, 211] width 36 height 7
type input "15.001"
select select "84"
type input "15.001"
select select "84"
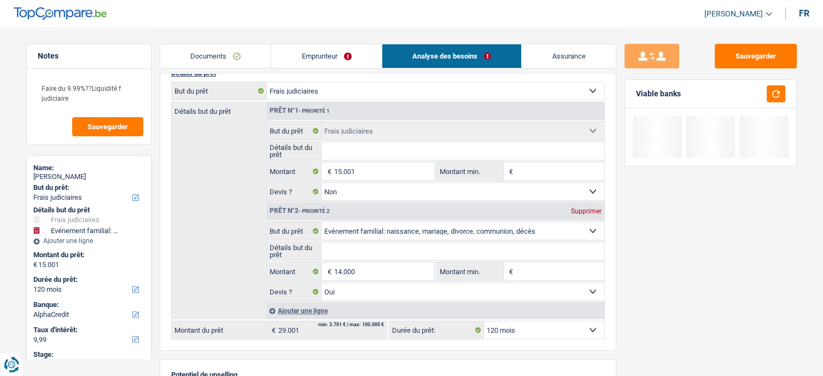
type input "15.001"
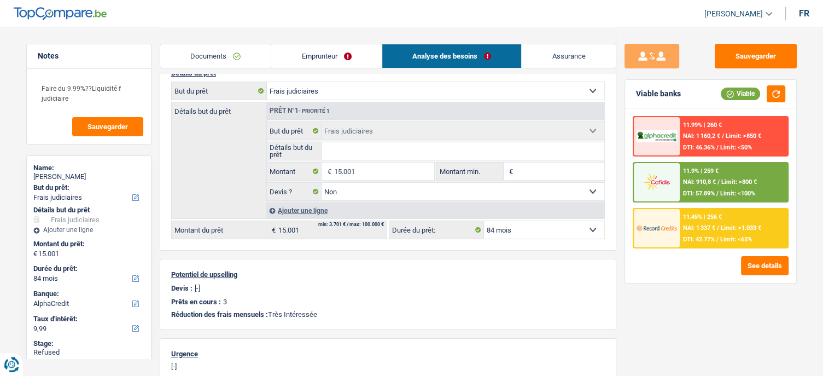
click at [516, 227] on select "12 mois 18 mois 24 mois 30 mois 36 mois 42 mois 48 mois 60 mois 72 mois 84 mois…" at bounding box center [544, 229] width 120 height 17
select select "60"
click at [484, 221] on select "12 mois 18 mois 24 mois 30 mois 36 mois 42 mois 48 mois 60 mois 72 mois 84 mois…" at bounding box center [544, 229] width 120 height 17
select select "60"
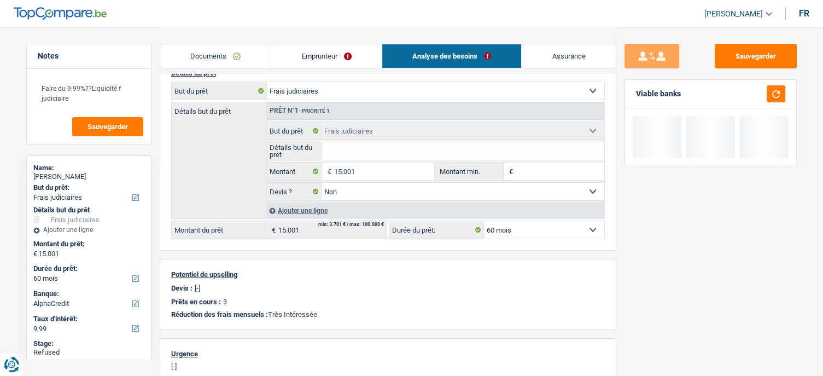
click at [642, 302] on div "Sauvegarder Viable banks" at bounding box center [710, 201] width 189 height 314
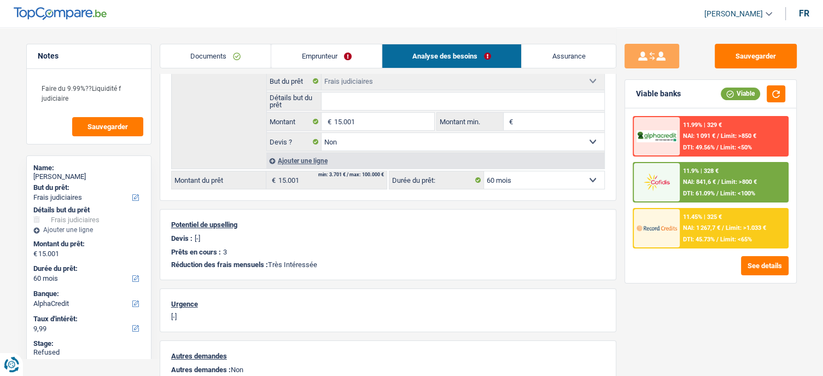
scroll to position [164, 0]
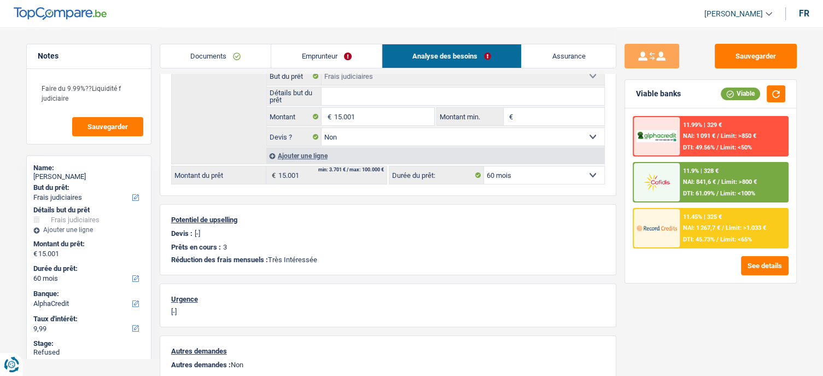
drag, startPoint x: 495, startPoint y: 173, endPoint x: 495, endPoint y: 180, distance: 7.7
click at [495, 173] on select "12 mois 18 mois 24 mois 30 mois 36 mois 42 mois 48 mois 60 mois 72 mois 84 mois…" at bounding box center [544, 174] width 120 height 17
select select "72"
click at [484, 166] on select "12 mois 18 mois 24 mois 30 mois 36 mois 42 mois 48 mois 60 mois 72 mois 84 mois…" at bounding box center [544, 174] width 120 height 17
select select "72"
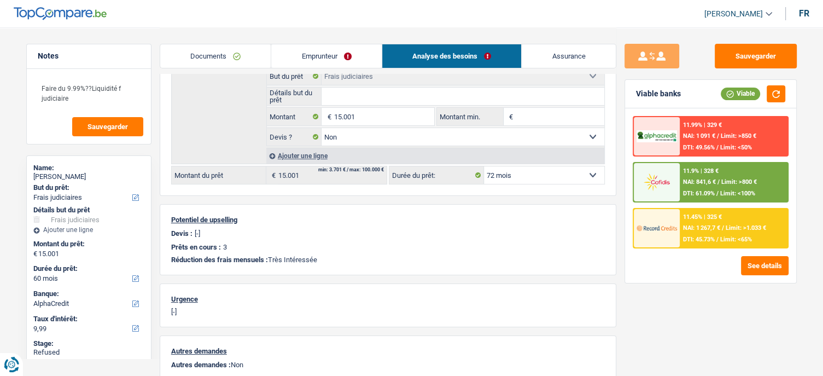
select select "72"
click at [520, 173] on select "12 mois 18 mois 24 mois 30 mois 36 mois 42 mois 48 mois 60 mois 72 mois 84 mois…" at bounding box center [544, 174] width 120 height 17
select select "84"
click at [484, 166] on select "12 mois 18 mois 24 mois 30 mois 36 mois 42 mois 48 mois 60 mois 72 mois 84 mois…" at bounding box center [544, 174] width 120 height 17
select select "84"
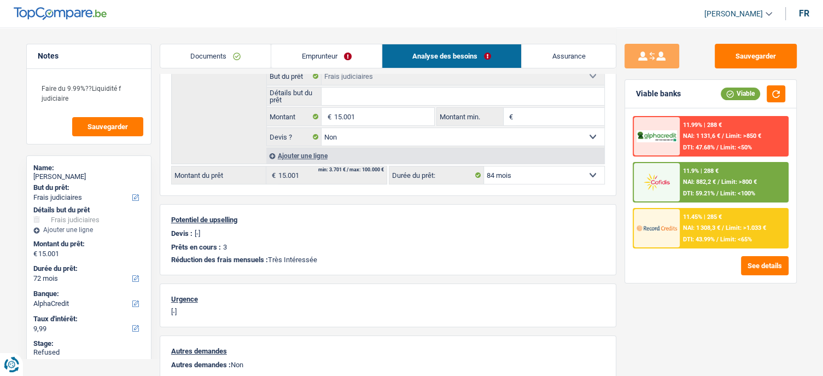
select select "84"
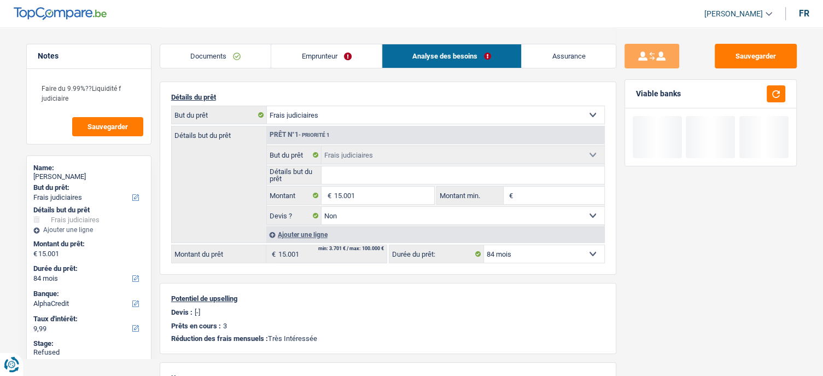
scroll to position [0, 0]
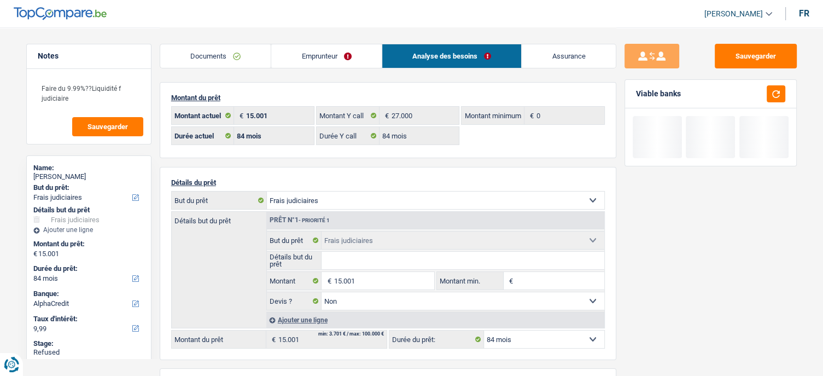
click at [323, 59] on link "Emprunteur" at bounding box center [326, 56] width 110 height 24
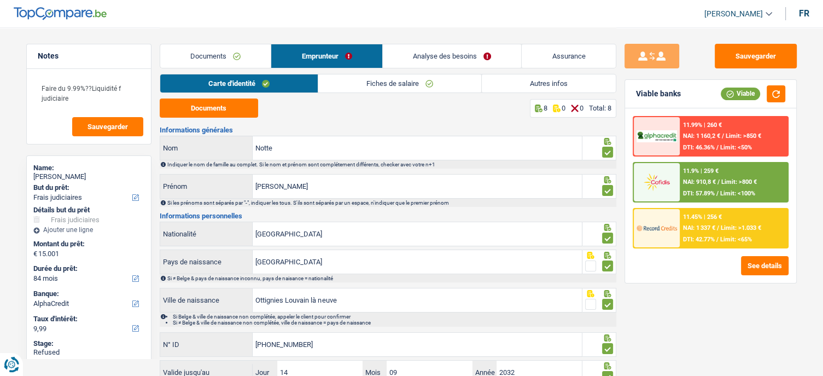
click at [364, 85] on link "Fiches de salaire" at bounding box center [399, 83] width 163 height 18
